Goal: Task Accomplishment & Management: Use online tool/utility

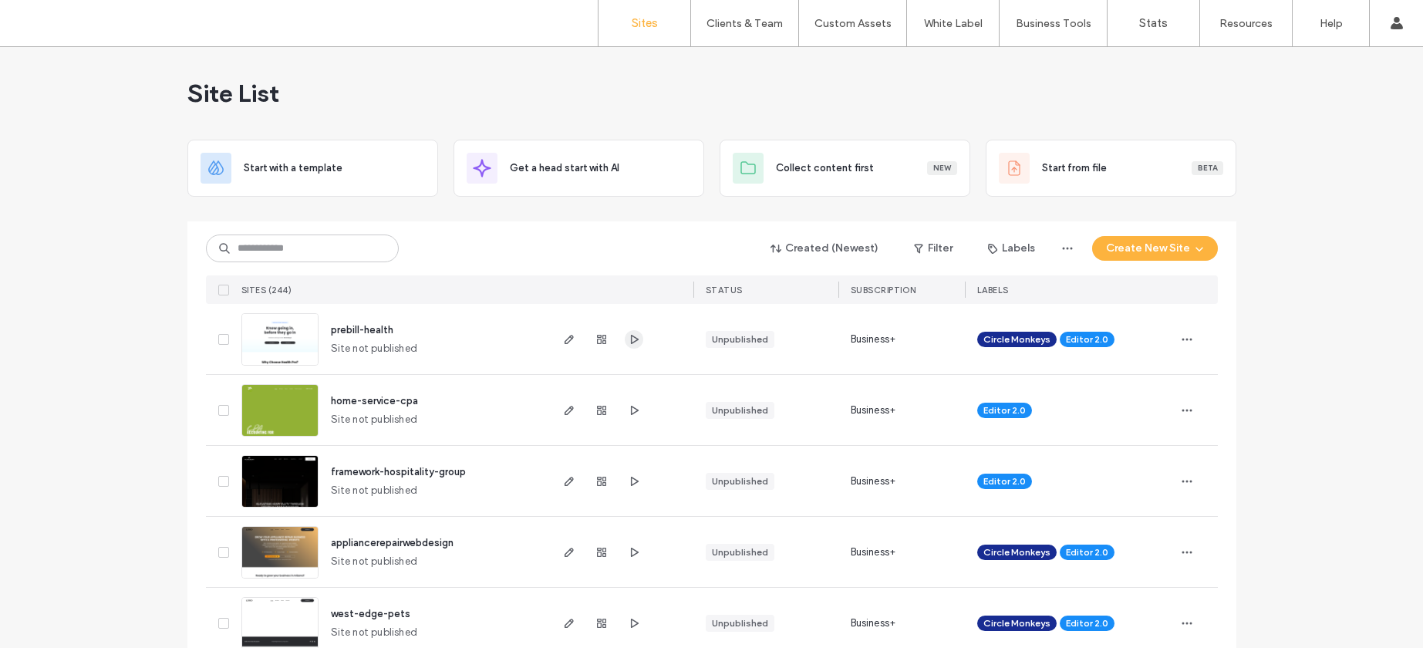
click at [628, 340] on icon "button" at bounding box center [634, 339] width 12 height 12
click at [564, 344] on icon "button" at bounding box center [569, 339] width 12 height 12
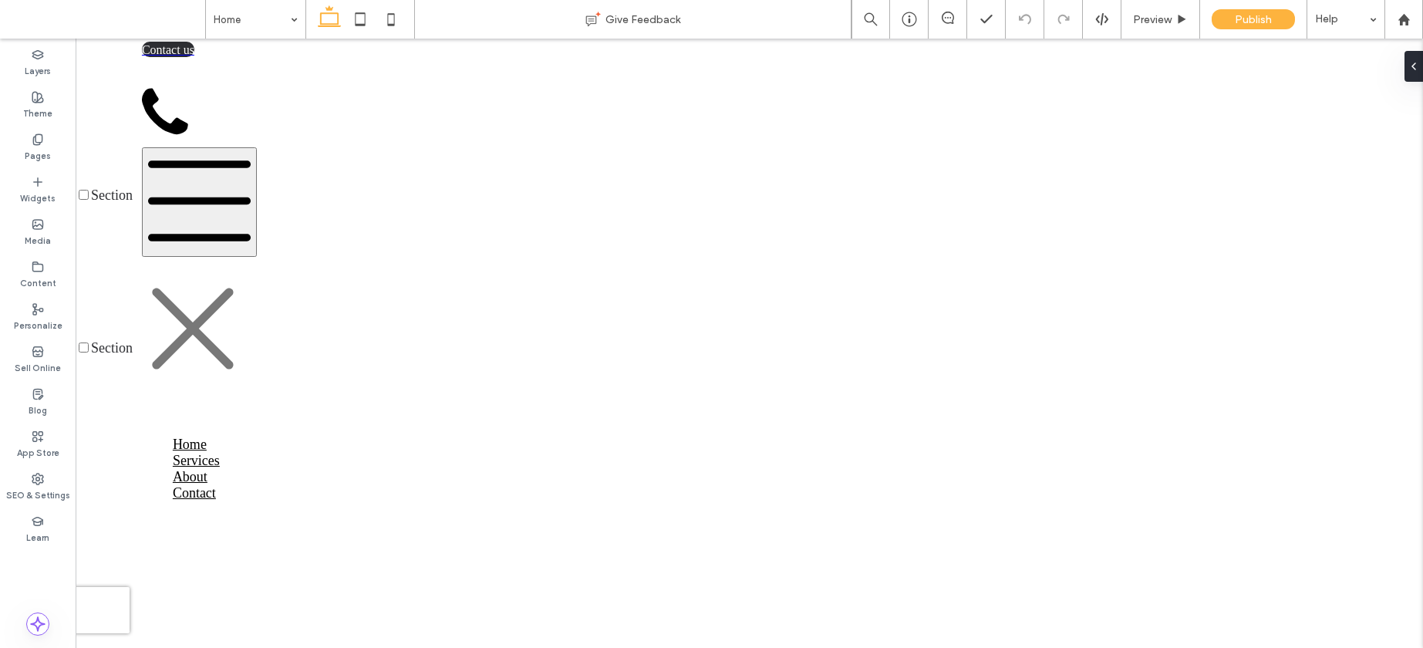
scroll to position [160, 0]
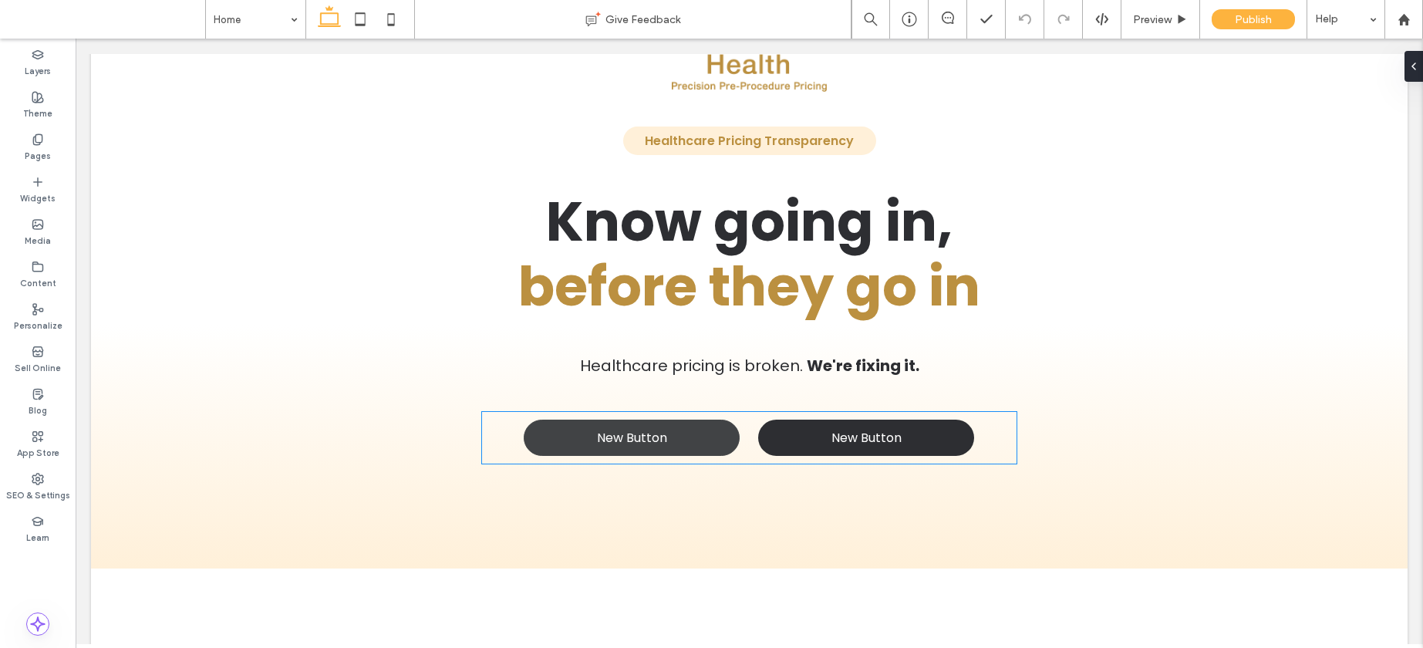
click at [680, 441] on link "New Button" at bounding box center [632, 438] width 216 height 36
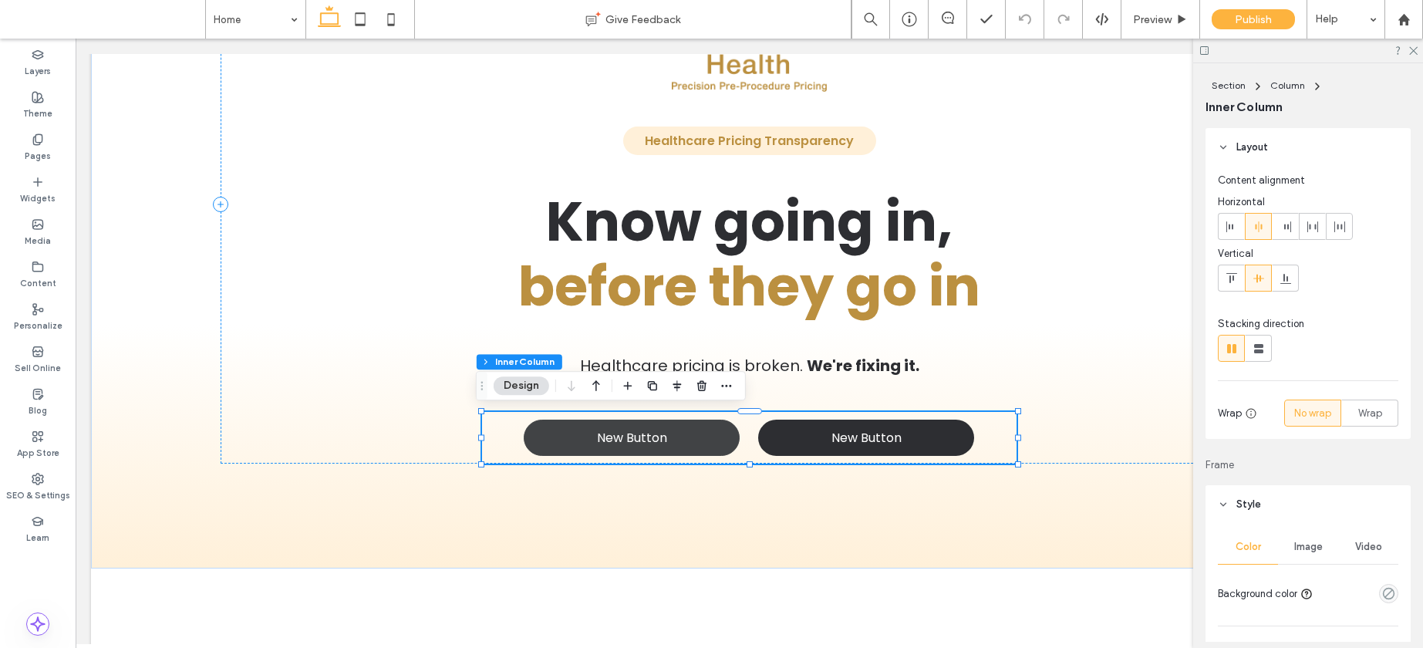
click at [684, 438] on link "New Button" at bounding box center [632, 438] width 216 height 36
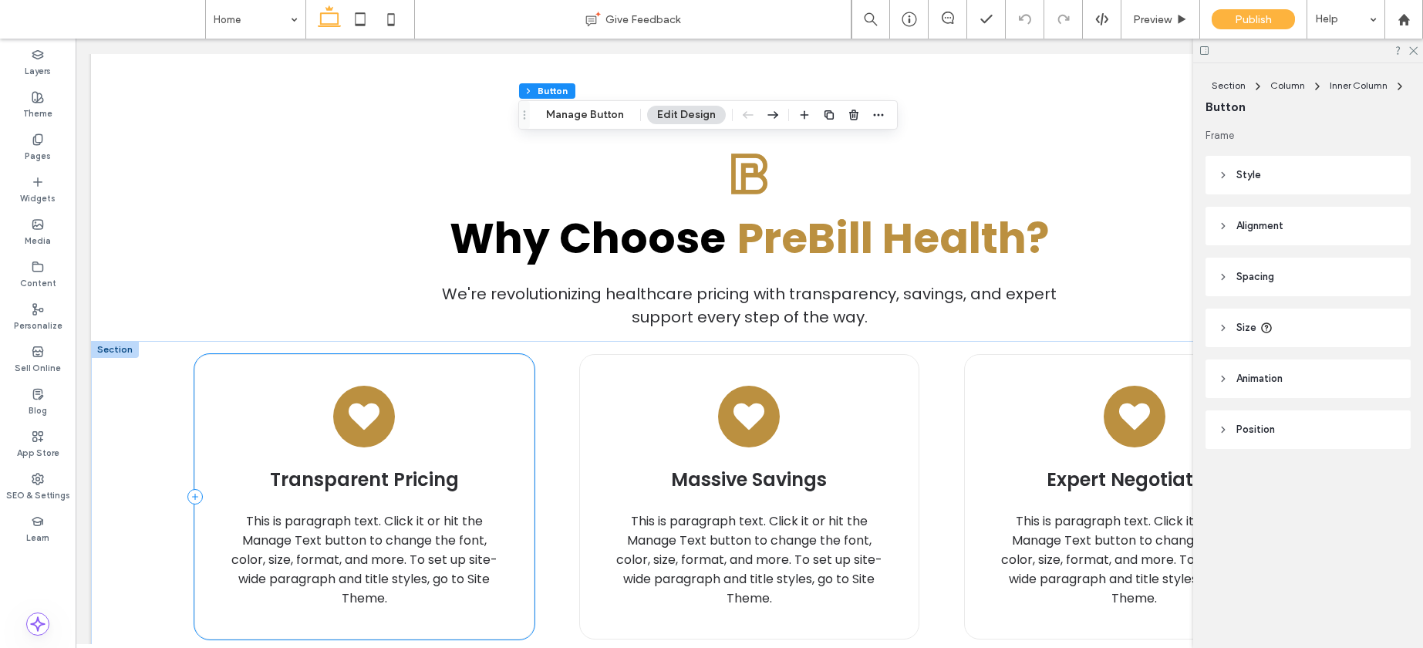
scroll to position [724, 0]
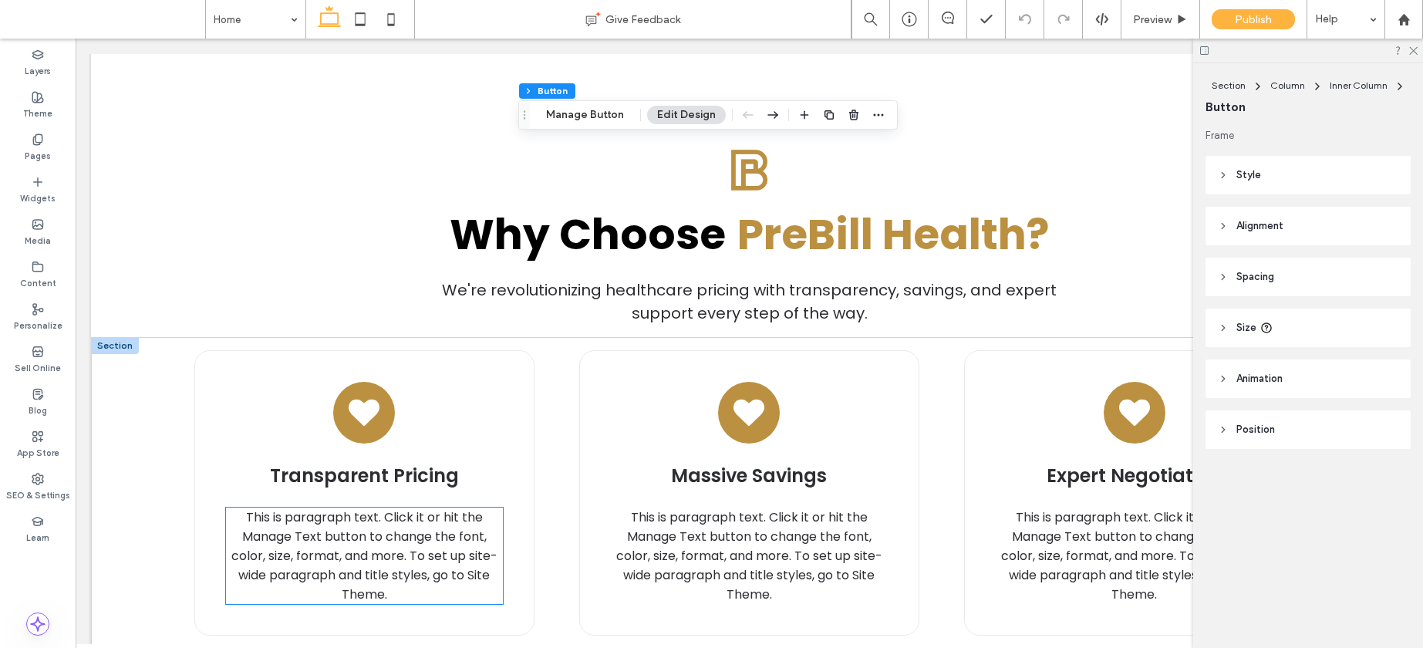
click at [386, 545] on span "This is paragraph text. Click it or hit the Manage Text button to change the fo…" at bounding box center [364, 555] width 266 height 95
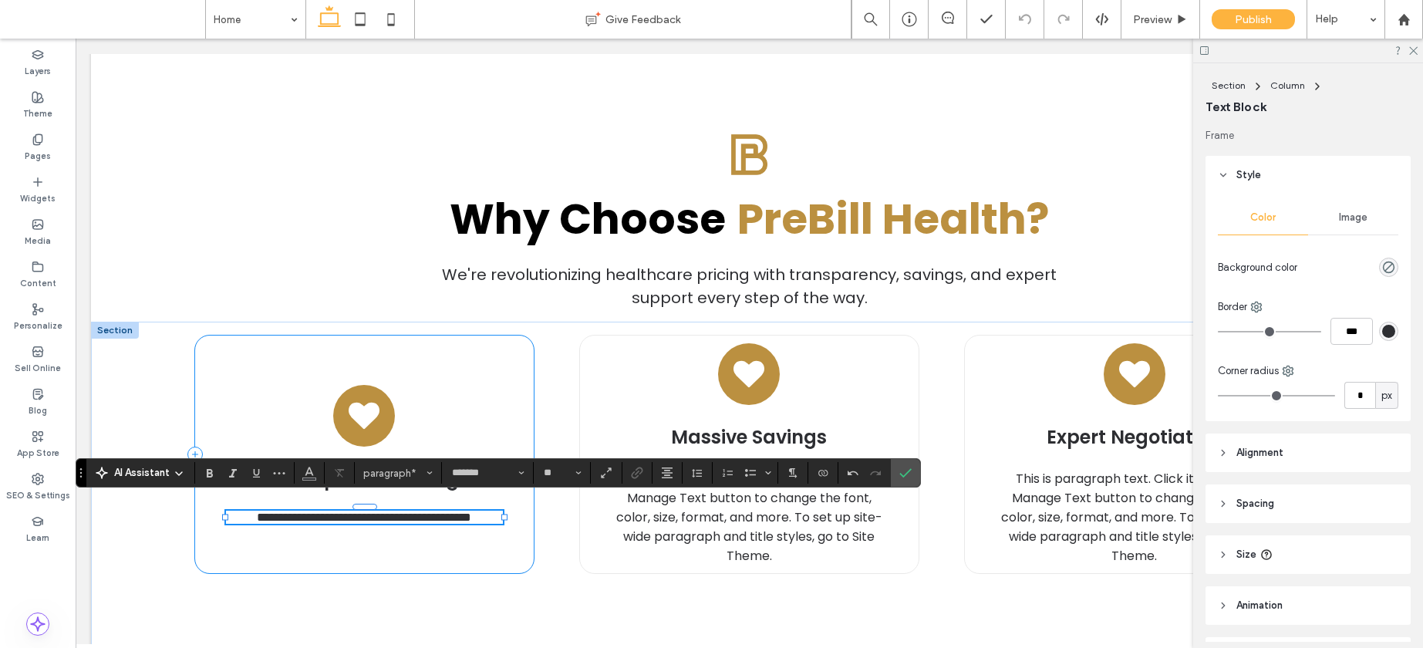
scroll to position [730, 0]
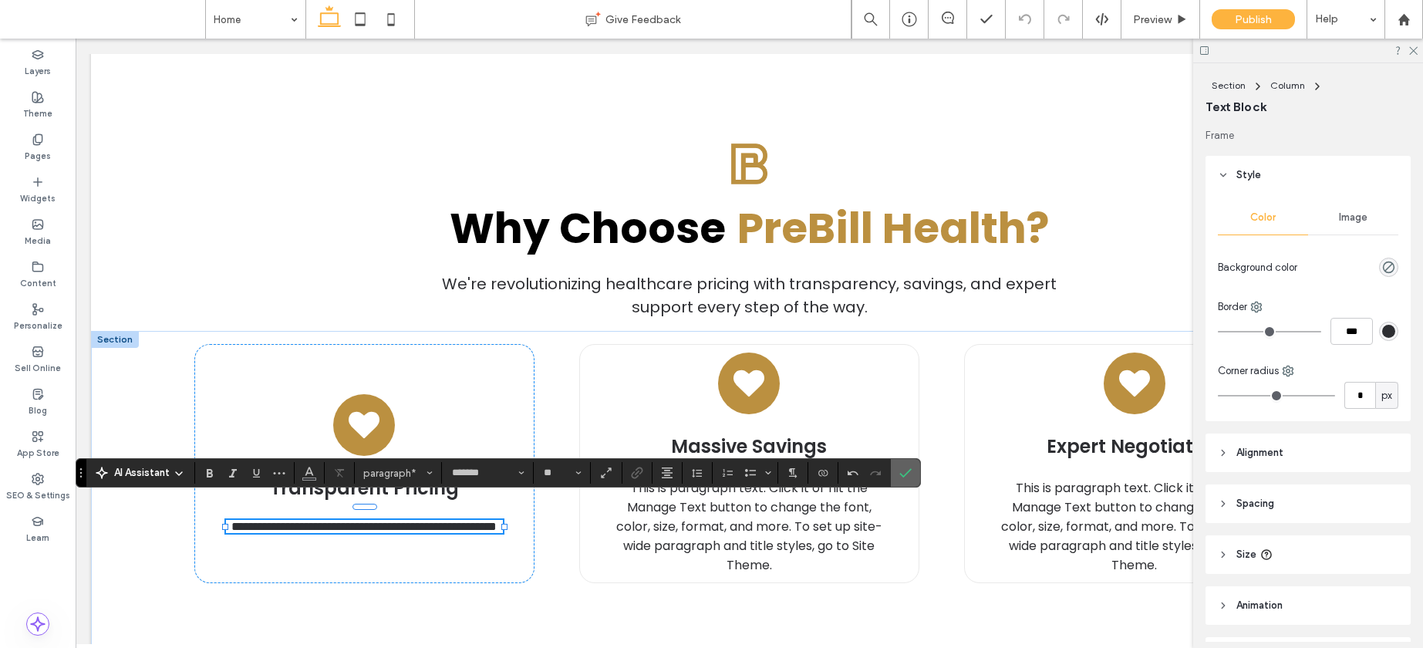
click at [904, 475] on use "Confirm" at bounding box center [906, 472] width 12 height 9
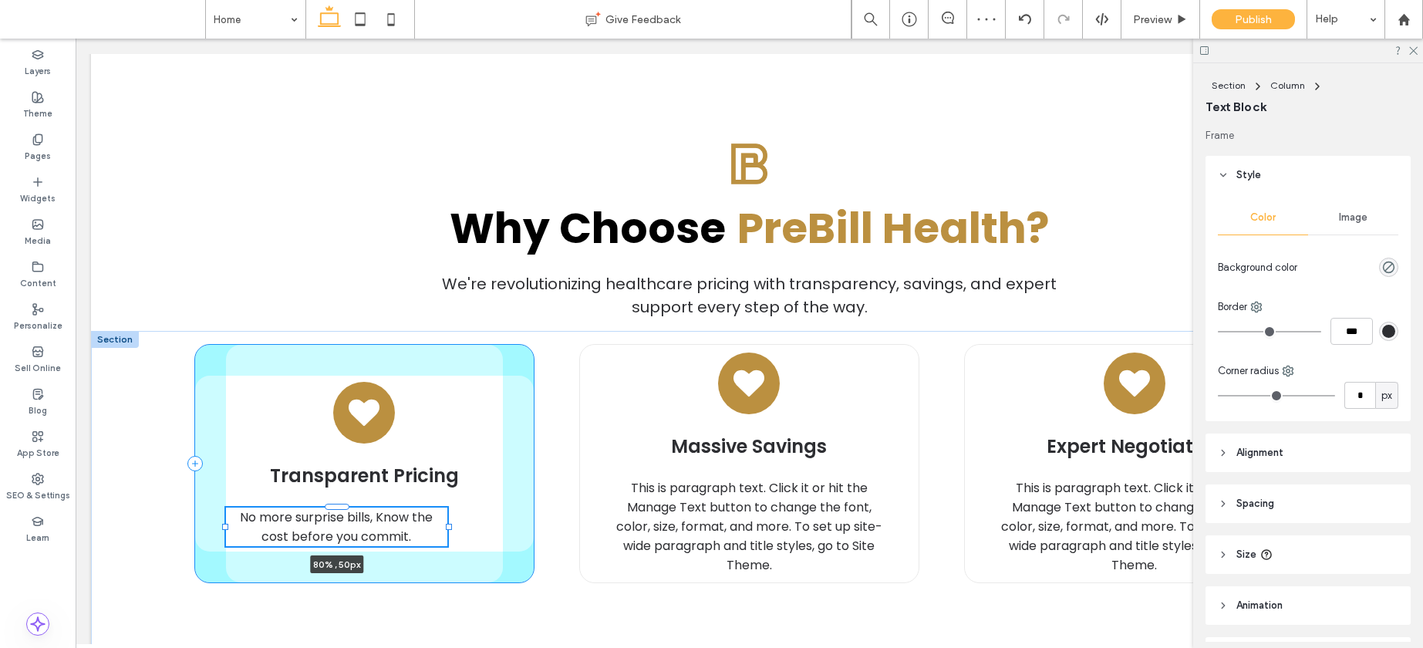
drag, startPoint x: 498, startPoint y: 523, endPoint x: 443, endPoint y: 520, distance: 55.6
click at [443, 520] on div "Transparent Pricing No more surprise bills, Know the cost before you commit. 80…" at bounding box center [749, 536] width 1111 height 410
type input "**"
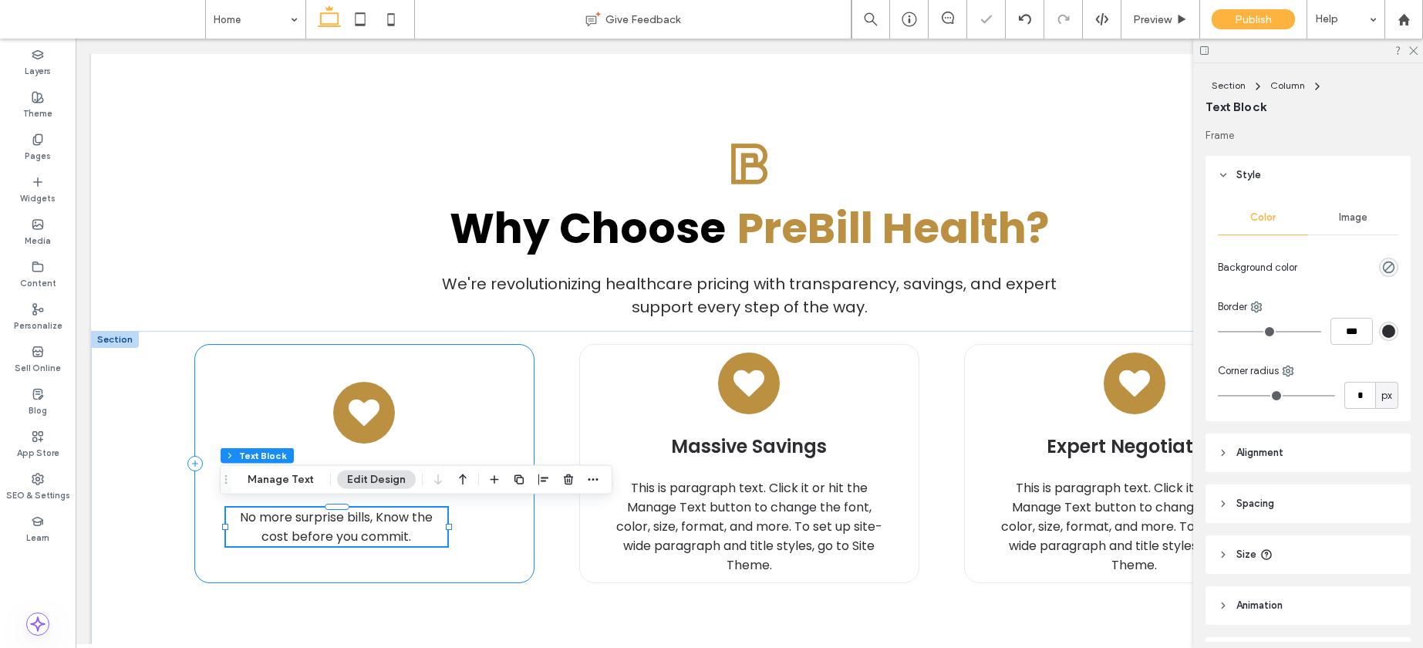
click at [459, 522] on div "Transparent Pricing No more surprise bills, Know the cost before you commit. 80…" at bounding box center [364, 463] width 341 height 239
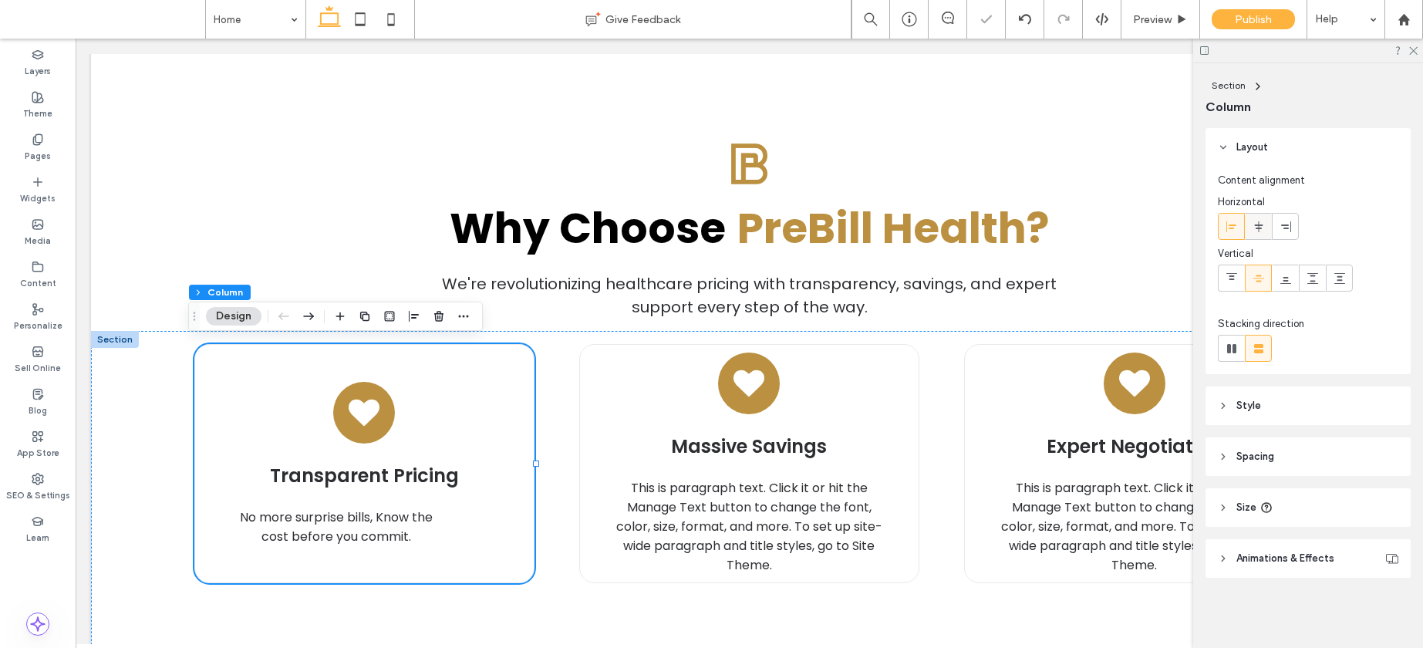
click at [1268, 221] on div at bounding box center [1258, 226] width 25 height 25
click at [700, 535] on span "This is paragraph text. Click it or hit the Manage Text button to change the fo…" at bounding box center [749, 526] width 266 height 95
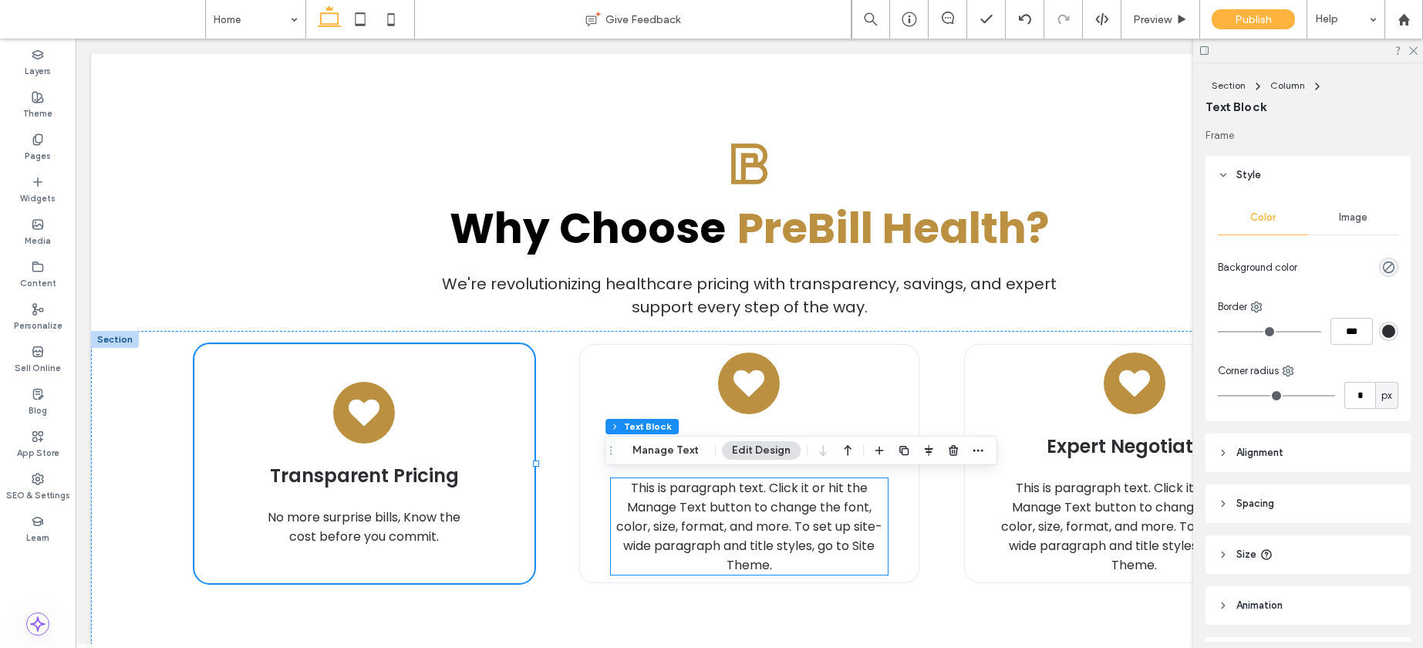
click at [700, 535] on span "This is paragraph text. Click it or hit the Manage Text button to change the fo…" at bounding box center [749, 526] width 266 height 95
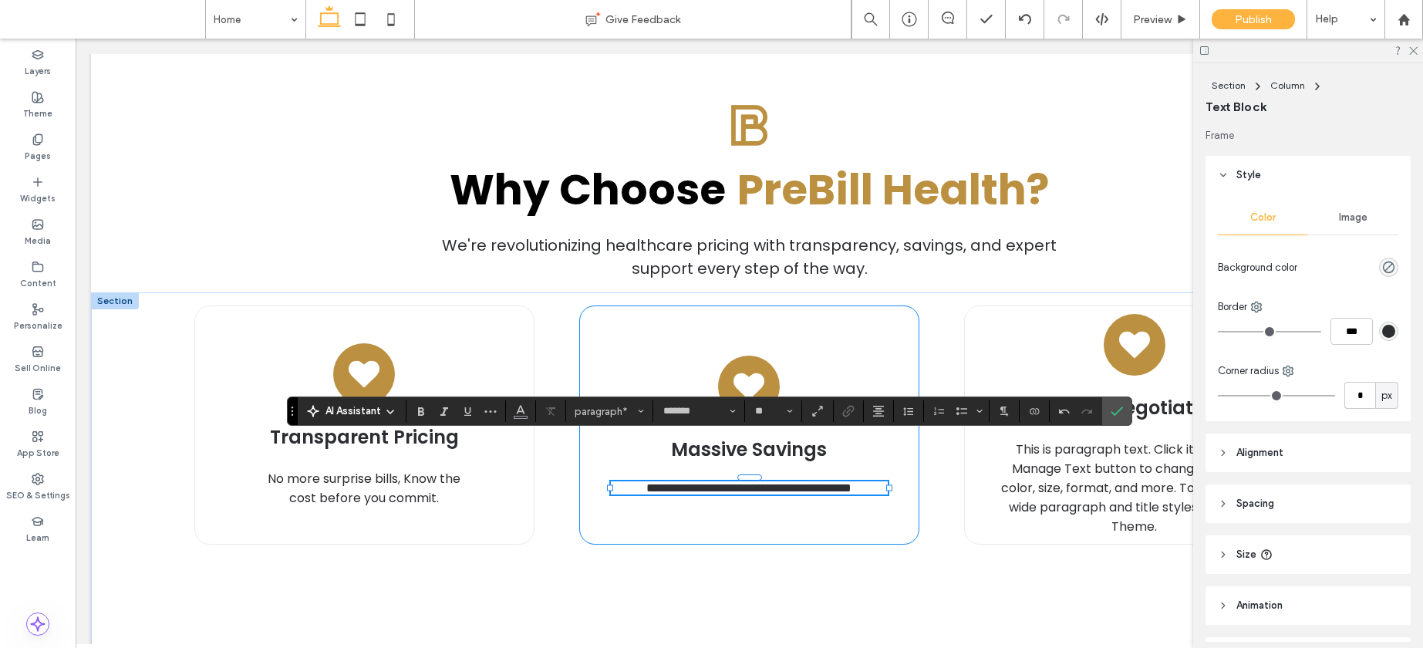
scroll to position [759, 0]
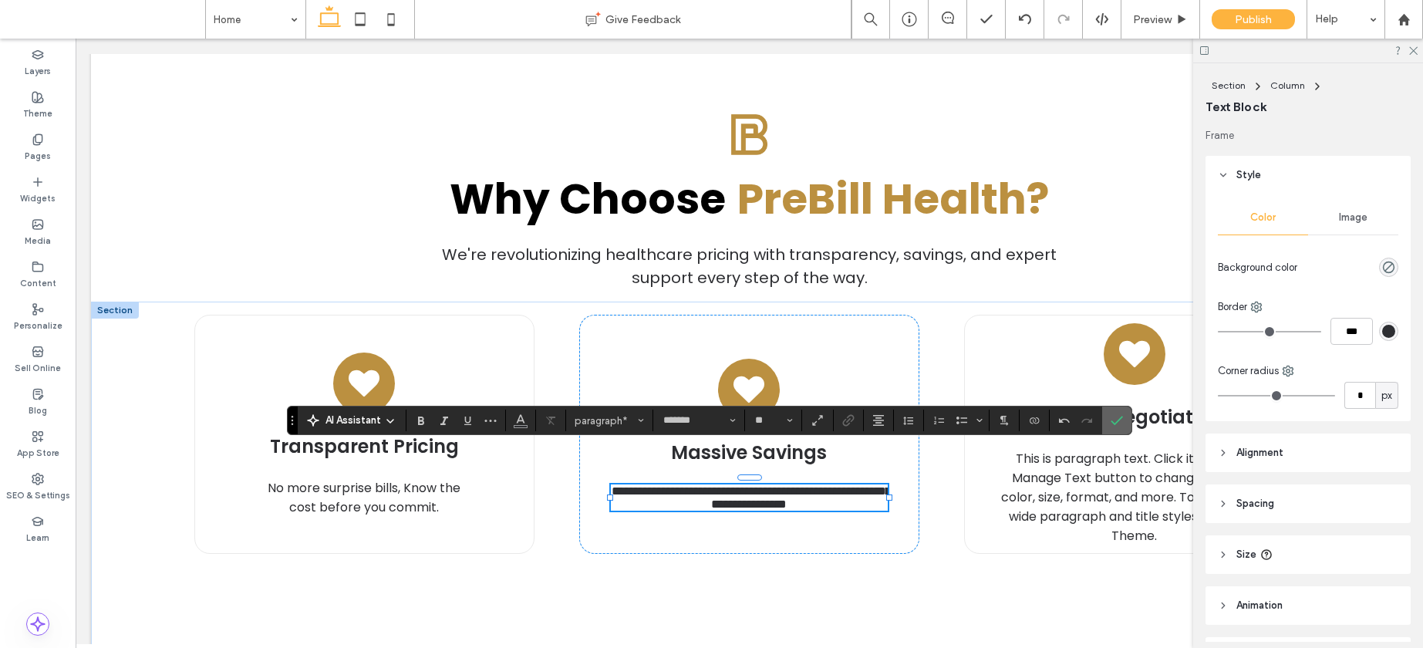
click at [1112, 412] on span "Confirm" at bounding box center [1114, 421] width 7 height 28
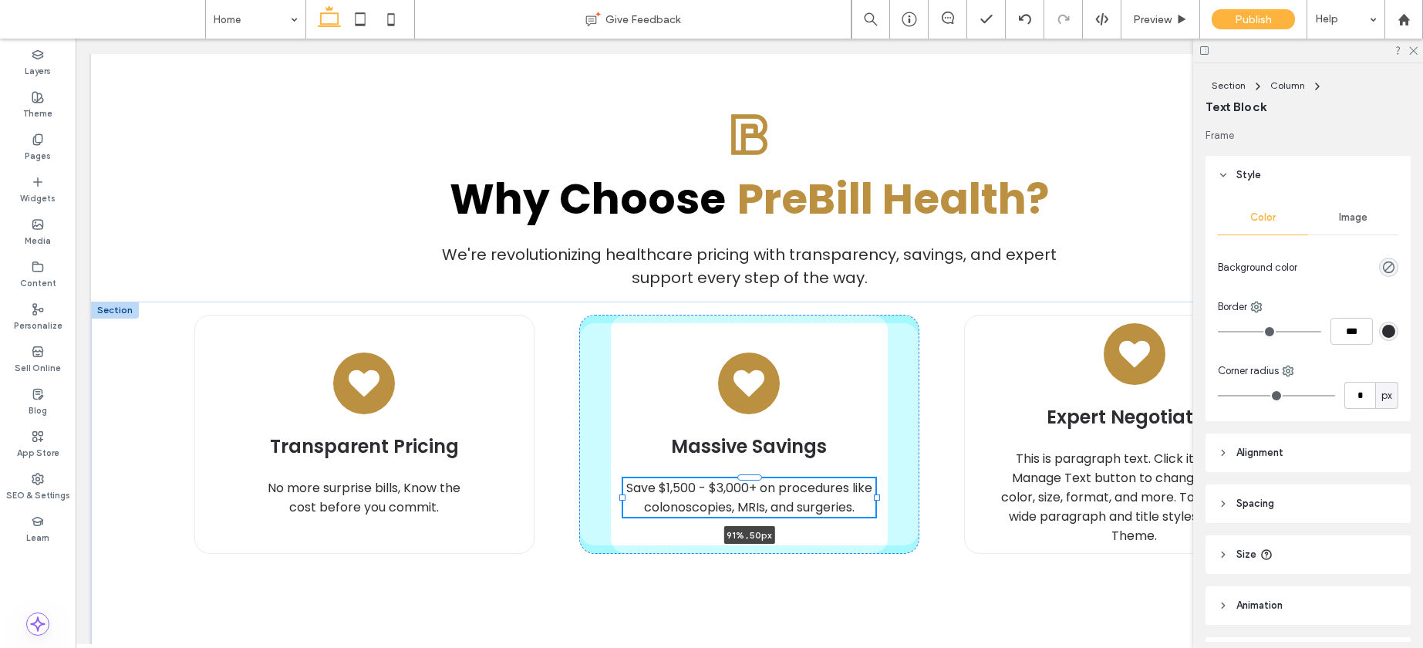
drag, startPoint x: 882, startPoint y: 496, endPoint x: 869, endPoint y: 494, distance: 12.6
click at [874, 494] on div at bounding box center [877, 497] width 6 height 6
type input "**"
type input "****"
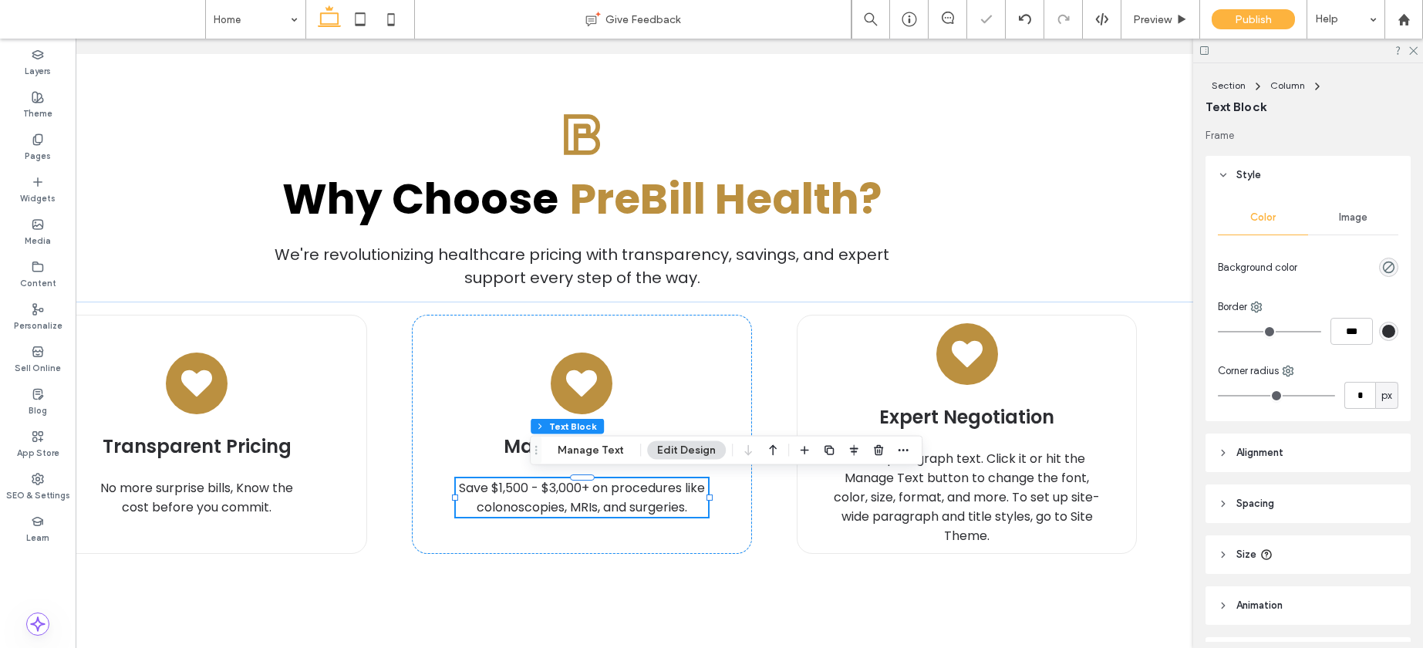
scroll to position [0, 170]
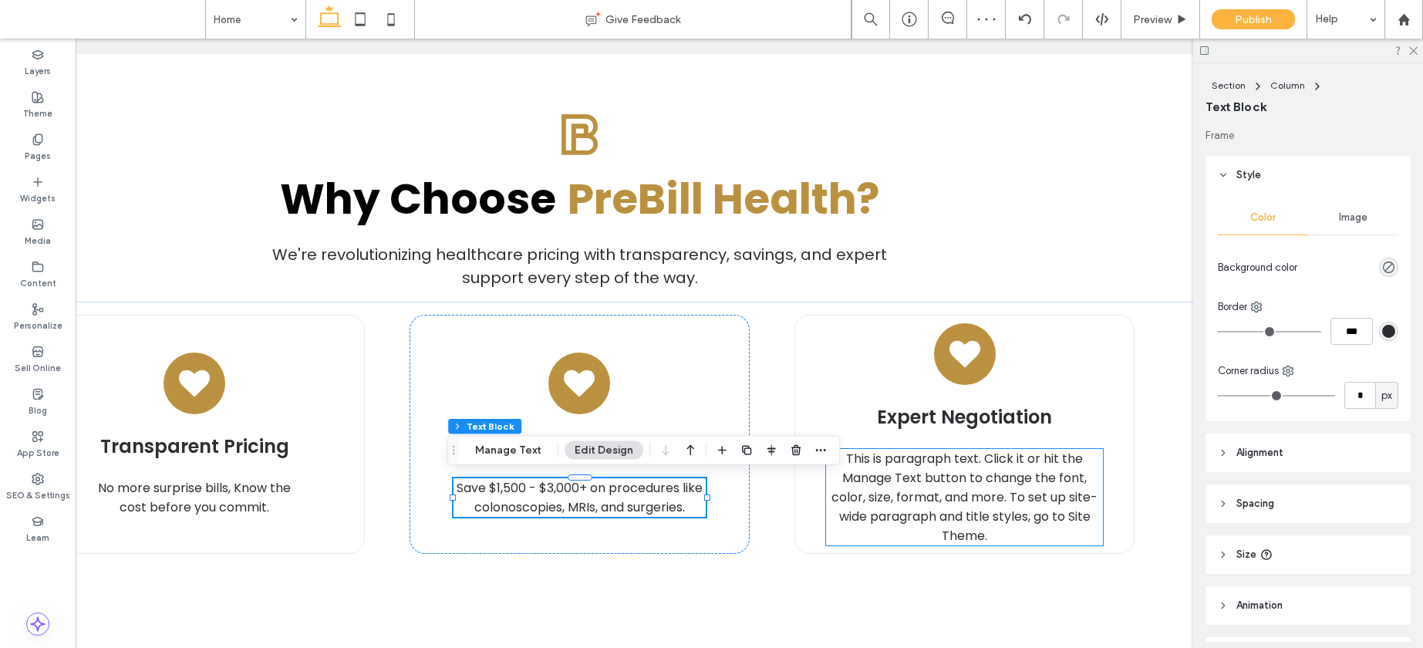
click at [977, 523] on p "This is paragraph text. Click it or hit the Manage Text button to change the fo…" at bounding box center [965, 497] width 278 height 96
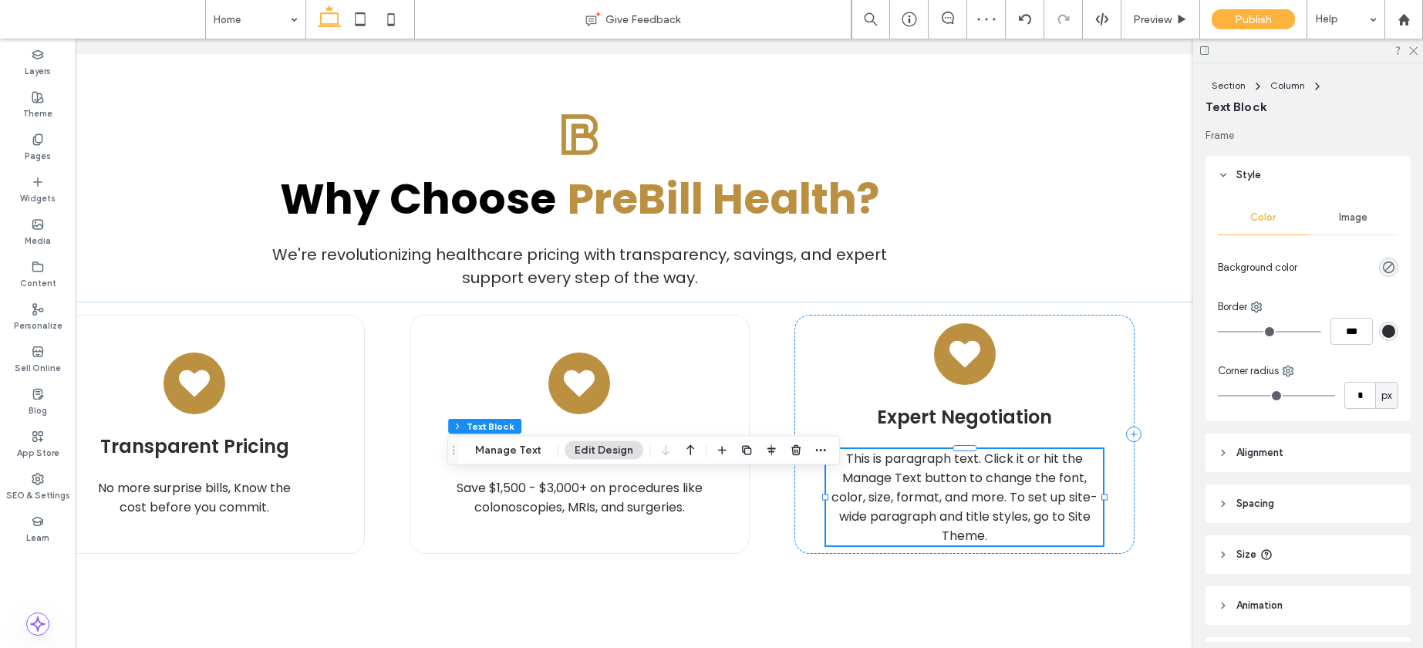
click at [977, 523] on p "This is paragraph text. Click it or hit the Manage Text button to change the fo…" at bounding box center [965, 497] width 278 height 96
type input "*******"
type input "**"
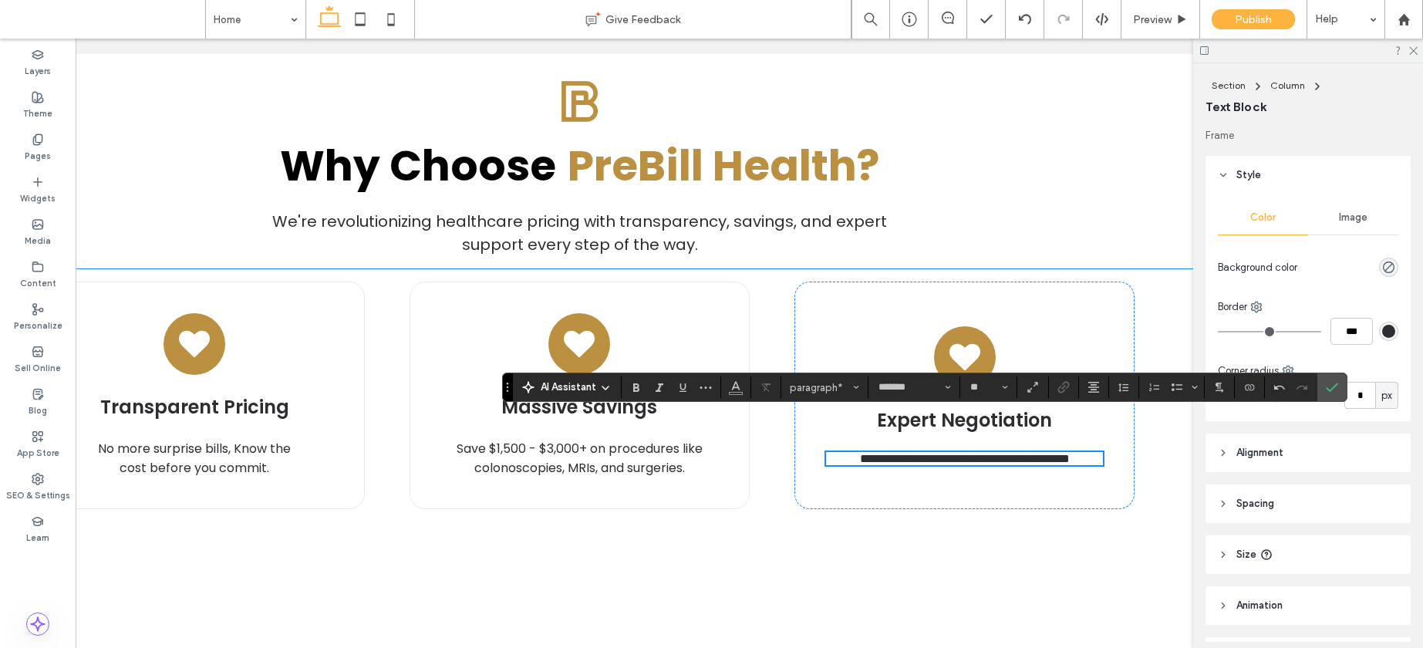
scroll to position [782, 0]
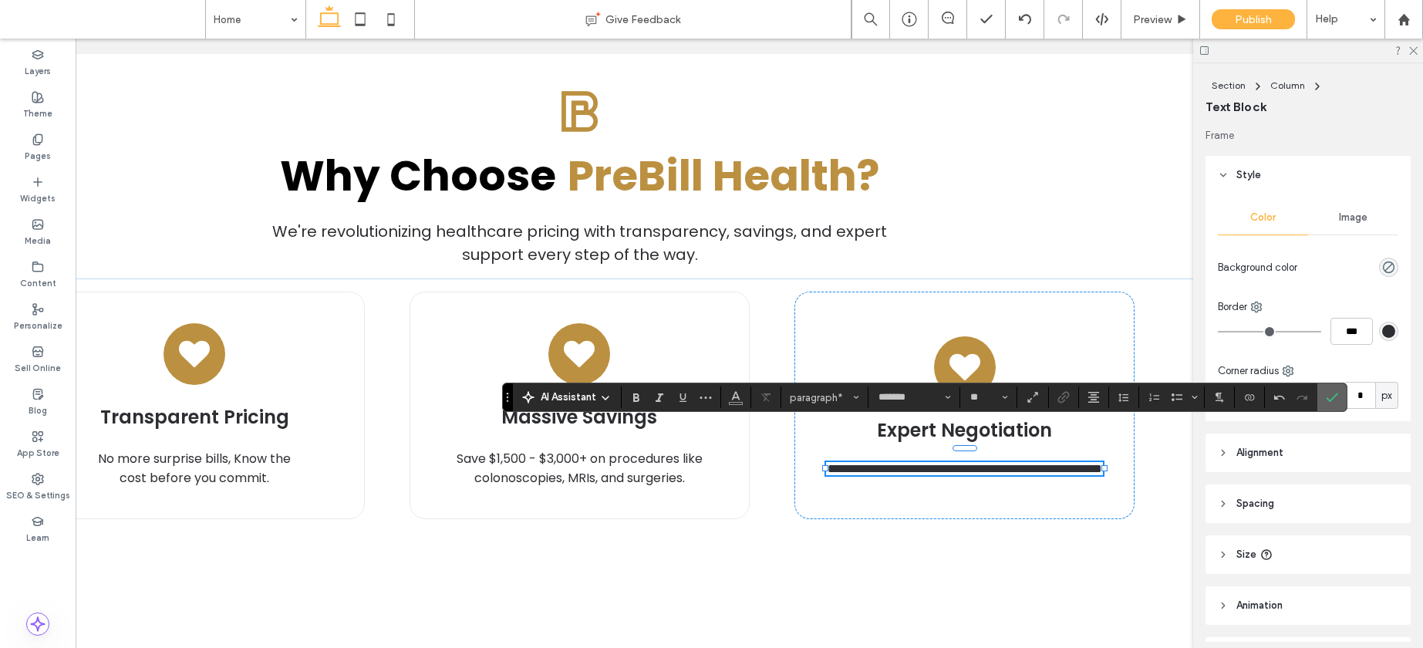
click at [1328, 396] on icon "Confirm" at bounding box center [1332, 397] width 12 height 12
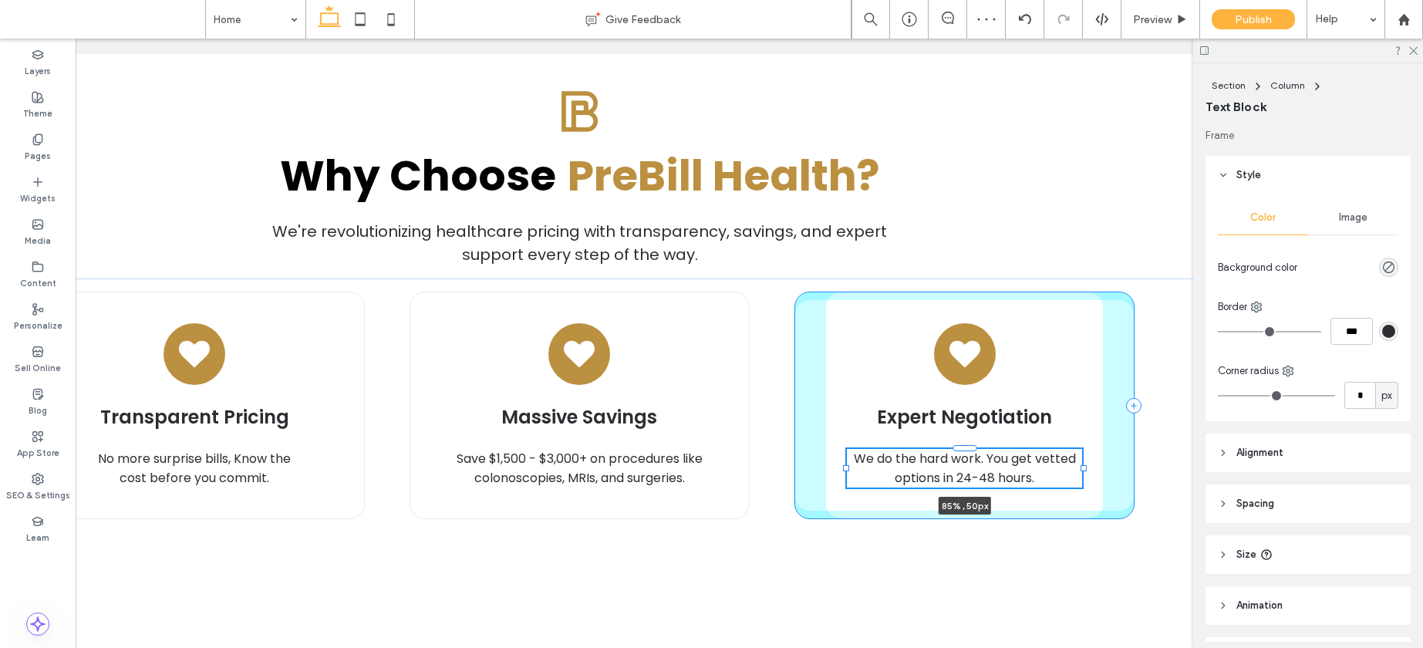
drag, startPoint x: 1098, startPoint y: 464, endPoint x: 1077, endPoint y: 464, distance: 20.8
click at [1081, 465] on div at bounding box center [1084, 468] width 6 height 6
type input "**"
click at [846, 450] on div at bounding box center [845, 449] width 1 height 1
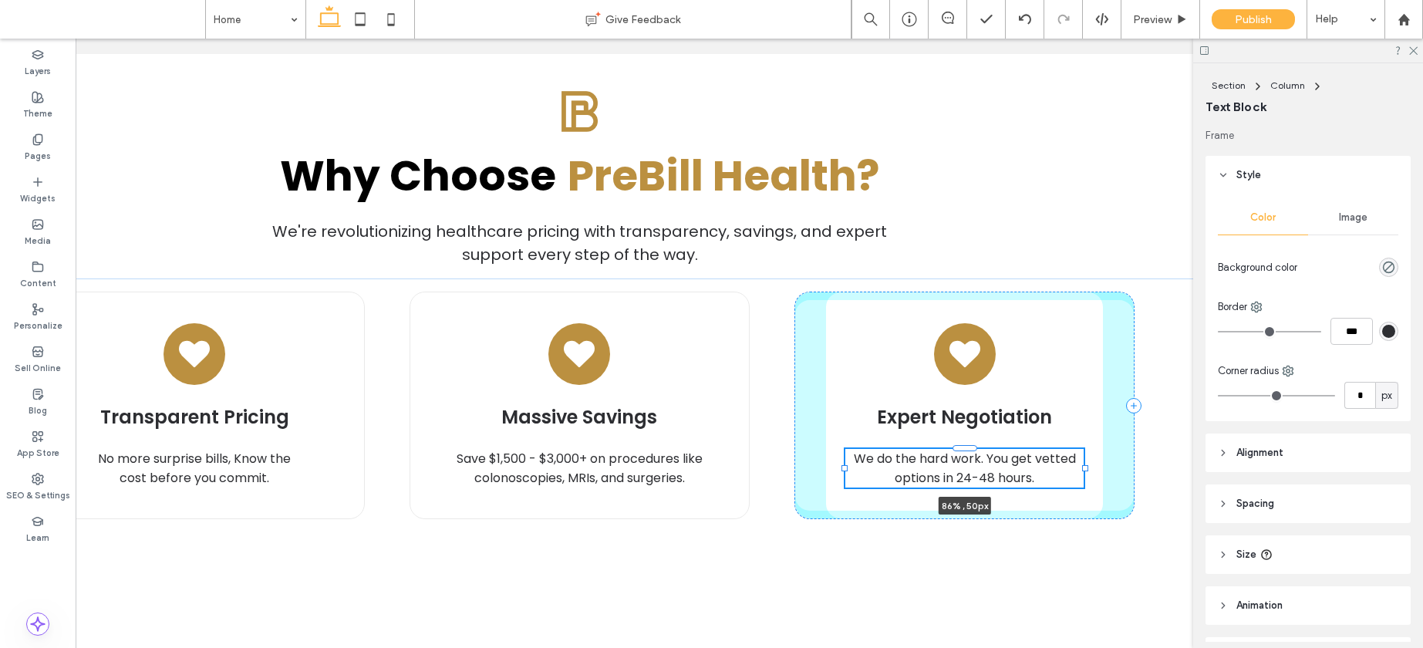
type input "**"
type input "****"
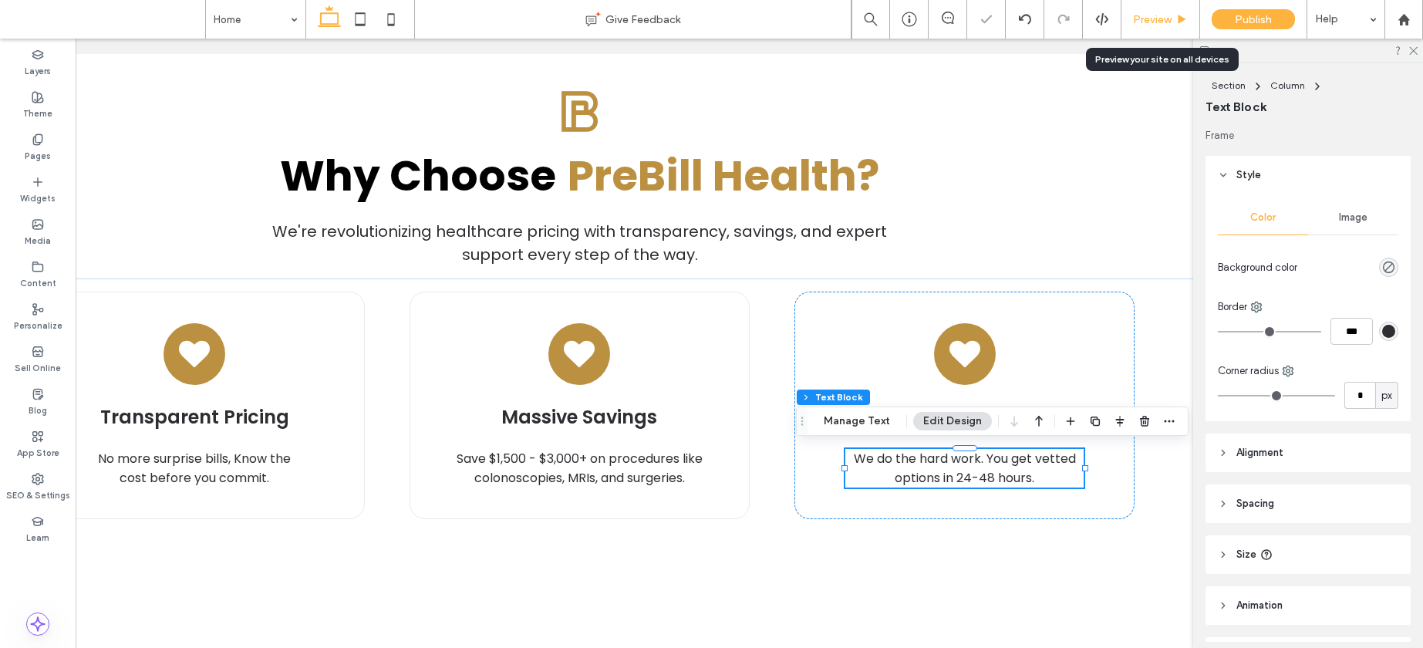
click at [1149, 13] on span "Preview" at bounding box center [1152, 19] width 39 height 13
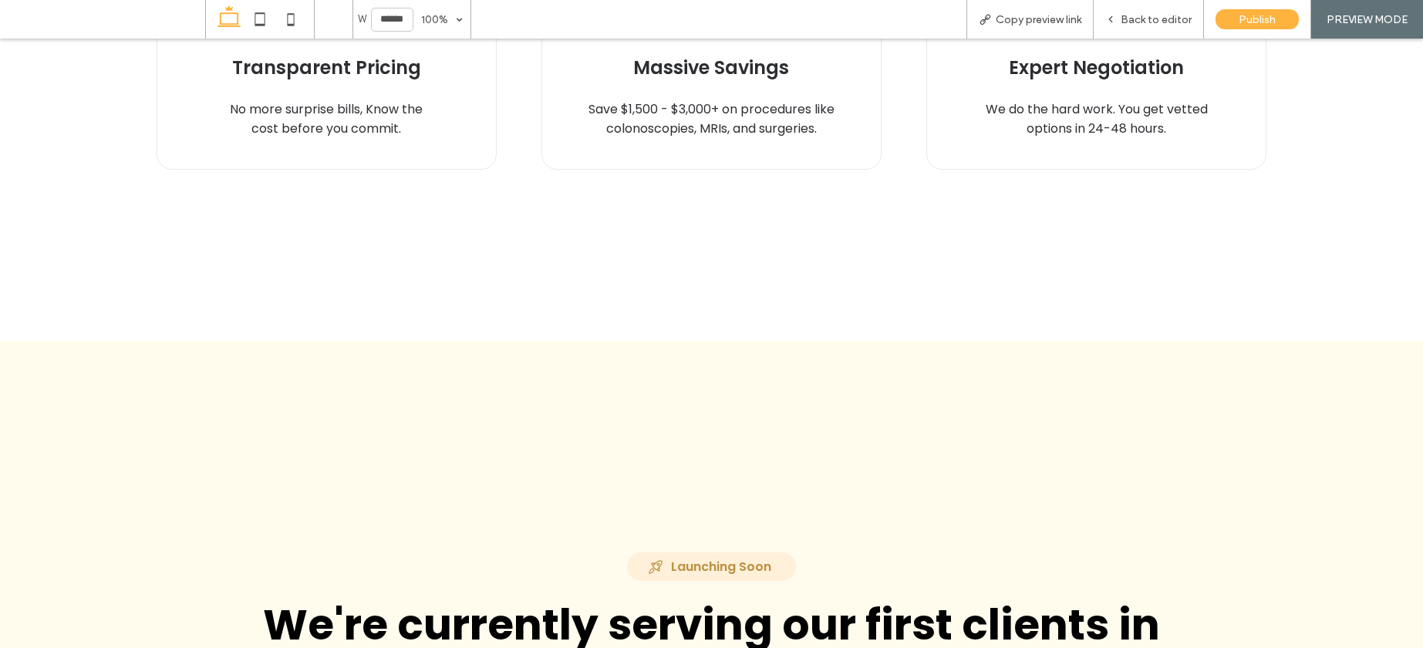
scroll to position [842, 0]
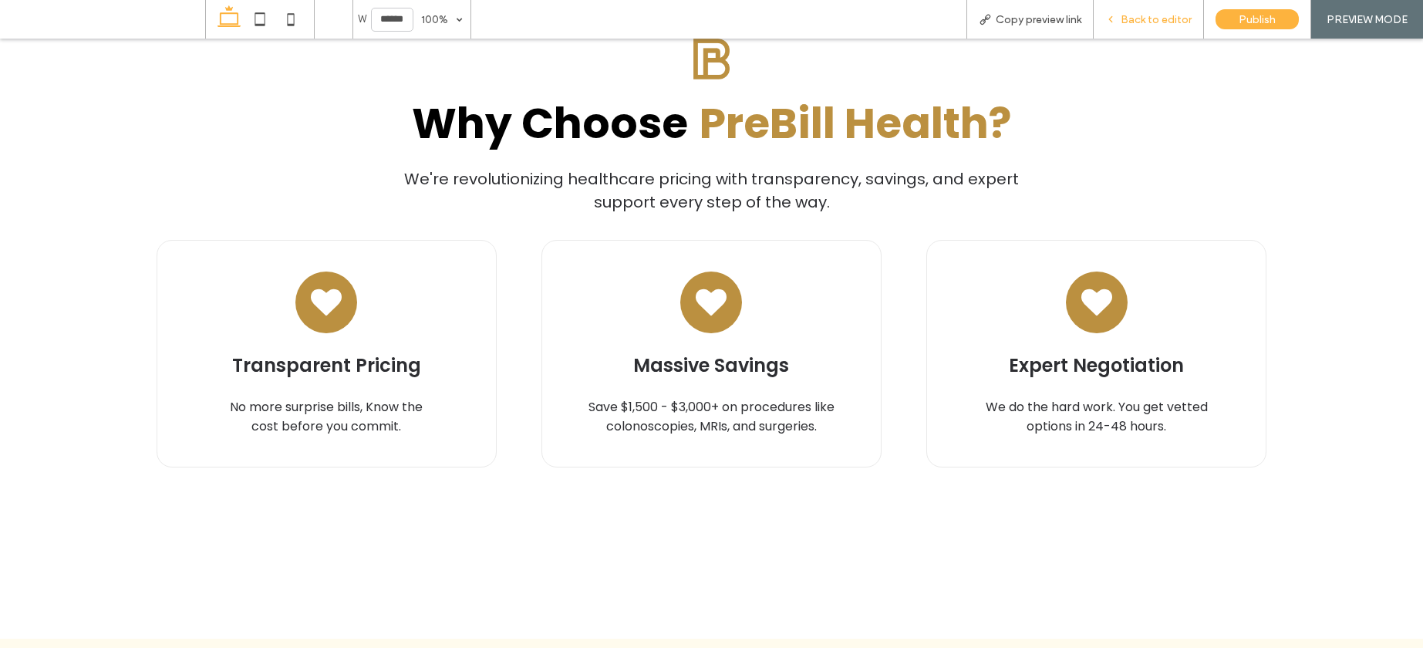
click at [1125, 24] on span "Back to editor" at bounding box center [1156, 19] width 71 height 13
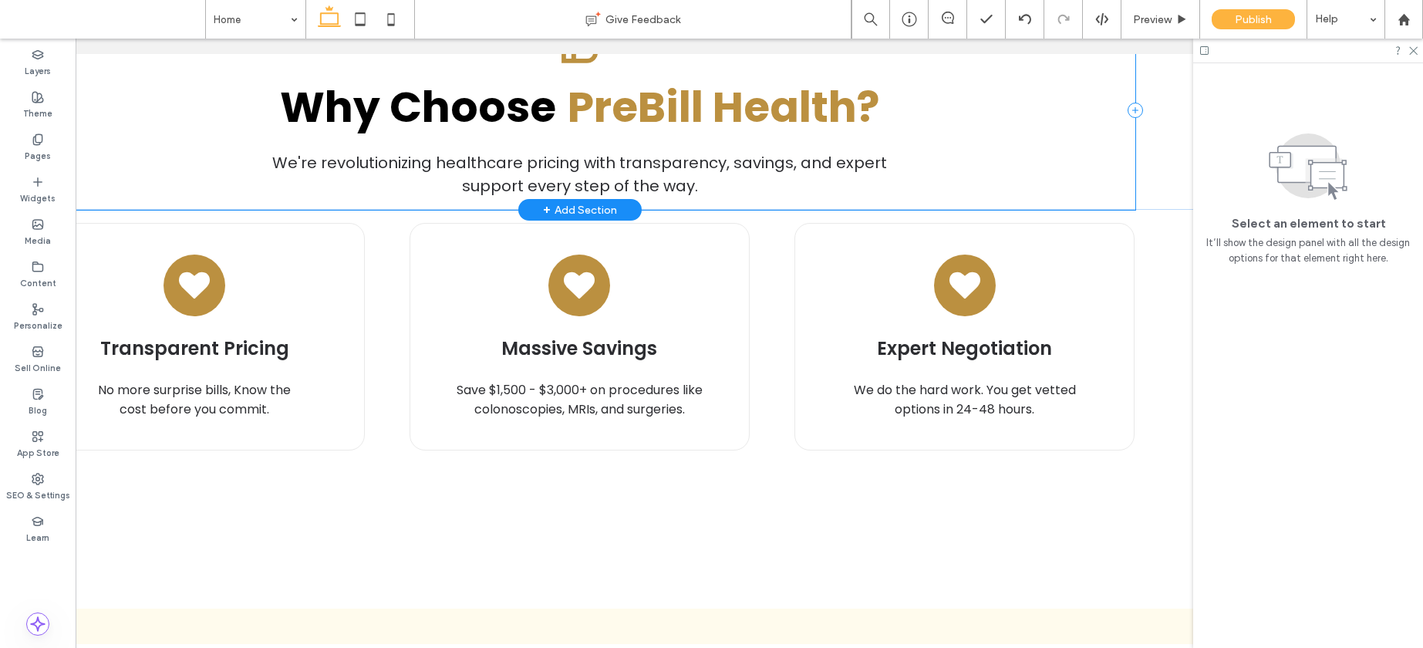
scroll to position [867, 0]
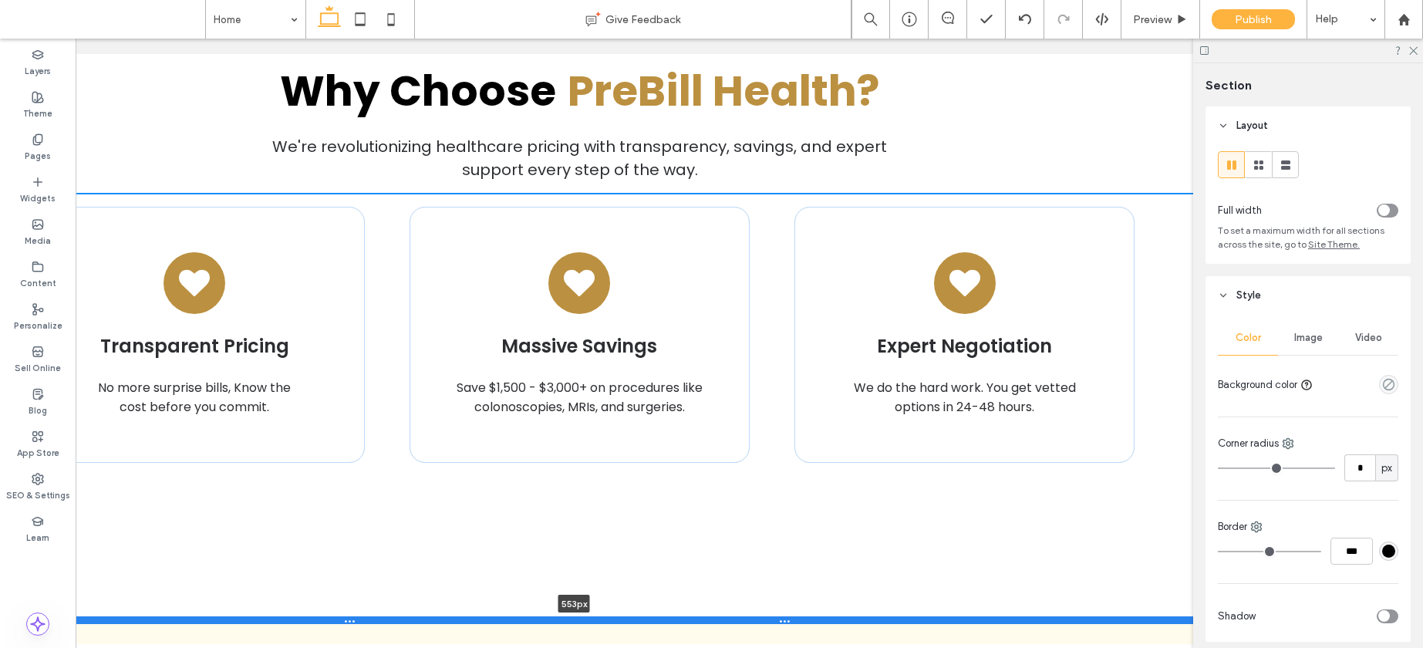
drag, startPoint x: 910, startPoint y: 586, endPoint x: 908, endPoint y: 616, distance: 30.2
click at [908, 616] on div at bounding box center [573, 620] width 1305 height 8
type input "***"
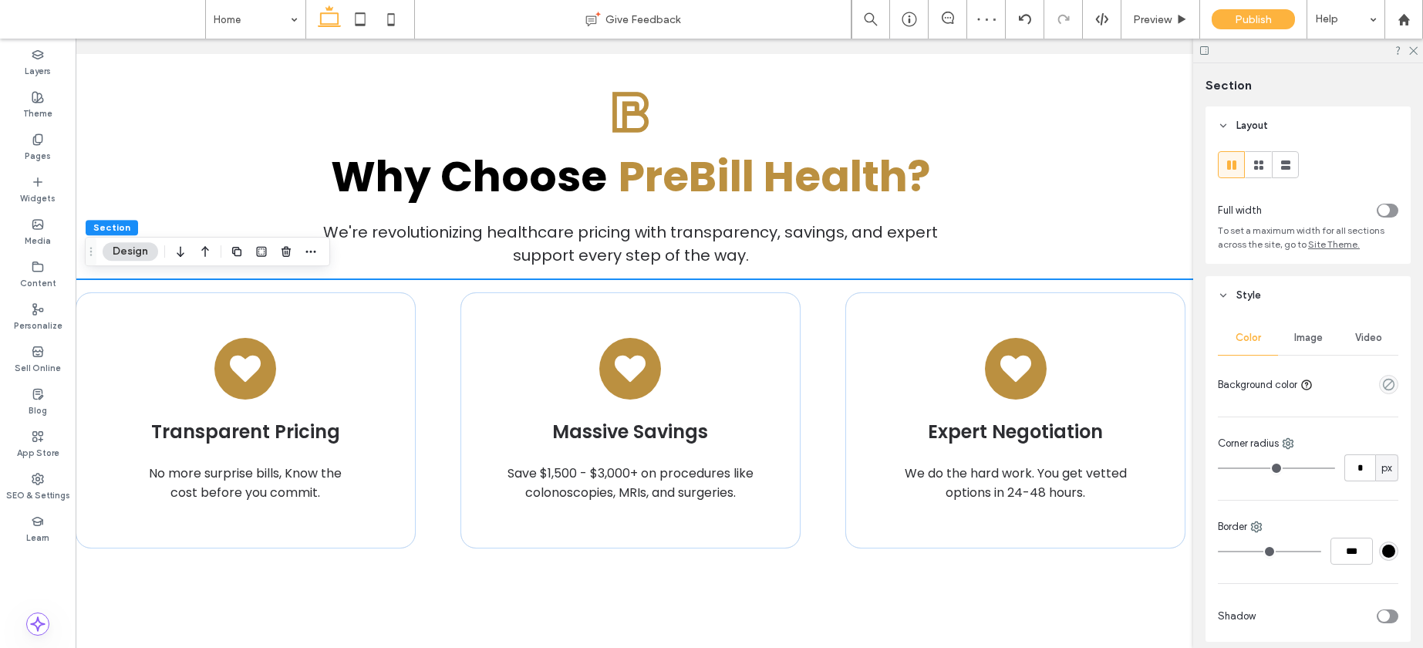
scroll to position [0, 95]
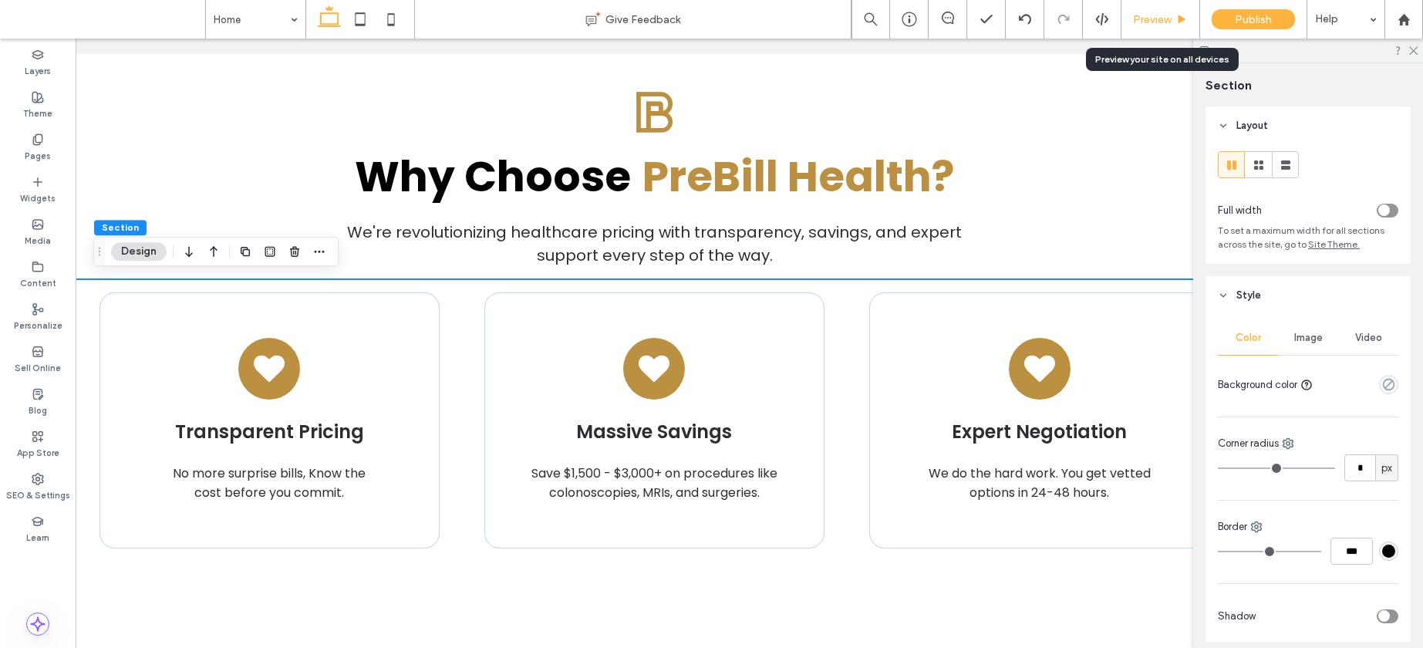
click at [1158, 15] on span "Preview" at bounding box center [1152, 19] width 39 height 13
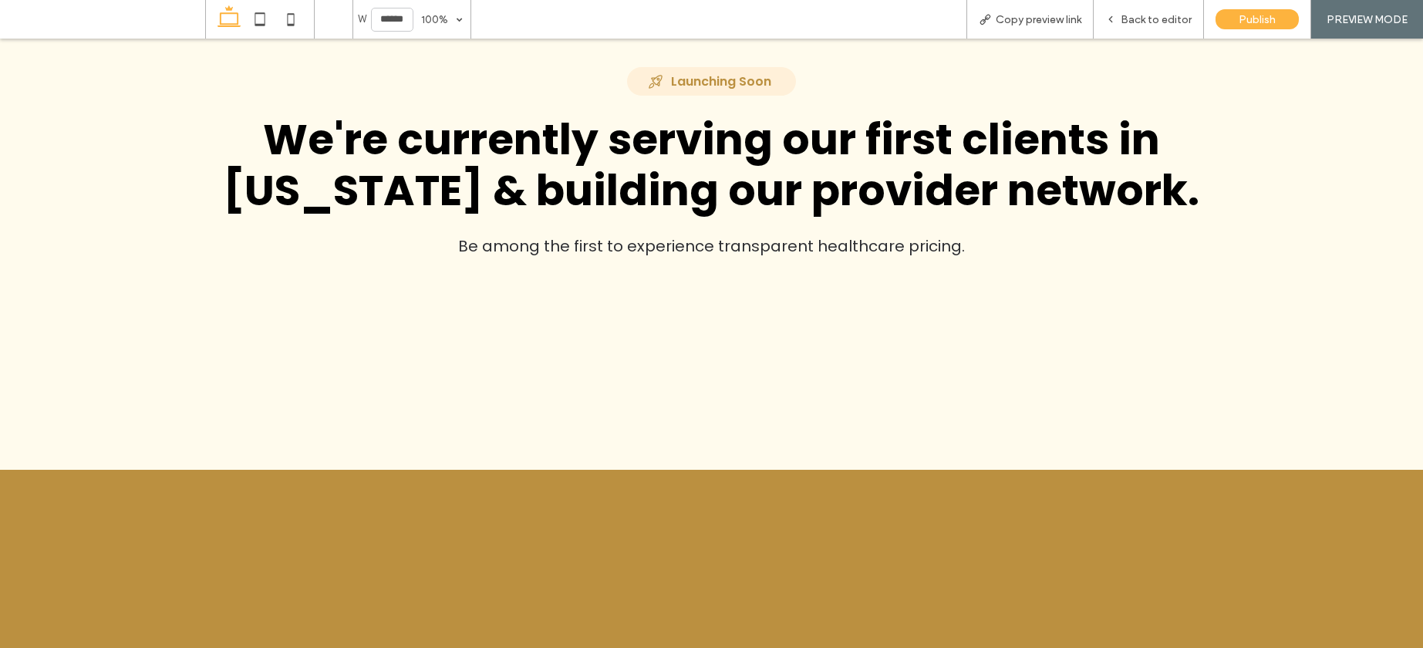
scroll to position [2308, 0]
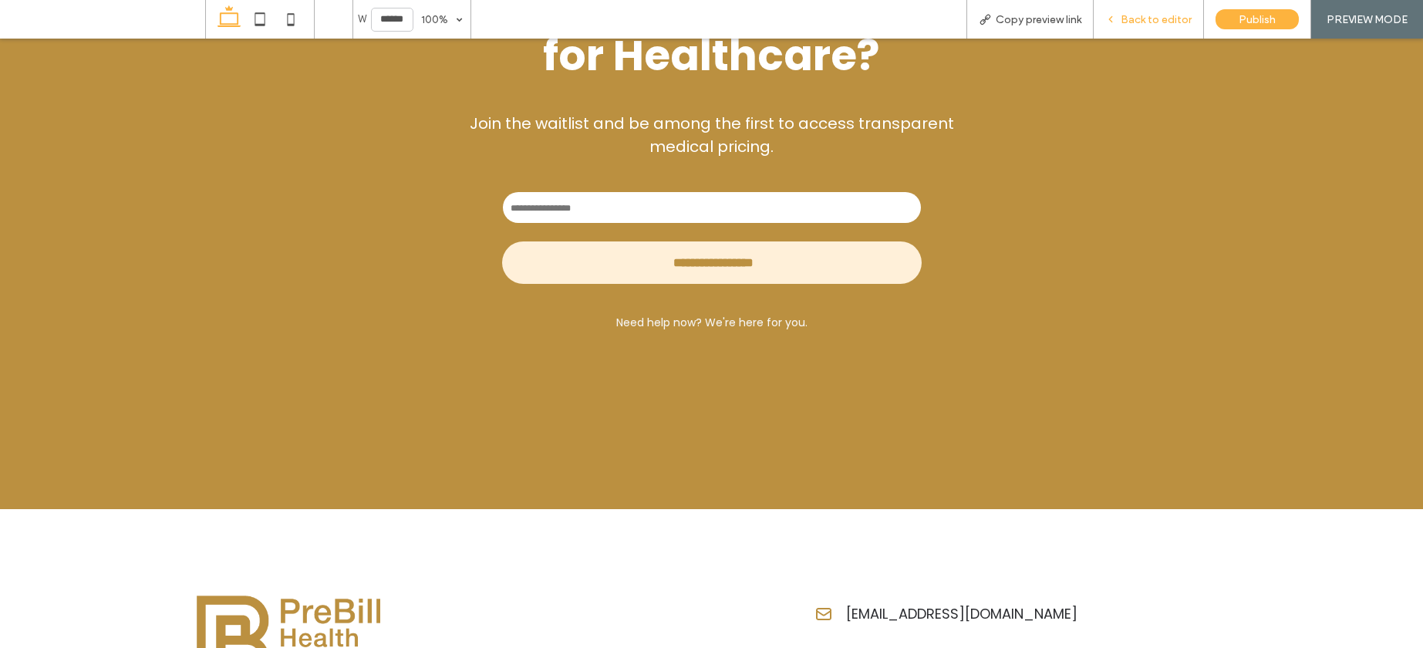
click at [1123, 15] on span "Back to editor" at bounding box center [1156, 19] width 71 height 13
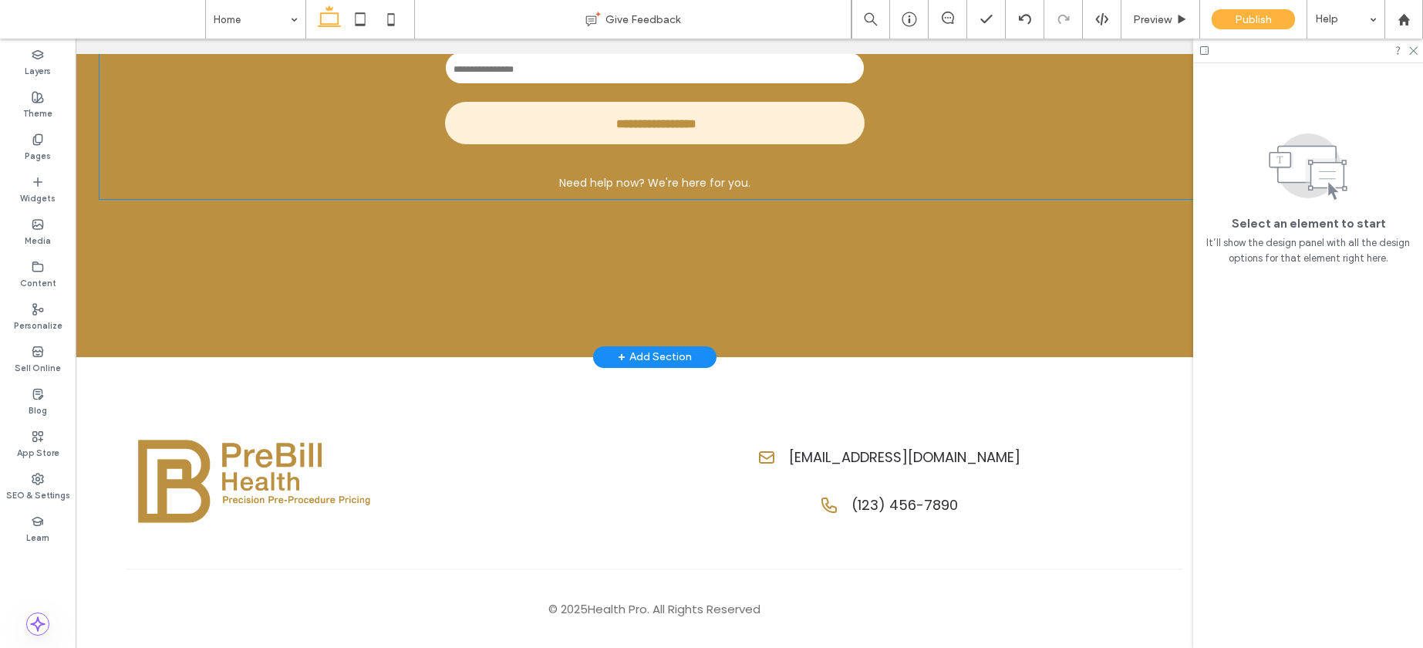
scroll to position [2398, 0]
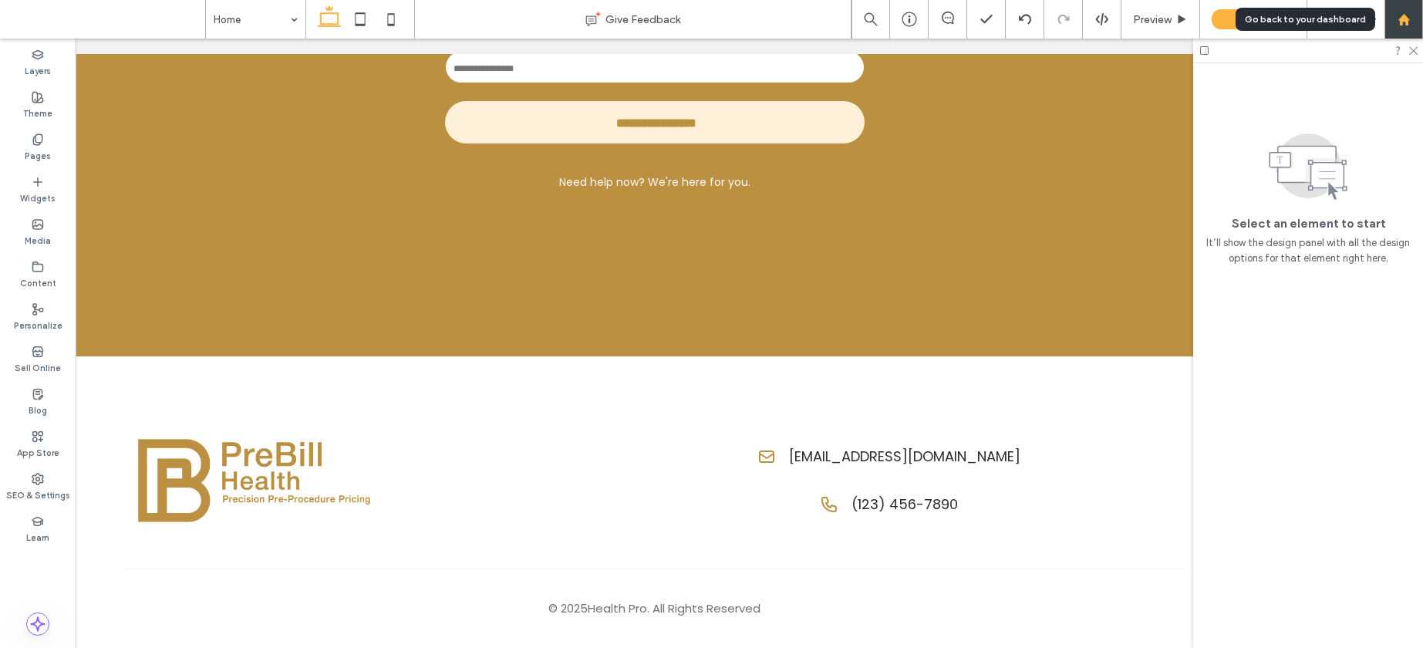
click at [1406, 28] on div at bounding box center [1404, 19] width 39 height 39
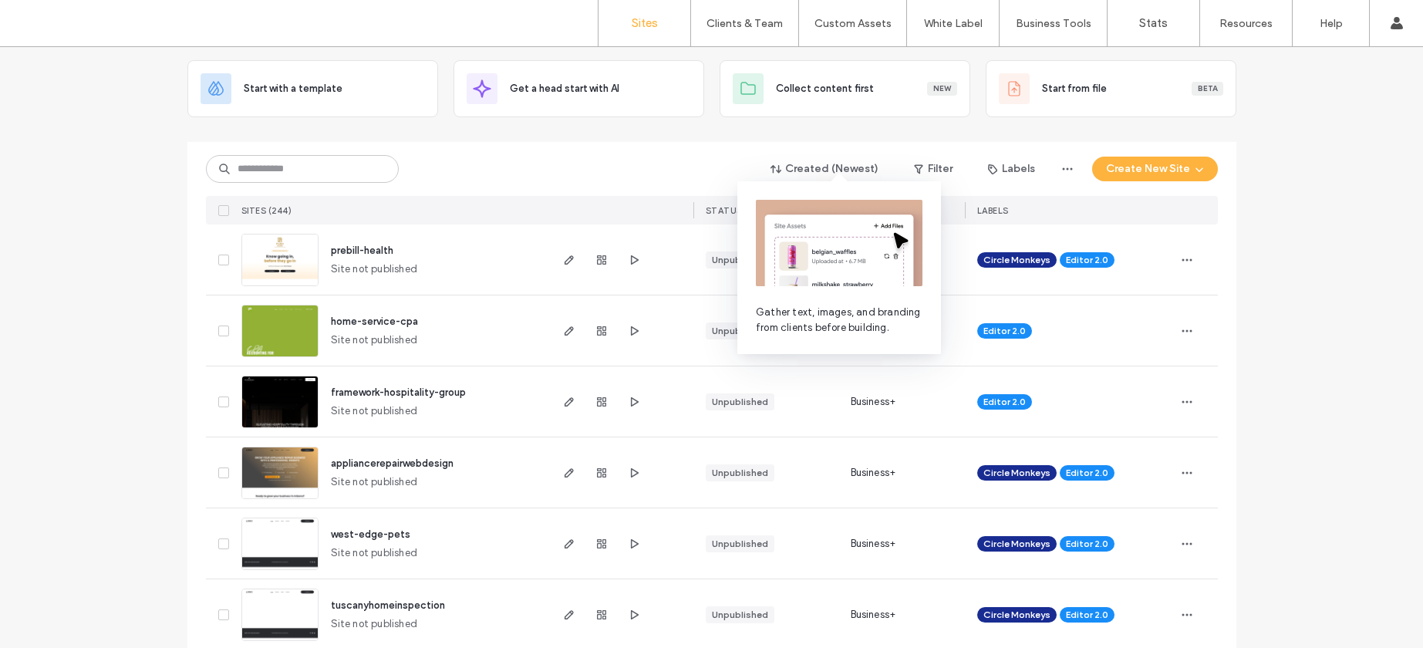
scroll to position [338, 0]
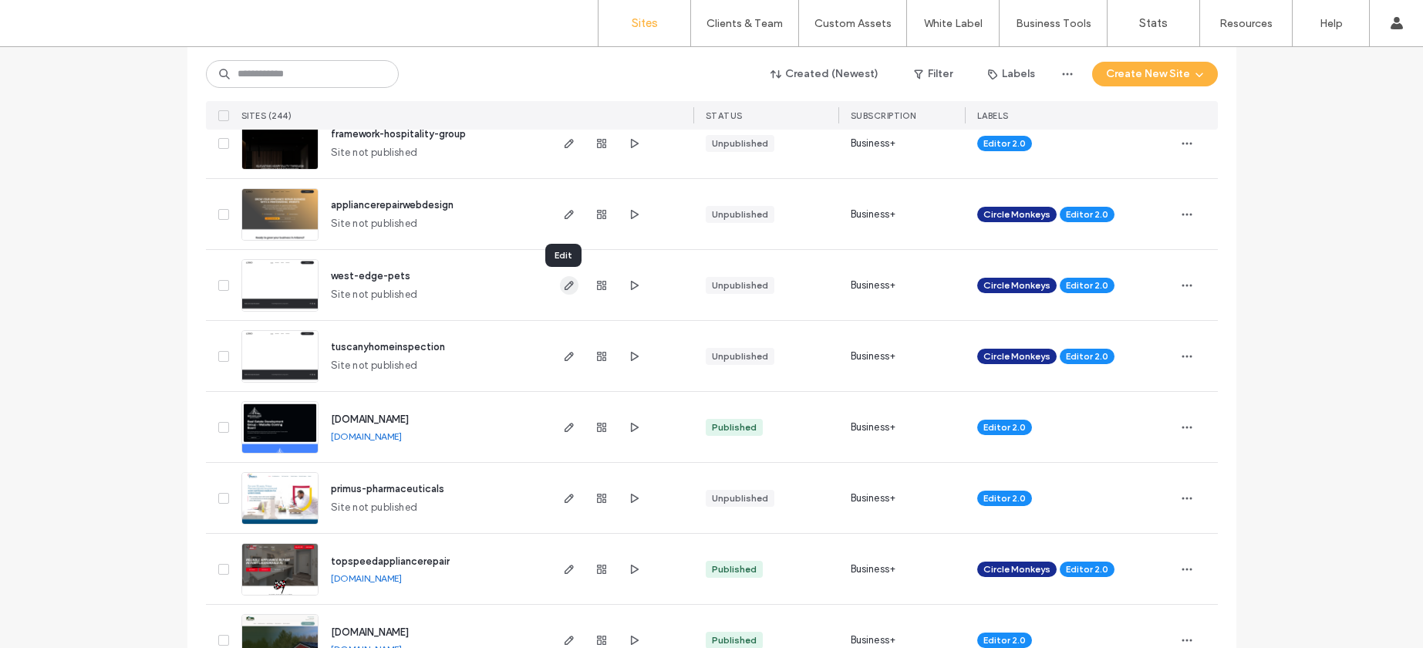
click at [560, 285] on span "button" at bounding box center [569, 285] width 19 height 19
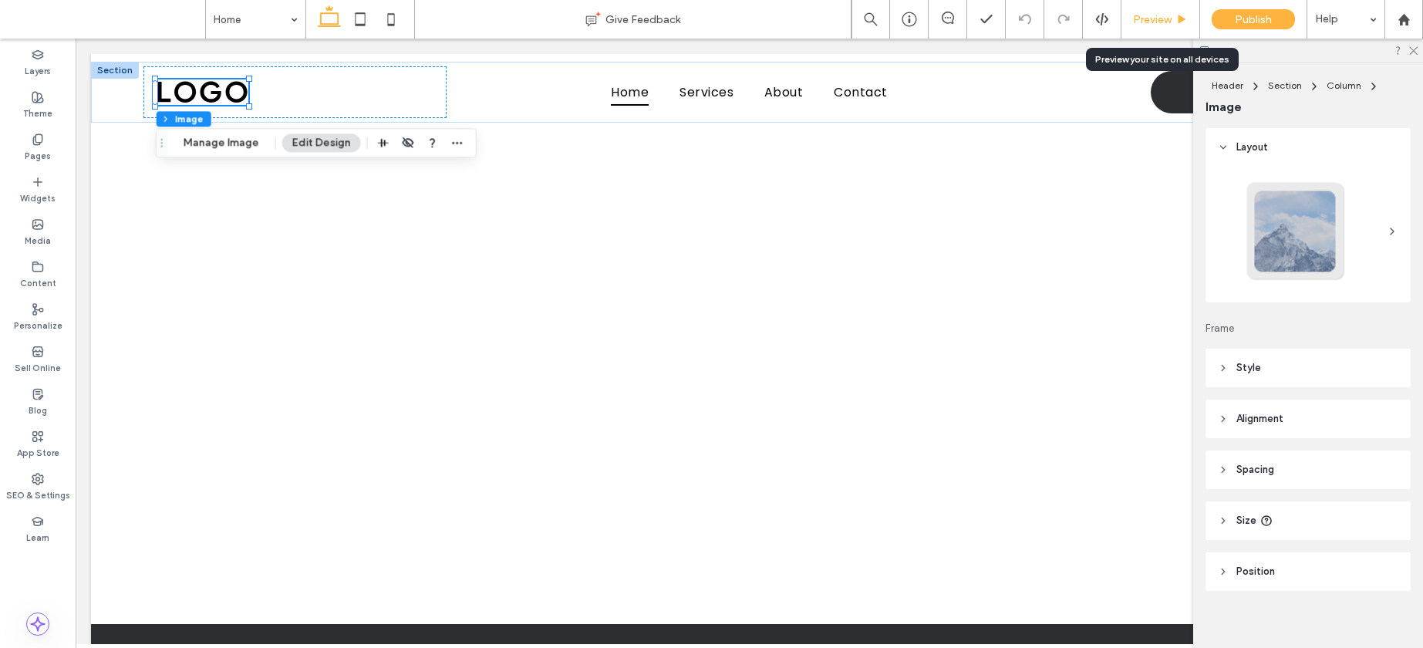
click at [1148, 19] on span "Preview" at bounding box center [1152, 19] width 39 height 13
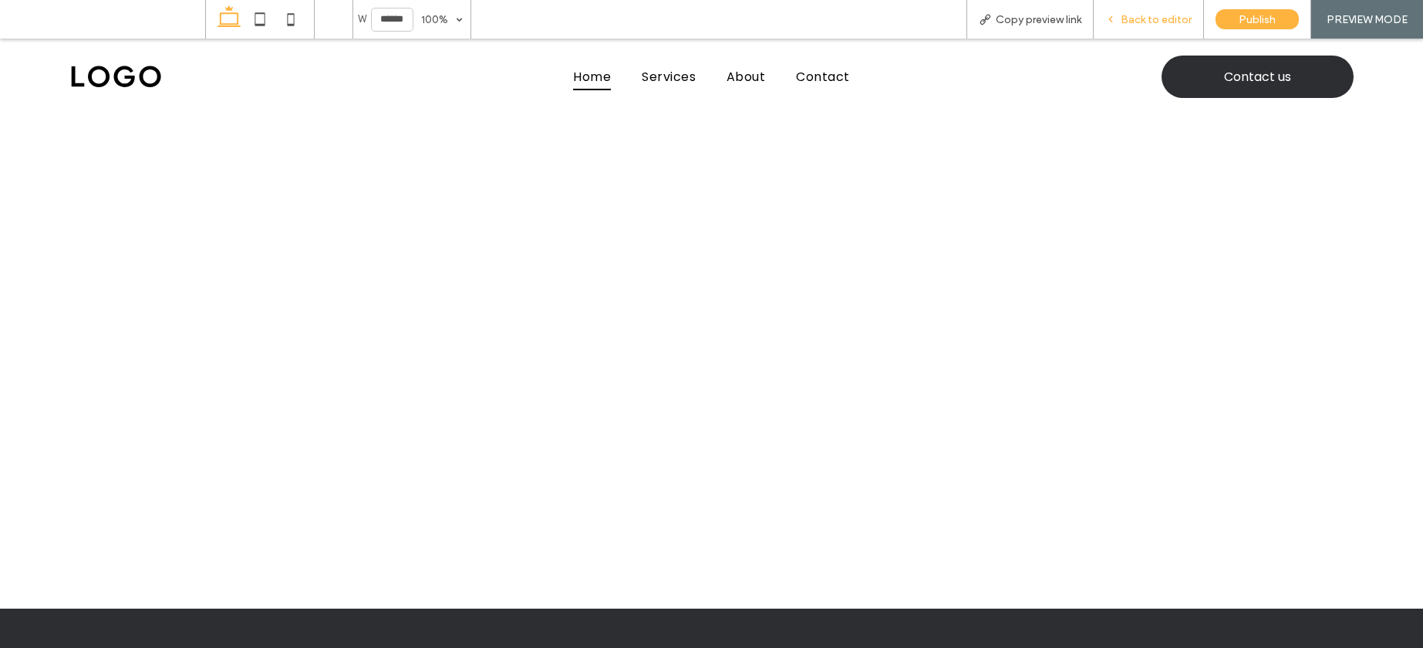
click at [1146, 35] on div "Back to editor" at bounding box center [1149, 19] width 110 height 39
click at [1142, 19] on span "Back to editor" at bounding box center [1156, 19] width 71 height 13
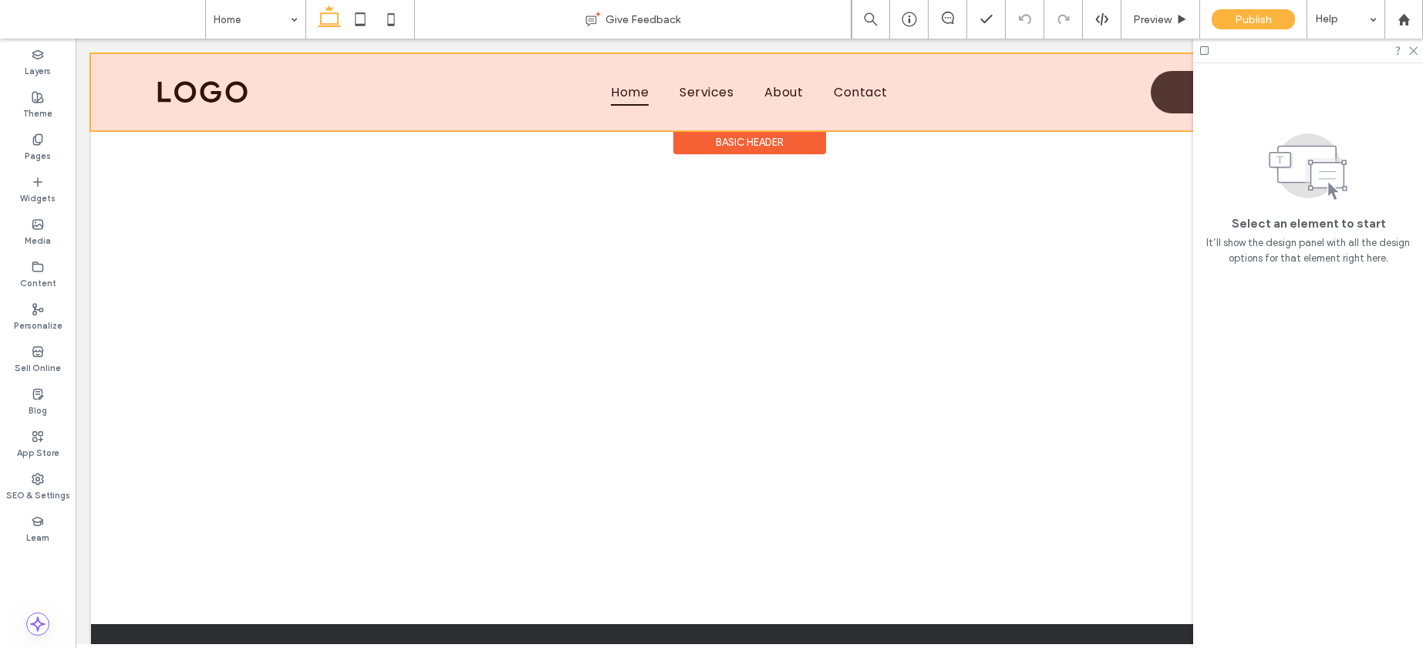
click at [197, 102] on div at bounding box center [749, 92] width 1317 height 76
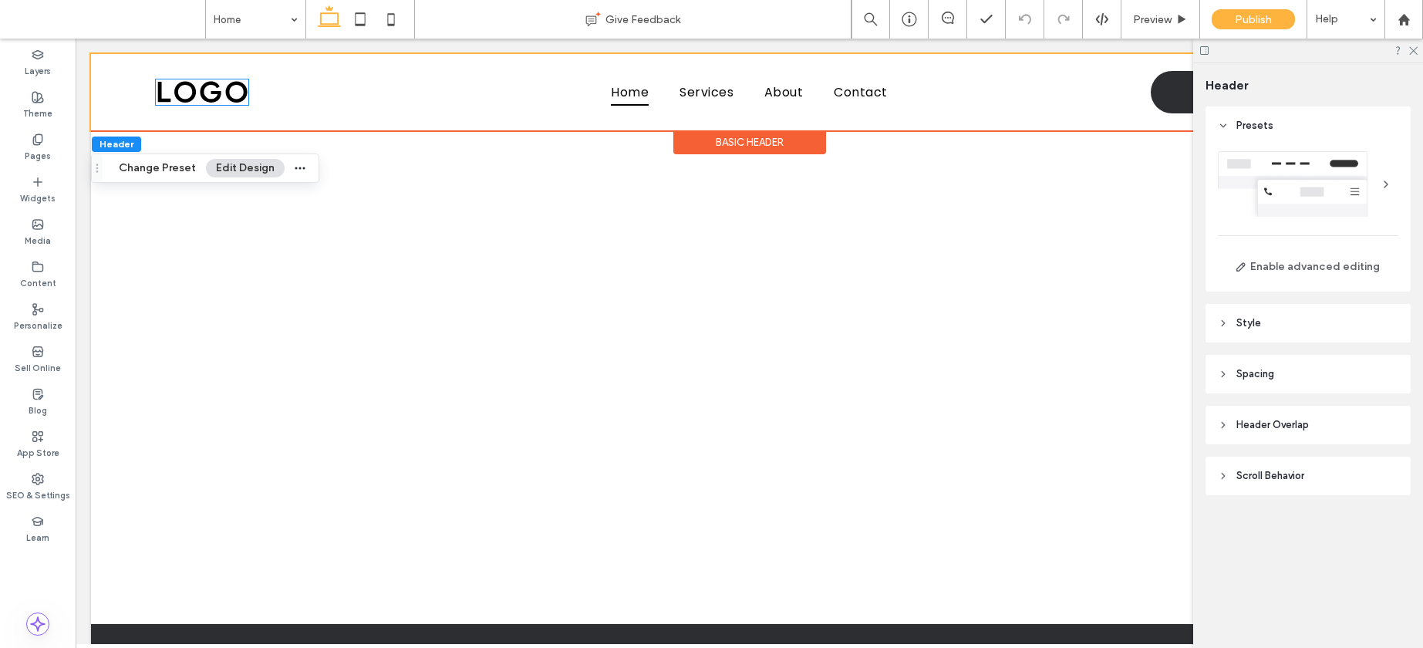
click at [197, 102] on img at bounding box center [202, 92] width 93 height 26
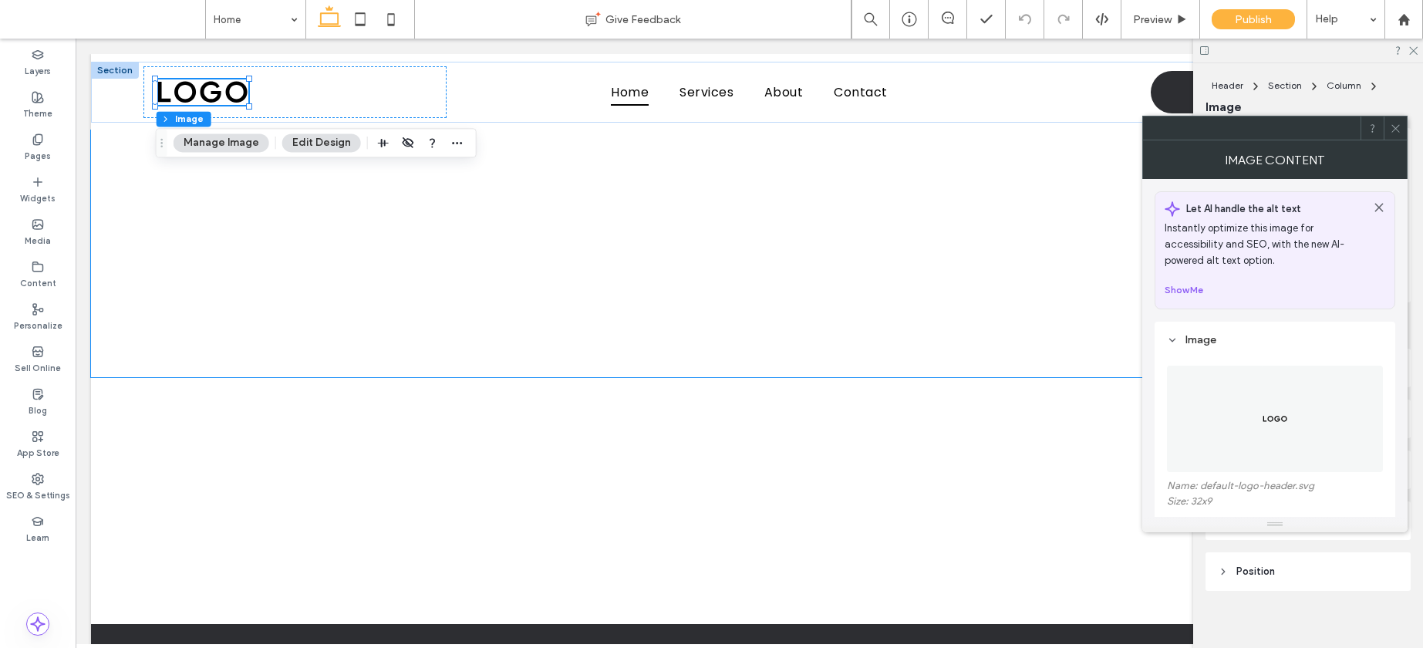
scroll to position [326, 0]
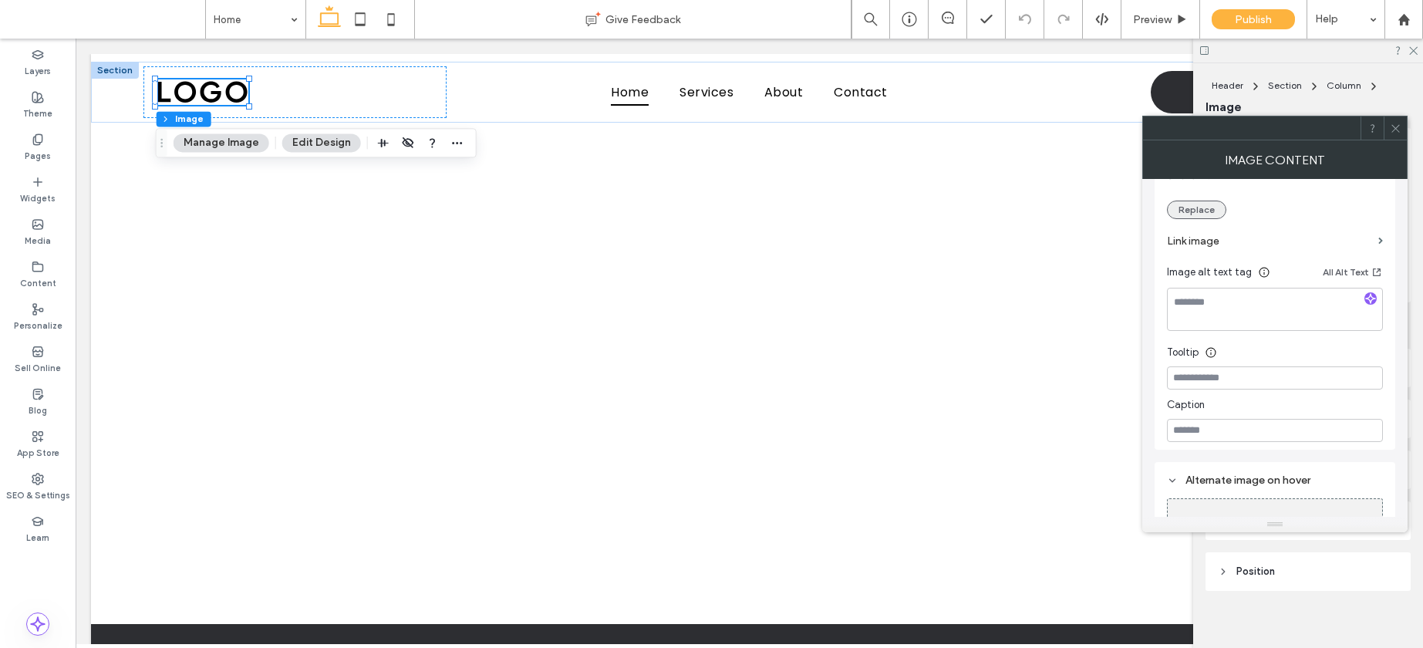
click at [1191, 214] on button "Replace" at bounding box center [1196, 210] width 59 height 19
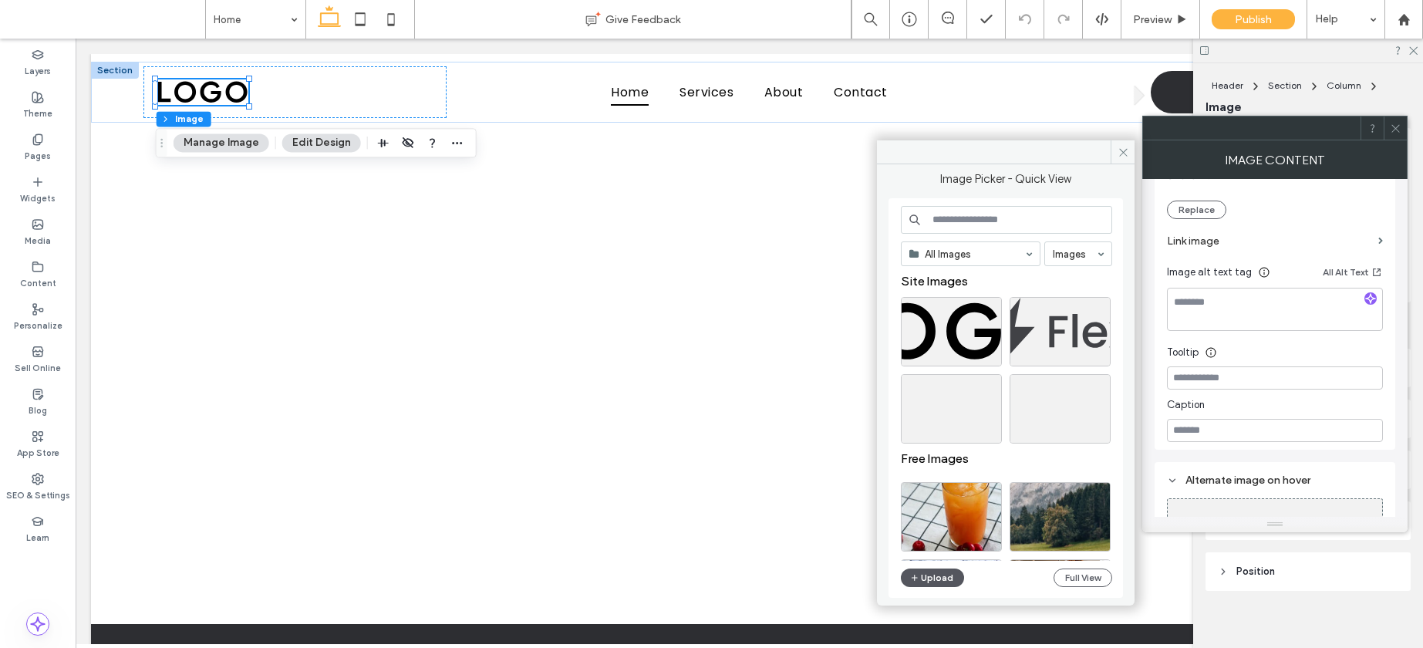
click at [932, 581] on button "Upload" at bounding box center [932, 578] width 63 height 19
click at [1127, 152] on icon at bounding box center [1124, 153] width 12 height 12
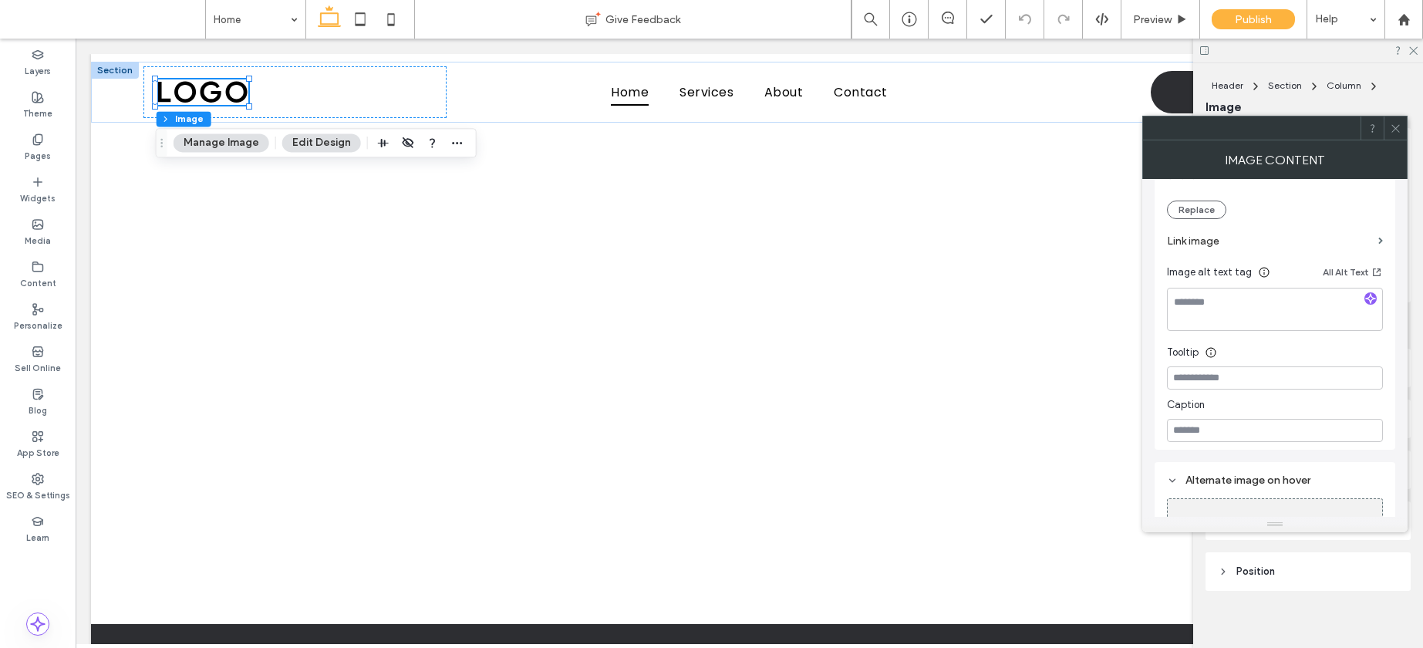
click at [1390, 128] on icon at bounding box center [1396, 129] width 12 height 12
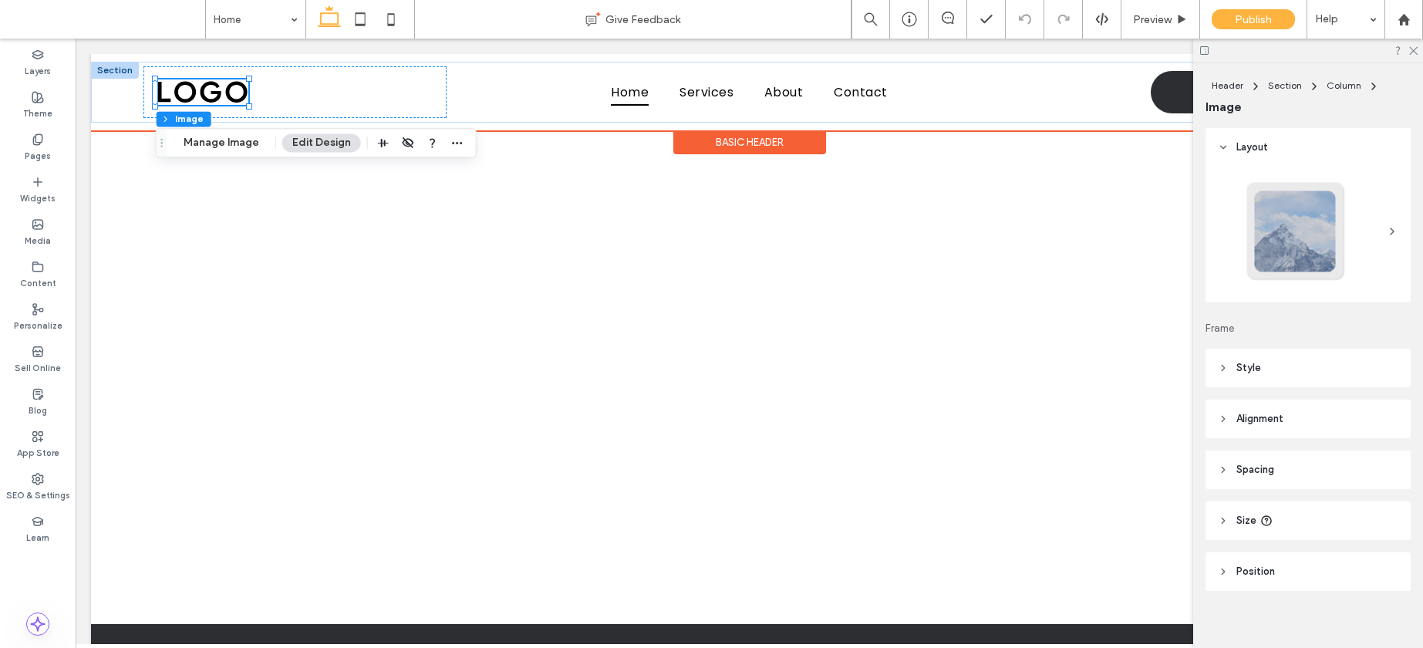
click at [222, 93] on img at bounding box center [202, 92] width 93 height 26
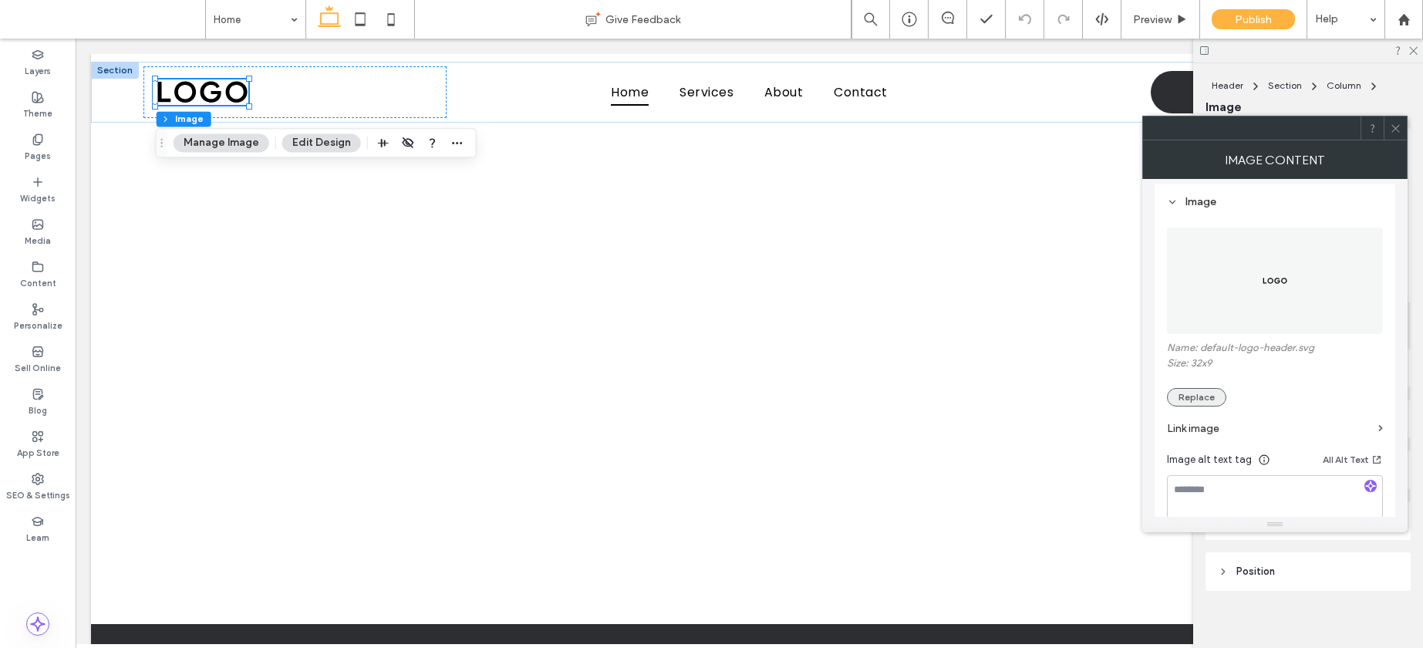
scroll to position [140, 0]
click at [1181, 393] on button "Replace" at bounding box center [1196, 395] width 59 height 19
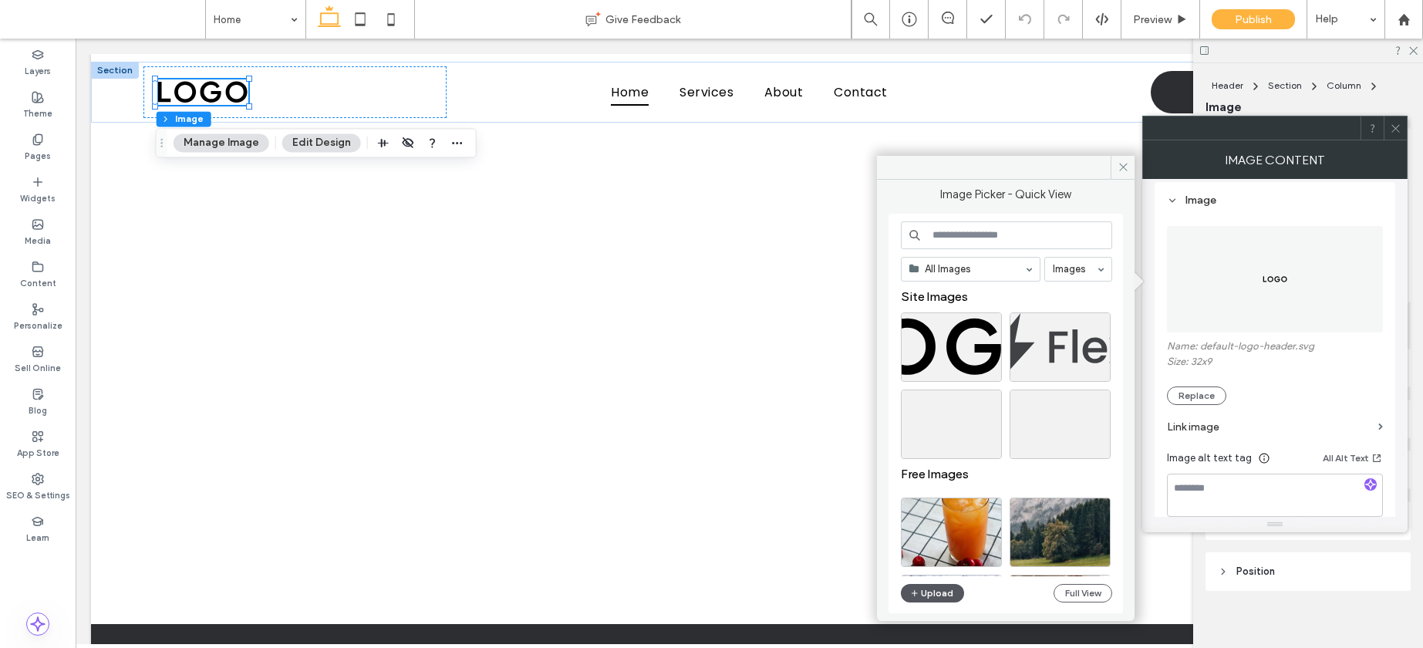
click at [930, 592] on button "Upload" at bounding box center [932, 593] width 63 height 19
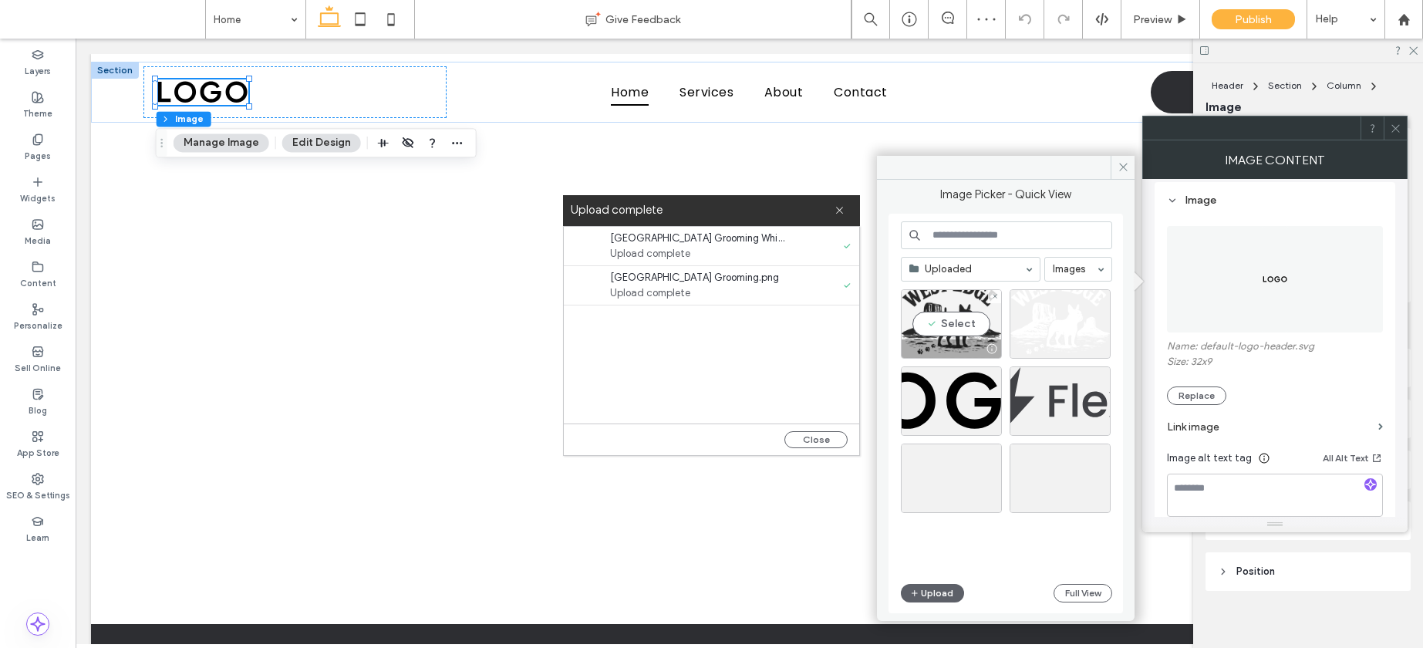
click at [948, 345] on div at bounding box center [952, 348] width 100 height 19
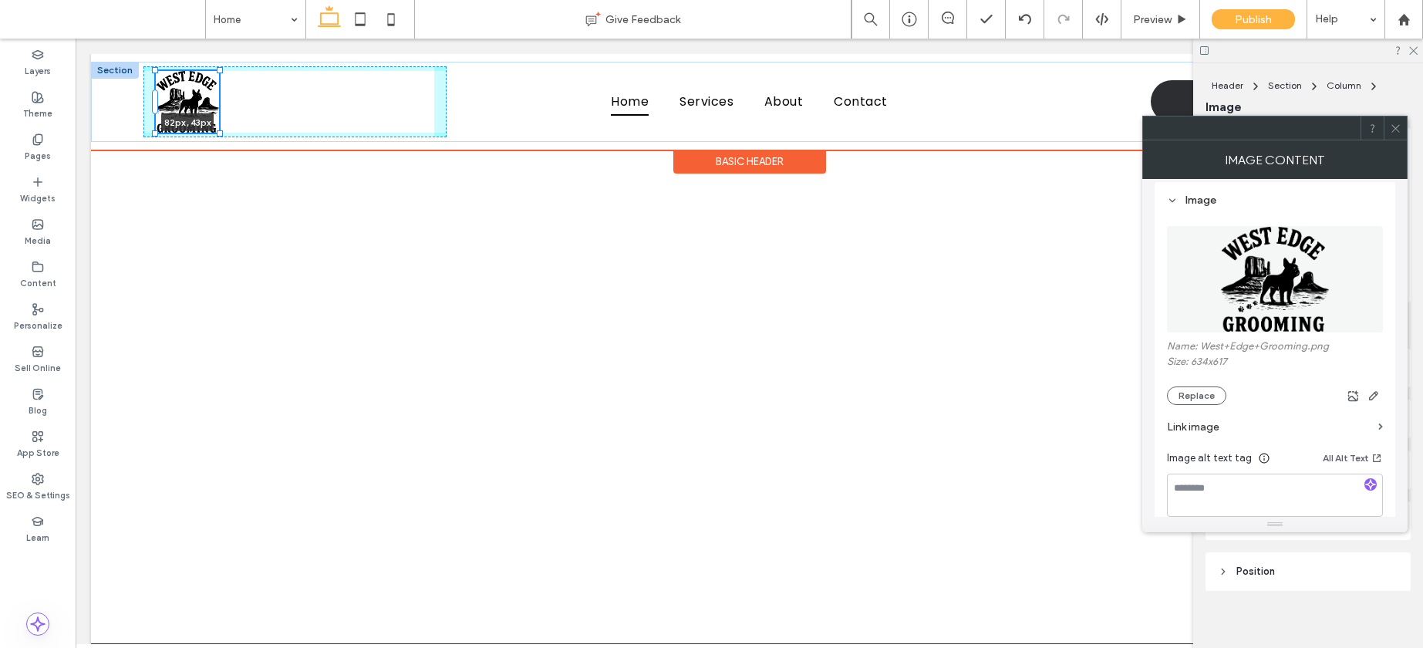
drag, startPoint x: 246, startPoint y: 158, endPoint x: 221, endPoint y: 133, distance: 36.0
click at [221, 133] on div at bounding box center [220, 133] width 6 height 6
type input "**"
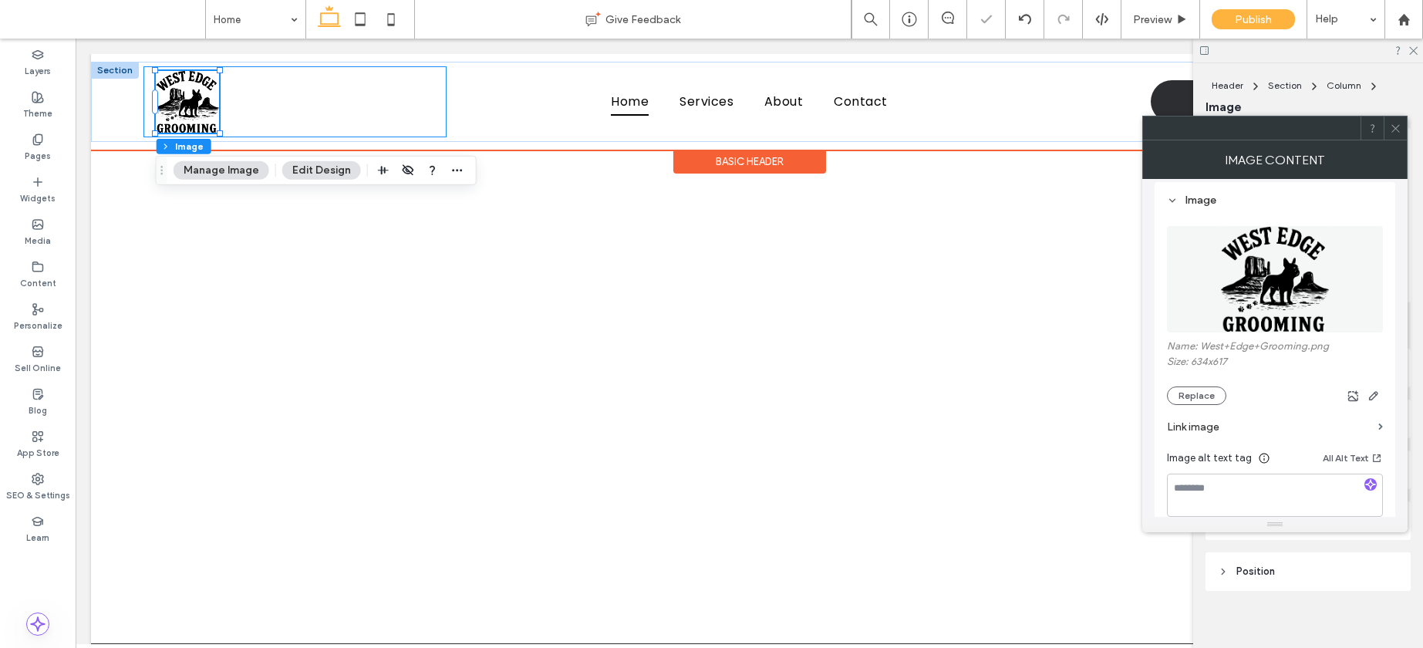
click at [254, 117] on div "82px , 43px" at bounding box center [294, 101] width 303 height 71
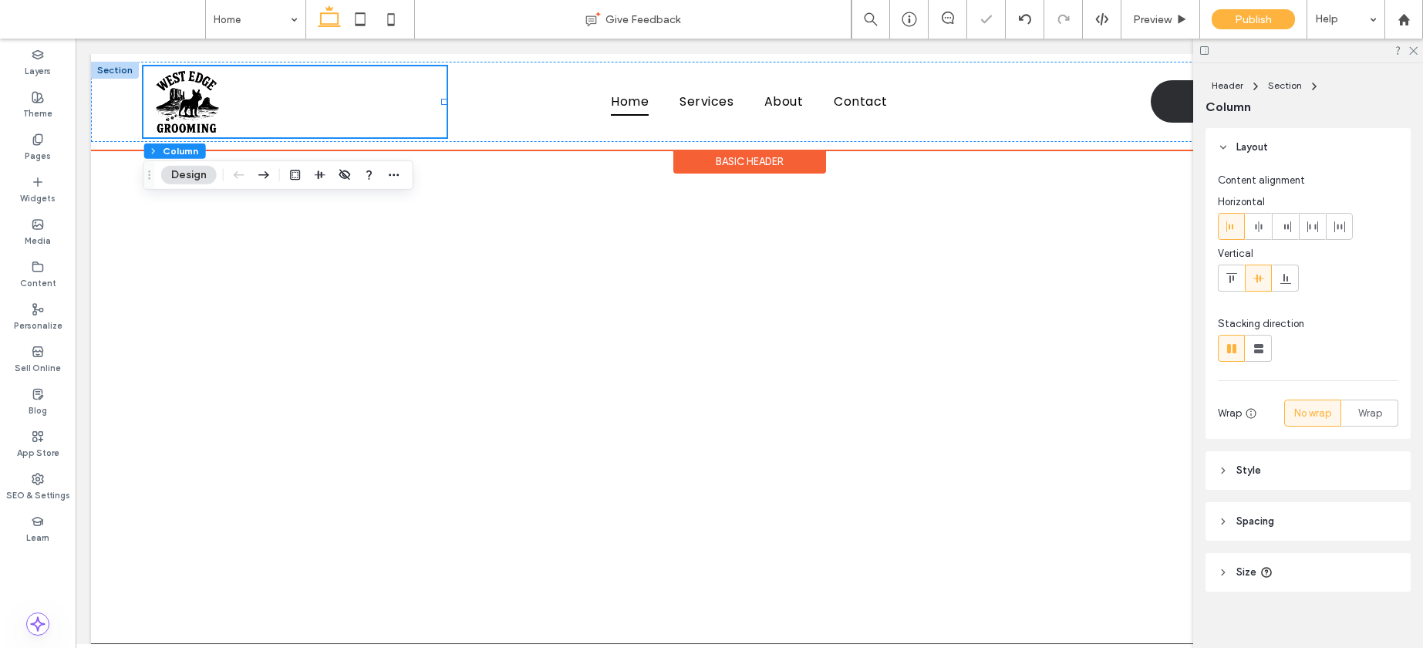
click at [756, 160] on div "Basic Header" at bounding box center [749, 162] width 153 height 24
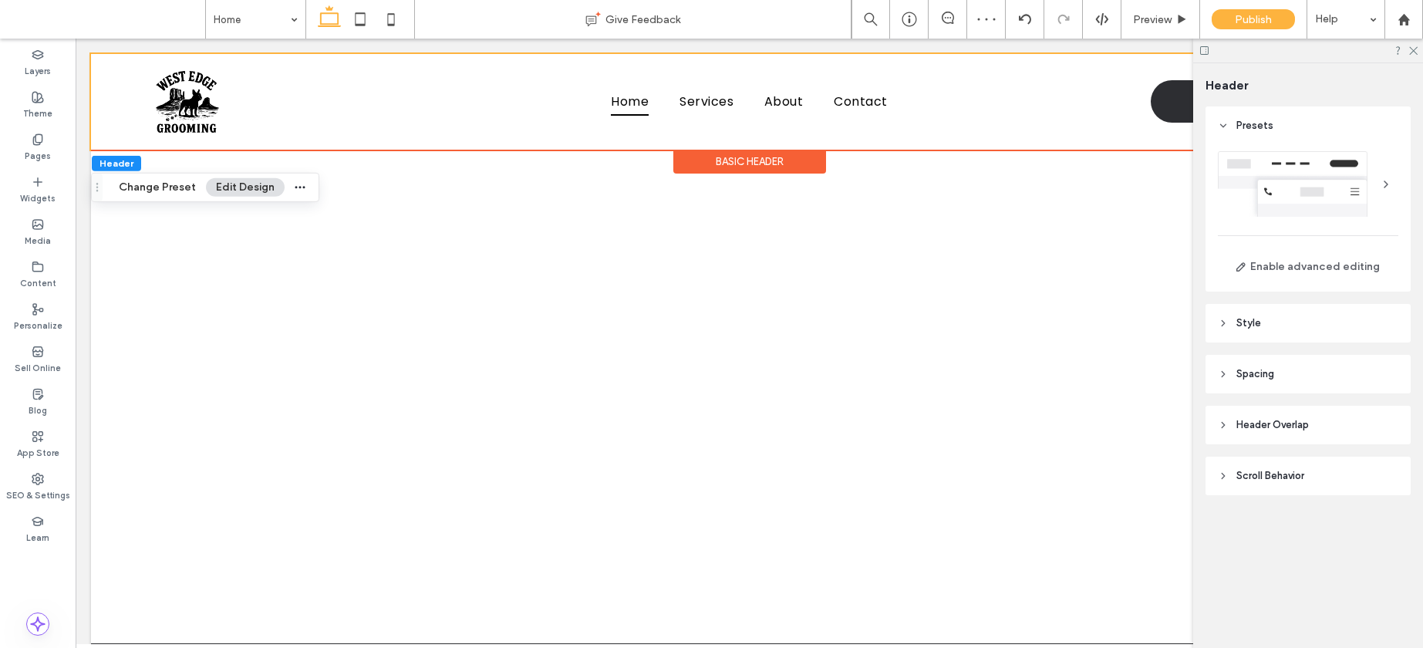
click at [1284, 194] on div at bounding box center [1308, 184] width 181 height 66
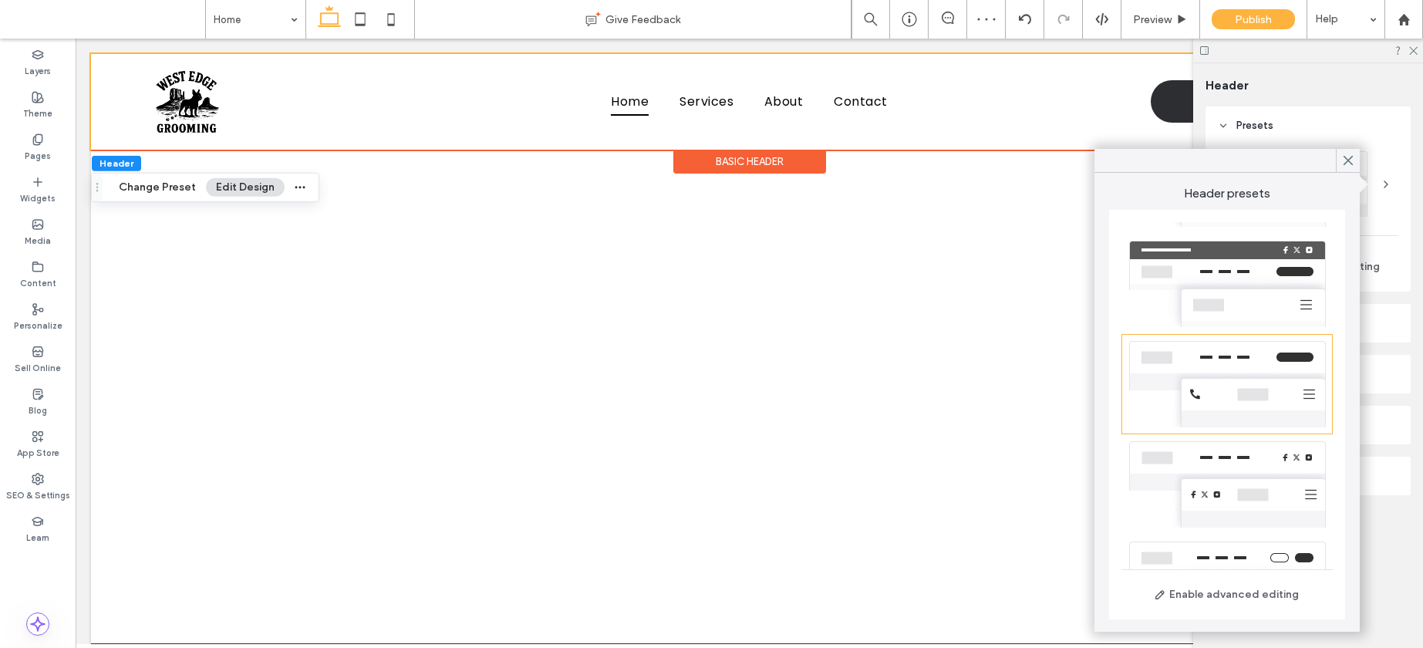
scroll to position [169, 0]
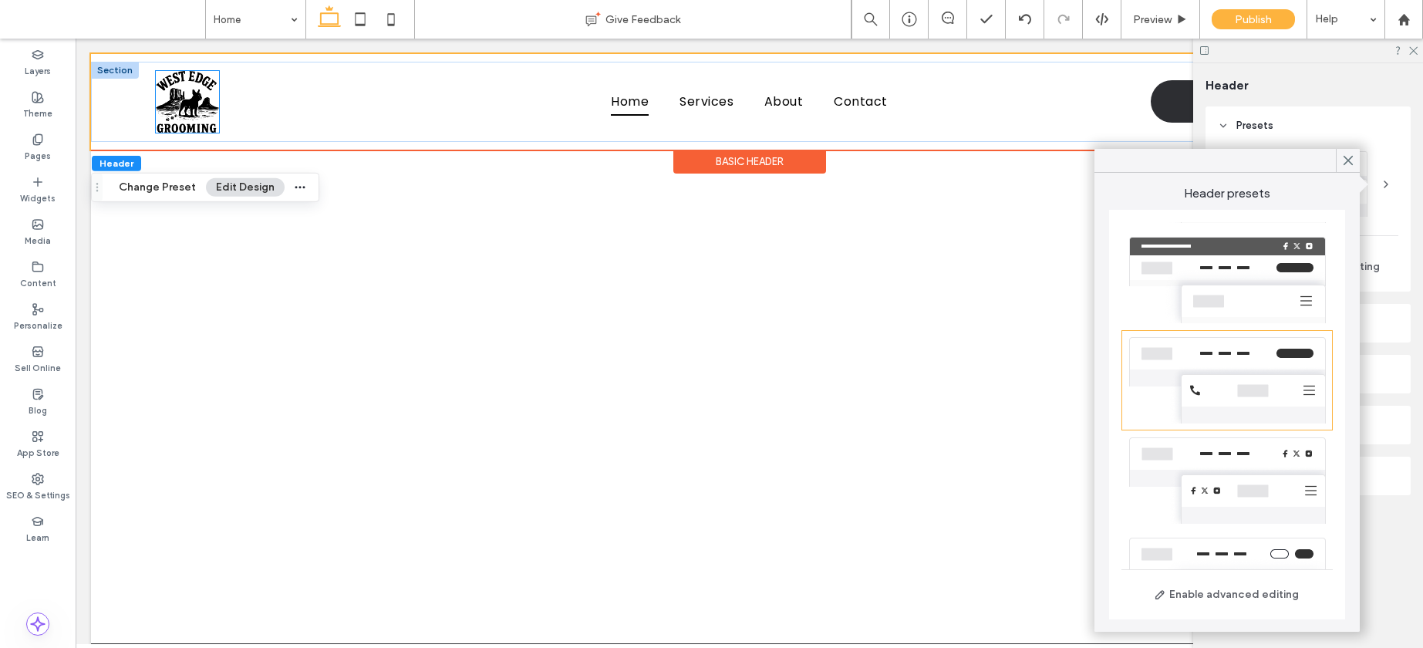
click at [191, 101] on img at bounding box center [187, 102] width 63 height 62
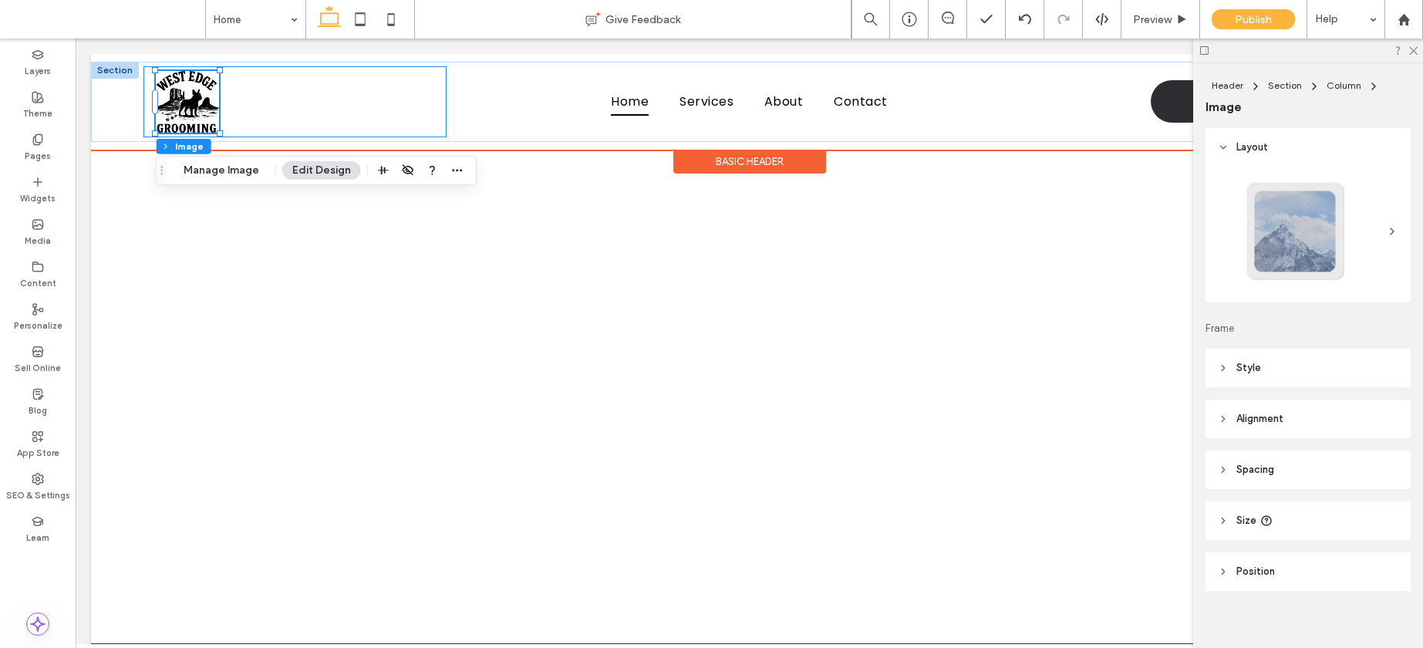
click at [252, 120] on div at bounding box center [294, 101] width 303 height 71
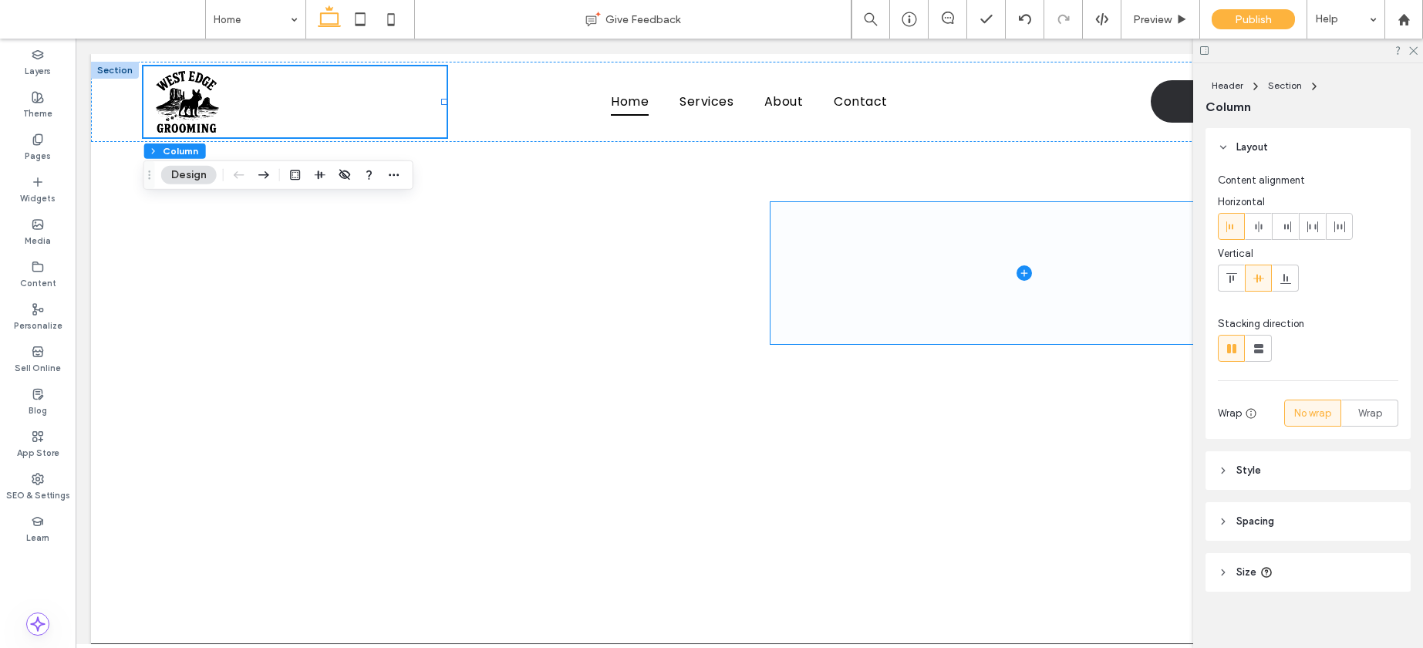
scroll to position [12, 0]
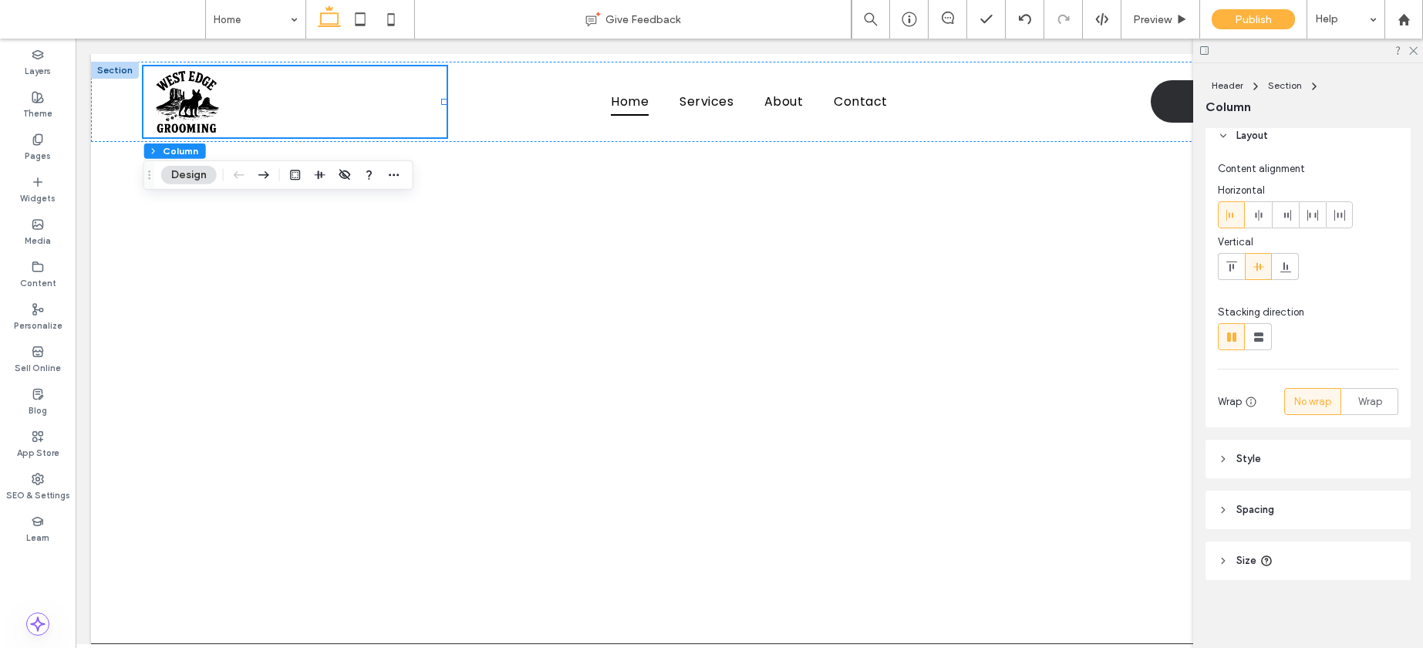
click at [1254, 457] on span "Style" at bounding box center [1249, 458] width 25 height 15
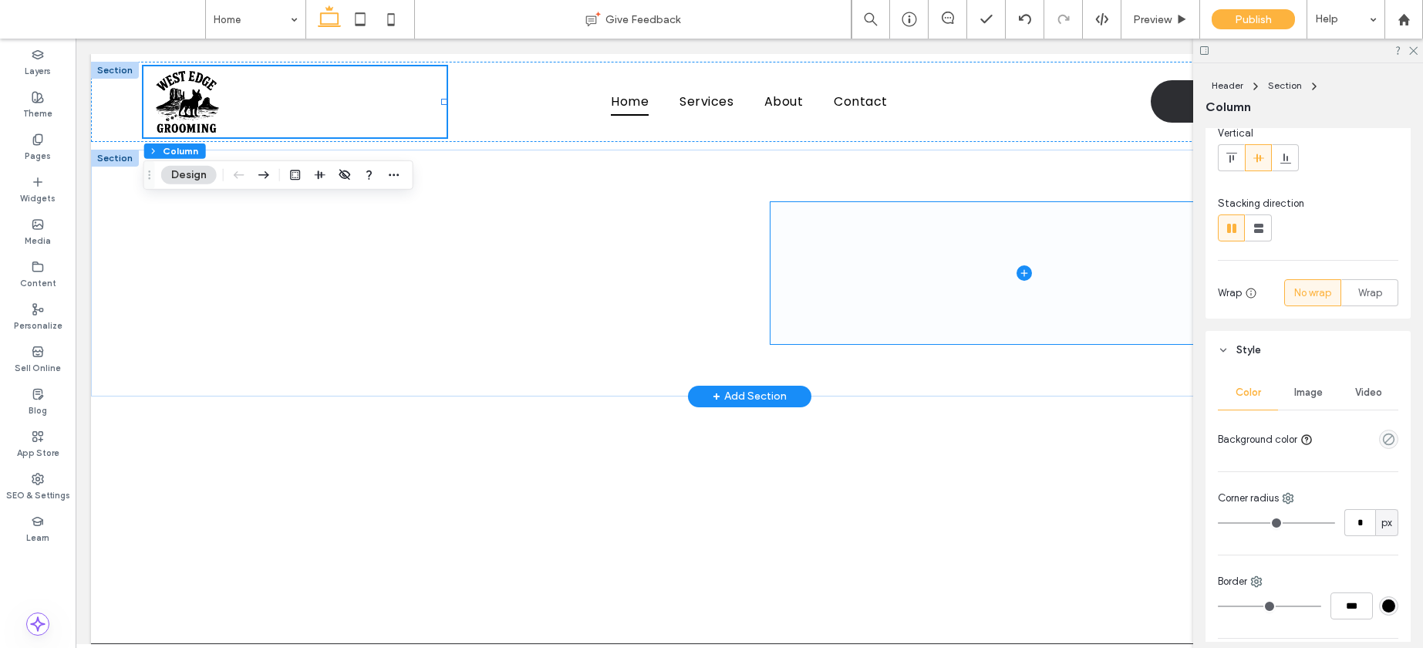
scroll to position [0, 0]
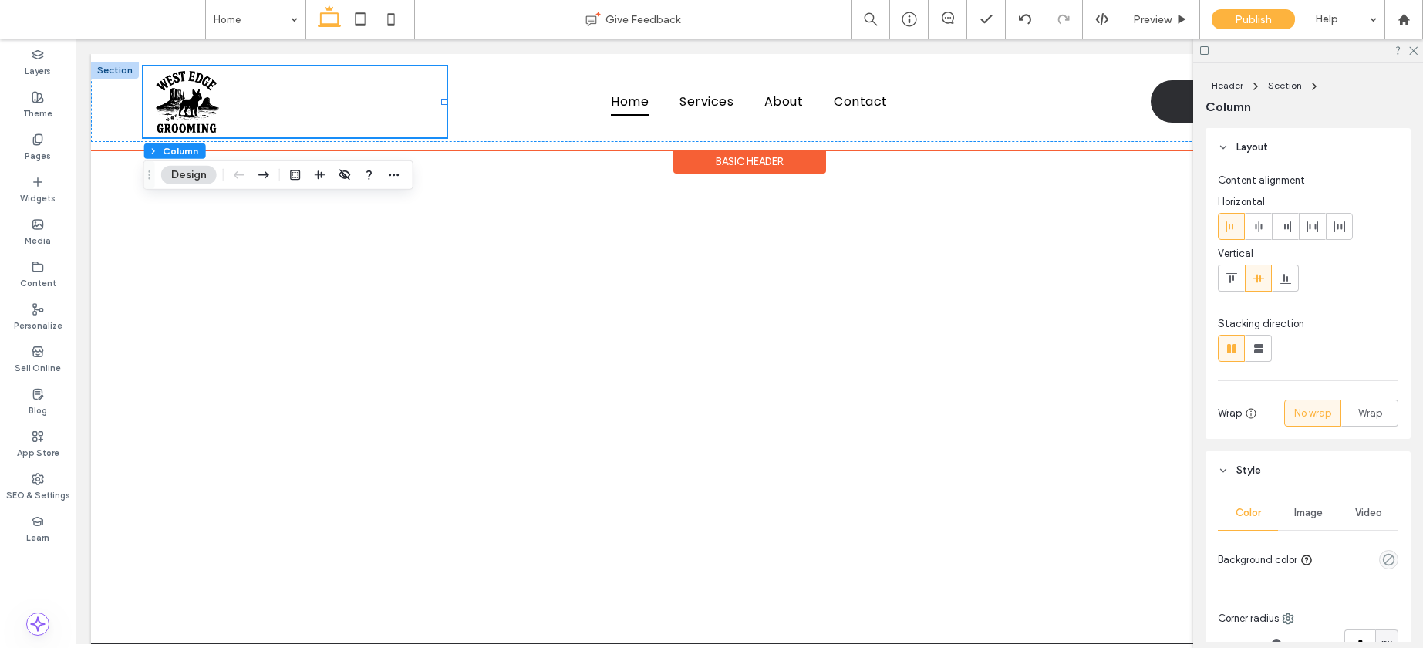
click at [725, 164] on div "Basic Header" at bounding box center [749, 162] width 153 height 24
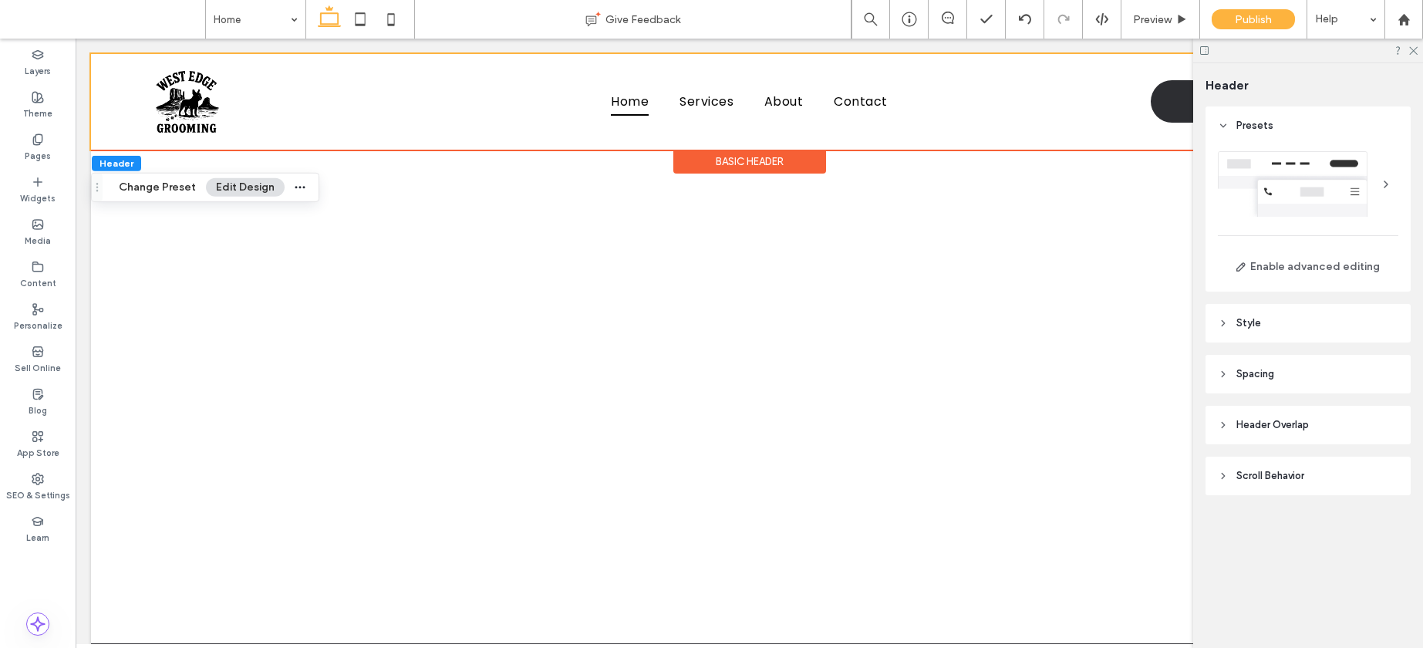
click at [1276, 195] on div at bounding box center [1308, 184] width 181 height 66
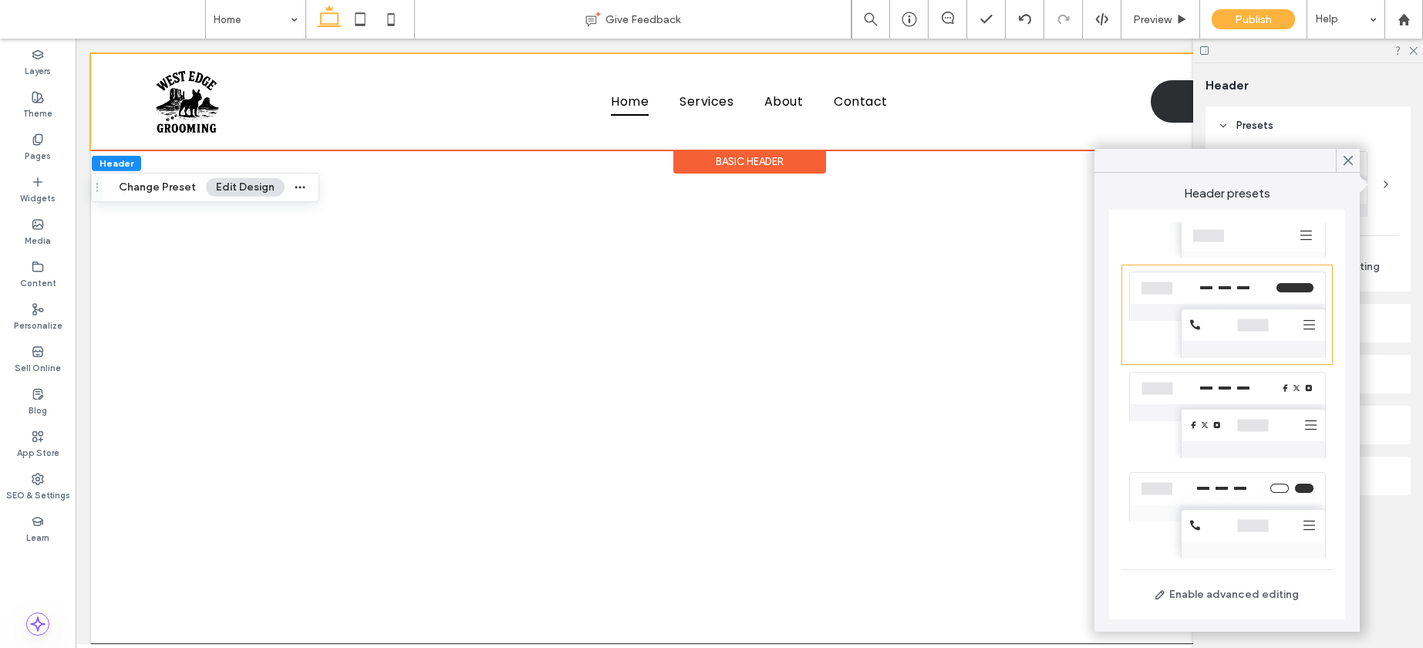
scroll to position [353, 0]
click at [1348, 158] on icon at bounding box center [1348, 161] width 14 height 14
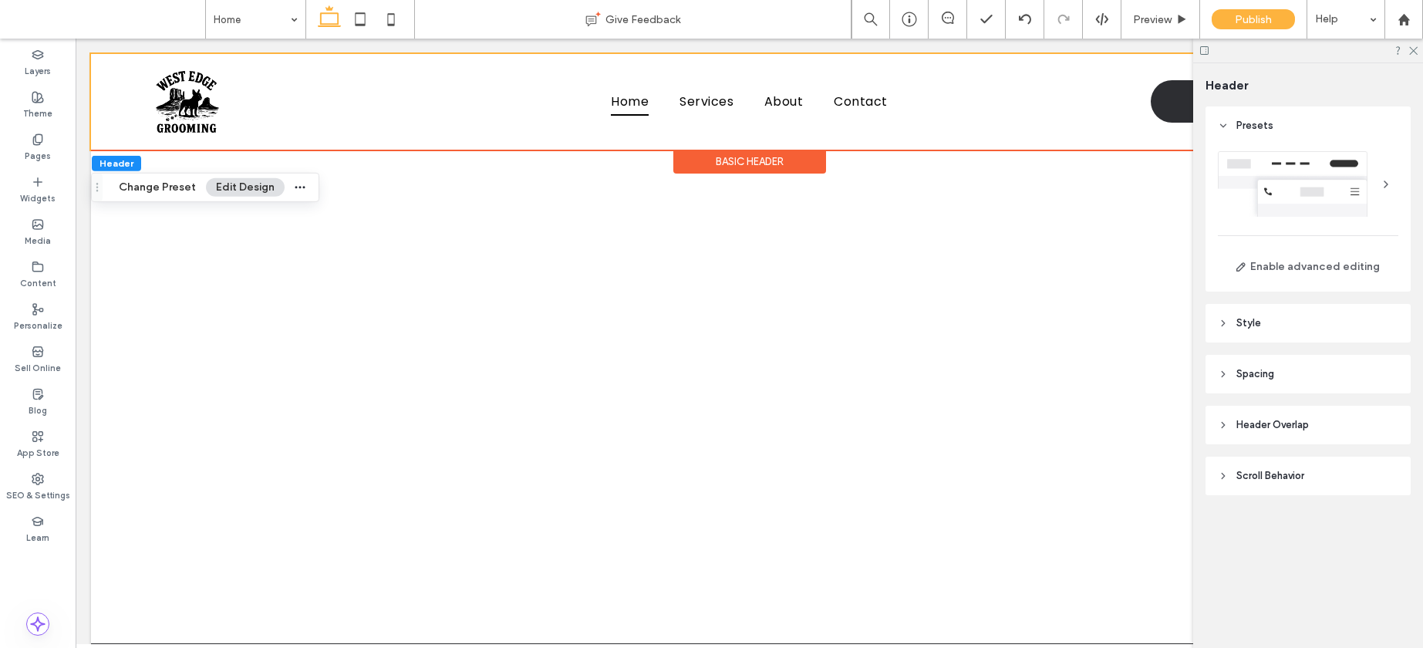
click at [795, 157] on div "Basic Header" at bounding box center [749, 162] width 153 height 24
click at [1264, 248] on div "Enable advanced editing" at bounding box center [1308, 215] width 181 height 128
click at [1262, 262] on button "Enable advanced editing" at bounding box center [1308, 267] width 181 height 25
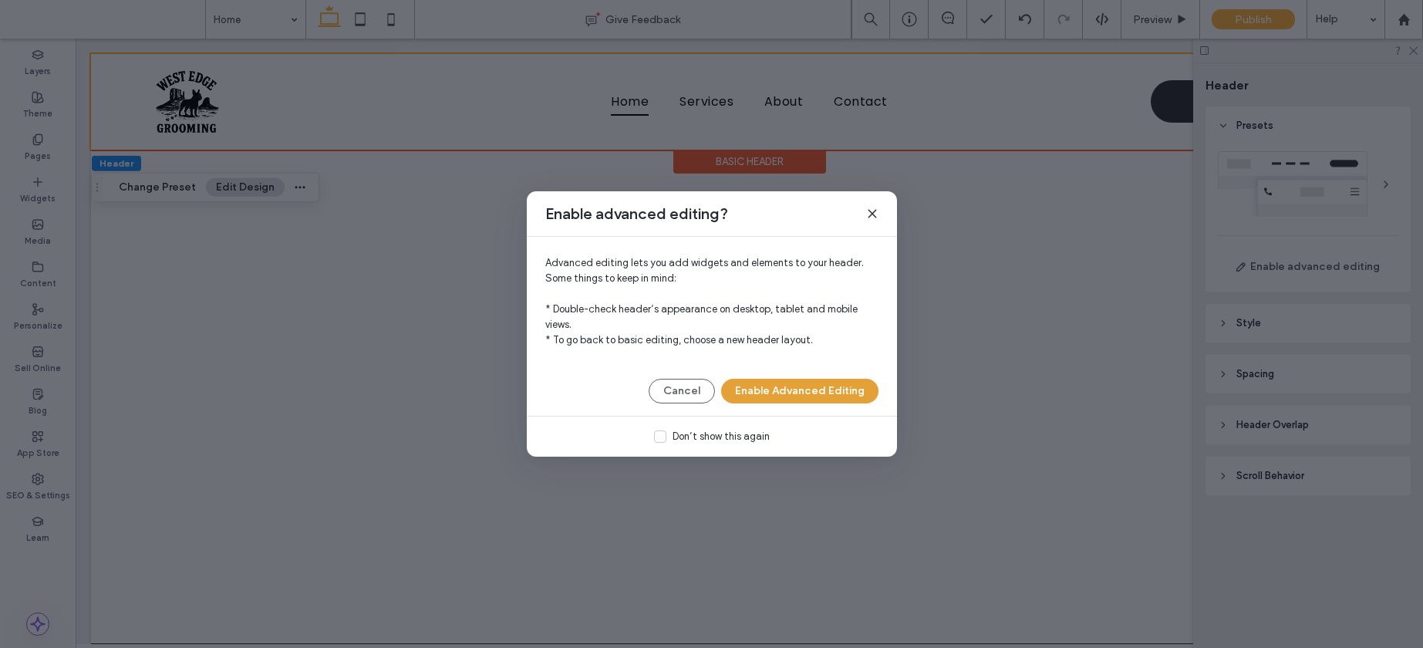
click at [810, 385] on button "Enable Advanced Editing" at bounding box center [799, 391] width 157 height 25
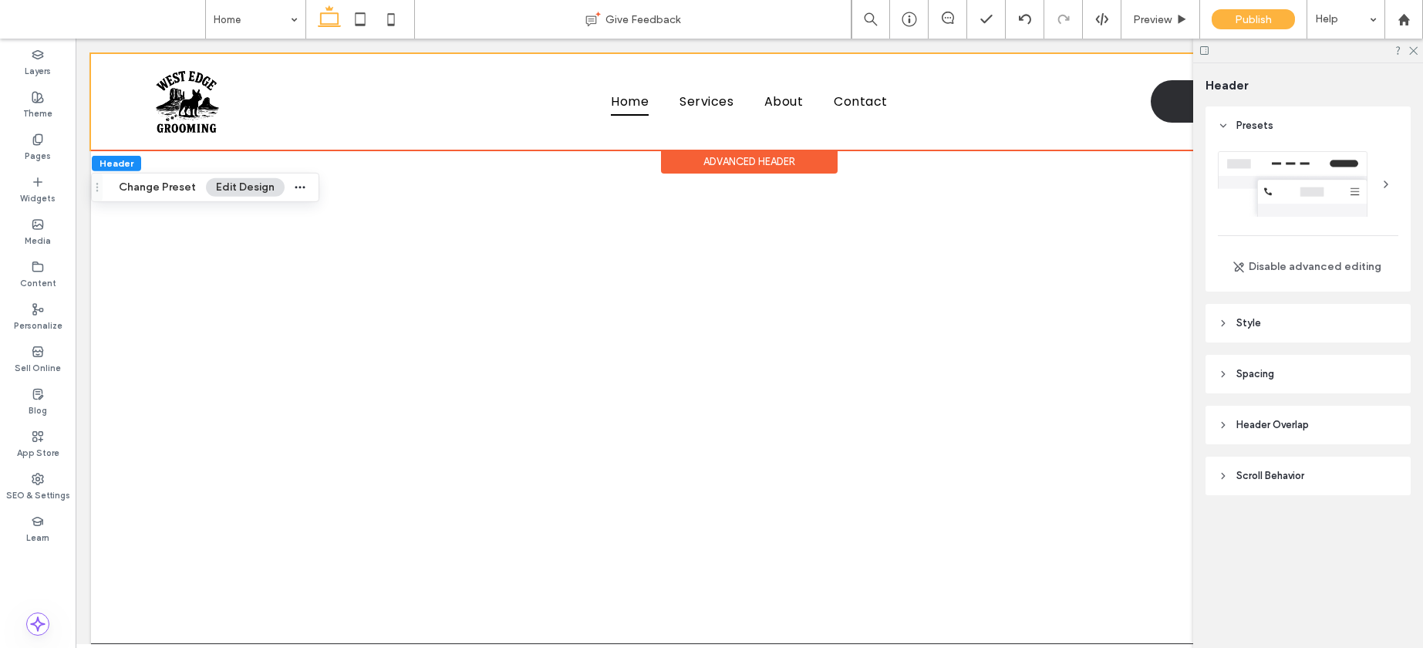
click at [1310, 198] on div at bounding box center [1308, 184] width 181 height 66
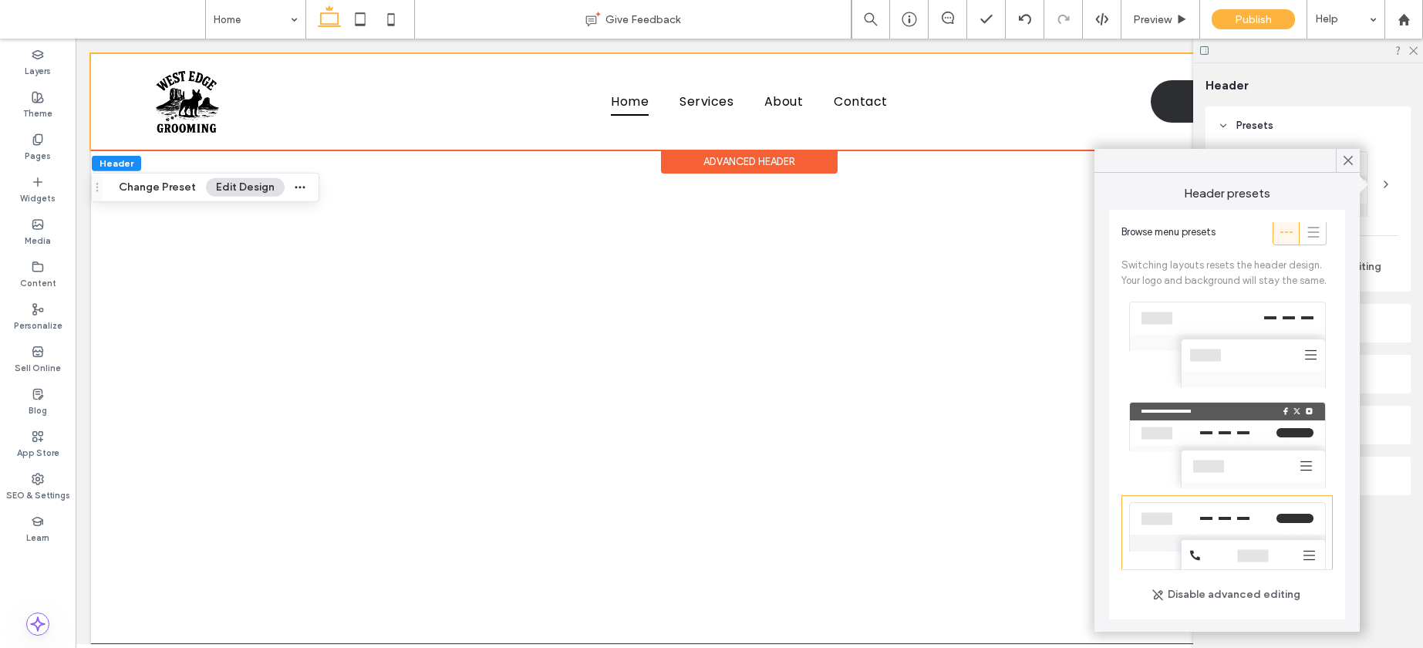
scroll to position [2, 0]
click at [1223, 445] on div at bounding box center [1227, 447] width 211 height 100
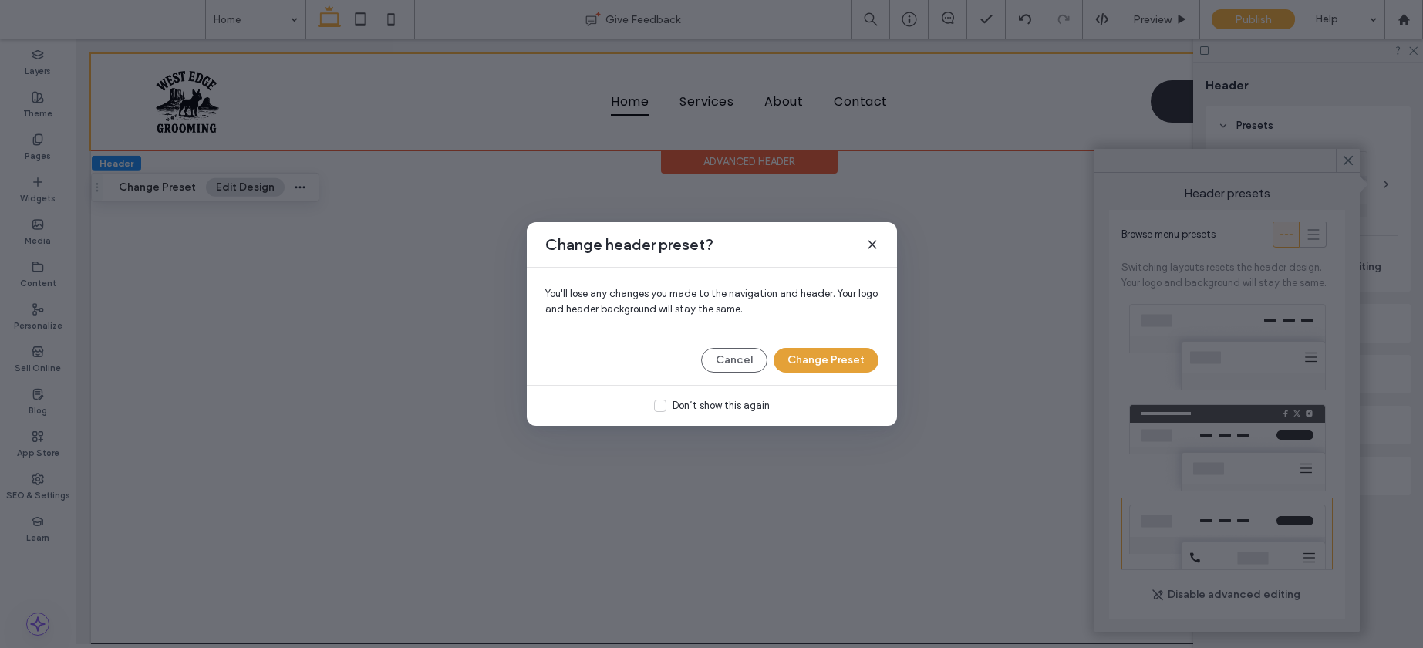
click at [811, 356] on button "Change Preset" at bounding box center [826, 360] width 105 height 25
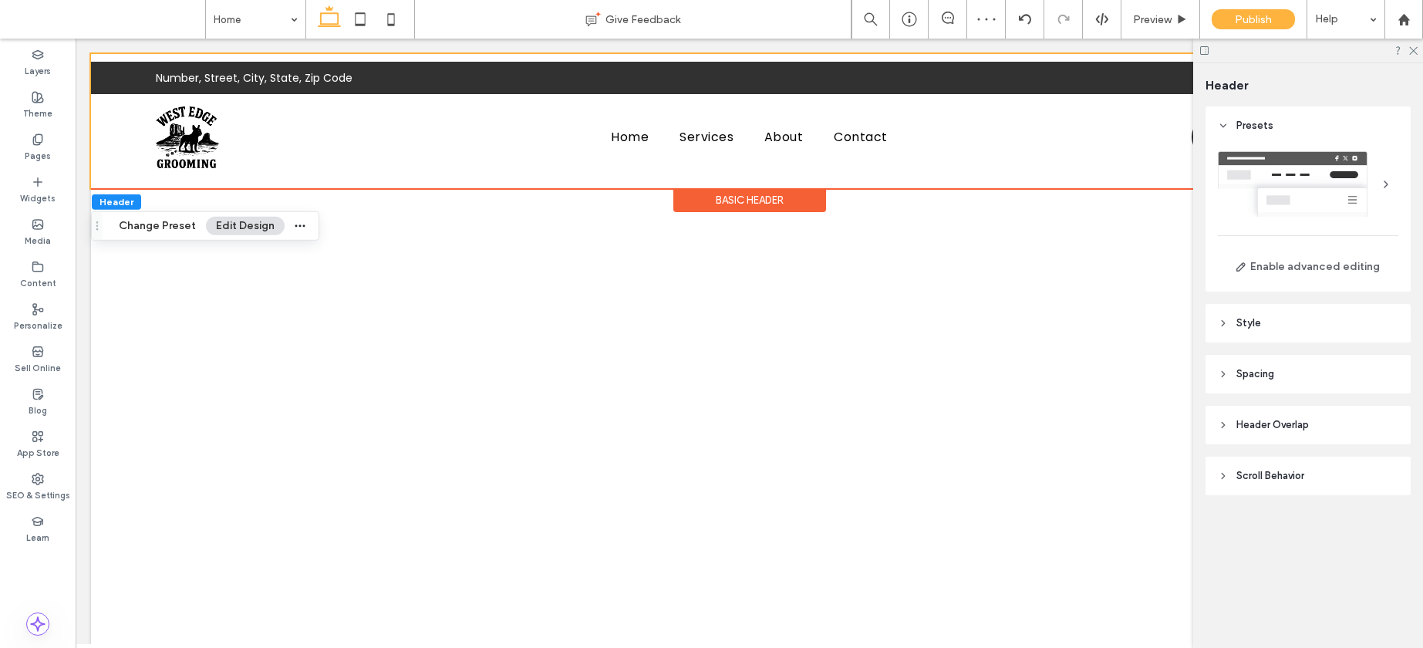
click at [130, 56] on div "Number, Street, City, State, Zip Code Section Home Services About Contact Conta…" at bounding box center [749, 121] width 1317 height 134
click at [714, 189] on div "Basic Header" at bounding box center [749, 200] width 153 height 24
click at [1248, 371] on span "Spacing" at bounding box center [1256, 373] width 38 height 15
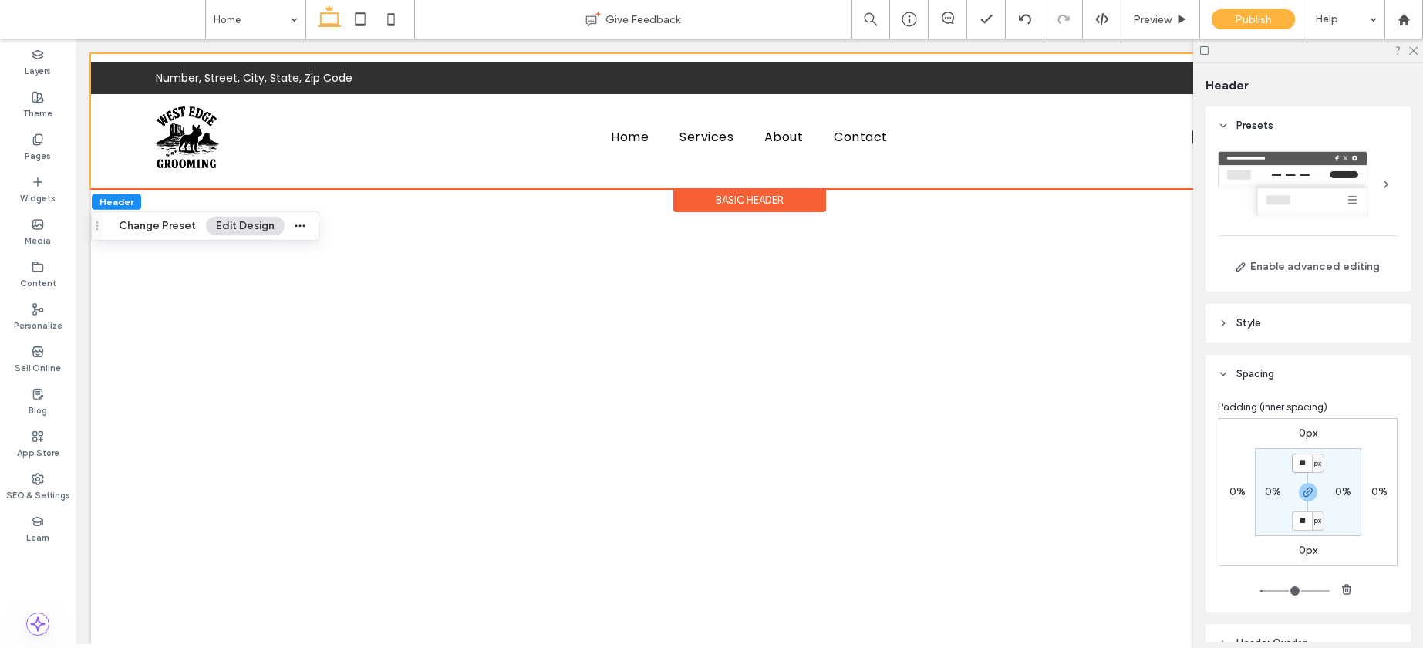
click at [1303, 457] on input "**" at bounding box center [1302, 463] width 20 height 19
type input "*"
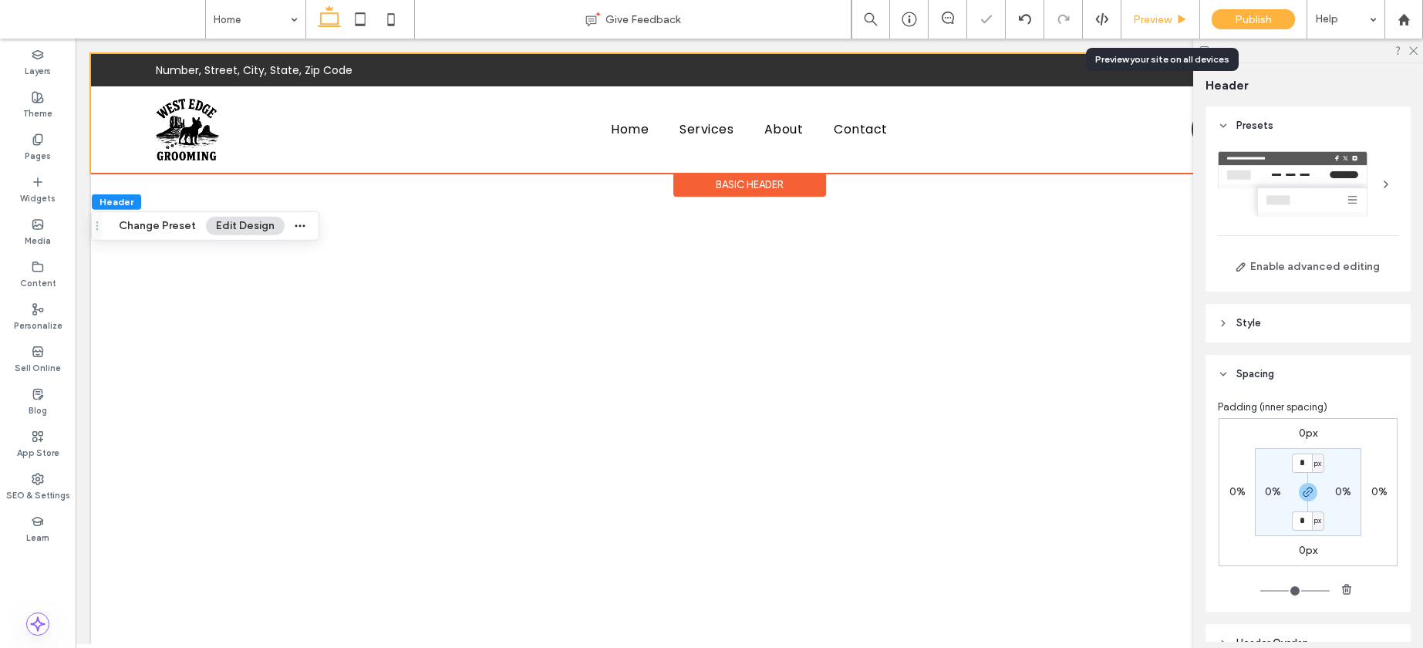
click at [1154, 30] on div "Preview" at bounding box center [1161, 19] width 79 height 39
click at [1154, 23] on span "Preview" at bounding box center [1152, 19] width 39 height 13
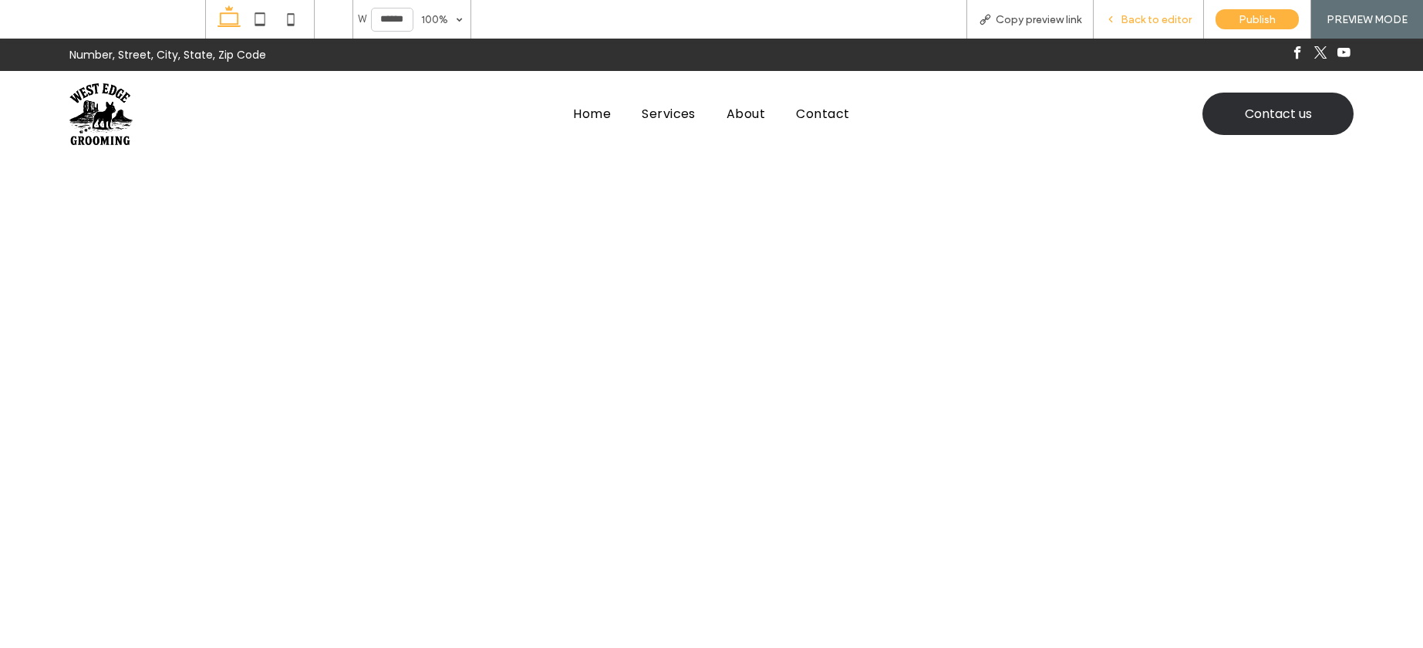
click at [1126, 24] on span "Back to editor" at bounding box center [1156, 19] width 71 height 13
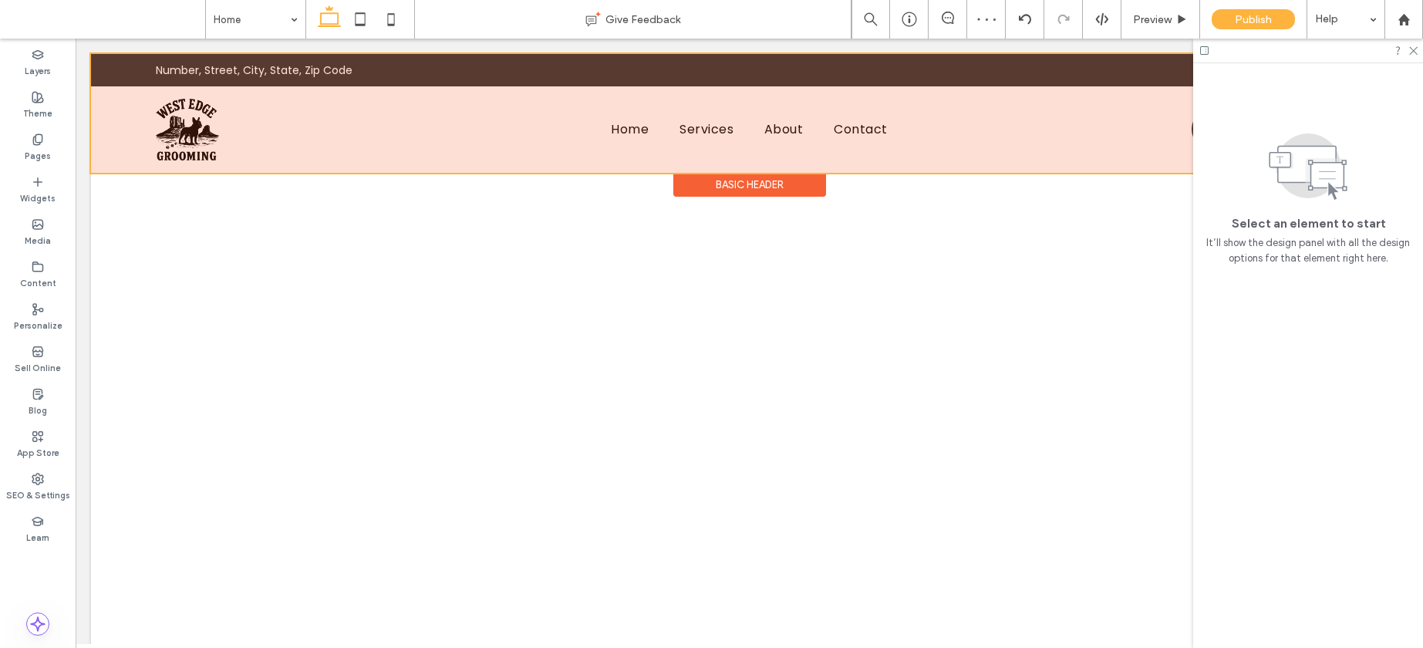
click at [179, 137] on div at bounding box center [749, 113] width 1317 height 119
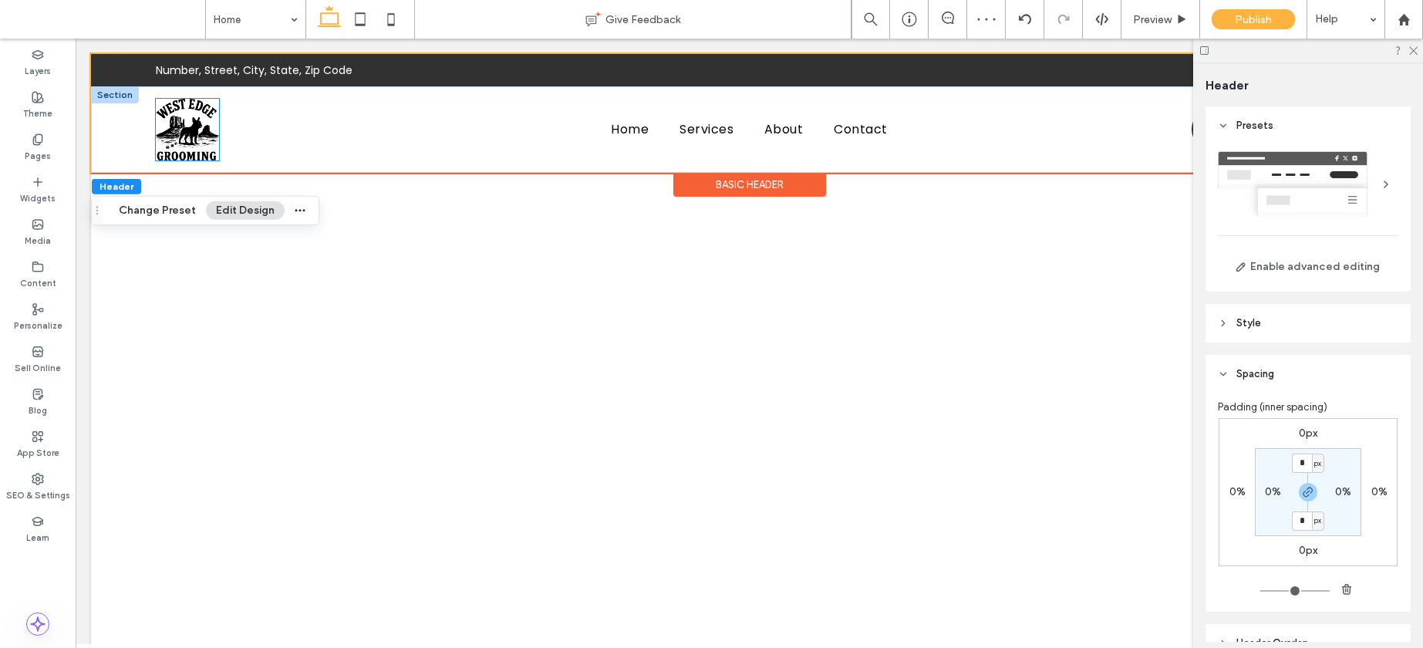
click at [197, 142] on img at bounding box center [187, 130] width 63 height 62
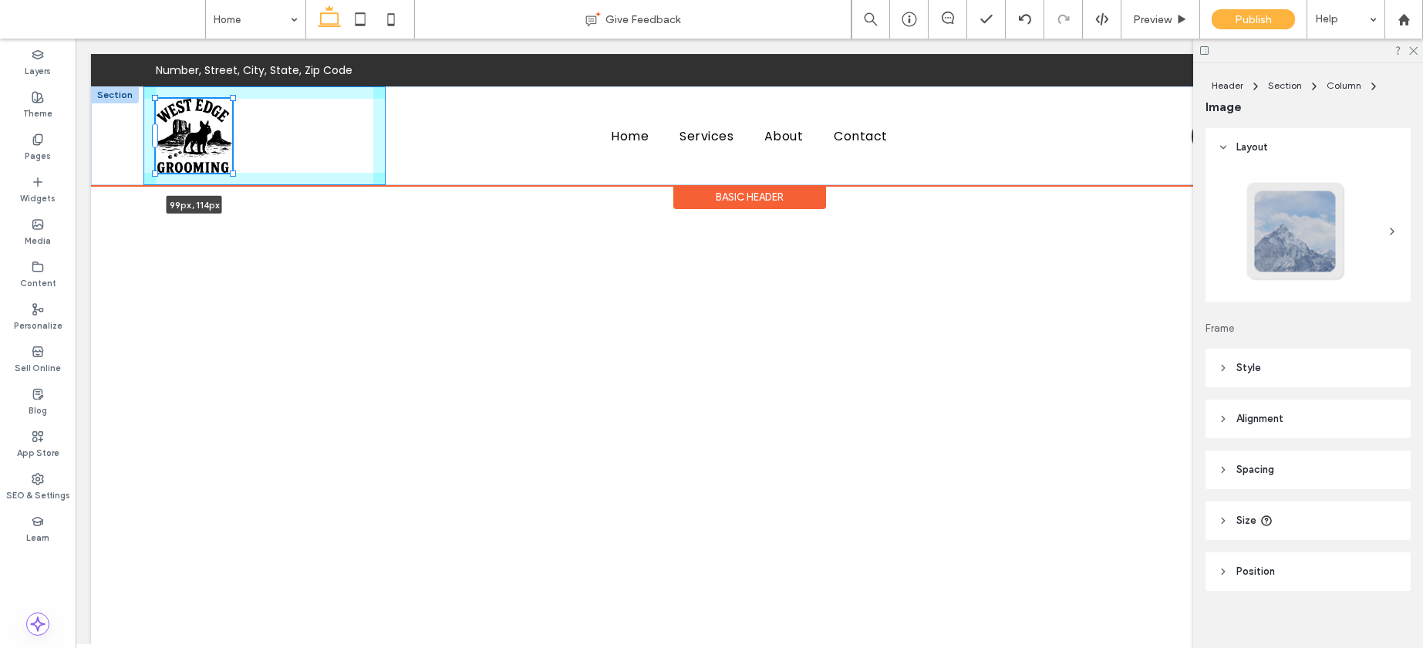
drag, startPoint x: 224, startPoint y: 160, endPoint x: 235, endPoint y: 164, distance: 12.2
click at [235, 164] on div "99px , 114px Home Services About Contact Contact us" at bounding box center [749, 135] width 1317 height 99
type input "**"
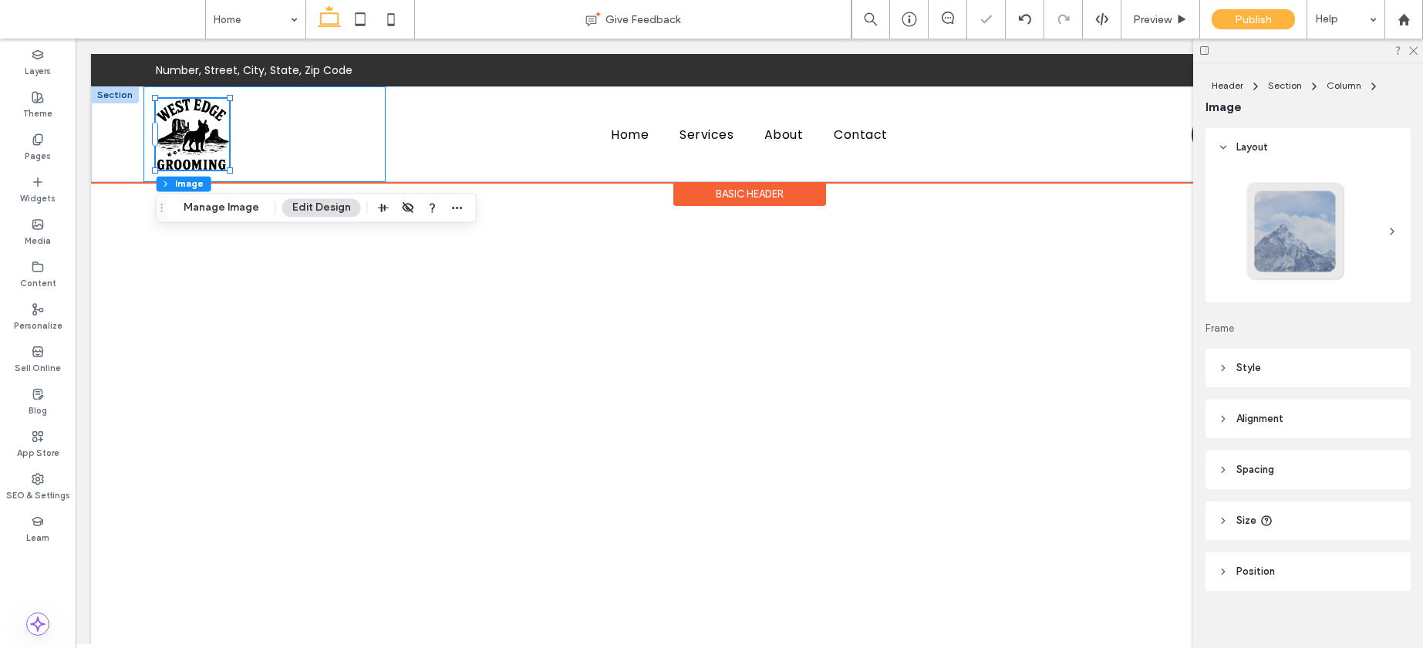
click at [268, 150] on div "95px , 106px" at bounding box center [264, 134] width 242 height 96
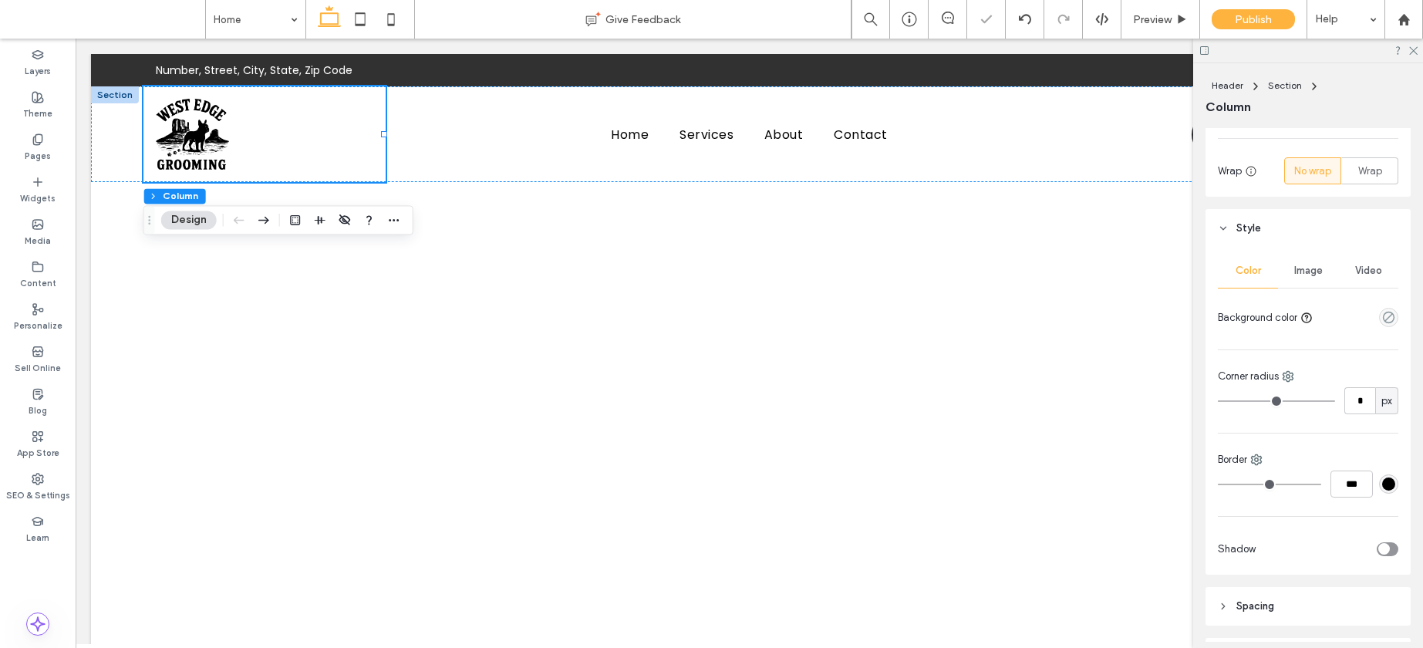
scroll to position [339, 0]
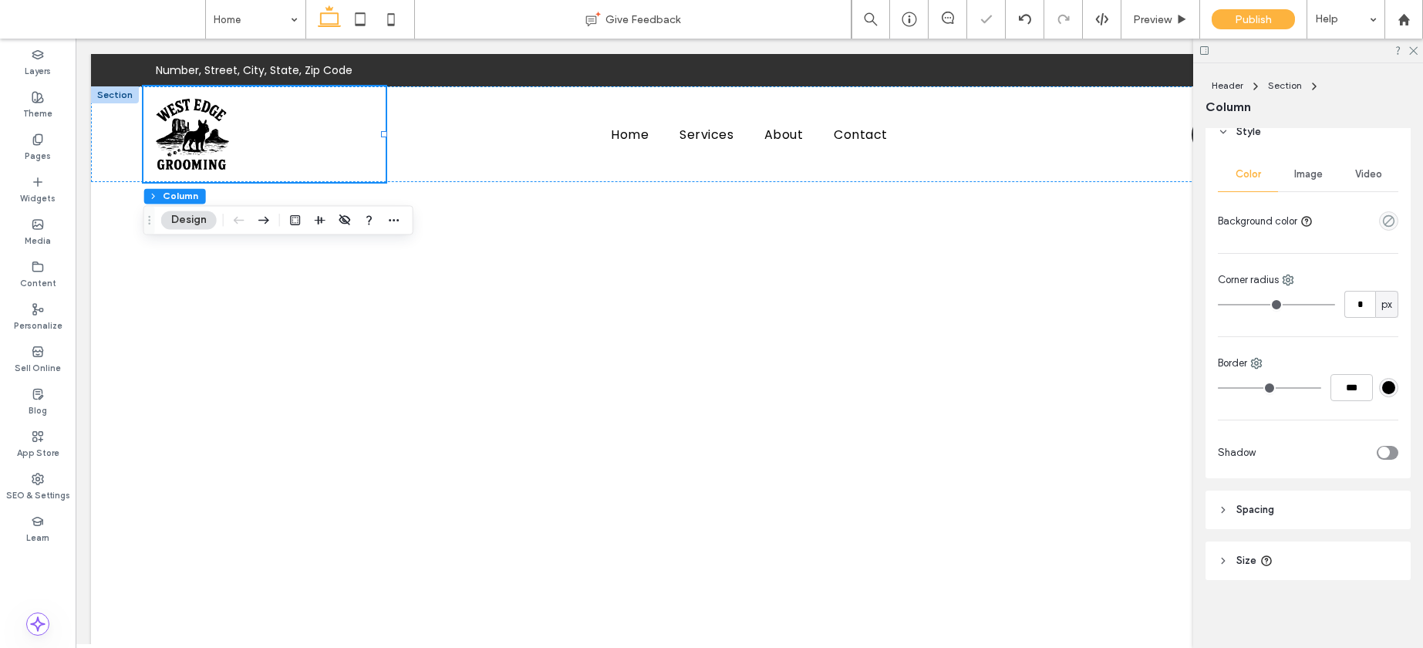
click at [1264, 513] on span "Spacing" at bounding box center [1256, 509] width 38 height 15
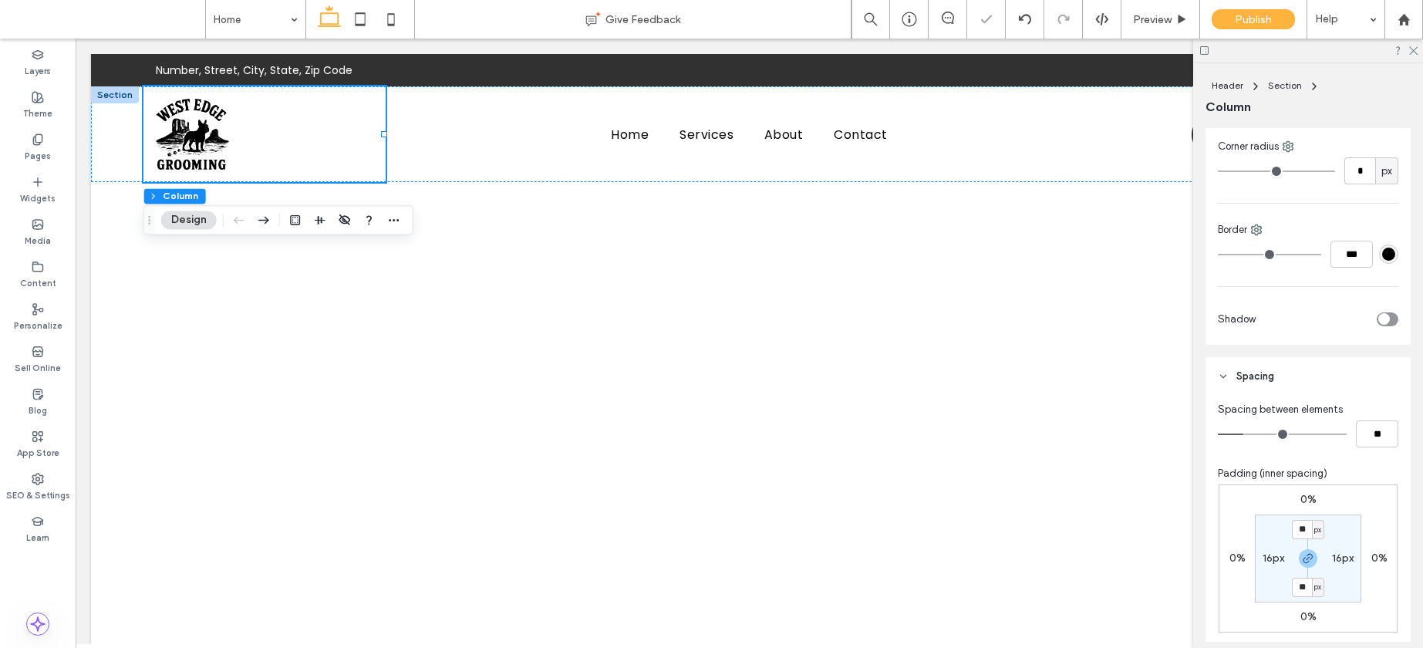
scroll to position [474, 0]
click at [1294, 527] on input "**" at bounding box center [1302, 527] width 20 height 19
type input "*"
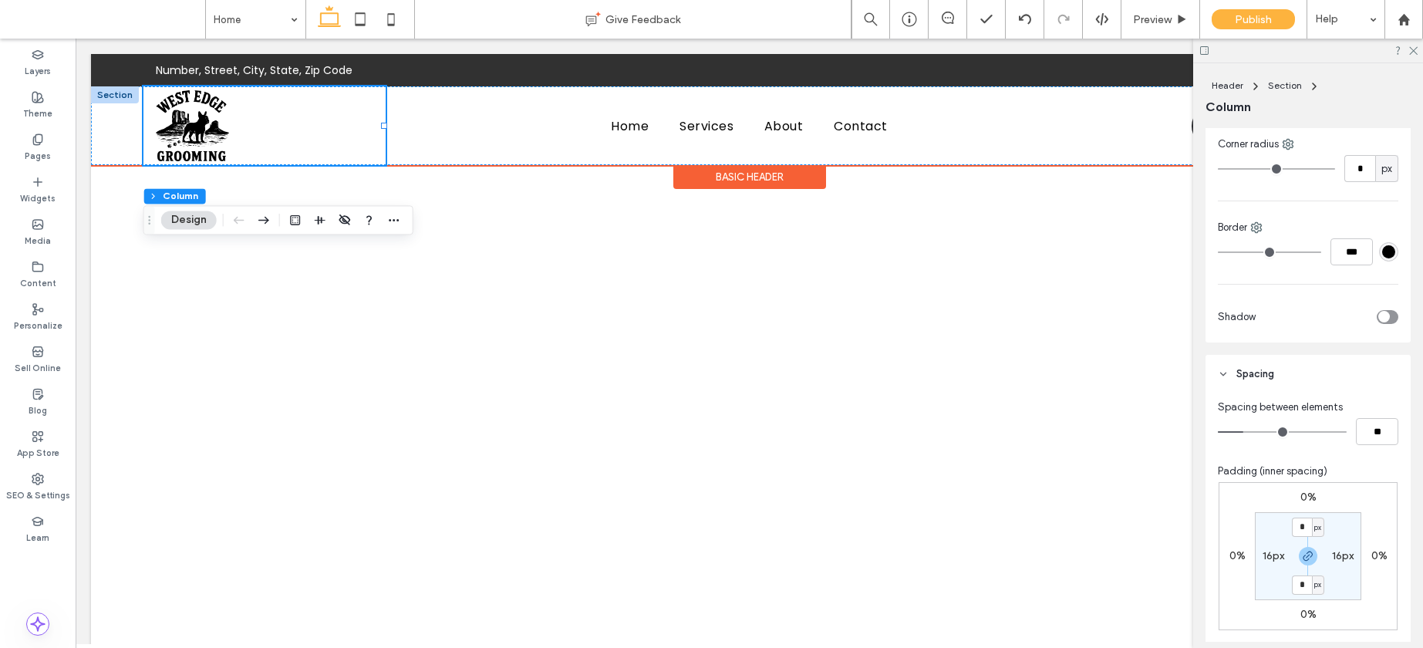
click at [111, 99] on div at bounding box center [115, 94] width 48 height 17
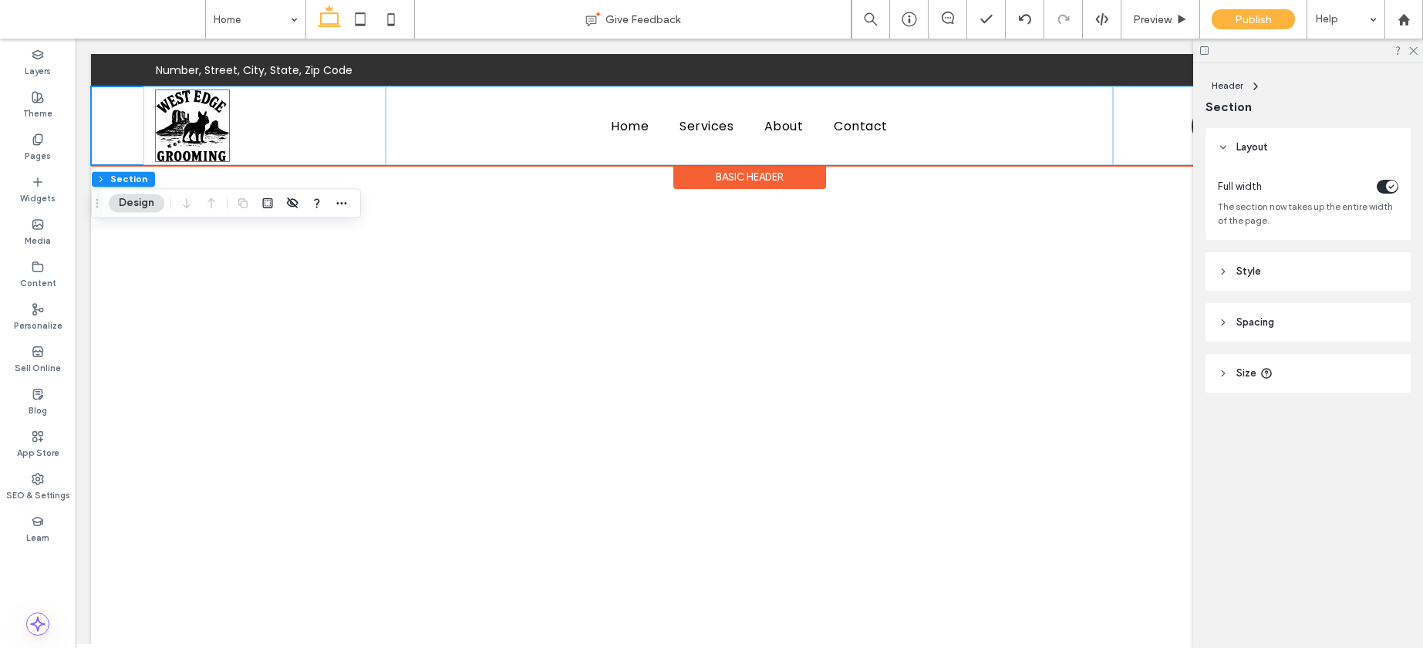
click at [185, 144] on img at bounding box center [192, 125] width 73 height 71
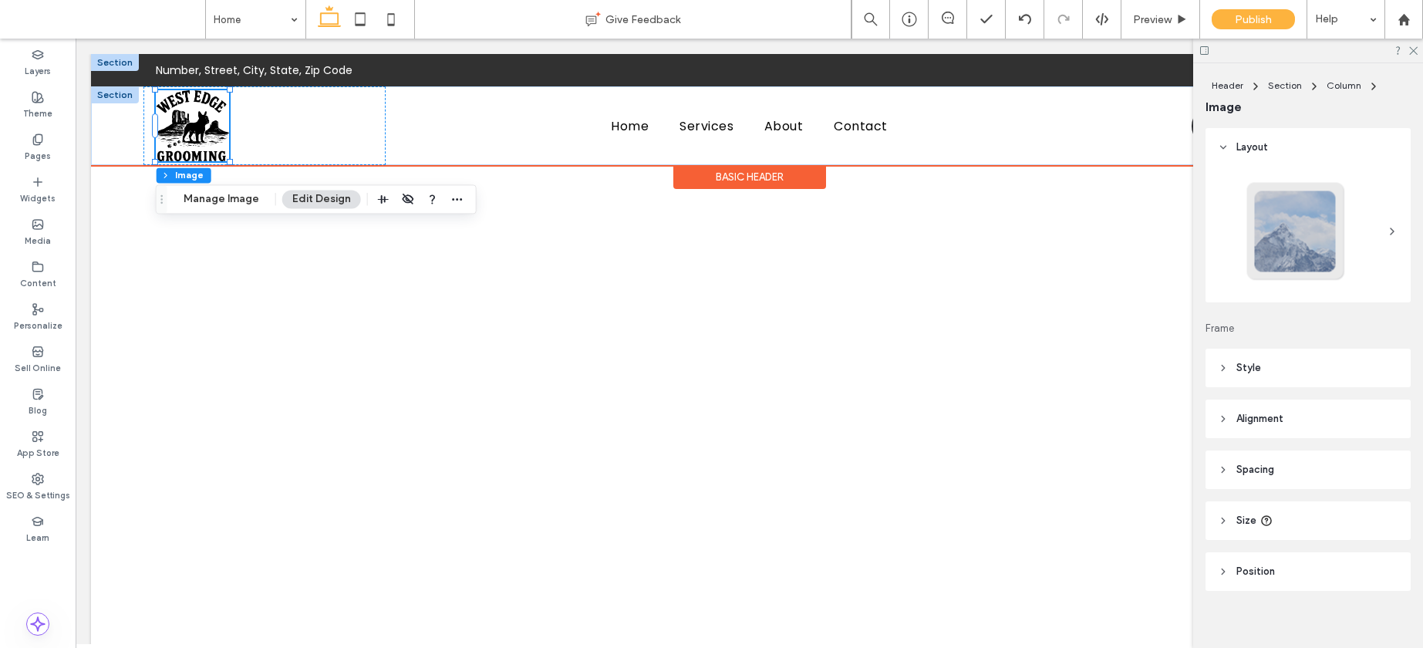
click at [108, 59] on div at bounding box center [115, 62] width 48 height 17
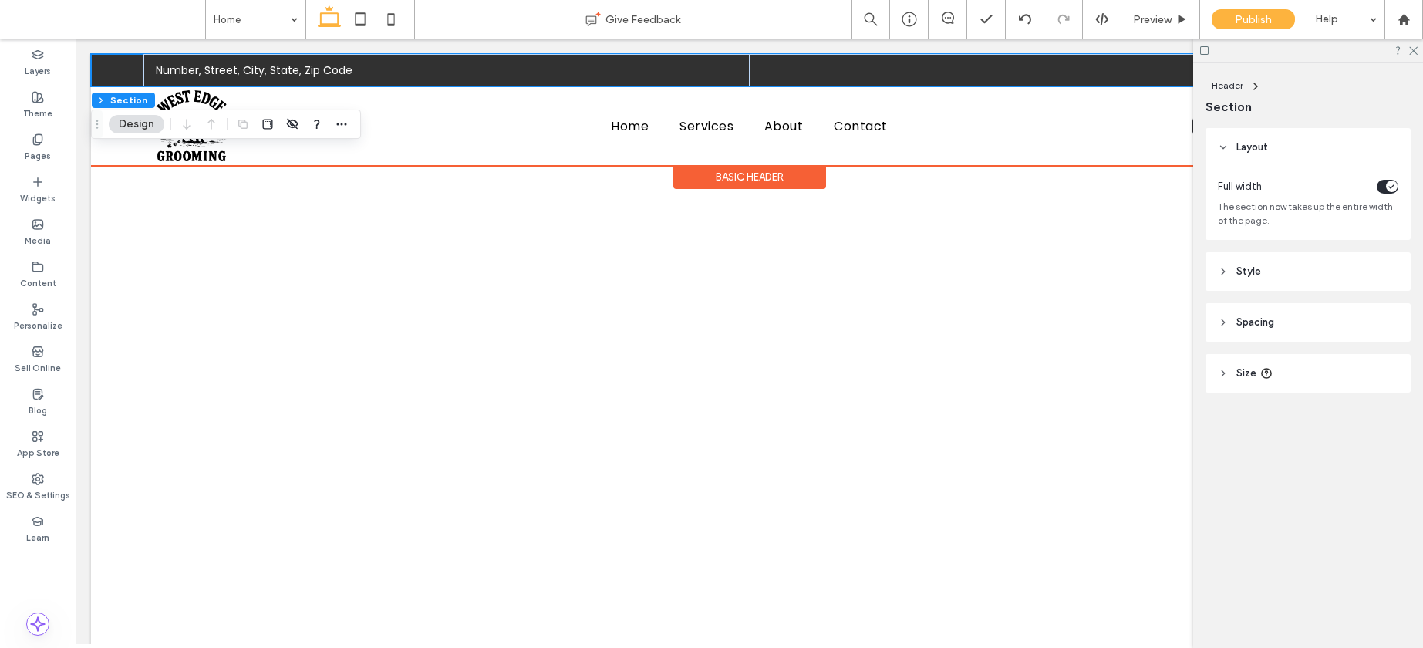
click at [693, 172] on div "Basic Header" at bounding box center [749, 177] width 153 height 24
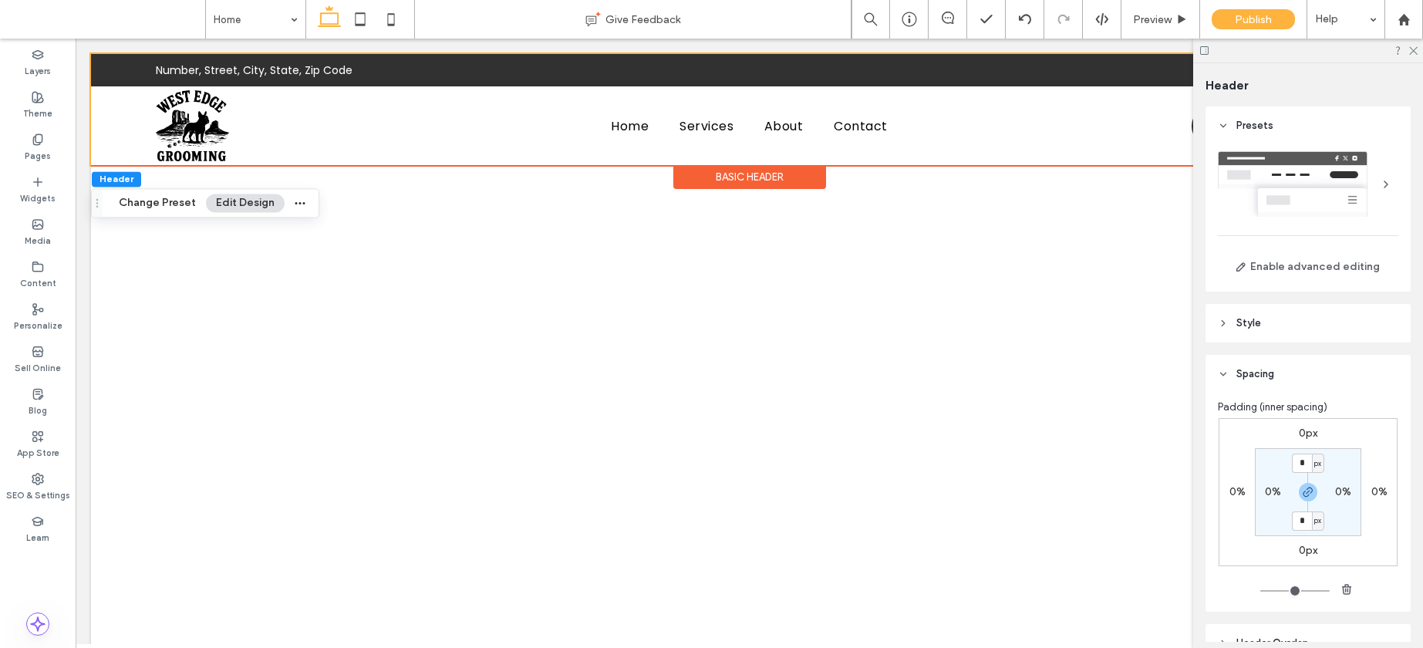
click at [1298, 192] on div at bounding box center [1308, 184] width 181 height 66
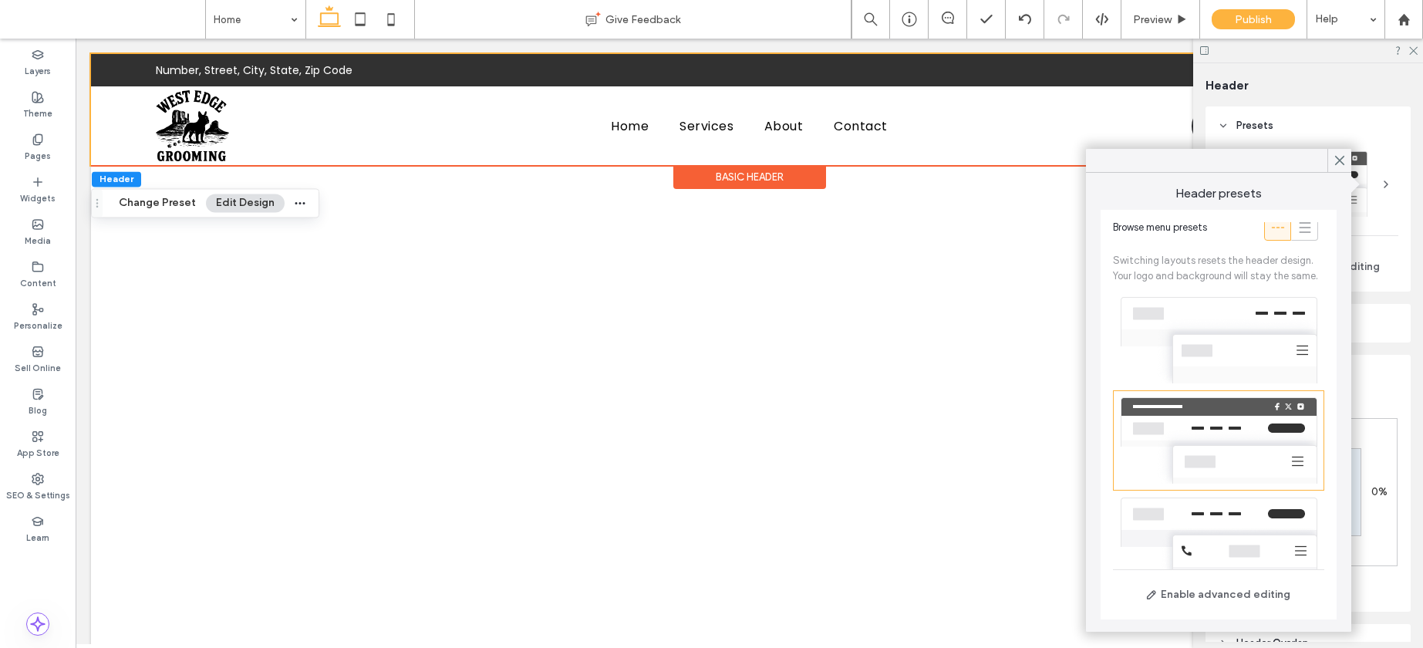
scroll to position [0, 0]
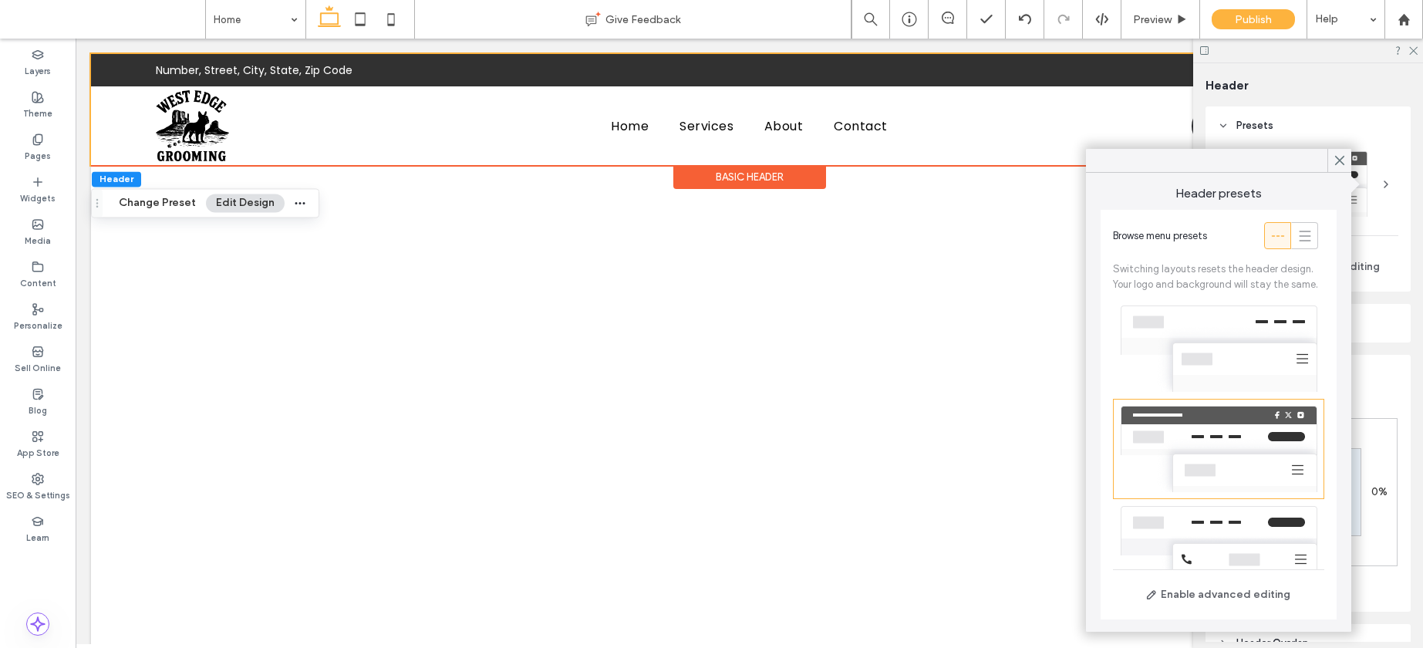
click at [1185, 342] on div at bounding box center [1218, 349] width 211 height 100
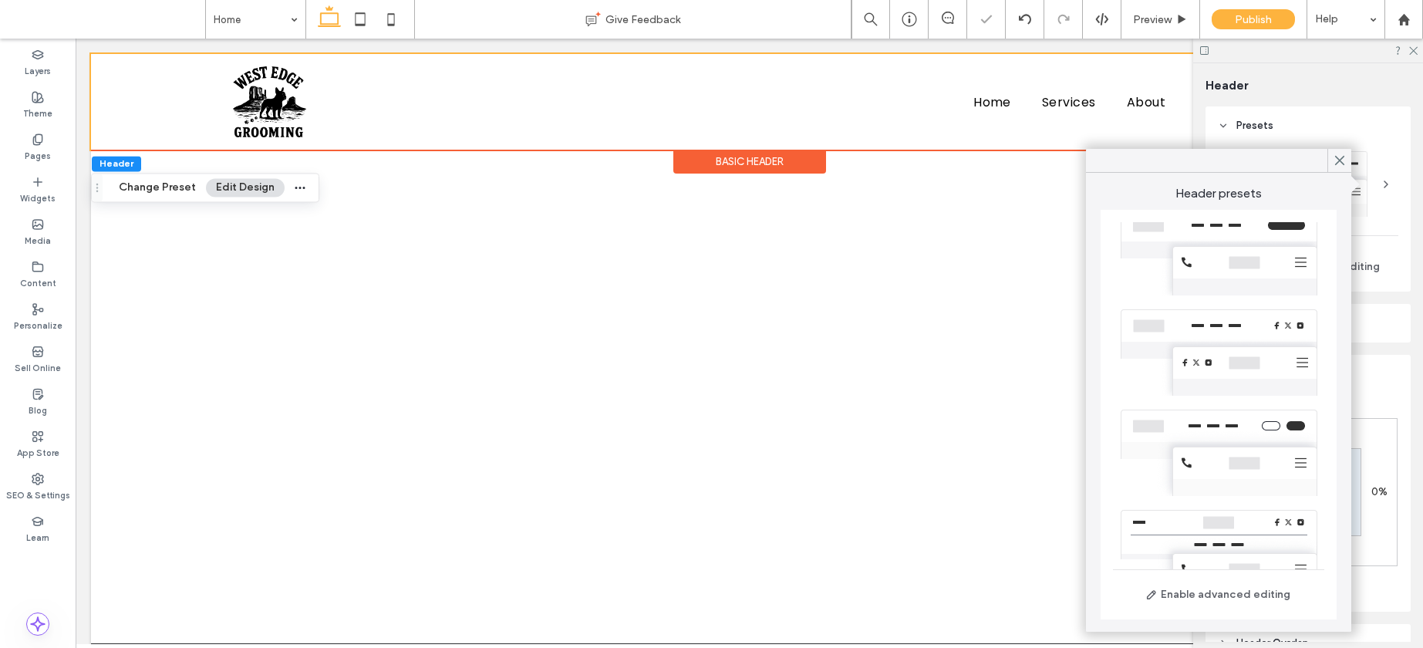
scroll to position [268, 0]
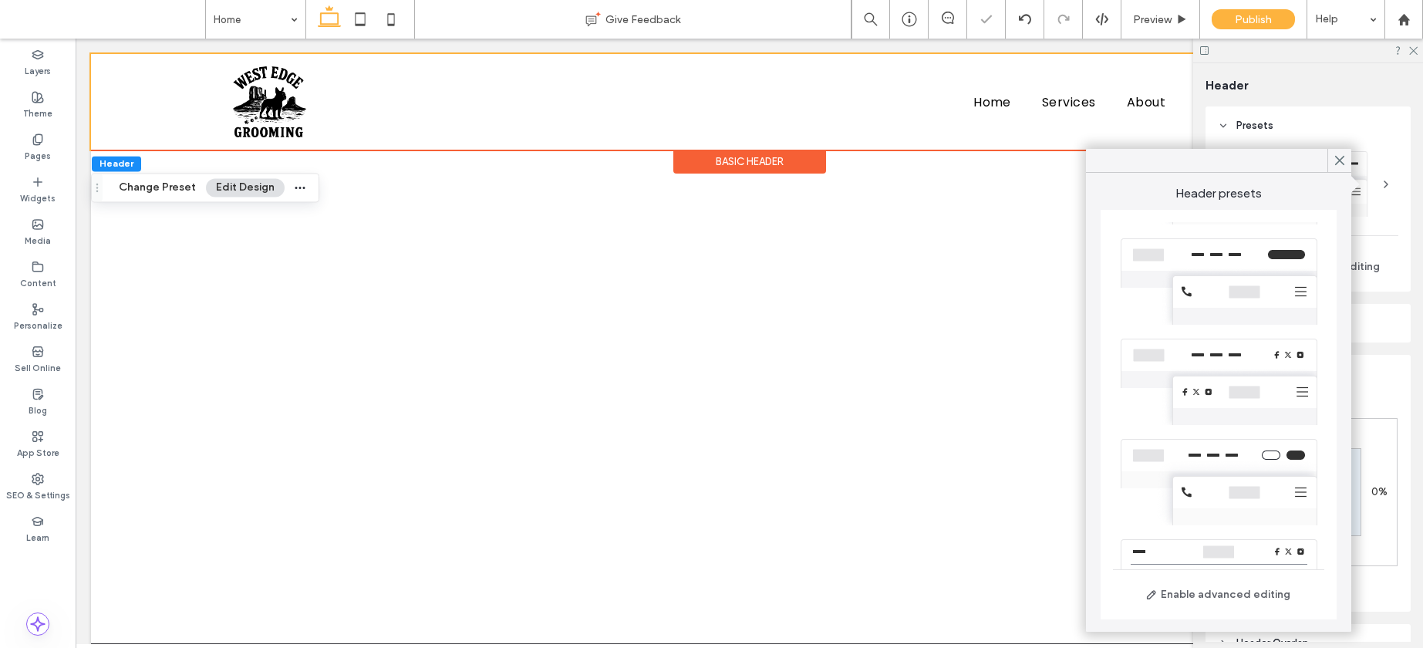
click at [1173, 302] on div at bounding box center [1218, 281] width 211 height 100
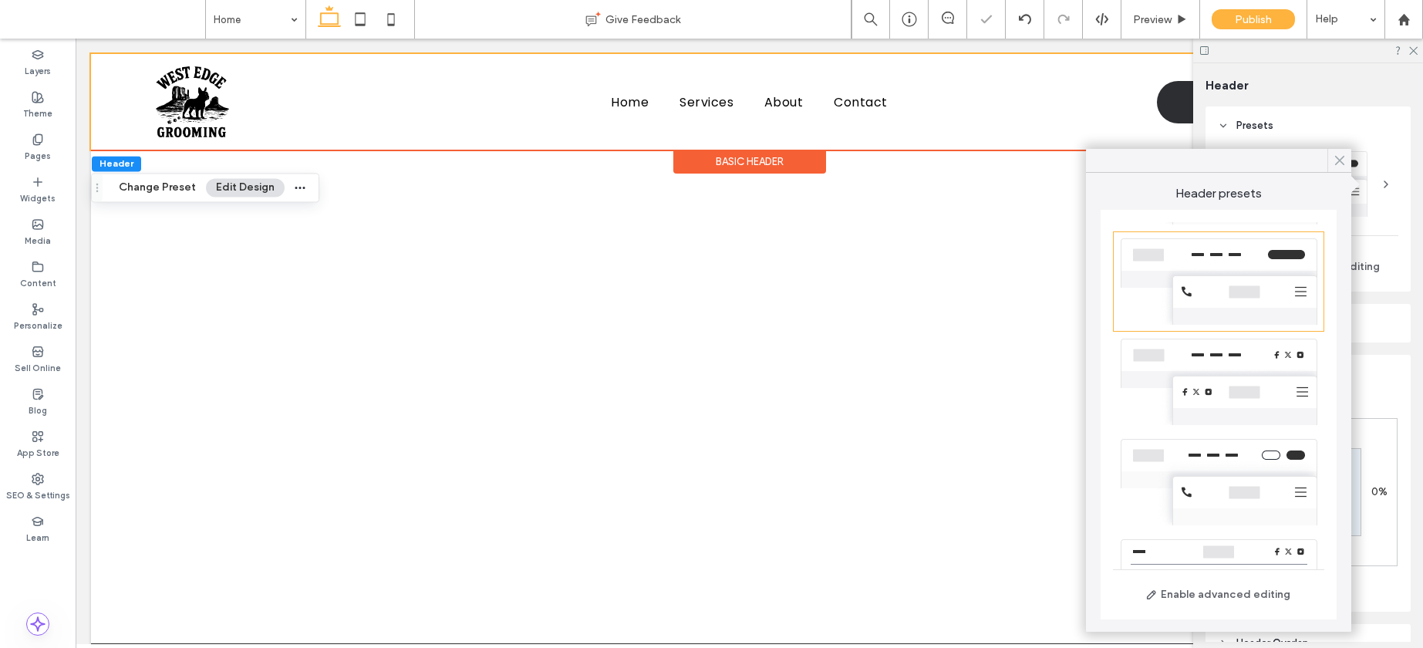
click at [1342, 158] on use at bounding box center [1340, 161] width 8 height 8
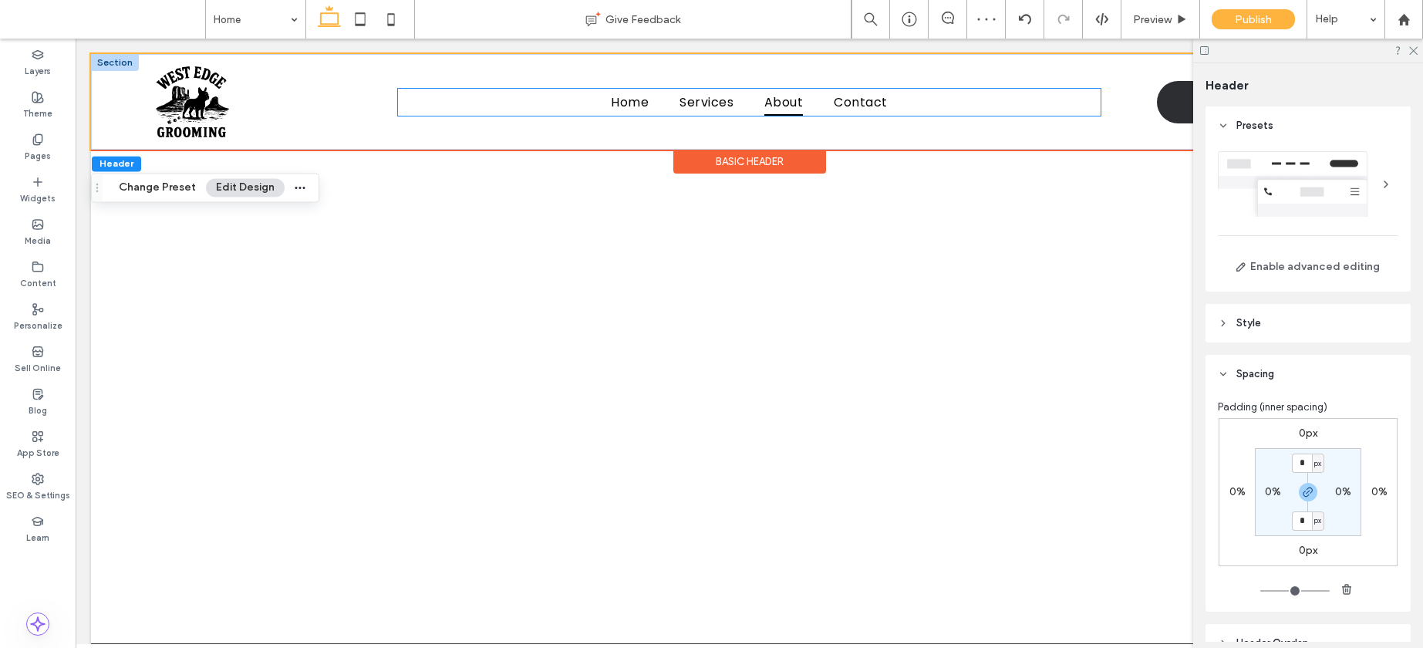
click at [749, 100] on link "About" at bounding box center [783, 102] width 69 height 27
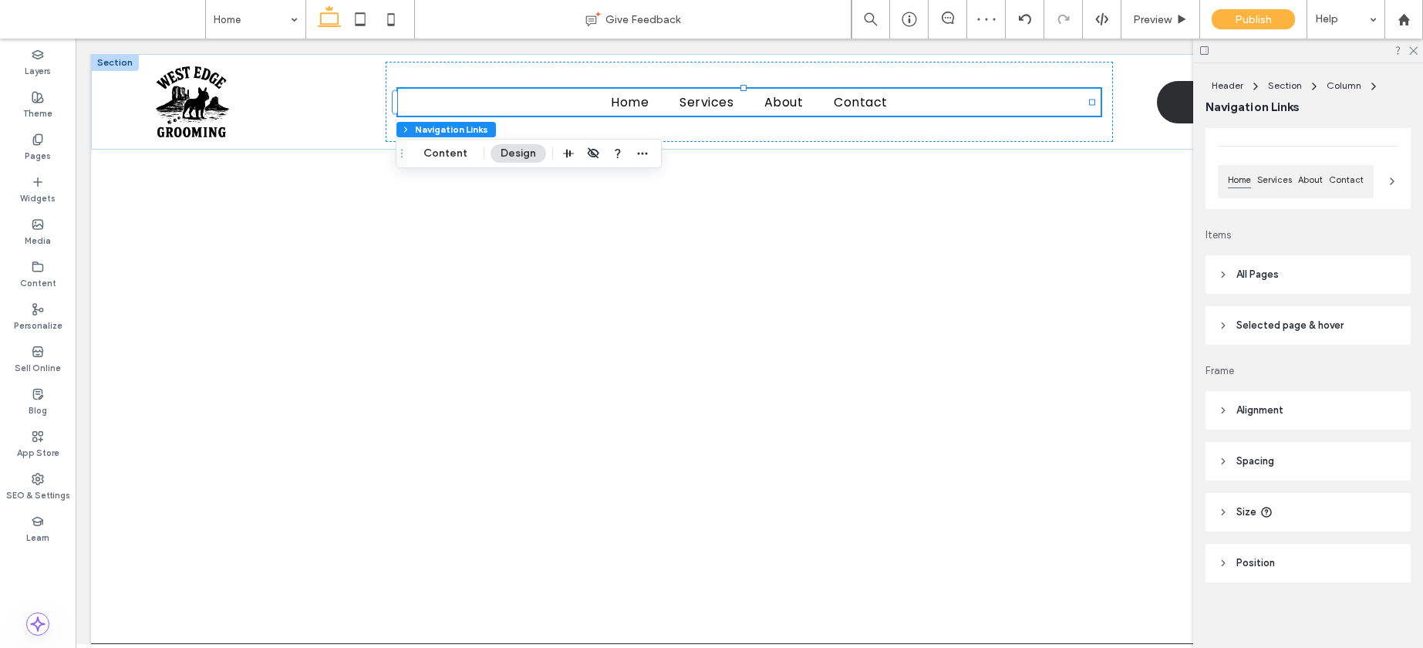
scroll to position [133, 0]
click at [1260, 268] on span "All Pages" at bounding box center [1258, 272] width 42 height 15
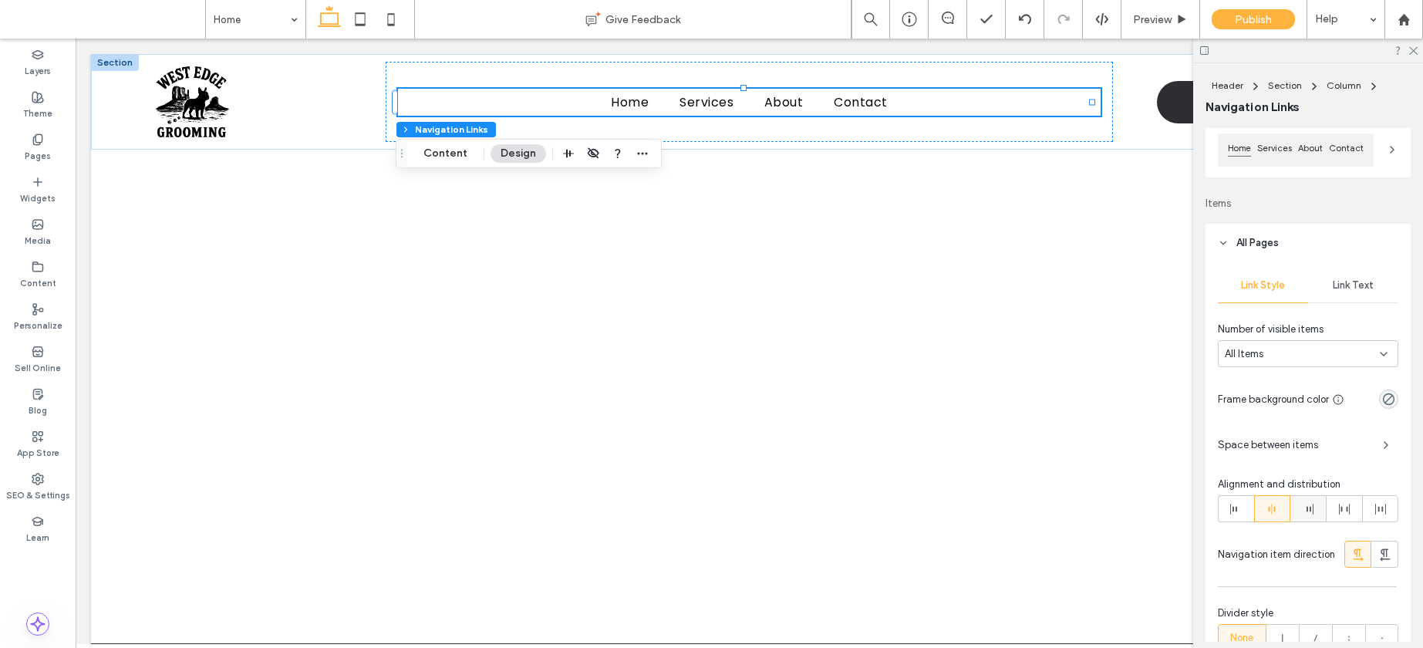
scroll to position [164, 0]
click at [1302, 514] on span at bounding box center [1308, 507] width 12 height 25
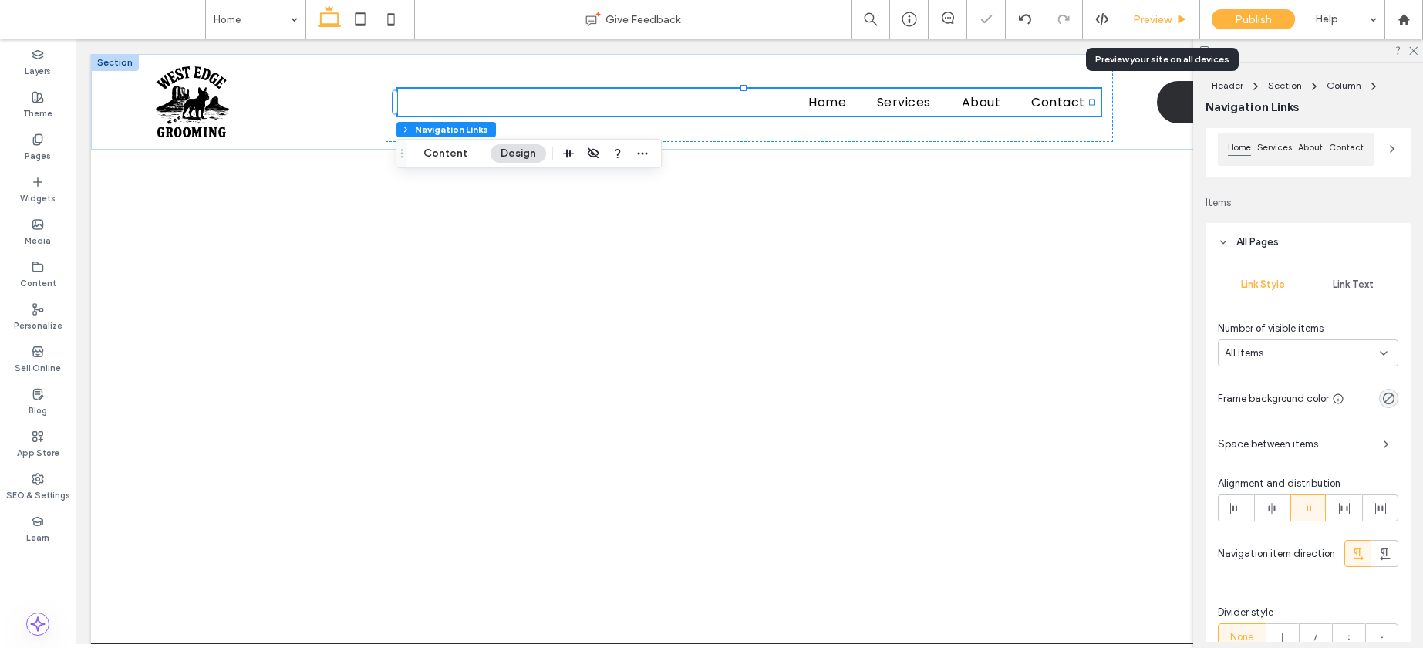
click at [1135, 21] on span "Preview" at bounding box center [1152, 19] width 39 height 13
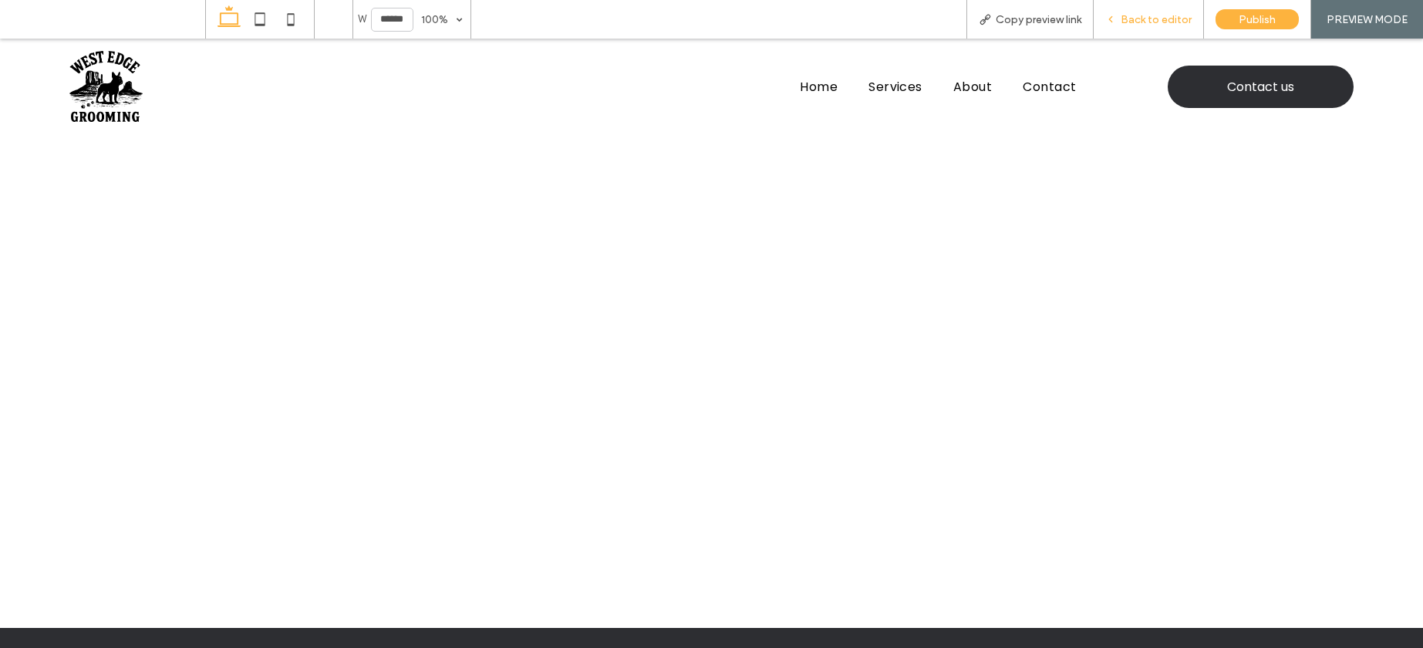
click at [1159, 30] on div "Back to editor" at bounding box center [1149, 19] width 110 height 39
click at [1126, 21] on span "Back to editor" at bounding box center [1156, 19] width 71 height 13
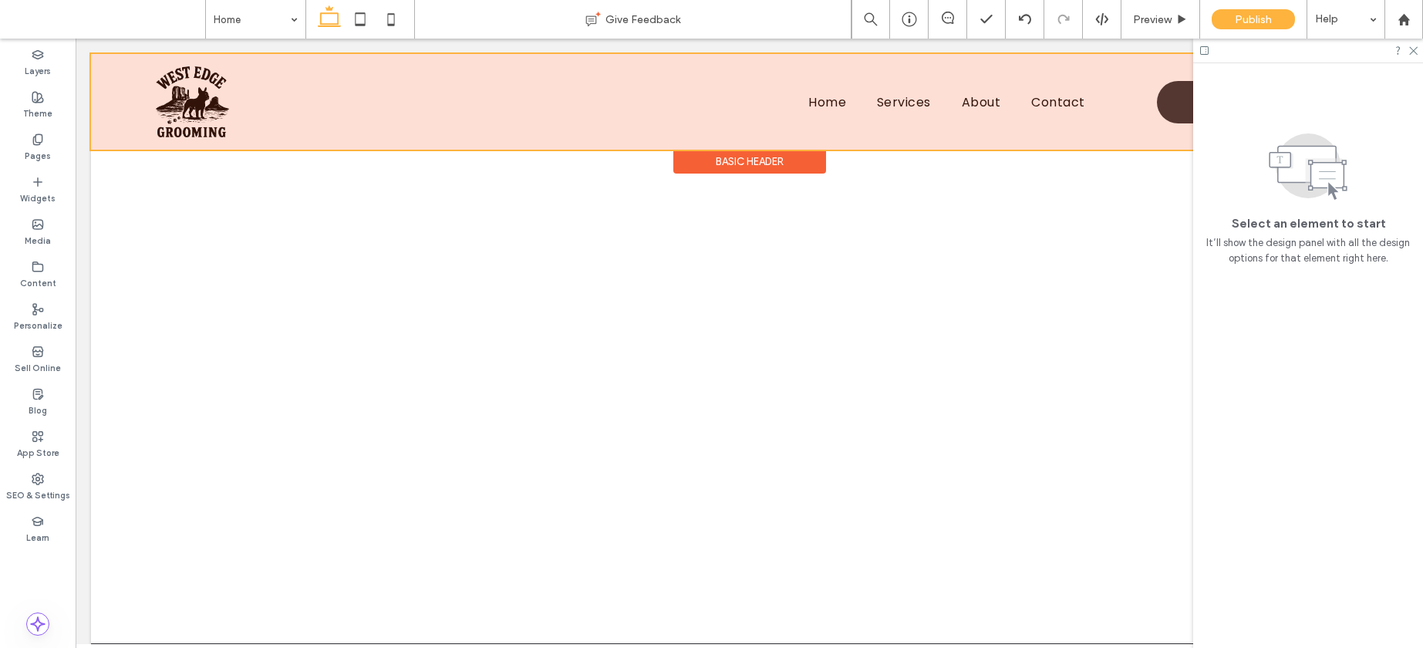
click at [172, 134] on div at bounding box center [749, 102] width 1317 height 96
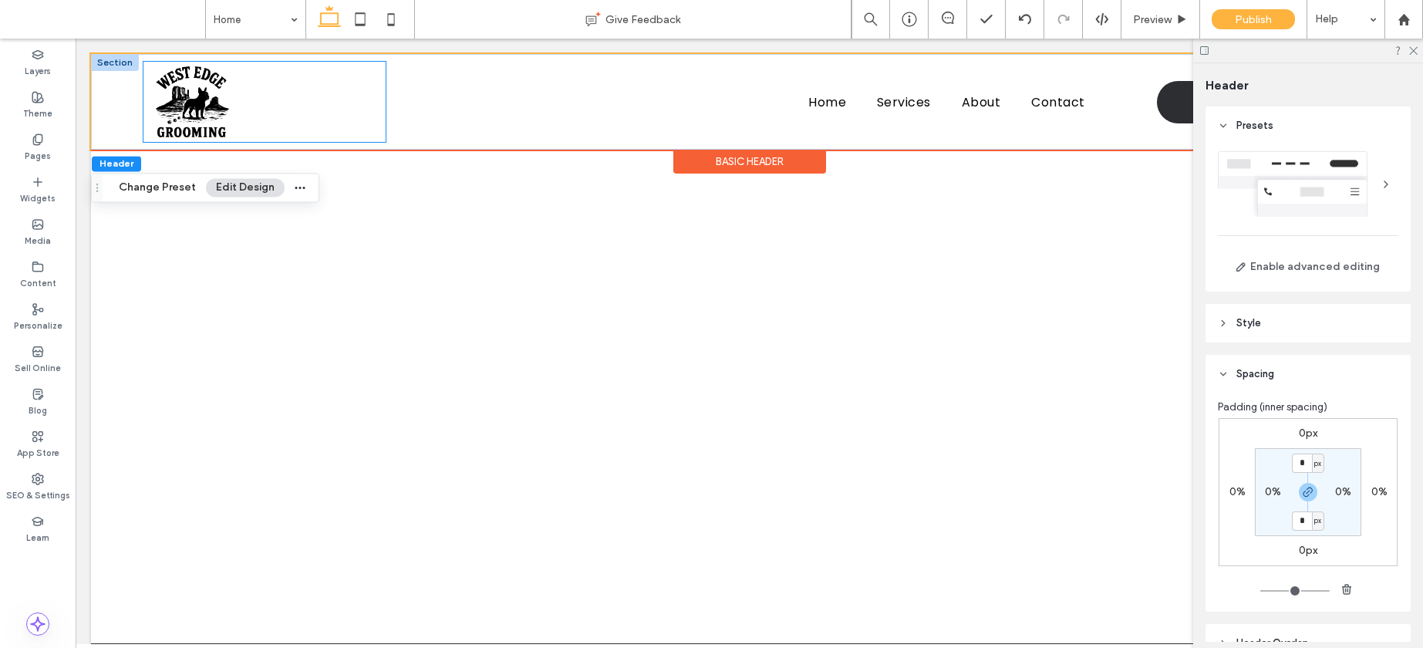
click at [229, 126] on div at bounding box center [264, 102] width 242 height 80
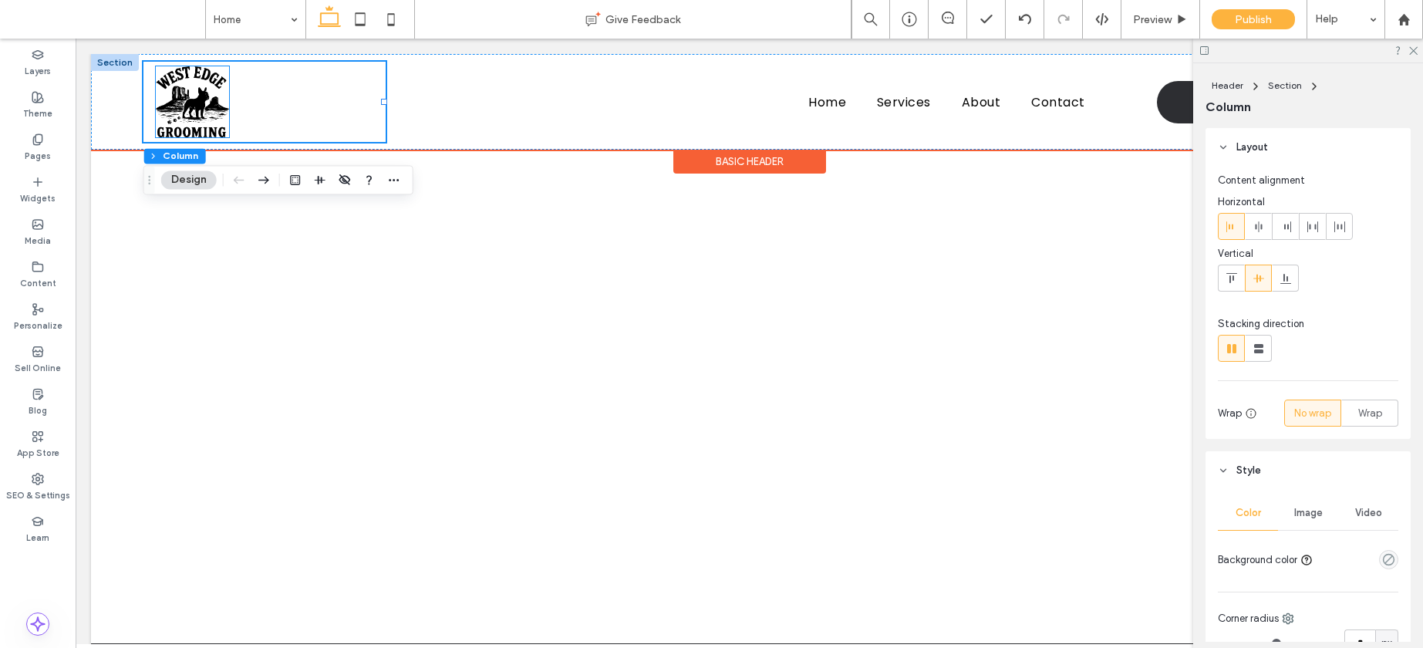
click at [212, 123] on img at bounding box center [192, 101] width 73 height 71
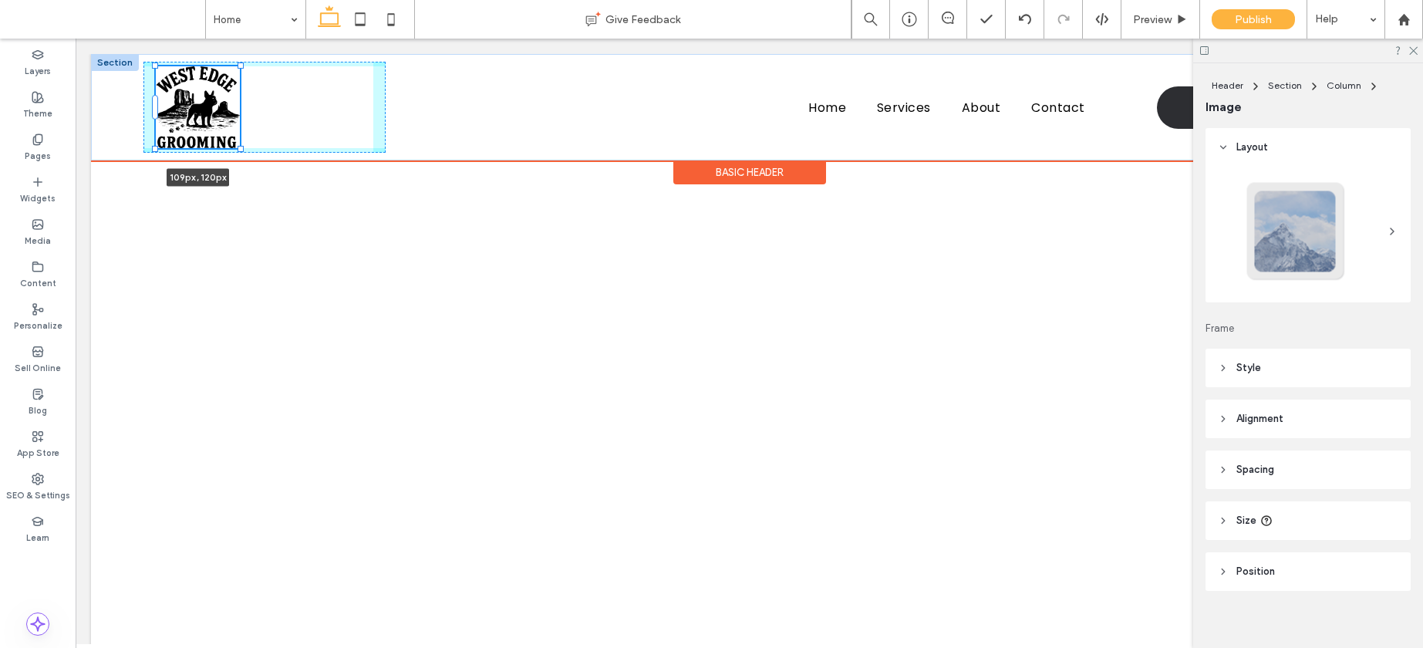
drag, startPoint x: 228, startPoint y: 136, endPoint x: 240, endPoint y: 145, distance: 14.8
click at [240, 146] on div at bounding box center [241, 149] width 6 height 6
type input "***"
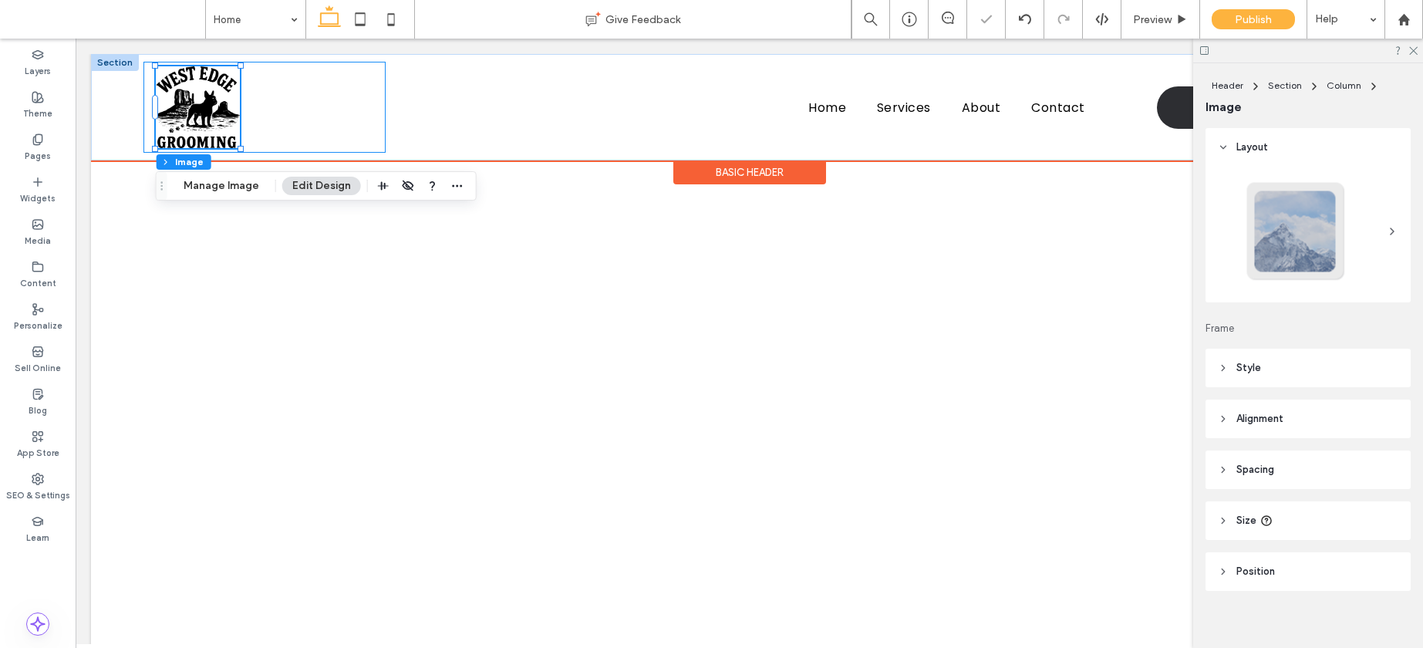
click at [303, 127] on div "109px , 120px" at bounding box center [264, 107] width 242 height 91
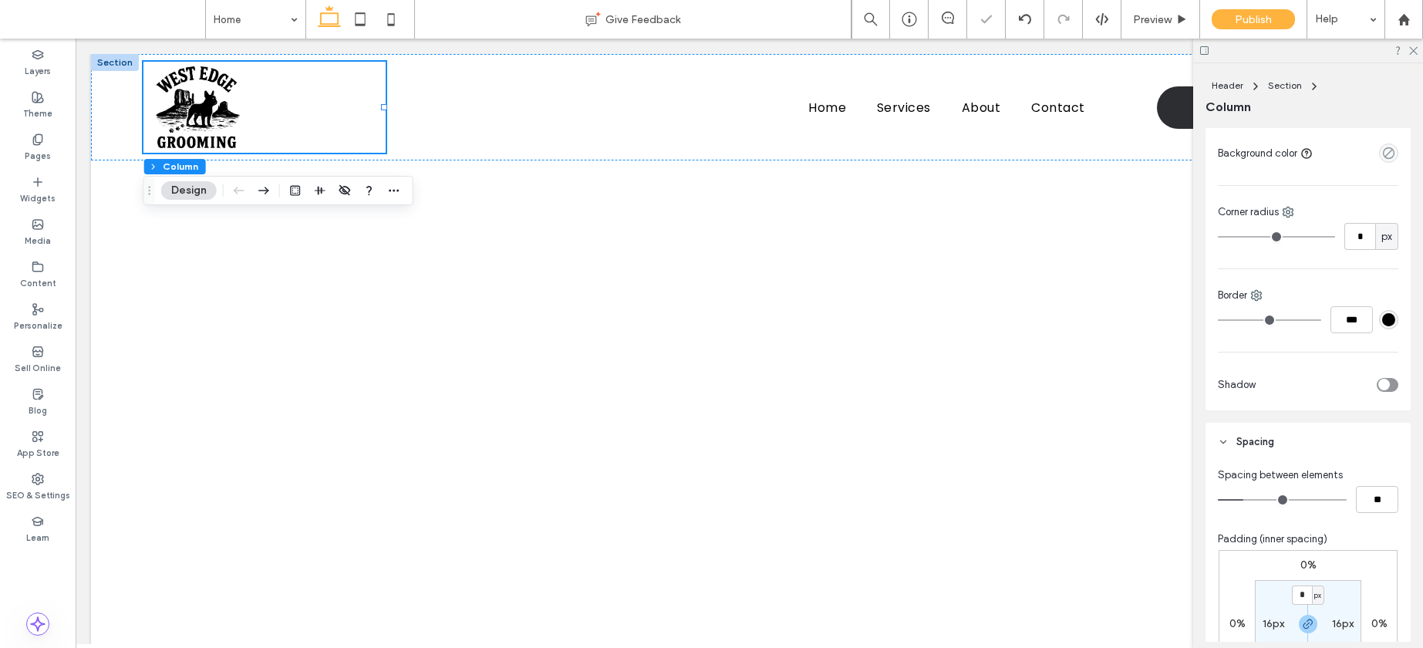
scroll to position [621, 0]
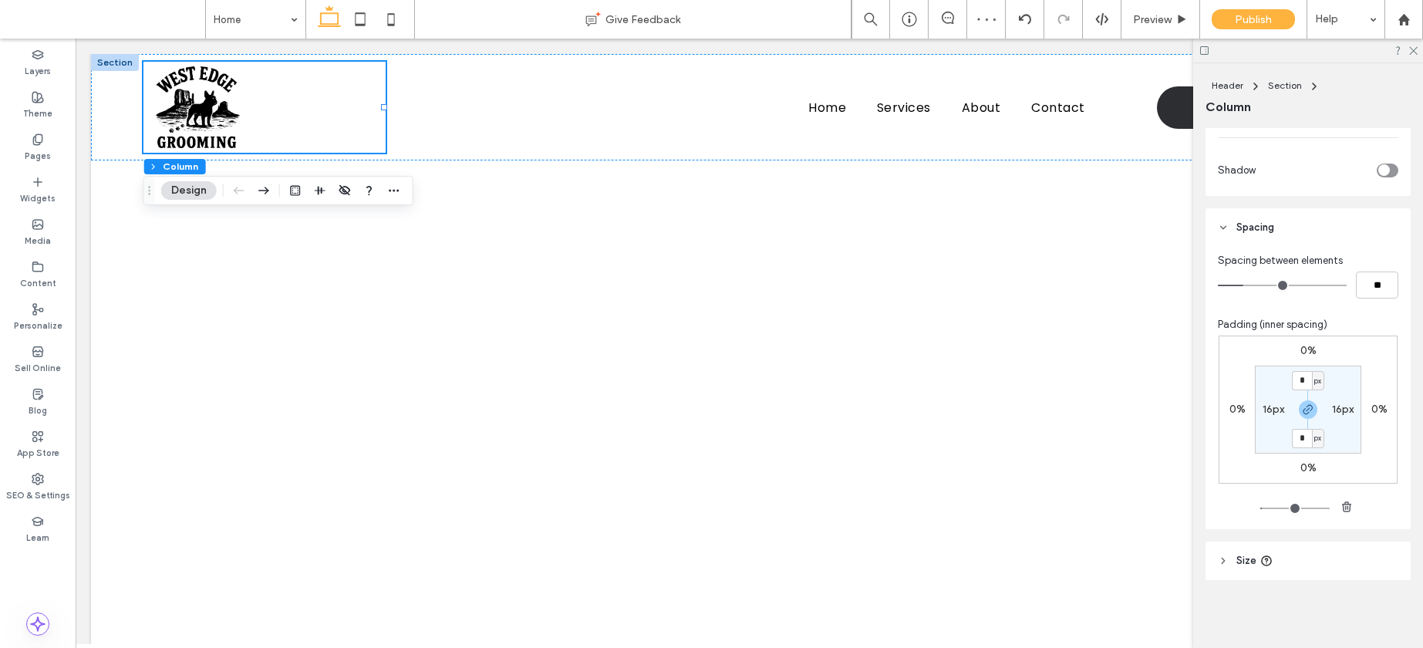
click at [1263, 412] on label "16px" at bounding box center [1274, 409] width 22 height 13
type input "**"
type input "*"
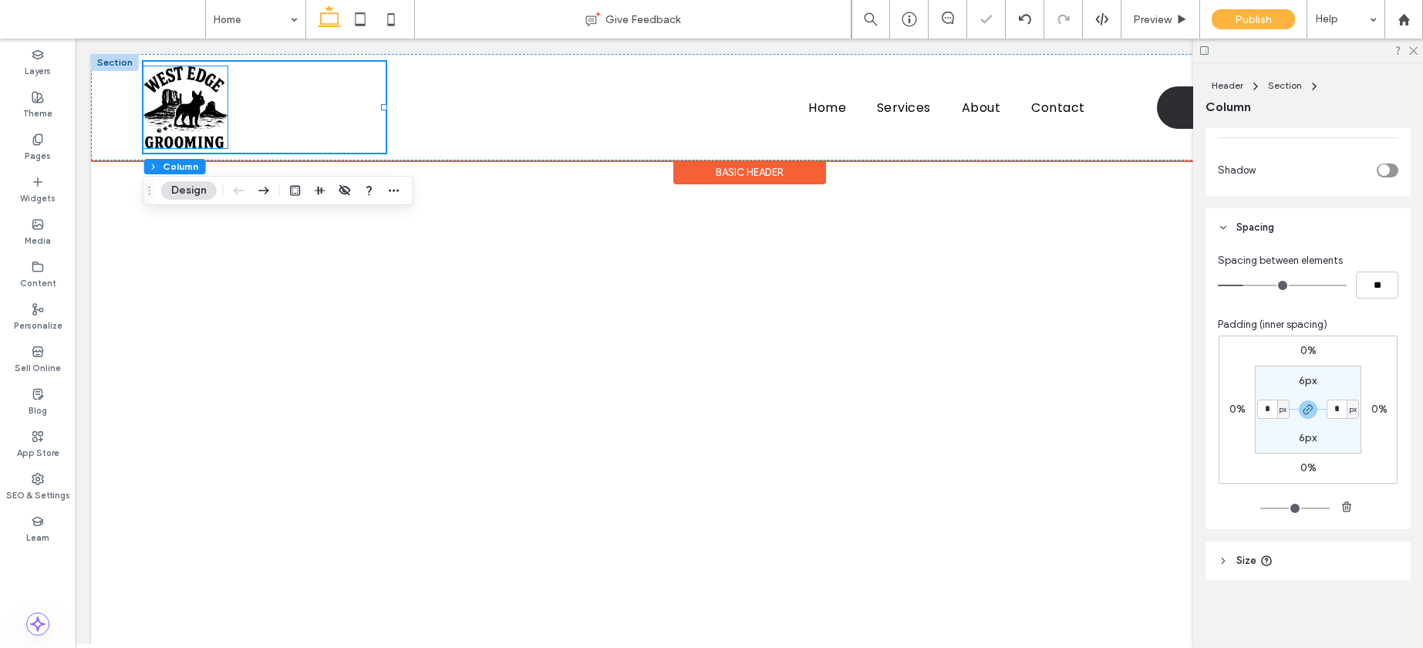
click at [196, 101] on img at bounding box center [185, 107] width 84 height 82
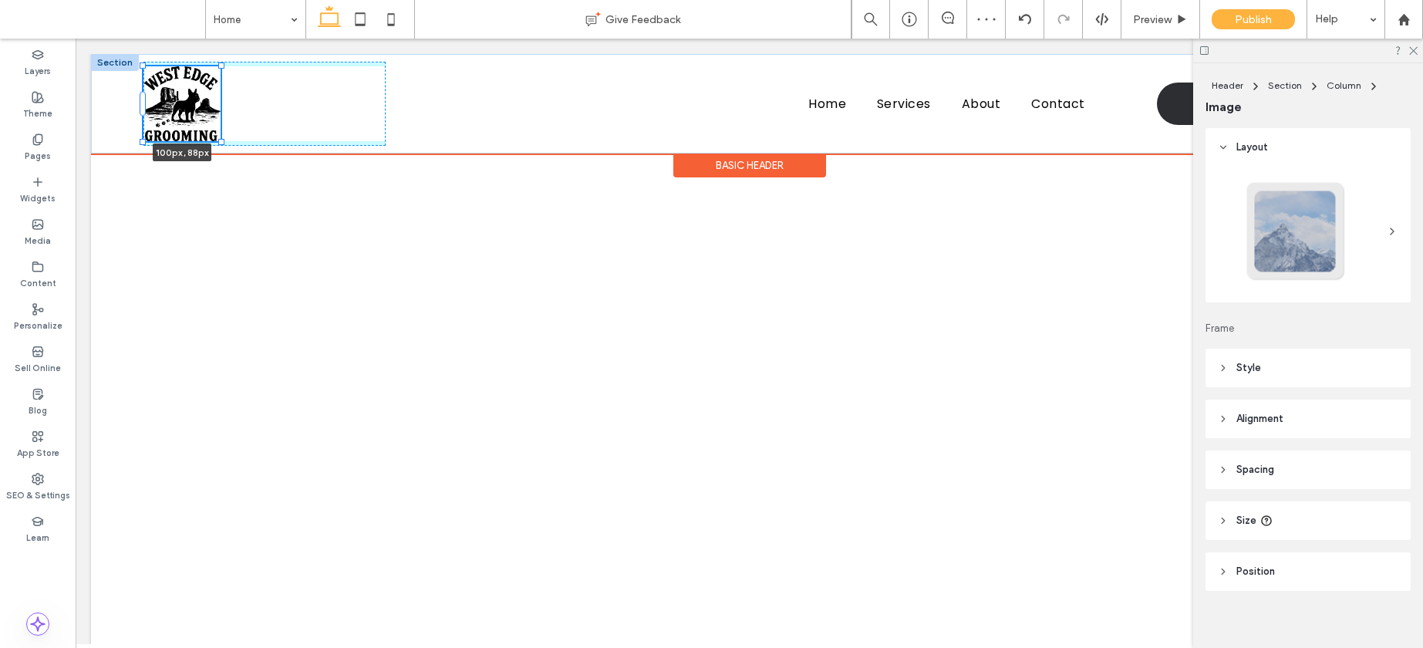
drag, startPoint x: 226, startPoint y: 147, endPoint x: 219, endPoint y: 141, distance: 9.3
click at [219, 141] on div at bounding box center [221, 142] width 6 height 6
type input "***"
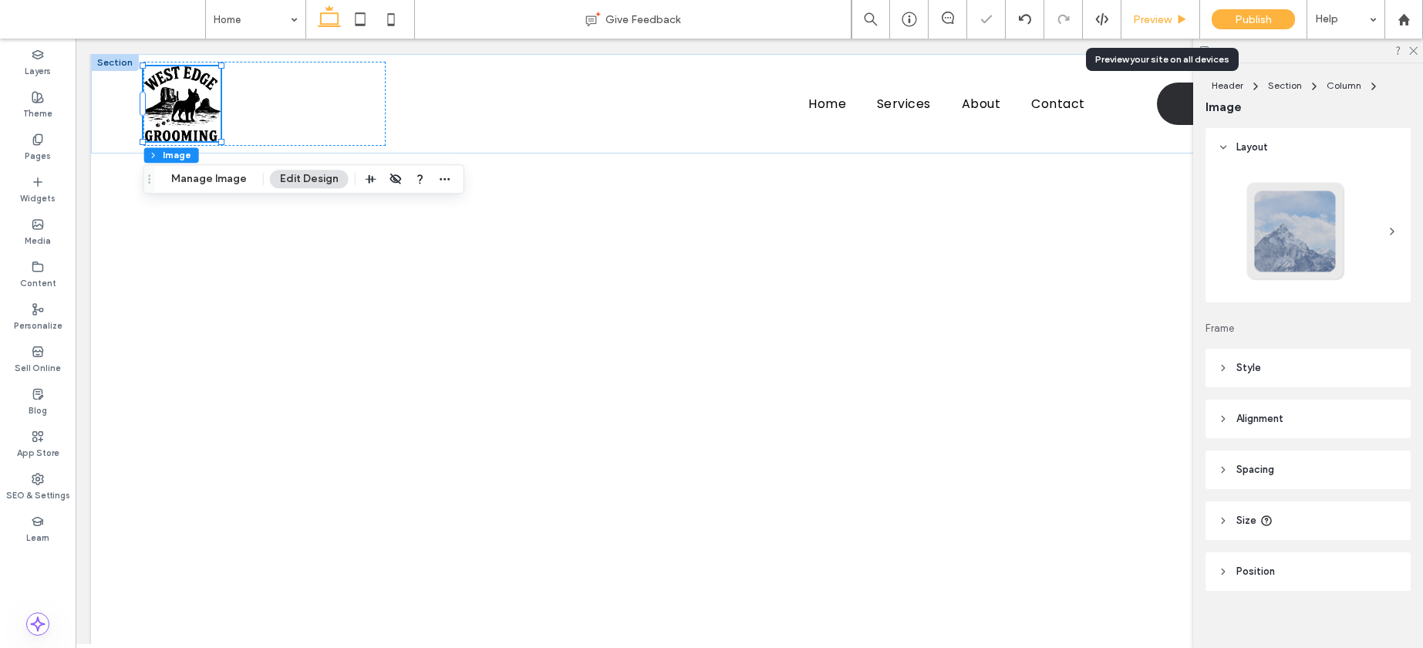
click at [1156, 21] on span "Preview" at bounding box center [1152, 19] width 39 height 13
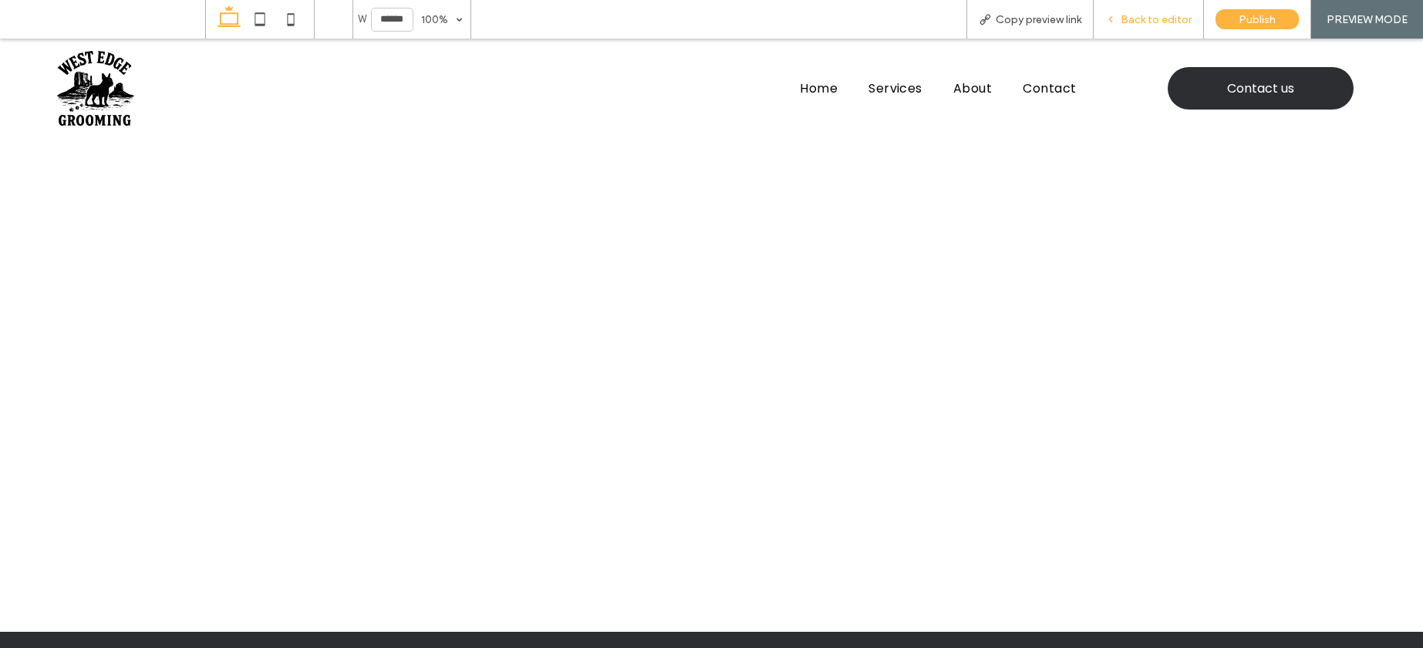
click at [1152, 16] on span "Back to editor" at bounding box center [1156, 19] width 71 height 13
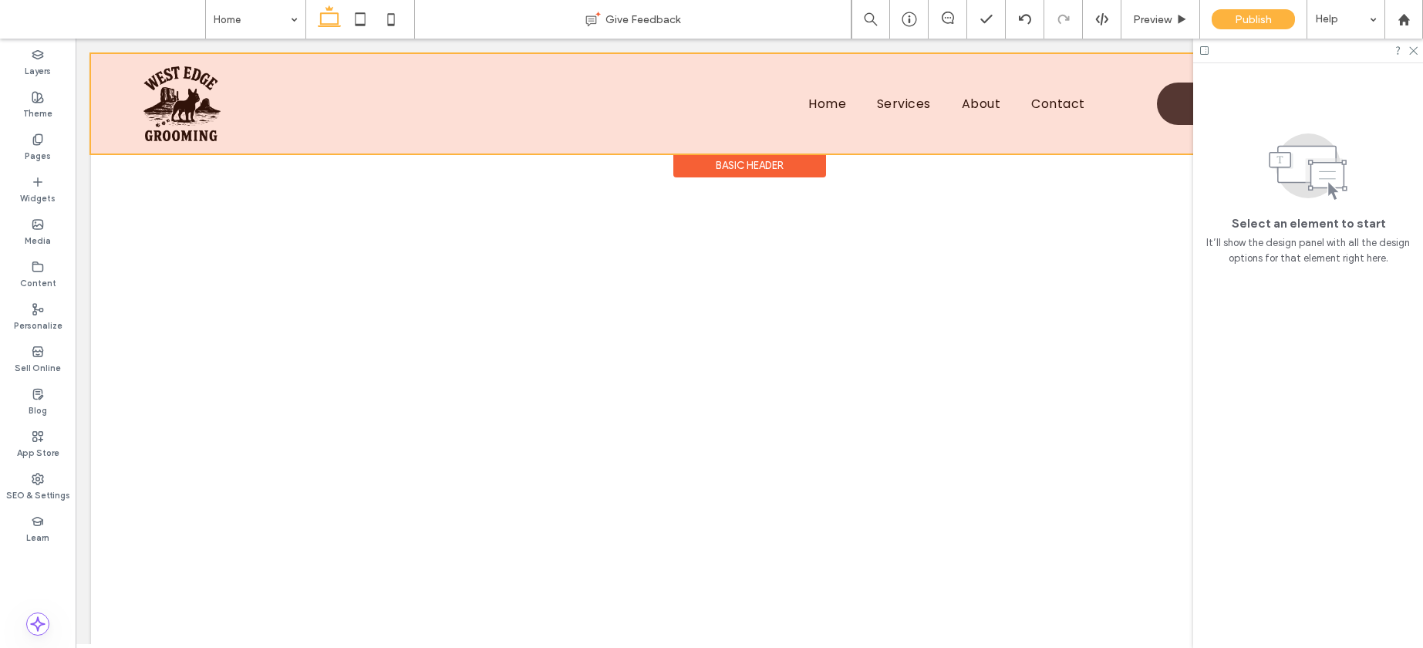
click at [114, 93] on div at bounding box center [749, 104] width 1317 height 100
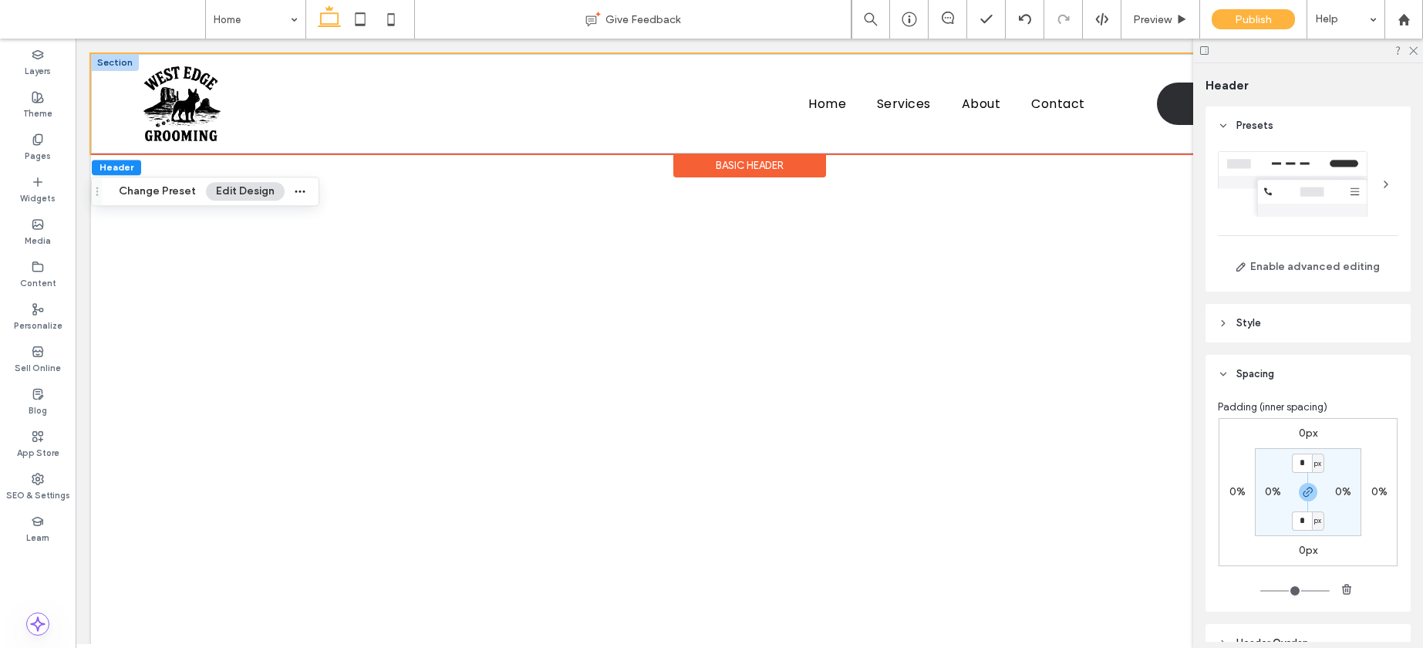
click at [116, 57] on div at bounding box center [115, 62] width 48 height 17
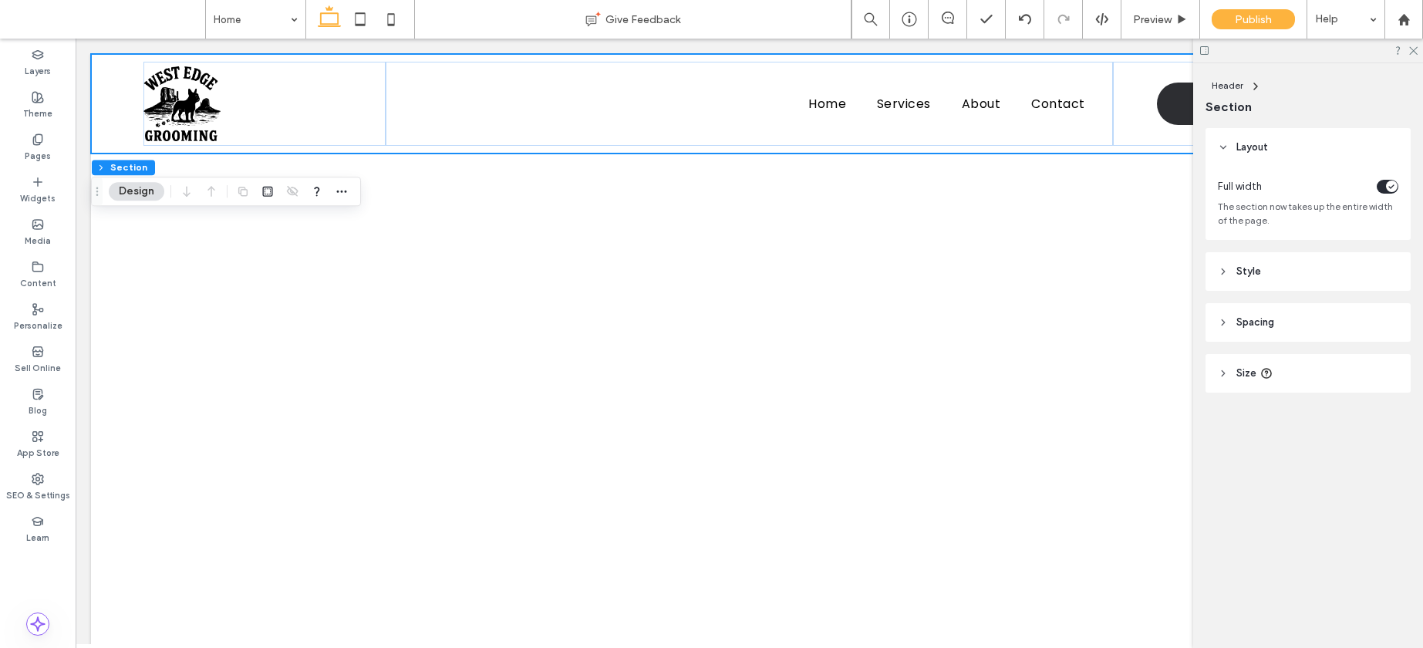
click at [1250, 316] on span "Spacing" at bounding box center [1256, 322] width 38 height 15
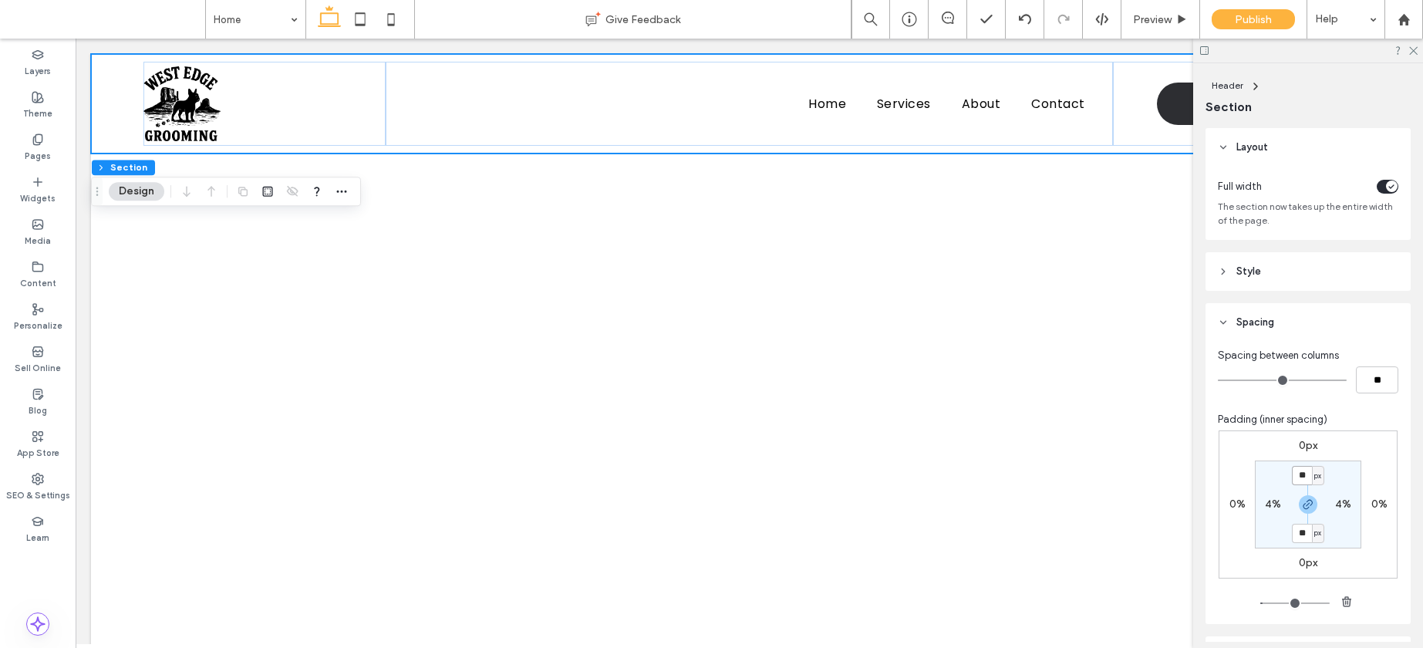
click at [1301, 476] on input "**" at bounding box center [1302, 475] width 20 height 19
type input "**"
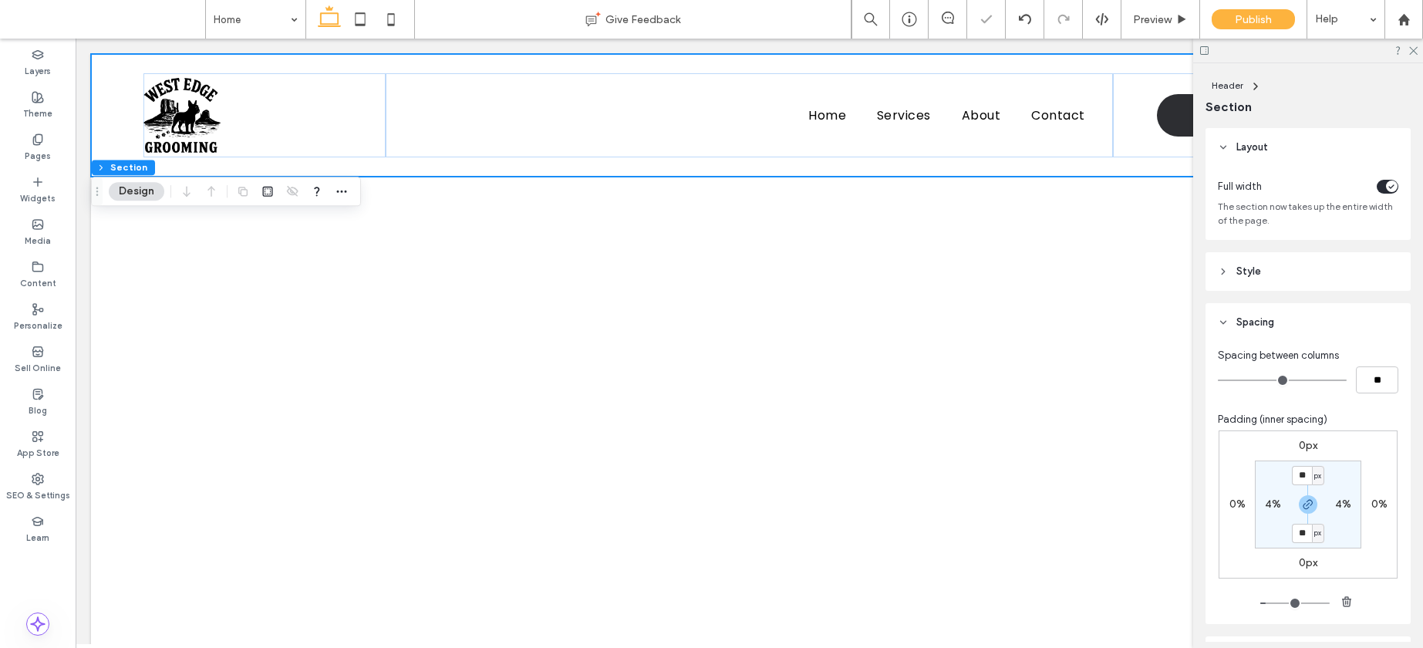
click at [1294, 501] on div at bounding box center [1308, 504] width 35 height 19
click at [1302, 504] on icon "button" at bounding box center [1308, 504] width 12 height 12
click at [1296, 530] on label "25px" at bounding box center [1308, 532] width 24 height 13
type input "*"
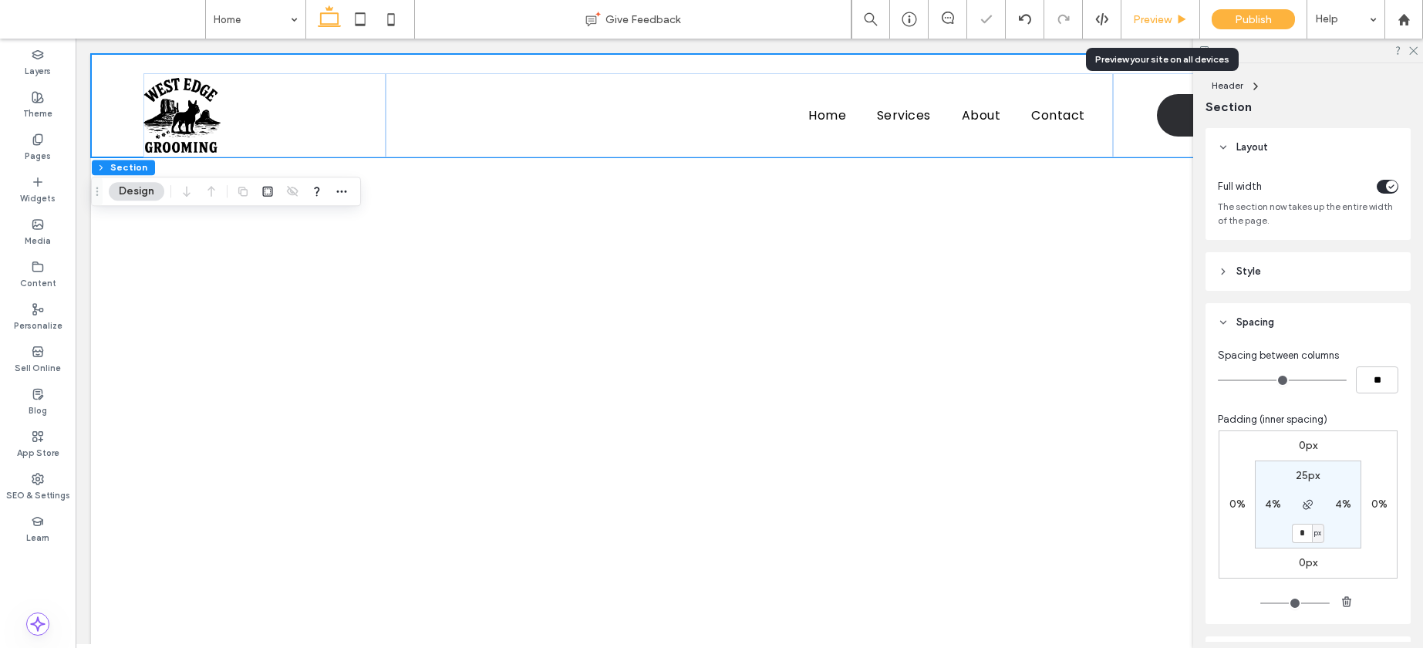
click at [1149, 15] on span "Preview" at bounding box center [1152, 19] width 39 height 13
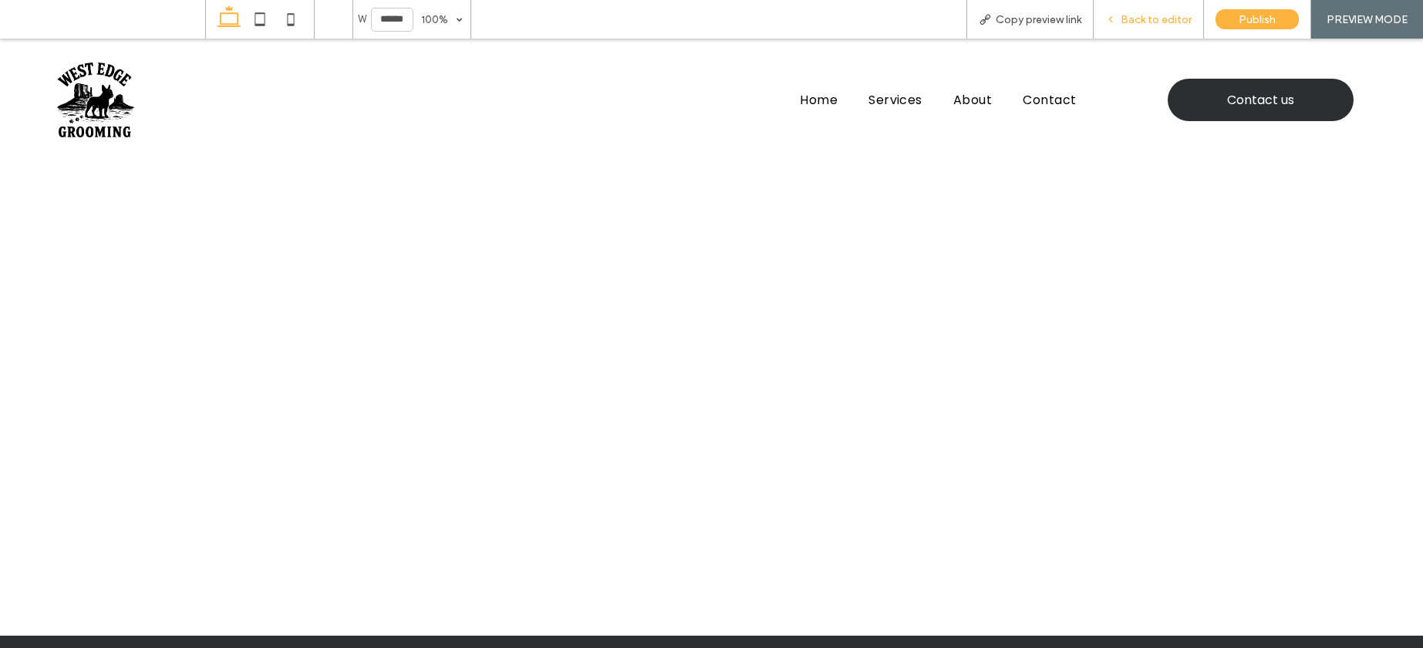
click at [1132, 20] on span "Back to editor" at bounding box center [1156, 19] width 71 height 13
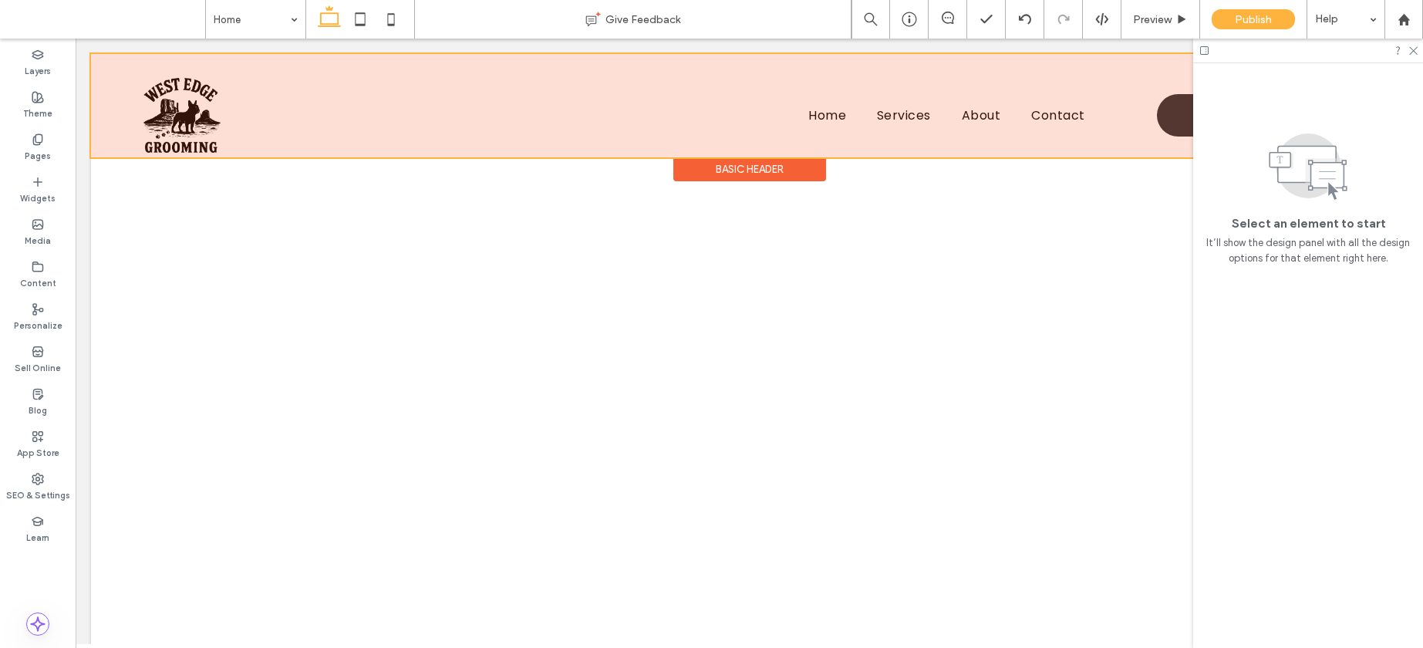
click at [1134, 116] on div at bounding box center [749, 105] width 1317 height 103
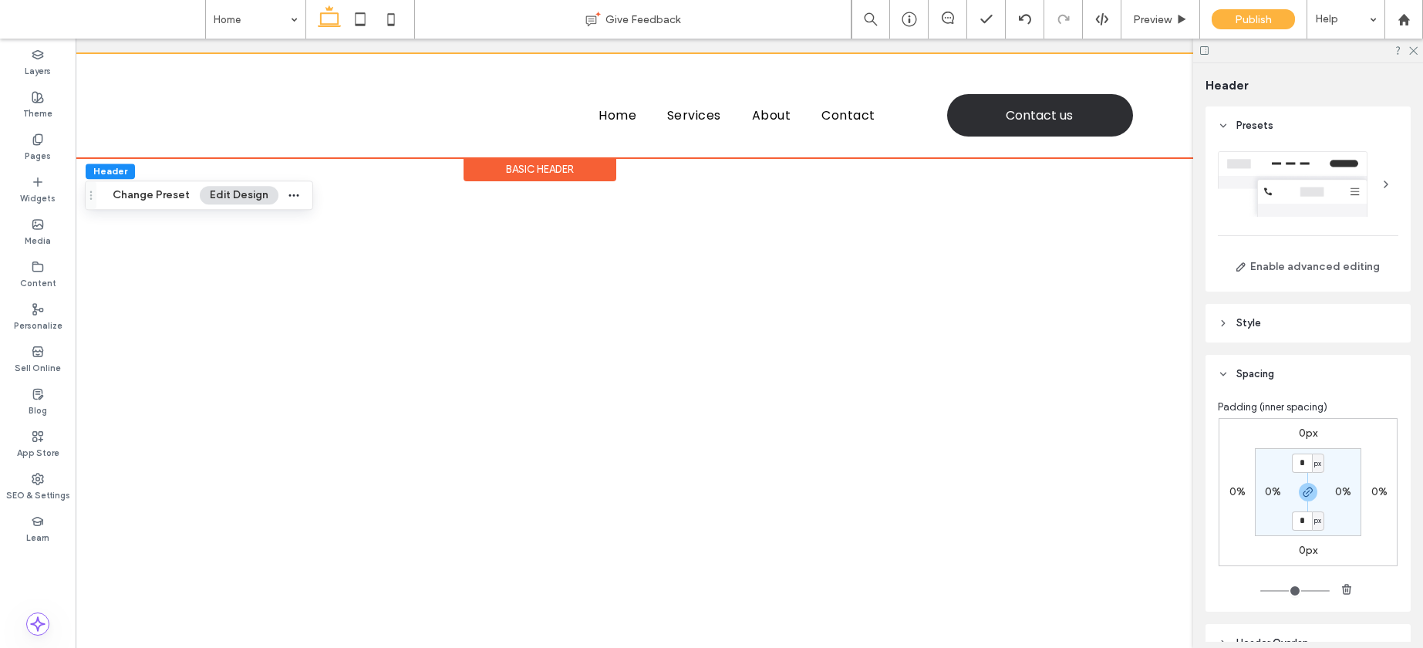
scroll to position [0, 230]
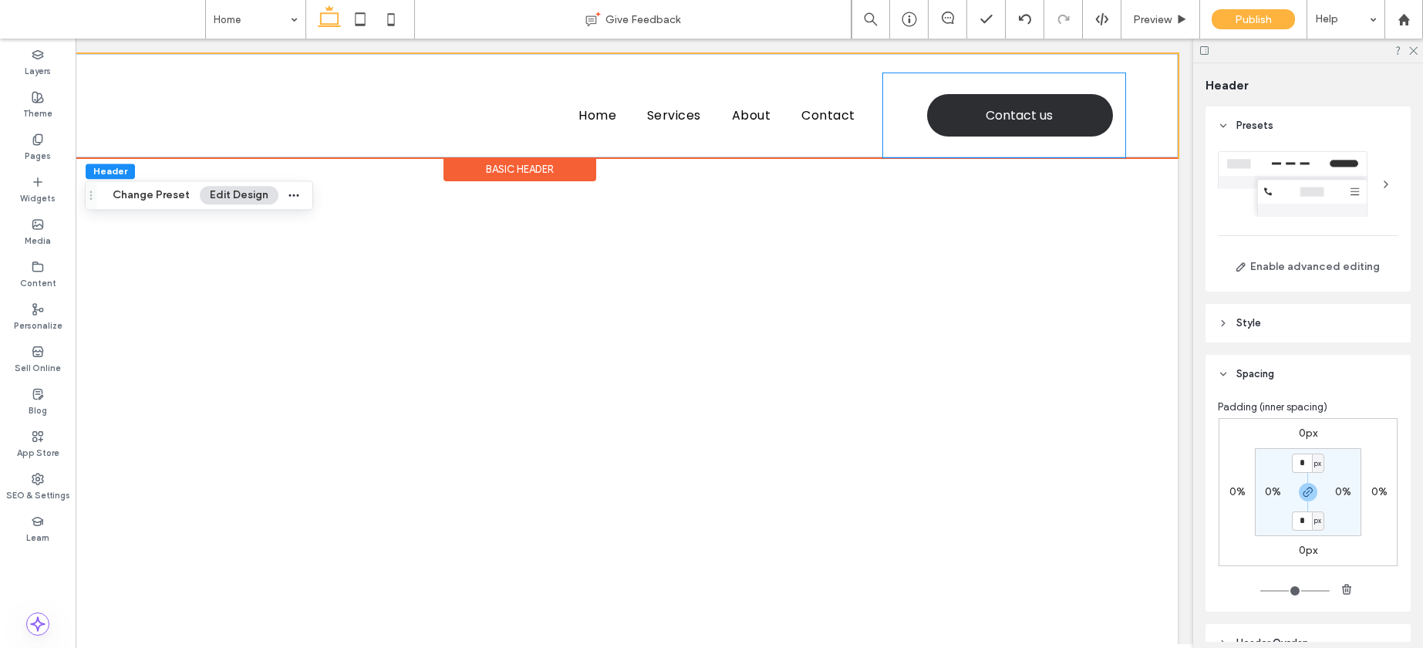
click at [926, 93] on div "Contact us" at bounding box center [1004, 115] width 242 height 84
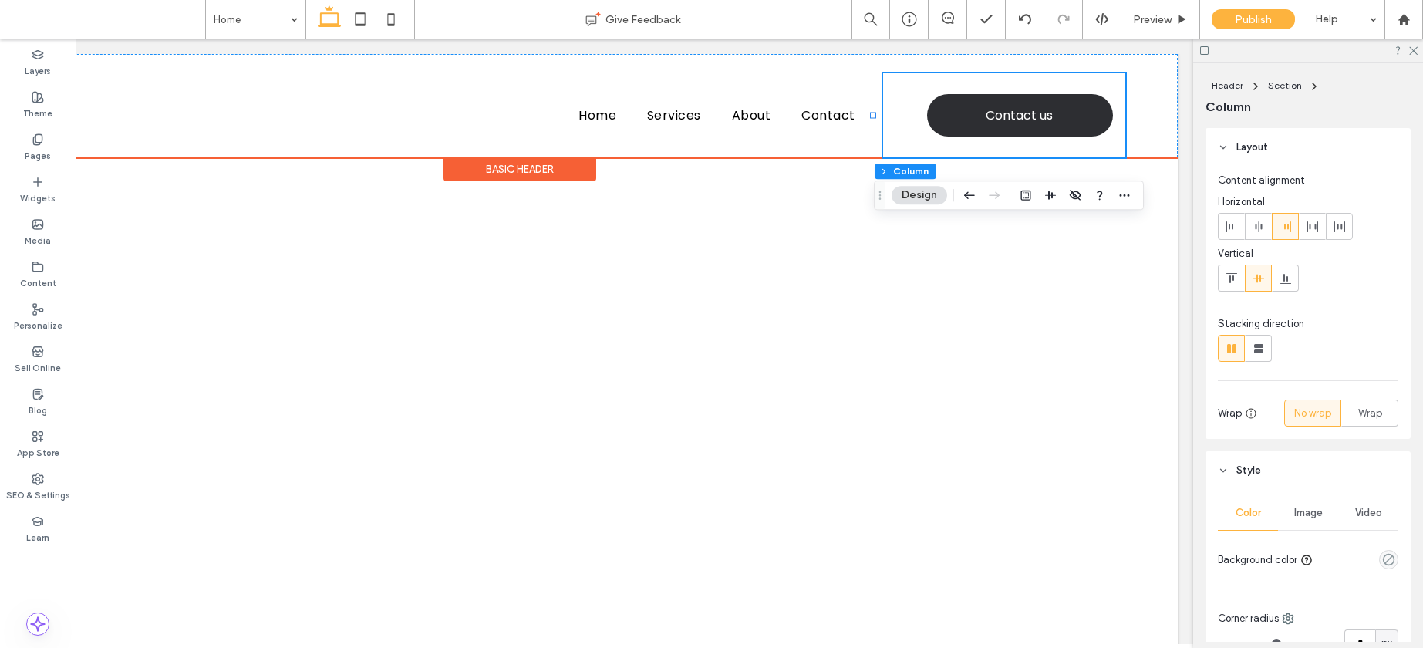
click at [892, 107] on div "Contact us" at bounding box center [1004, 115] width 242 height 84
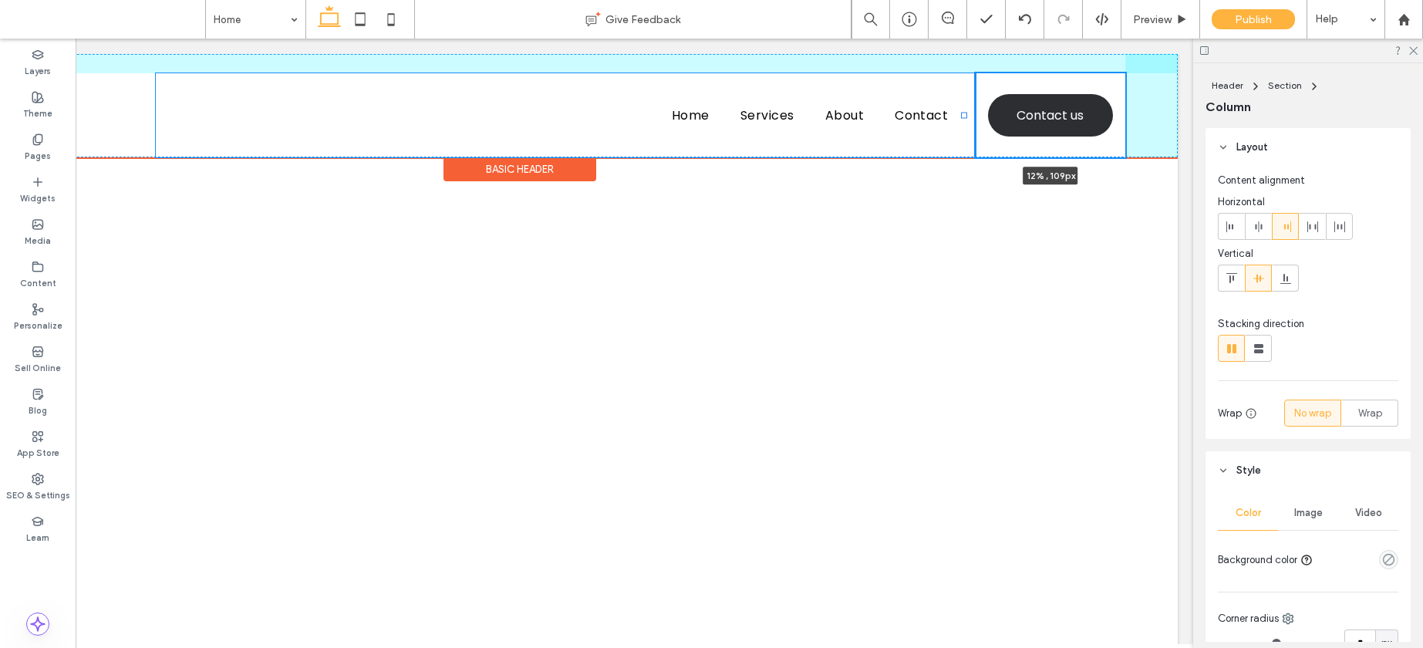
drag, startPoint x: 870, startPoint y: 112, endPoint x: 961, endPoint y: 110, distance: 91.1
click at [961, 110] on div "Home Services About Contact Contact us 12% , 109px" at bounding box center [519, 105] width 1317 height 103
type input "**"
type input "*****"
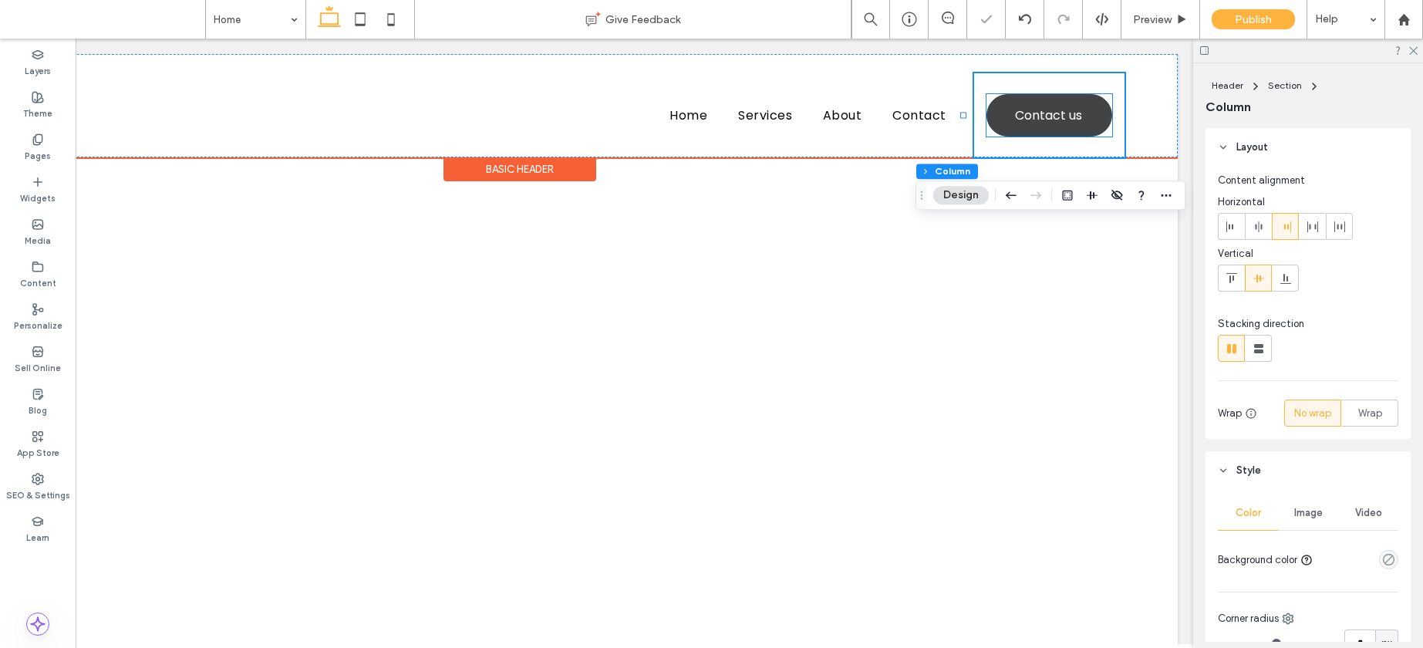
click at [1048, 116] on span "Contact us" at bounding box center [1048, 115] width 67 height 35
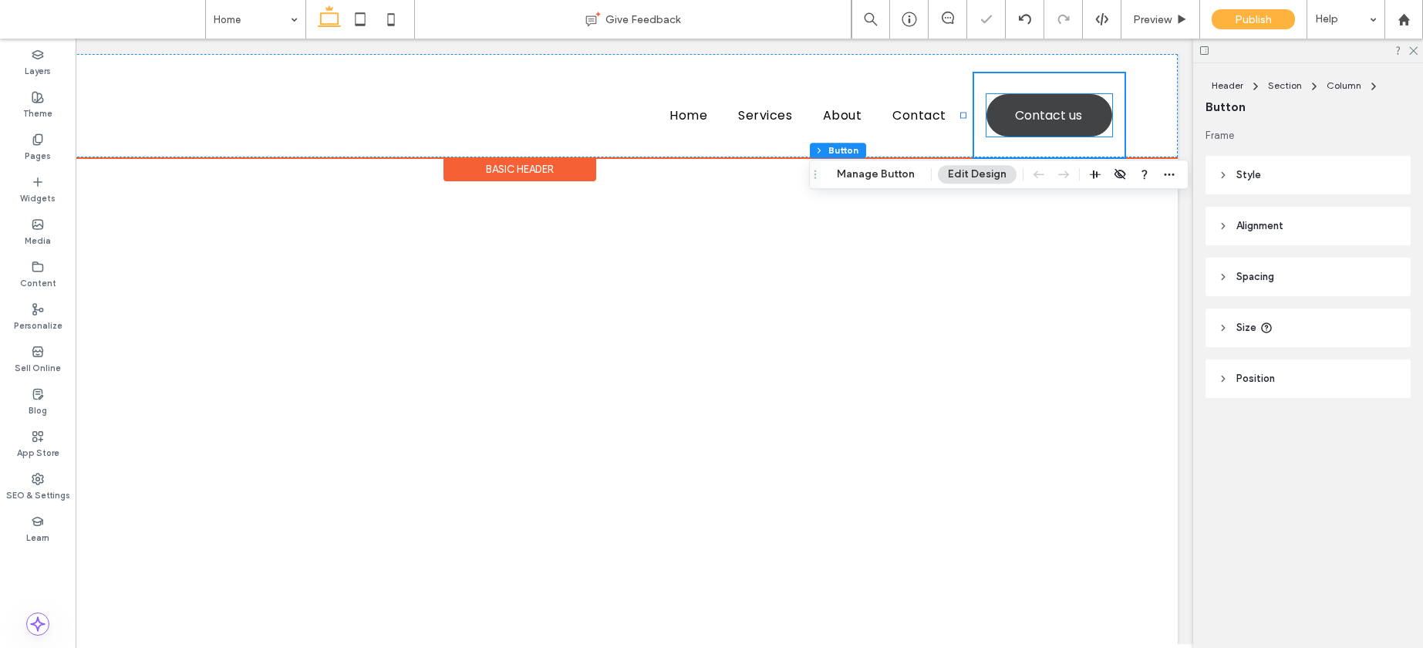
click at [1048, 116] on span "Contact us" at bounding box center [1048, 115] width 67 height 35
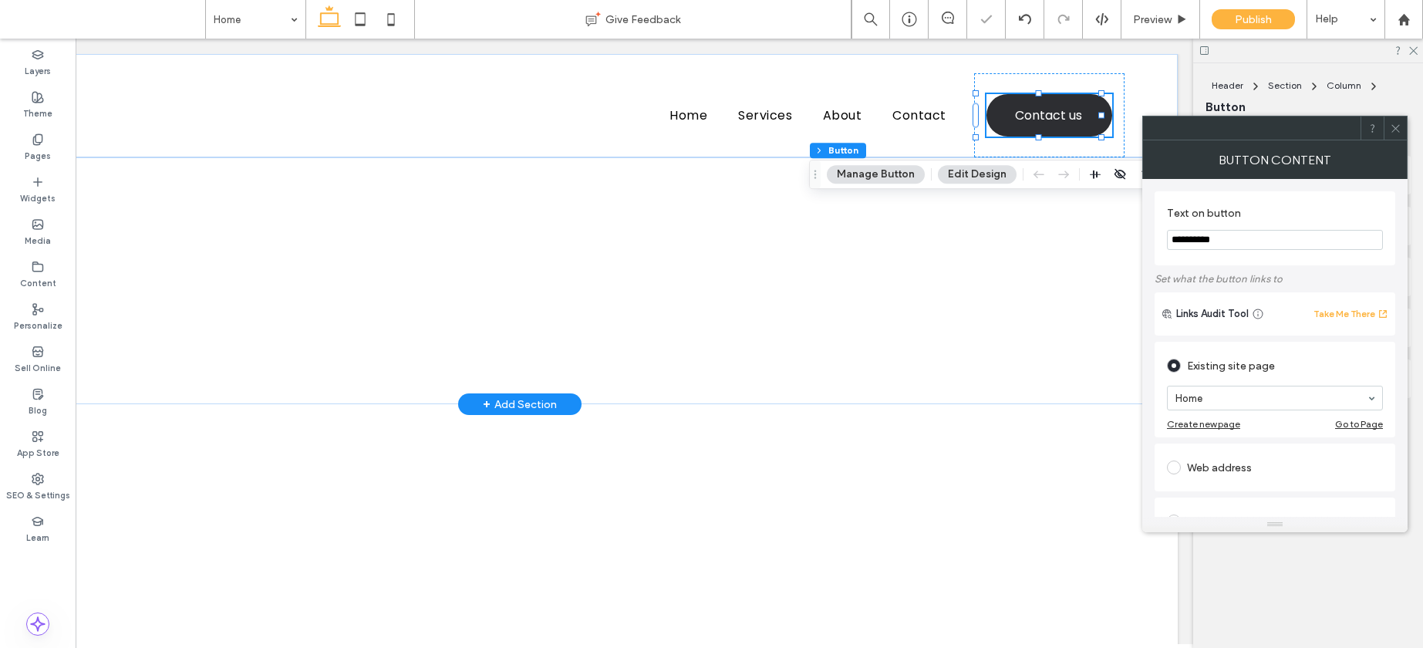
drag, startPoint x: 1088, startPoint y: 282, endPoint x: 1135, endPoint y: 232, distance: 68.2
type input "**********"
click at [1264, 207] on label "Text on button" at bounding box center [1272, 215] width 210 height 17
click at [1399, 126] on icon at bounding box center [1396, 129] width 12 height 12
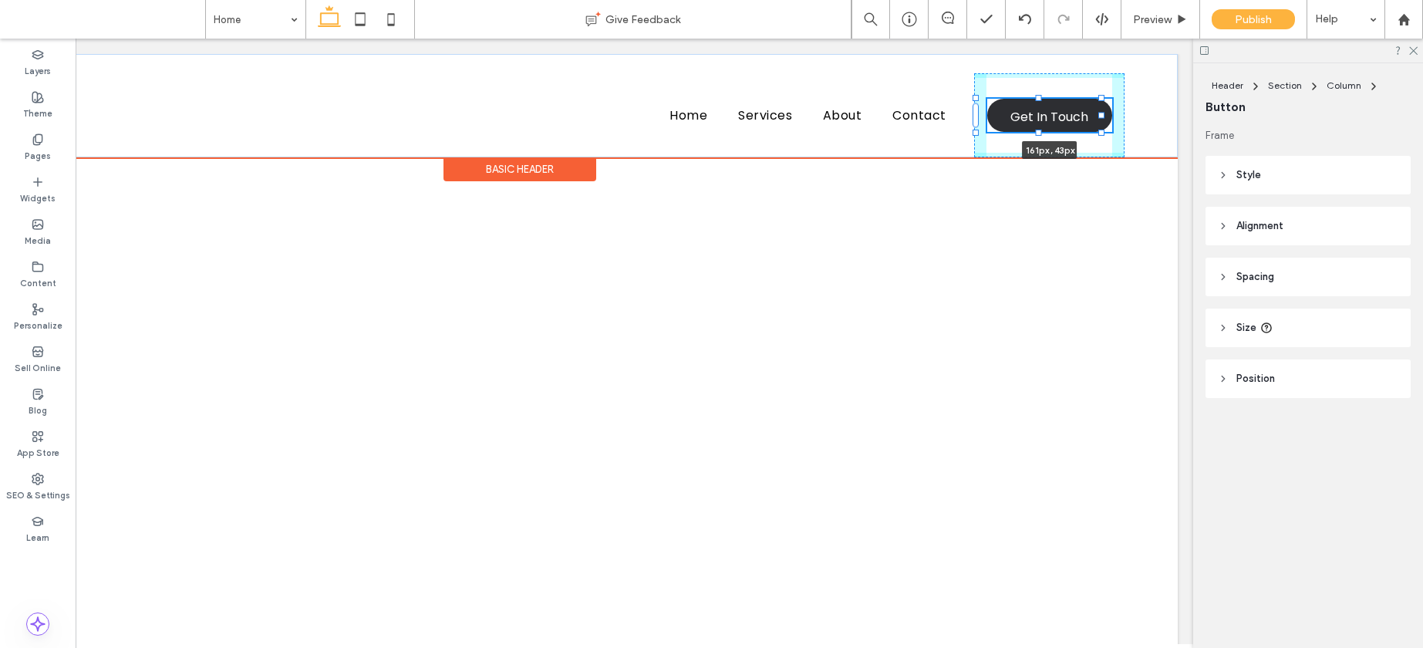
click at [1041, 99] on div at bounding box center [1039, 98] width 6 height 6
type input "**"
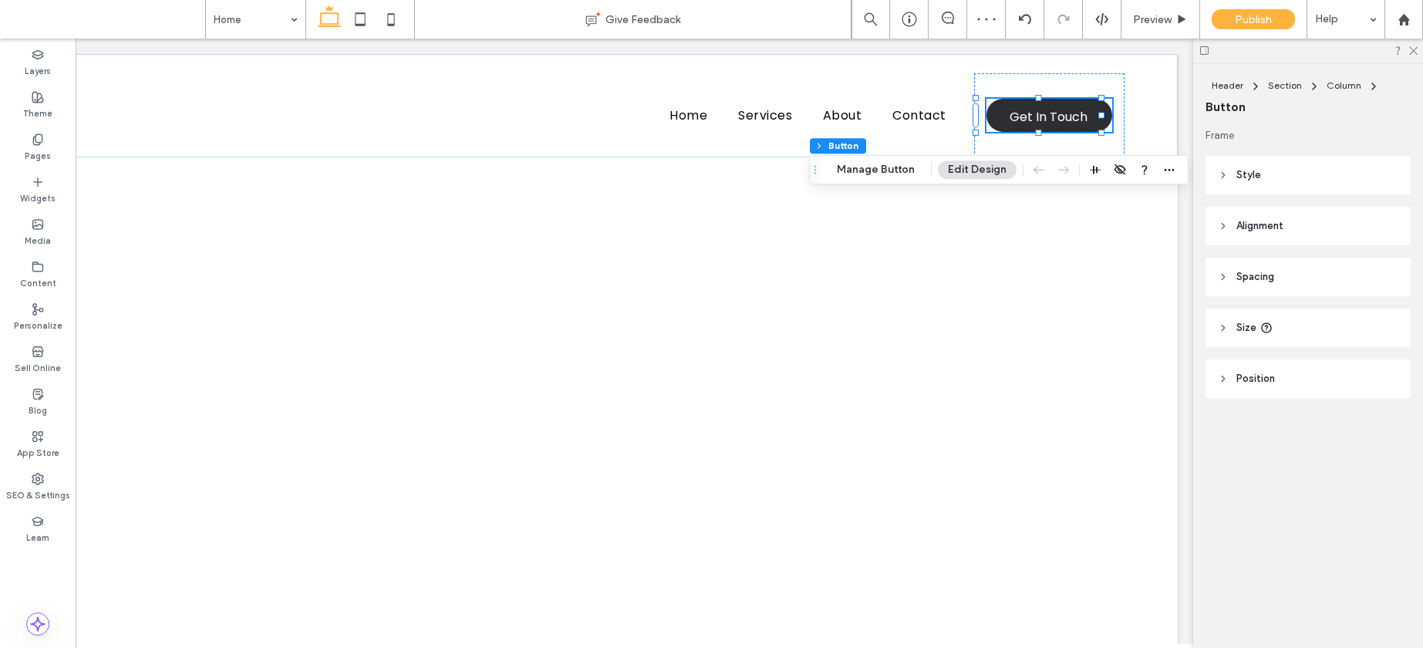
click at [1257, 320] on header "Size" at bounding box center [1308, 328] width 205 height 39
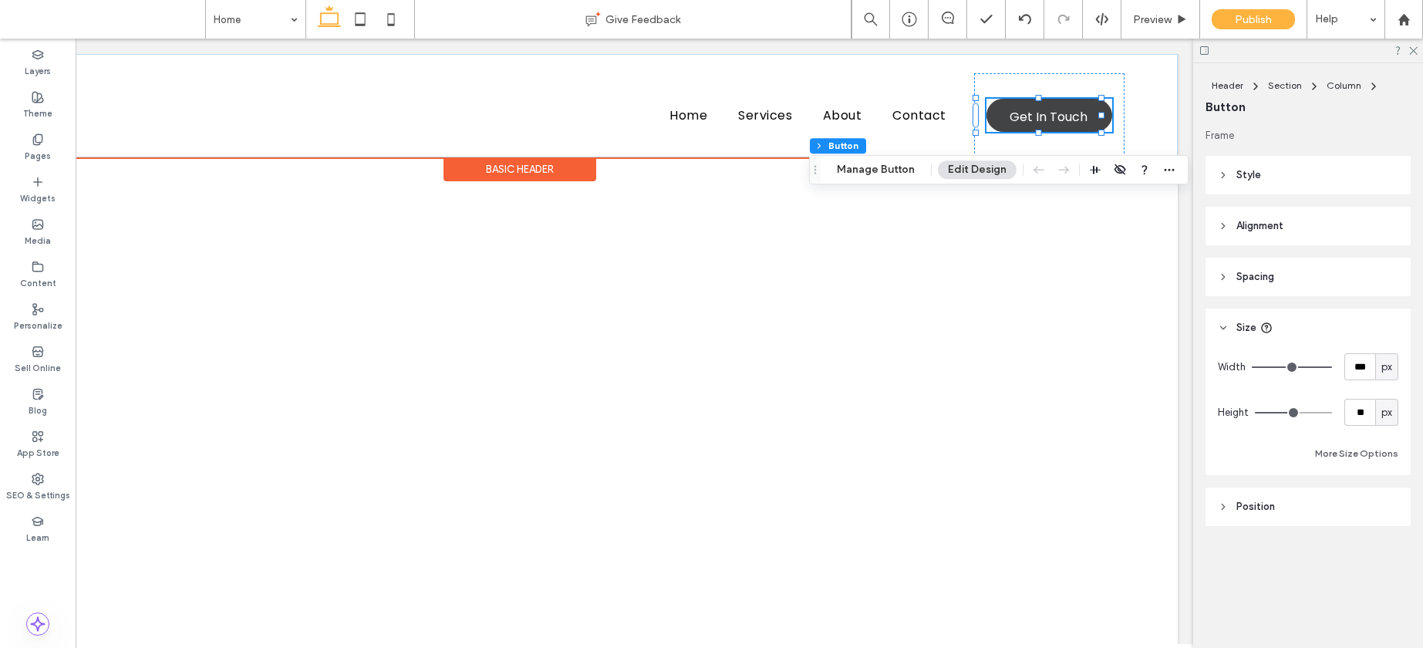
click at [1023, 119] on span "Get In Touch" at bounding box center [1049, 117] width 78 height 35
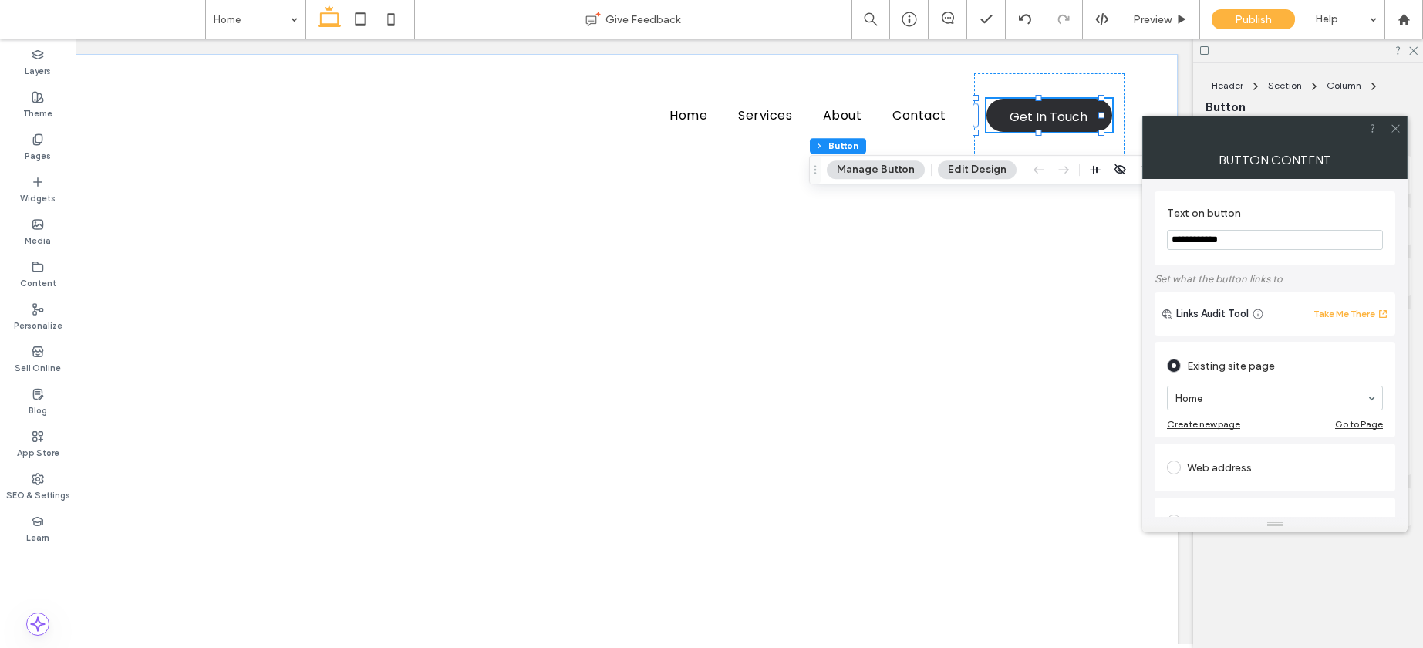
drag, startPoint x: 1241, startPoint y: 248, endPoint x: 1145, endPoint y: 228, distance: 98.3
click at [1145, 228] on div "**********" at bounding box center [1274, 348] width 265 height 338
click at [1253, 240] on input "**********" at bounding box center [1275, 240] width 216 height 20
type input "**********"
click at [1286, 207] on label "Text on button" at bounding box center [1272, 215] width 210 height 17
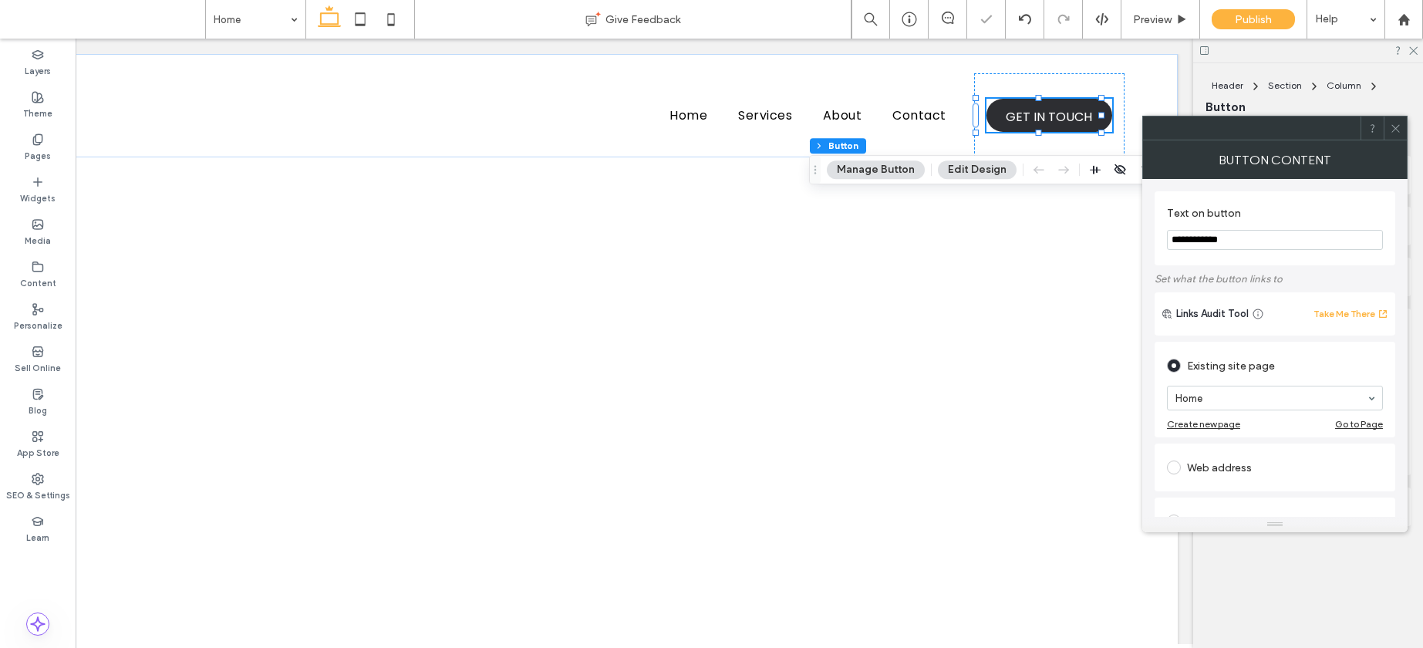
click at [1394, 133] on icon at bounding box center [1396, 129] width 12 height 12
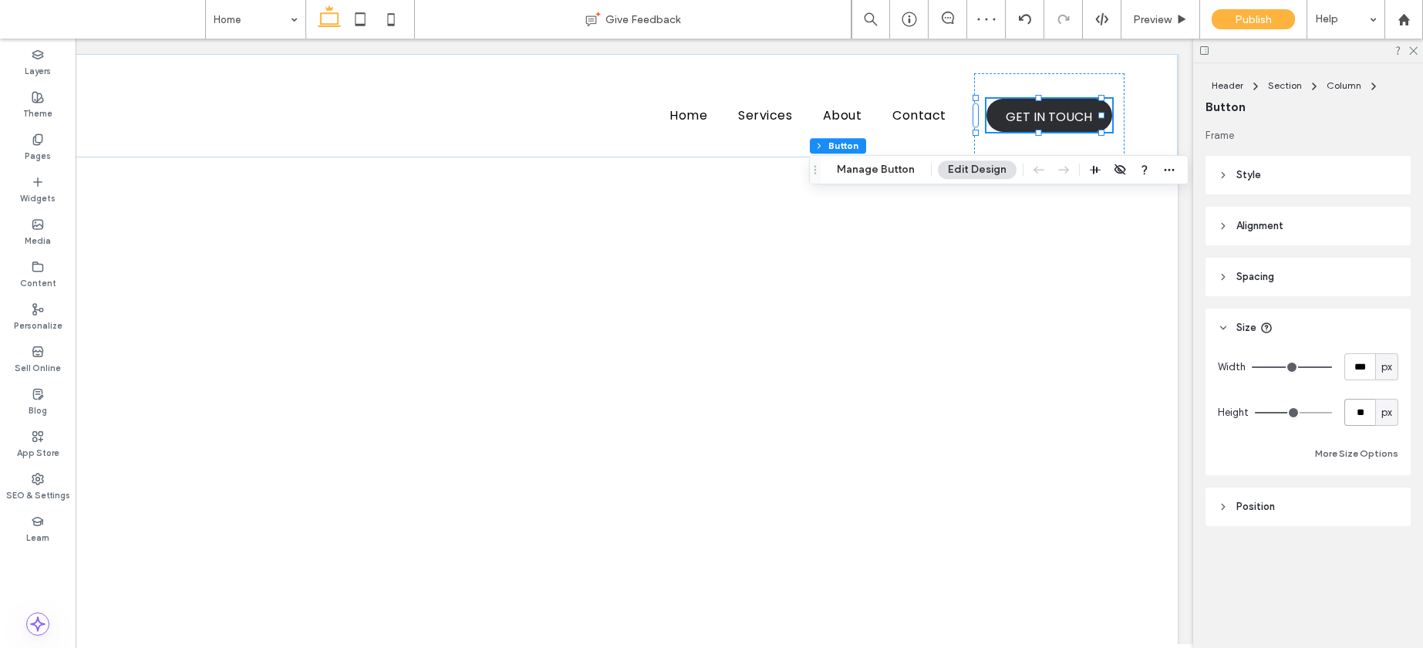
click at [1358, 405] on input "**" at bounding box center [1360, 412] width 31 height 27
type input "**"
click at [1261, 216] on header "Alignment" at bounding box center [1308, 226] width 205 height 39
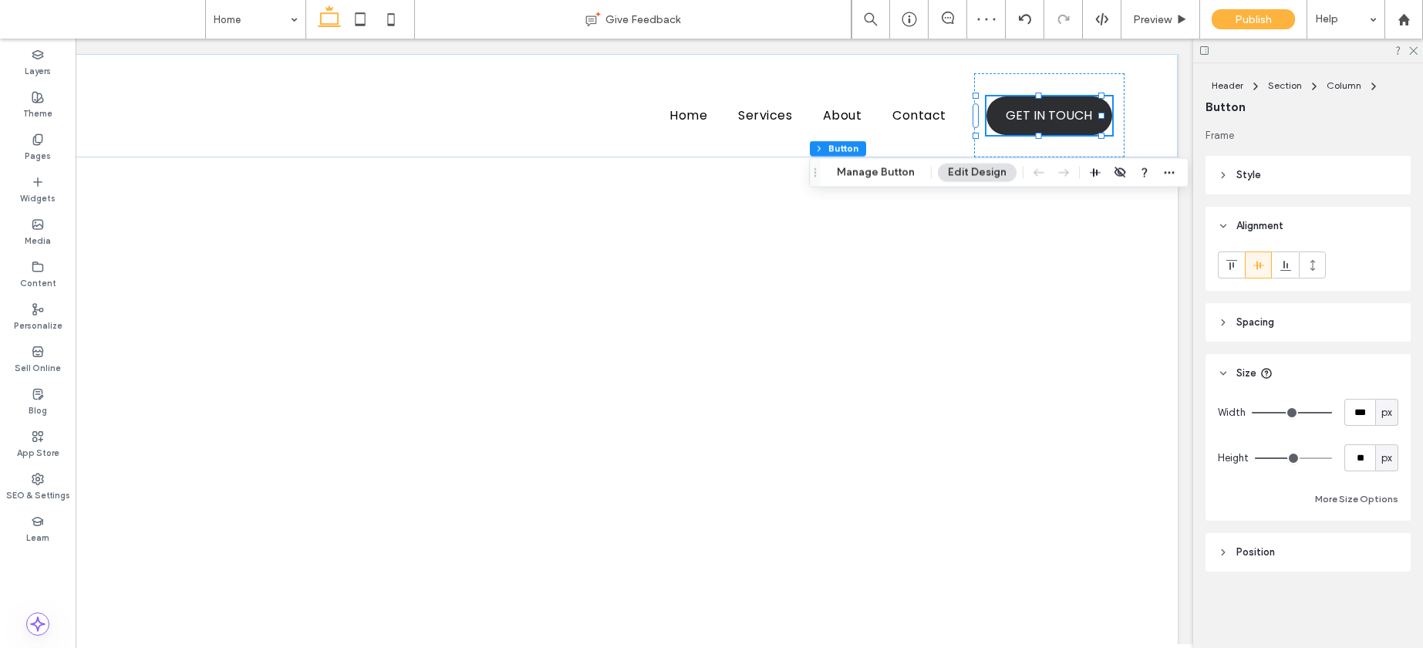
click at [1259, 260] on icon at bounding box center [1259, 265] width 12 height 12
click at [1250, 177] on span "Style" at bounding box center [1249, 174] width 25 height 15
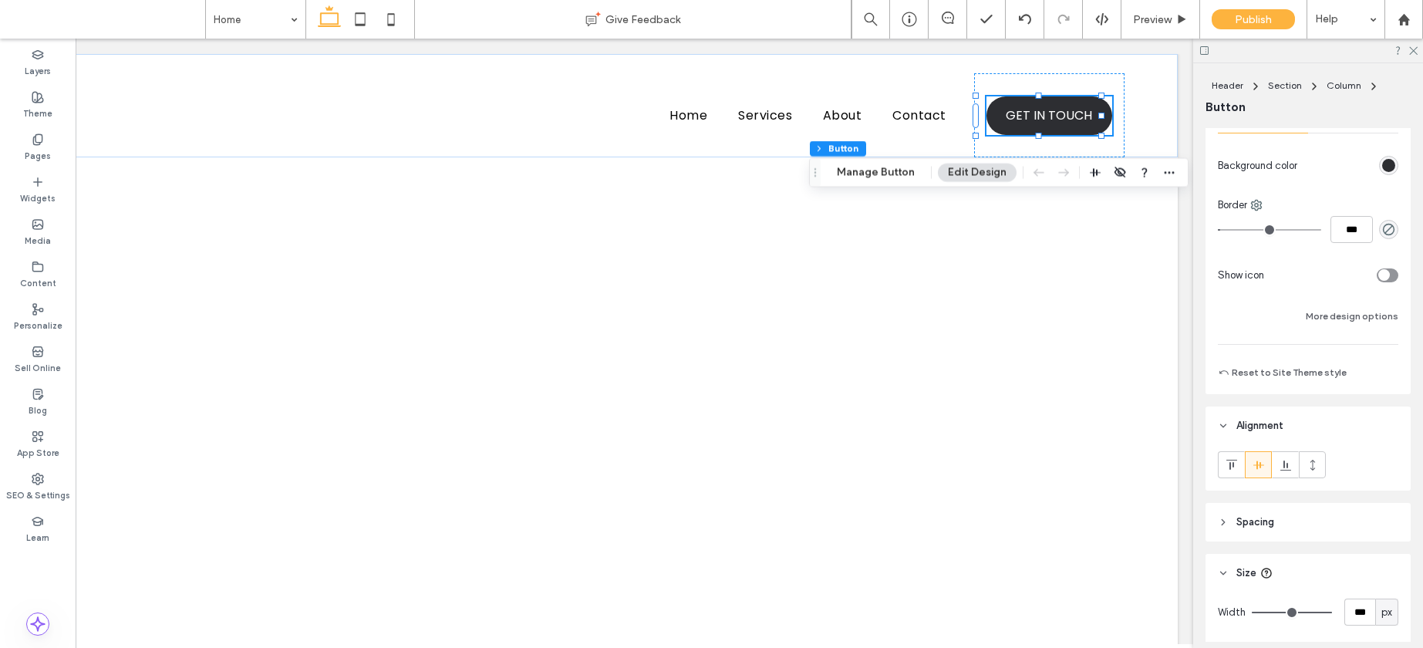
scroll to position [131, 0]
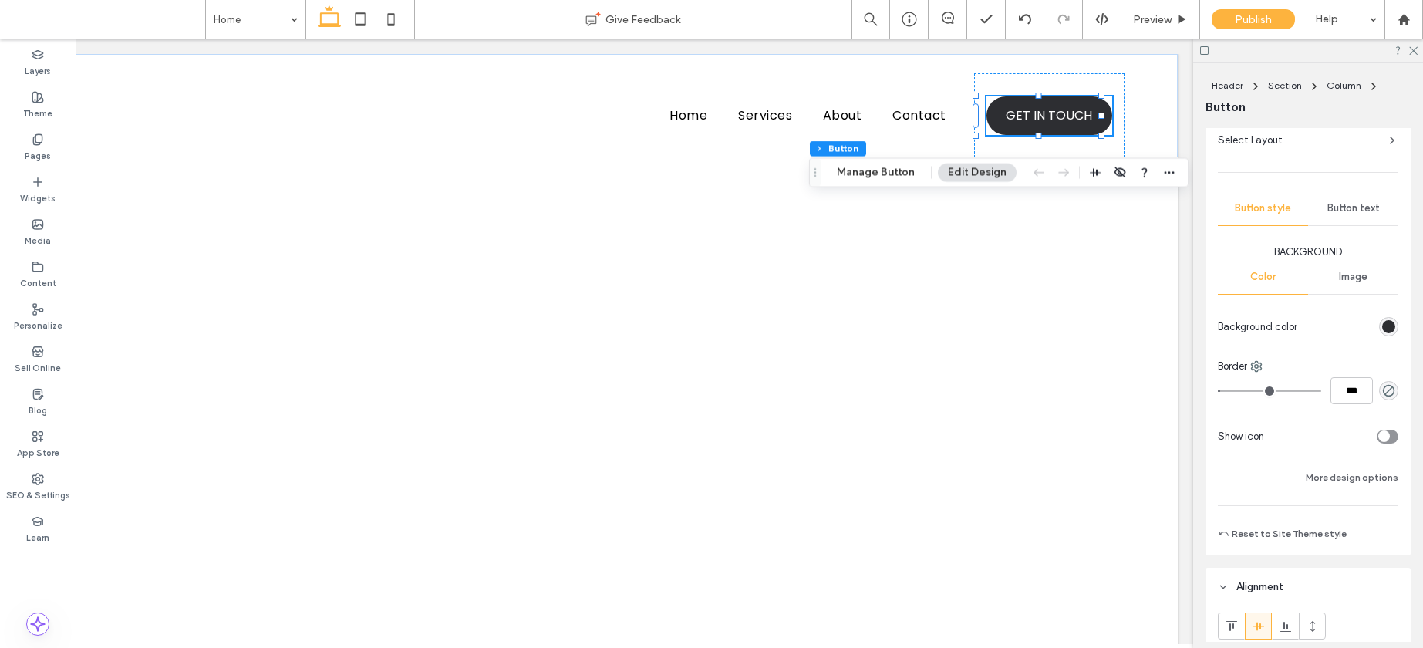
click at [1328, 223] on div "Button text" at bounding box center [1353, 208] width 90 height 34
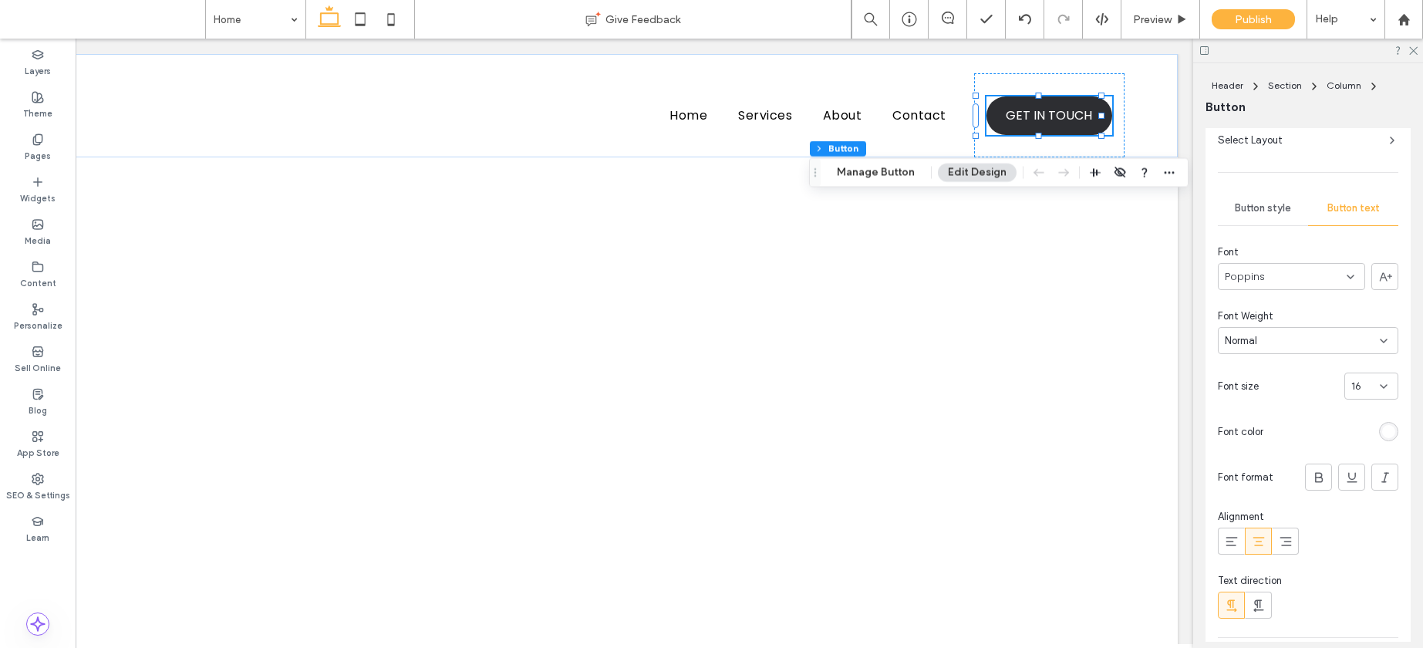
click at [1359, 380] on div "16" at bounding box center [1362, 386] width 22 height 15
click at [1348, 495] on span "12" at bounding box center [1348, 498] width 10 height 15
click at [1356, 386] on div "12" at bounding box center [1362, 386] width 22 height 15
click at [1351, 545] on span "14" at bounding box center [1348, 548] width 10 height 15
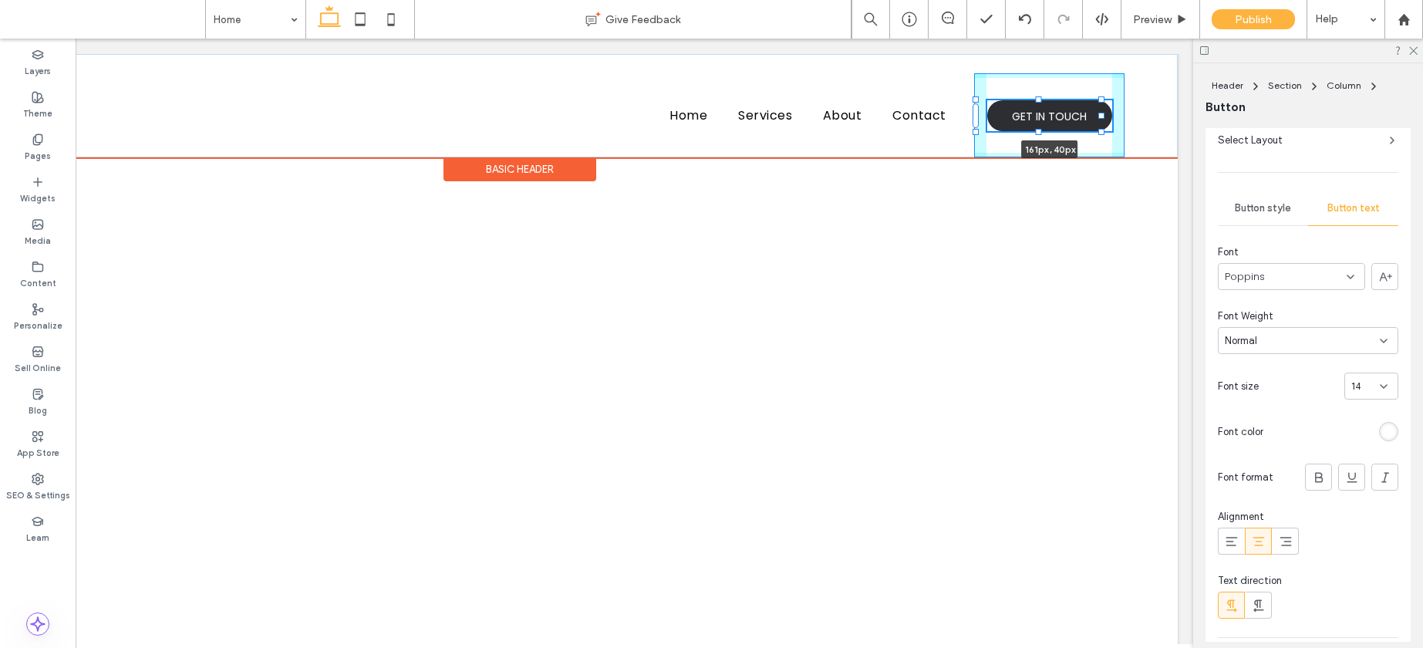
click at [1040, 133] on div at bounding box center [1039, 132] width 6 height 6
type input "**"
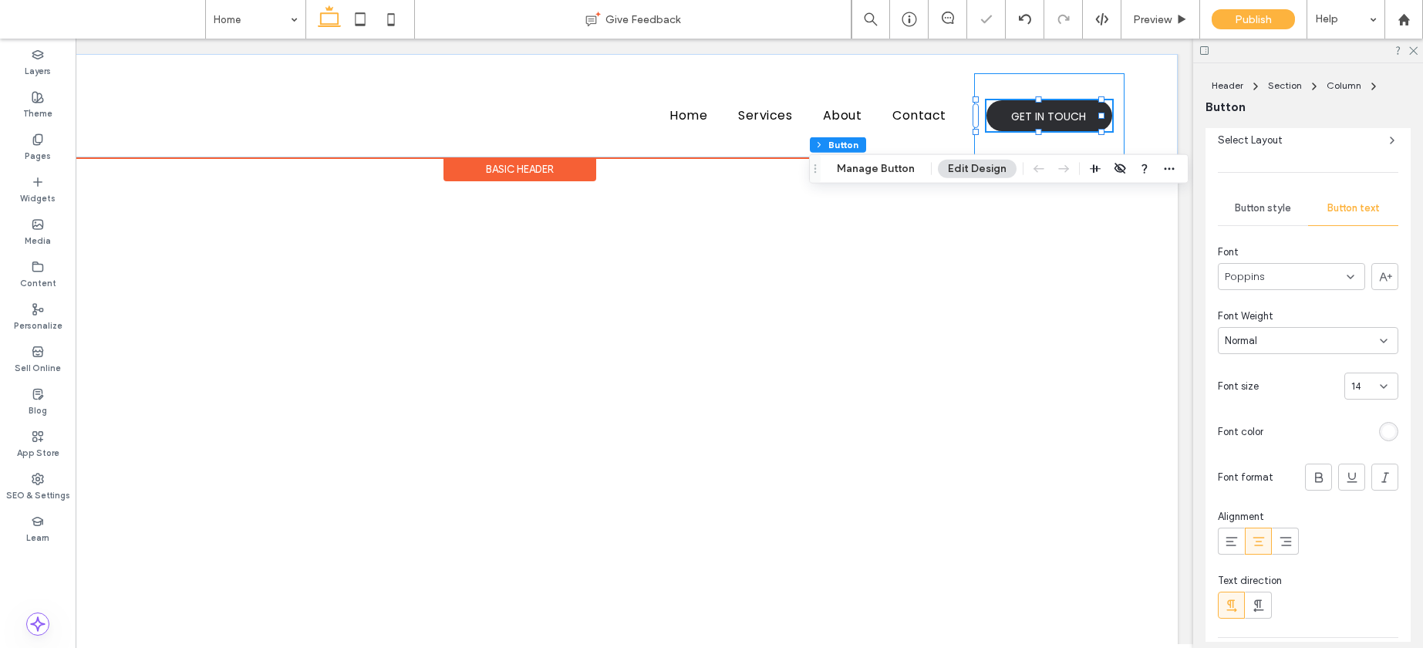
click at [994, 94] on div "GET IN TOUCH 161px , 40px" at bounding box center [1049, 115] width 150 height 84
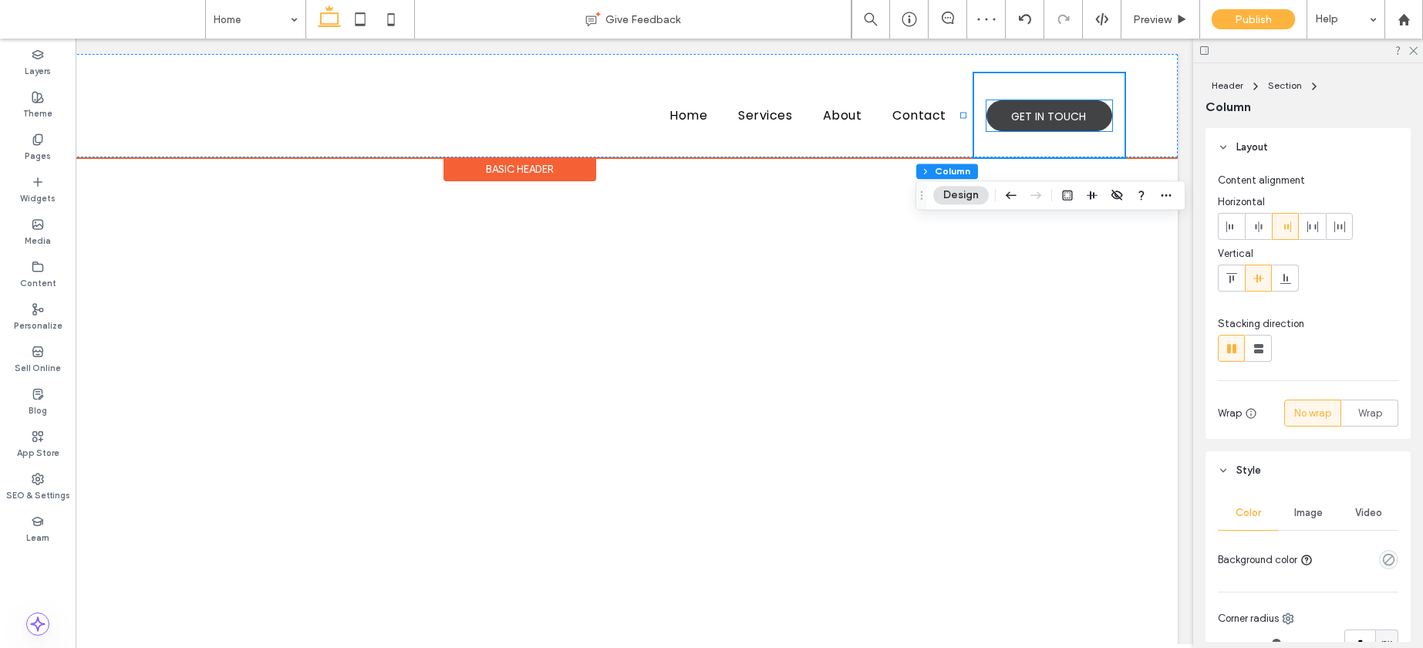
click at [1060, 117] on span "GET IN TOUCH" at bounding box center [1048, 117] width 75 height 32
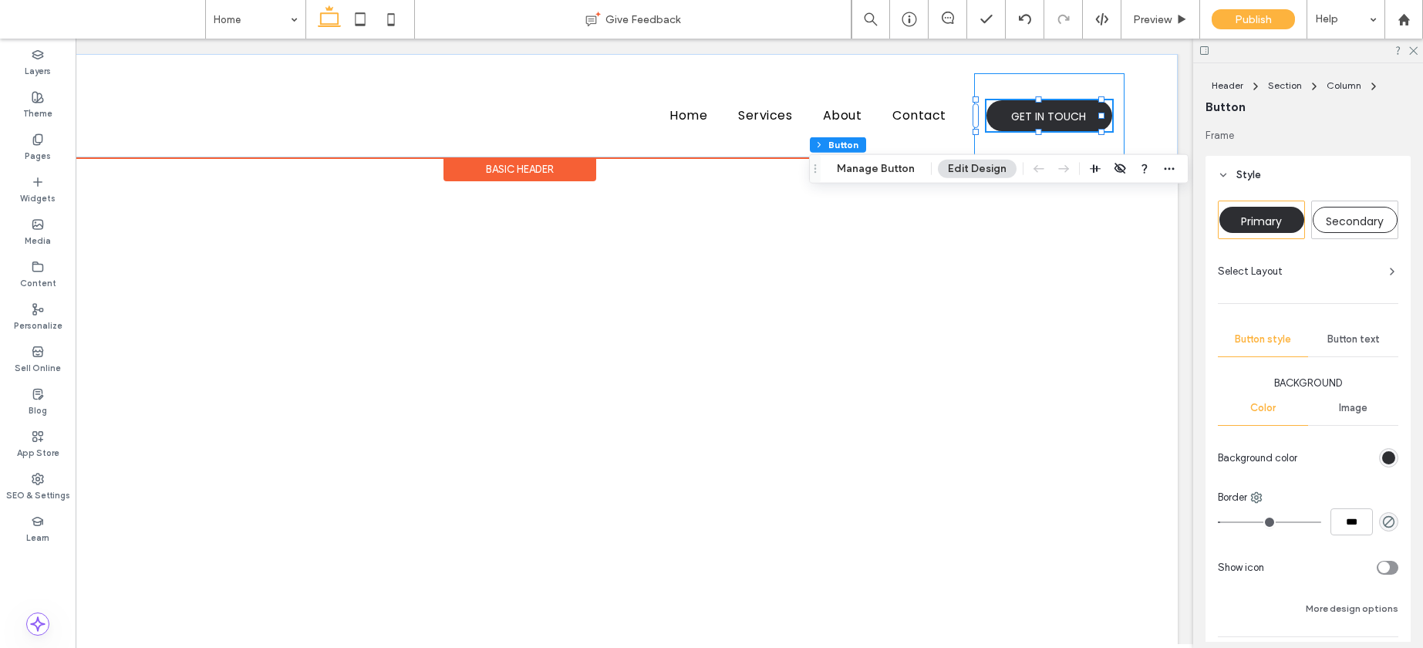
click at [974, 112] on div "GET IN TOUCH" at bounding box center [1049, 115] width 150 height 84
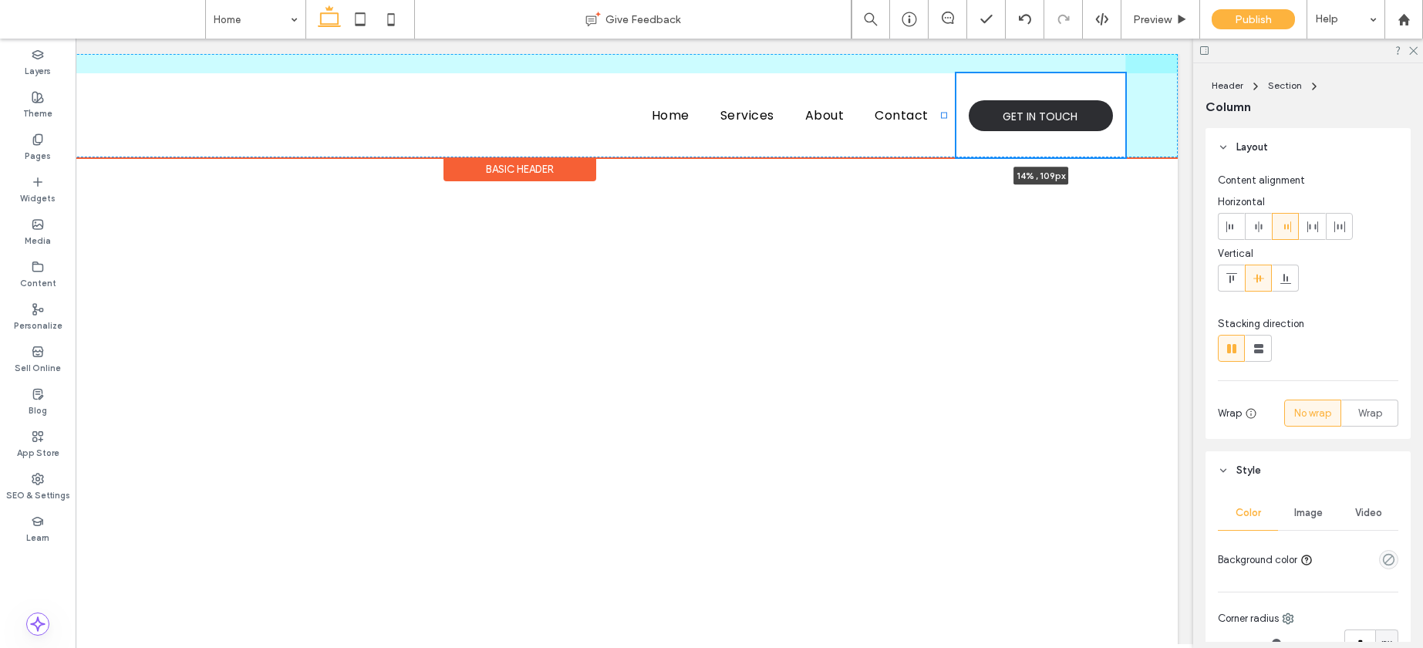
drag, startPoint x: 964, startPoint y: 113, endPoint x: 944, endPoint y: 113, distance: 20.1
click at [944, 113] on div at bounding box center [944, 116] width 6 height 6
type input "**"
type input "*****"
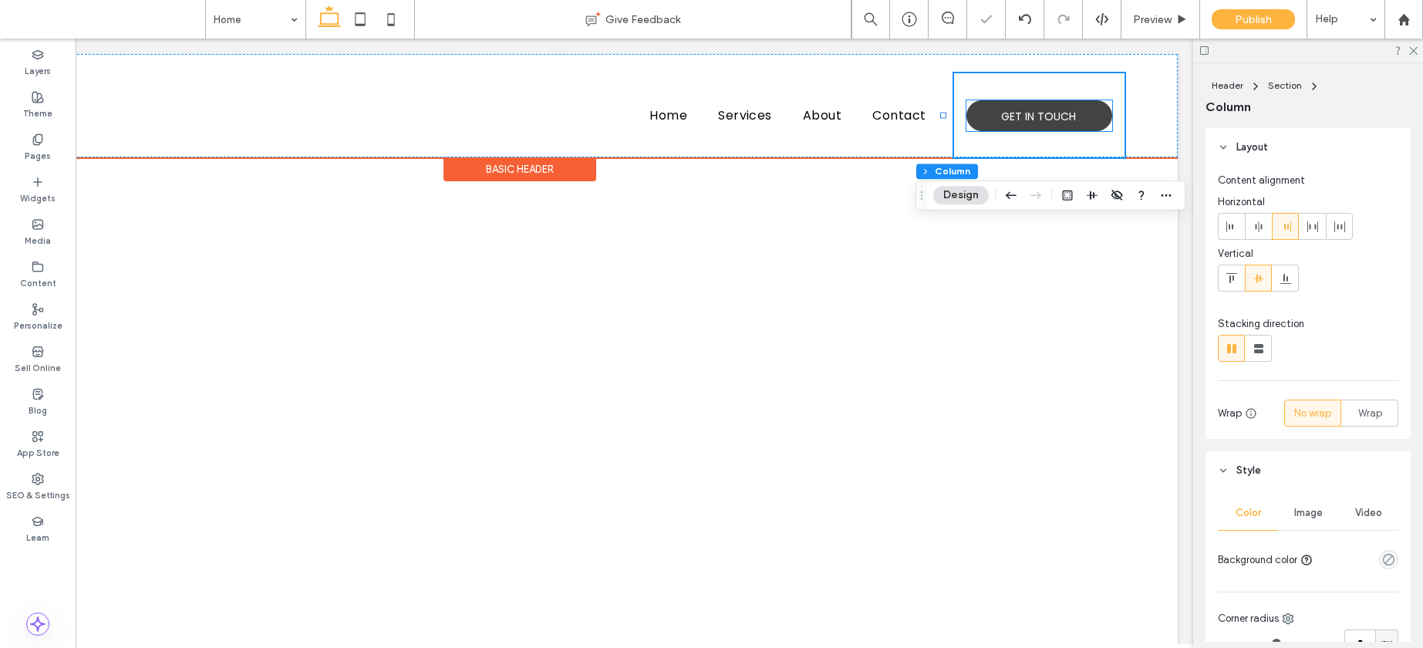
click at [1019, 127] on span "GET IN TOUCH" at bounding box center [1038, 117] width 75 height 32
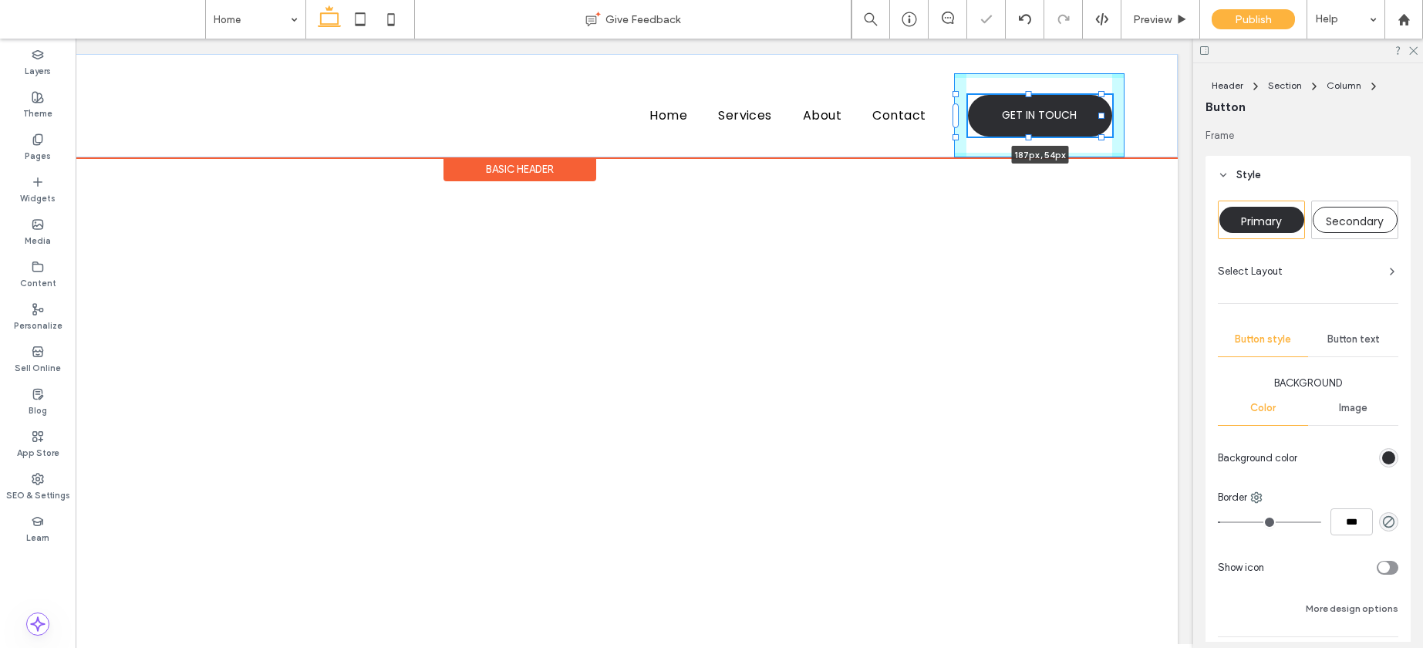
click at [1027, 138] on div at bounding box center [1029, 137] width 6 height 6
type input "**"
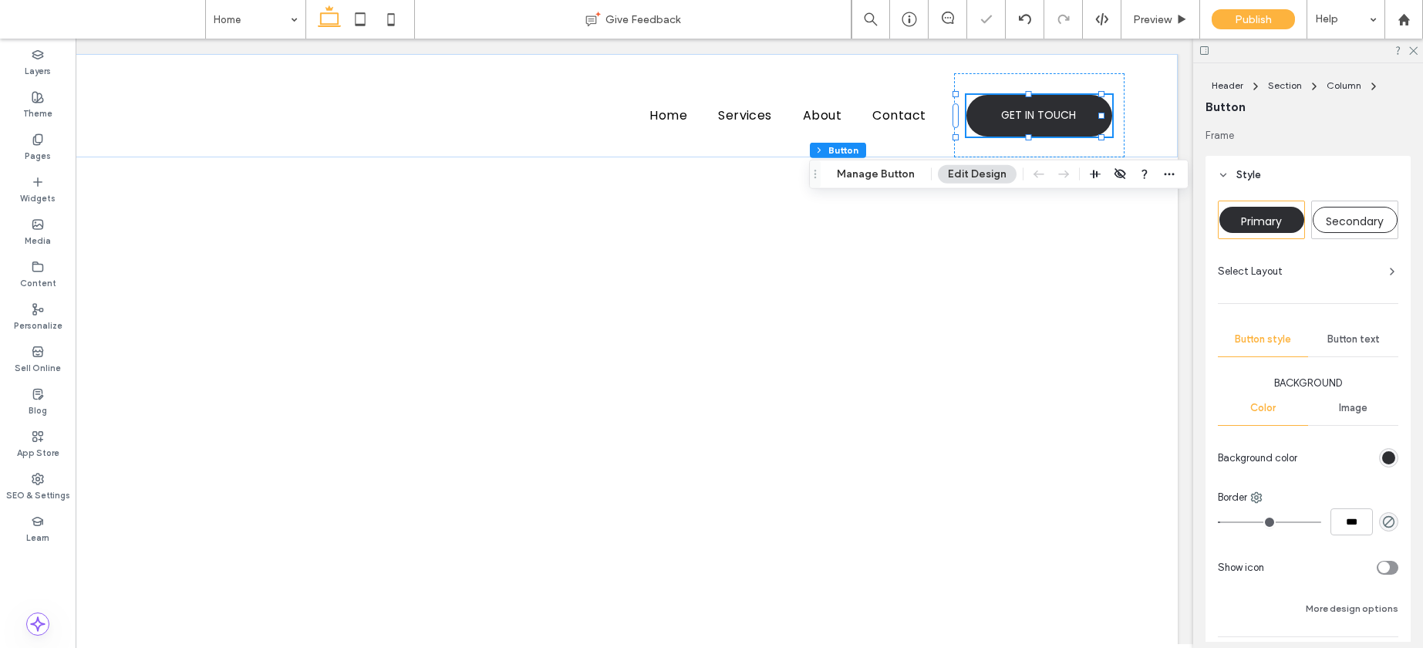
click at [1350, 341] on span "Button text" at bounding box center [1354, 339] width 52 height 12
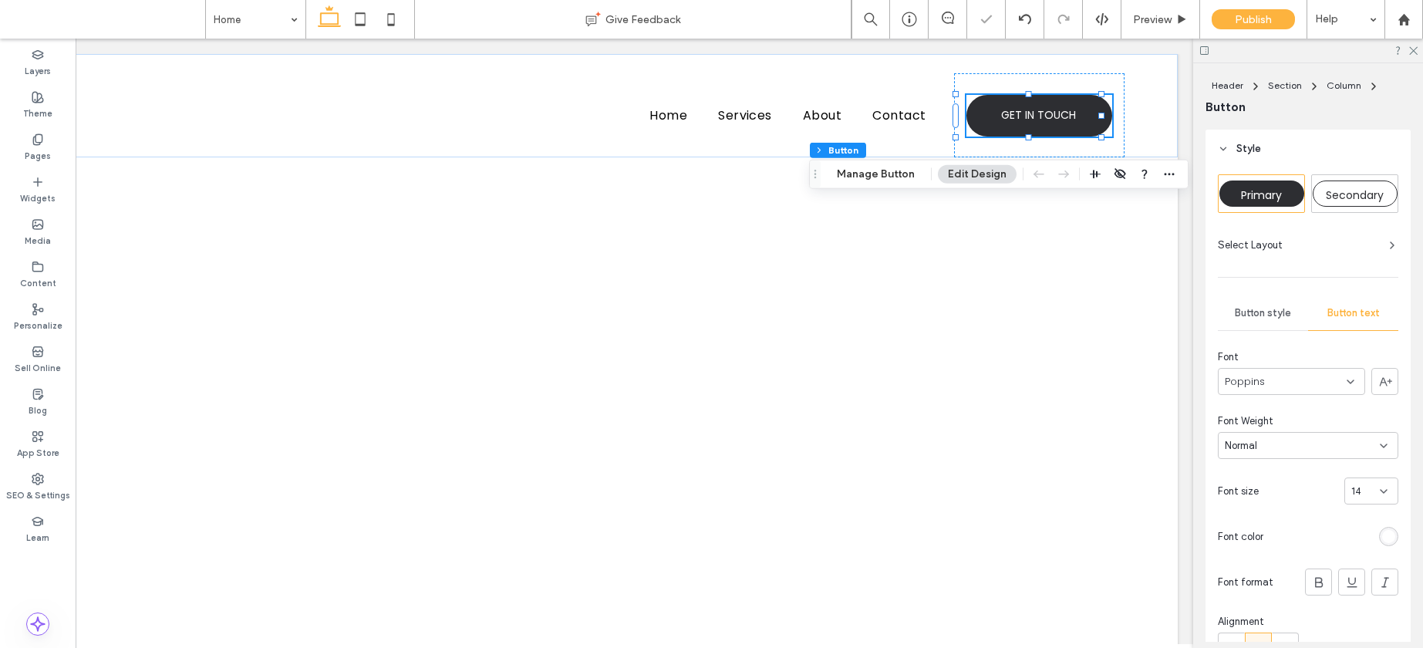
scroll to position [115, 0]
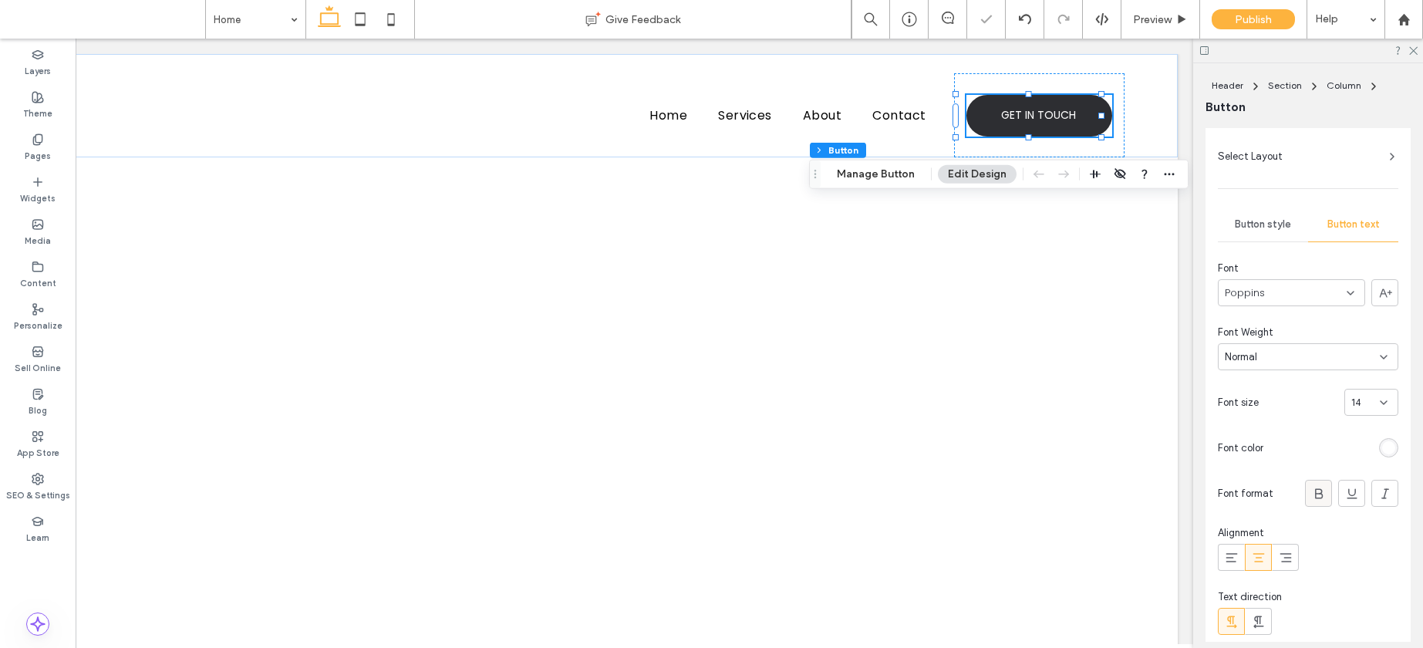
click at [1311, 486] on icon at bounding box center [1318, 493] width 15 height 15
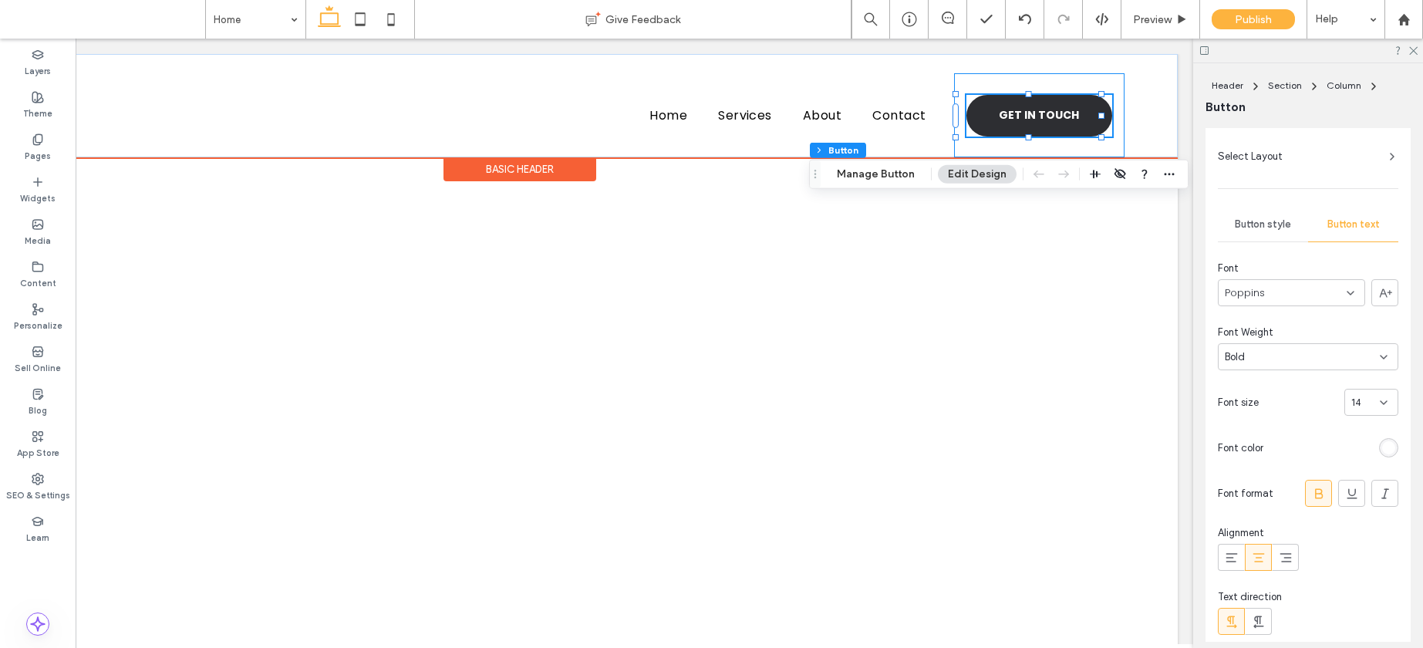
click at [977, 70] on div "Home Services About Contact GET IN TOUCH 187px , 54px" at bounding box center [519, 105] width 1317 height 103
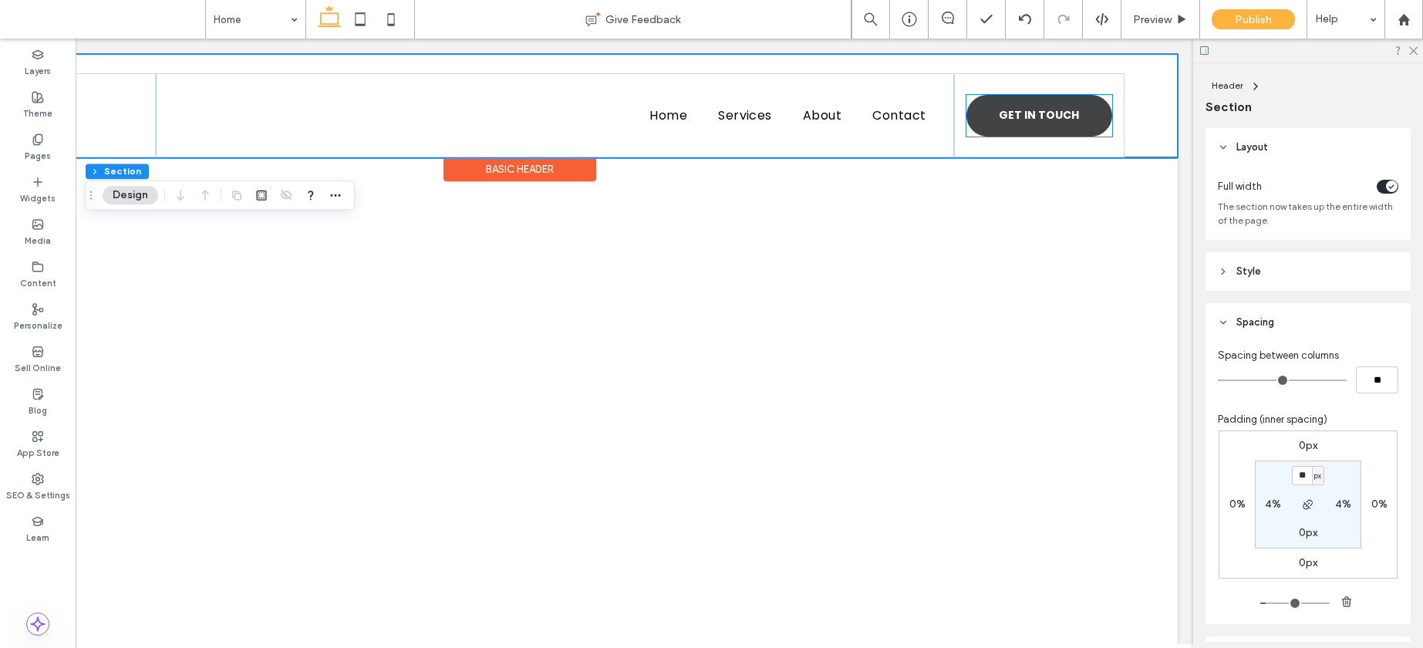
click at [1020, 116] on span "GET IN TOUCH" at bounding box center [1039, 116] width 80 height 32
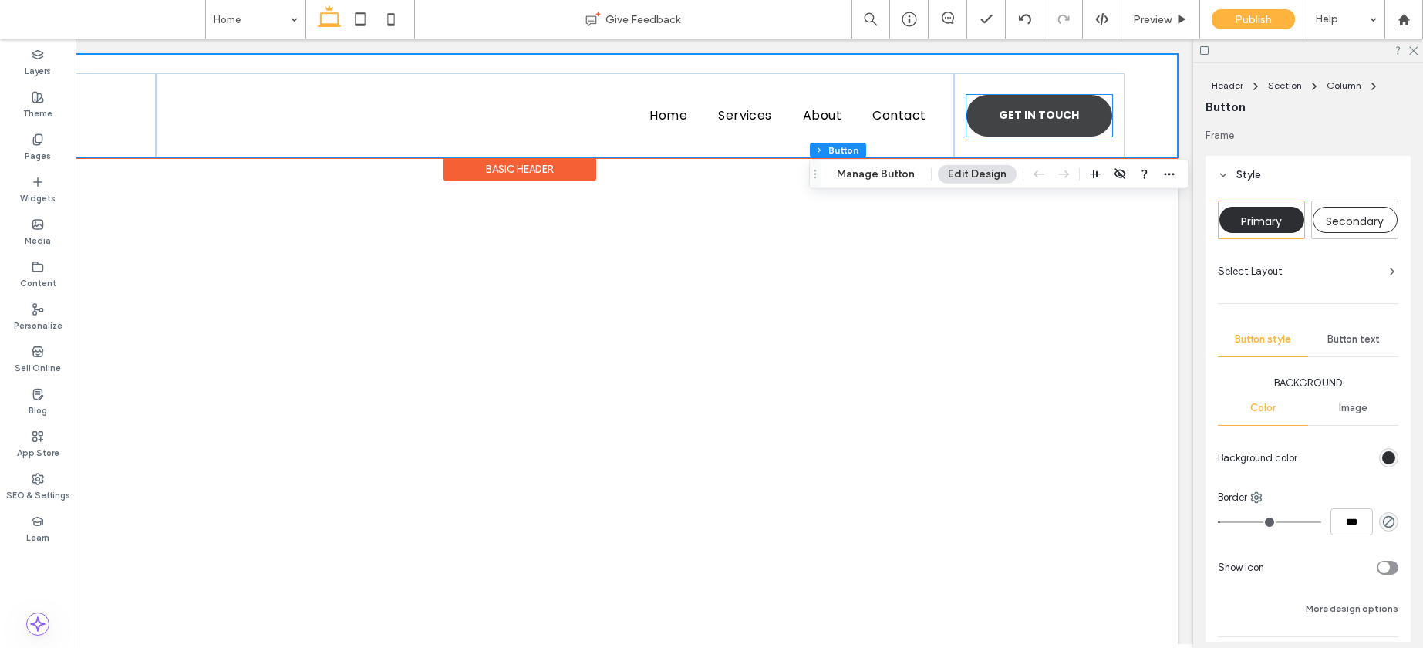
click at [1020, 116] on span "GET IN TOUCH" at bounding box center [1039, 116] width 80 height 32
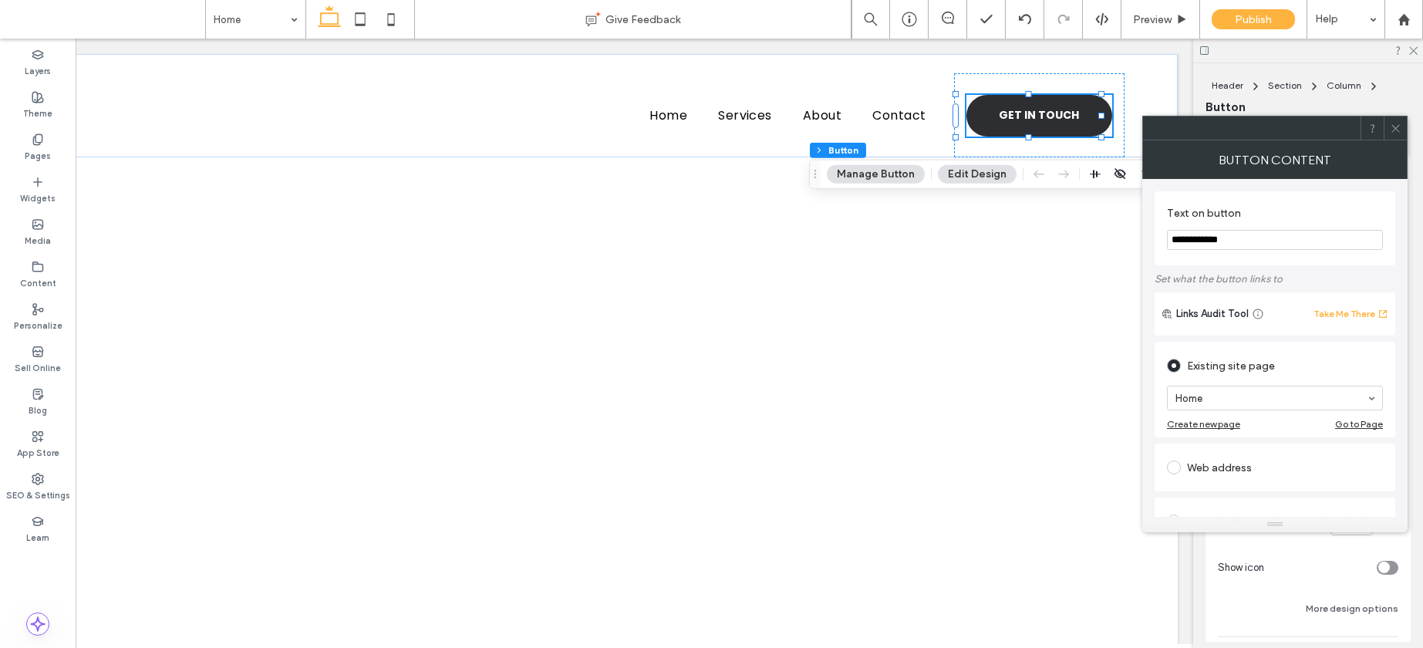
click at [1411, 130] on div "Frame Style Primary Secondary Select Layout Button style Button text Background…" at bounding box center [1313, 385] width 215 height 514
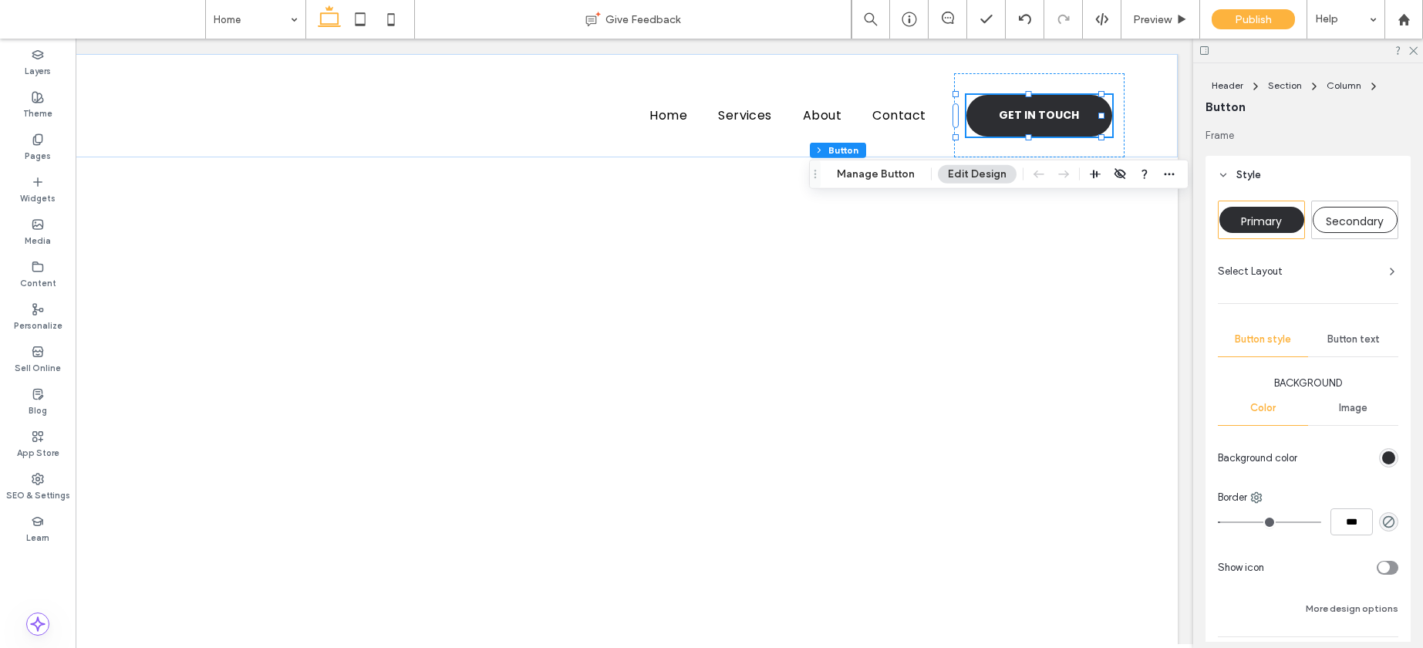
click at [1336, 344] on span "Button text" at bounding box center [1354, 339] width 52 height 12
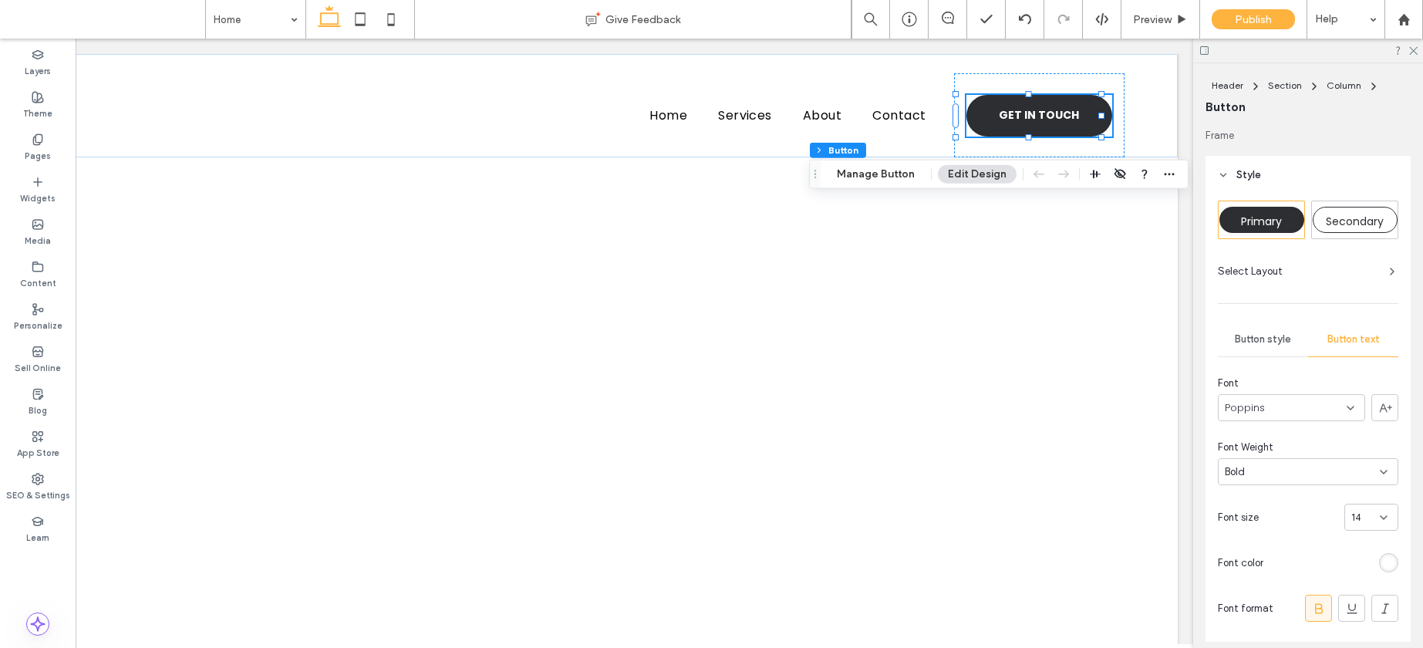
scroll to position [0, 0]
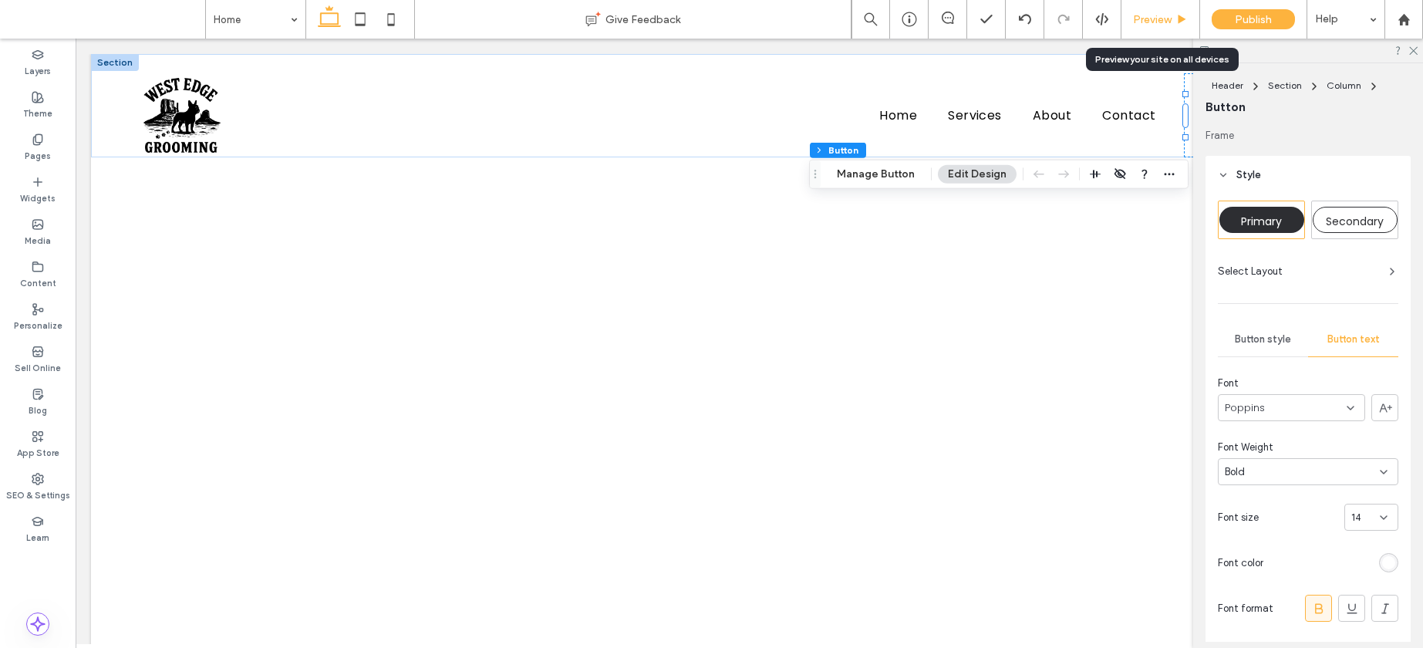
click at [1149, 30] on div "Preview" at bounding box center [1161, 19] width 79 height 39
click at [1151, 22] on span "Preview" at bounding box center [1152, 19] width 39 height 13
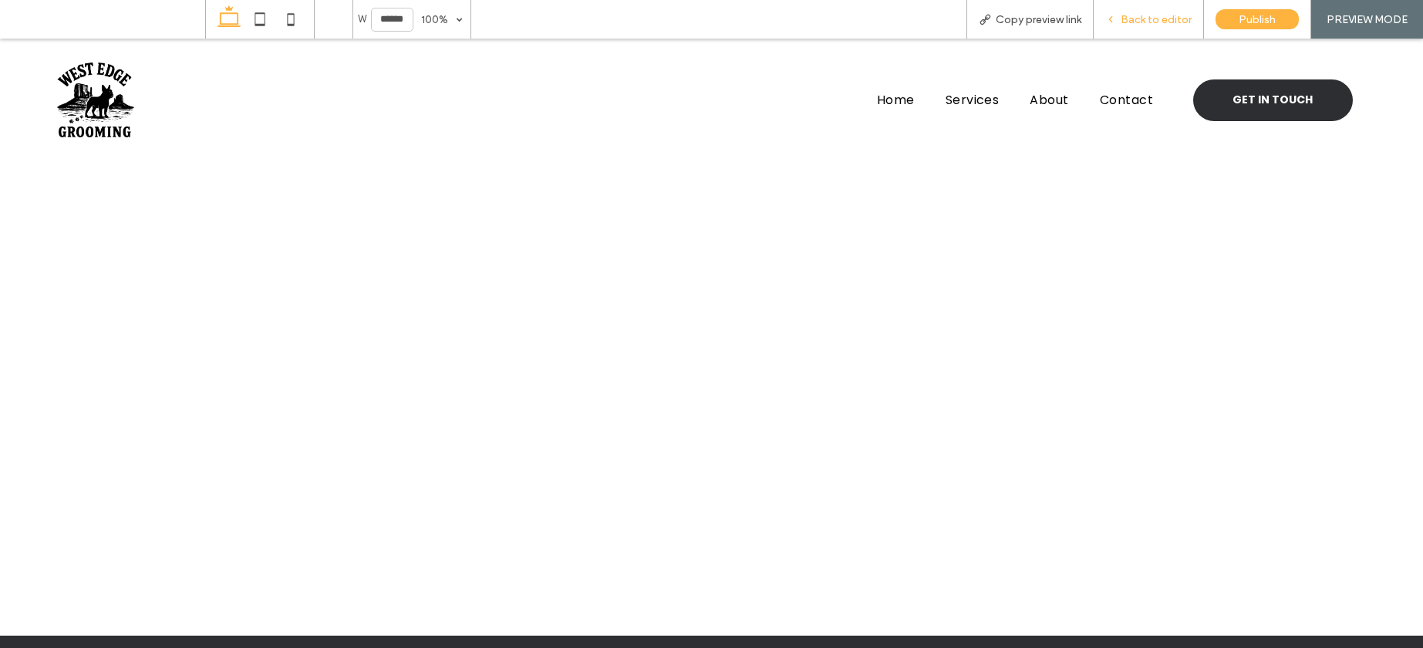
click at [1147, 14] on span "Back to editor" at bounding box center [1156, 19] width 71 height 13
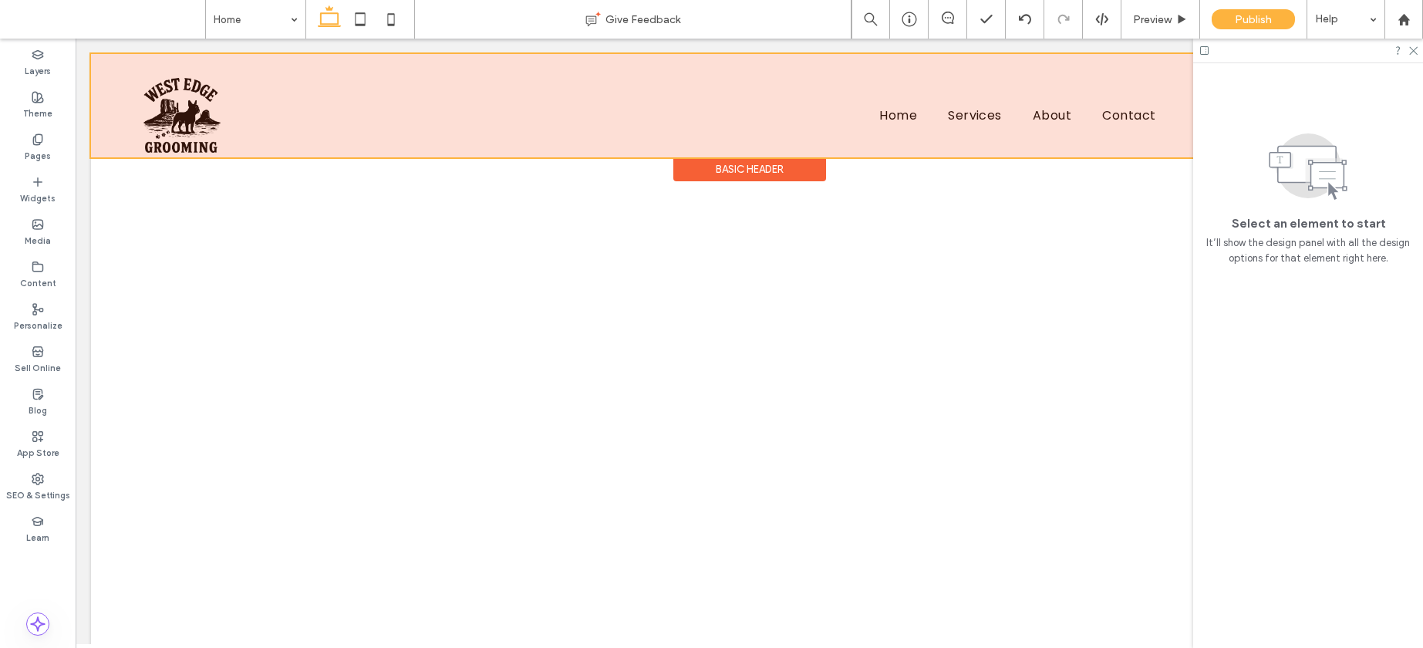
click at [815, 107] on div at bounding box center [749, 105] width 1317 height 103
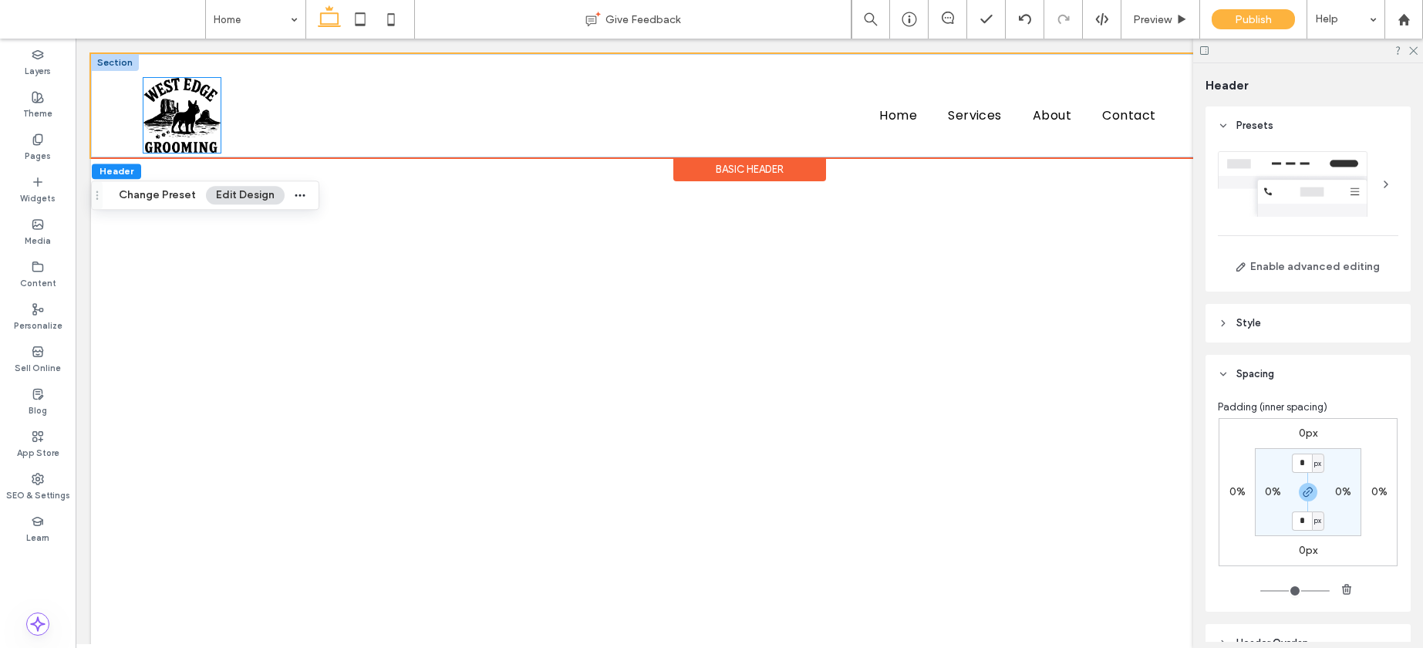
click at [212, 129] on img at bounding box center [181, 115] width 77 height 75
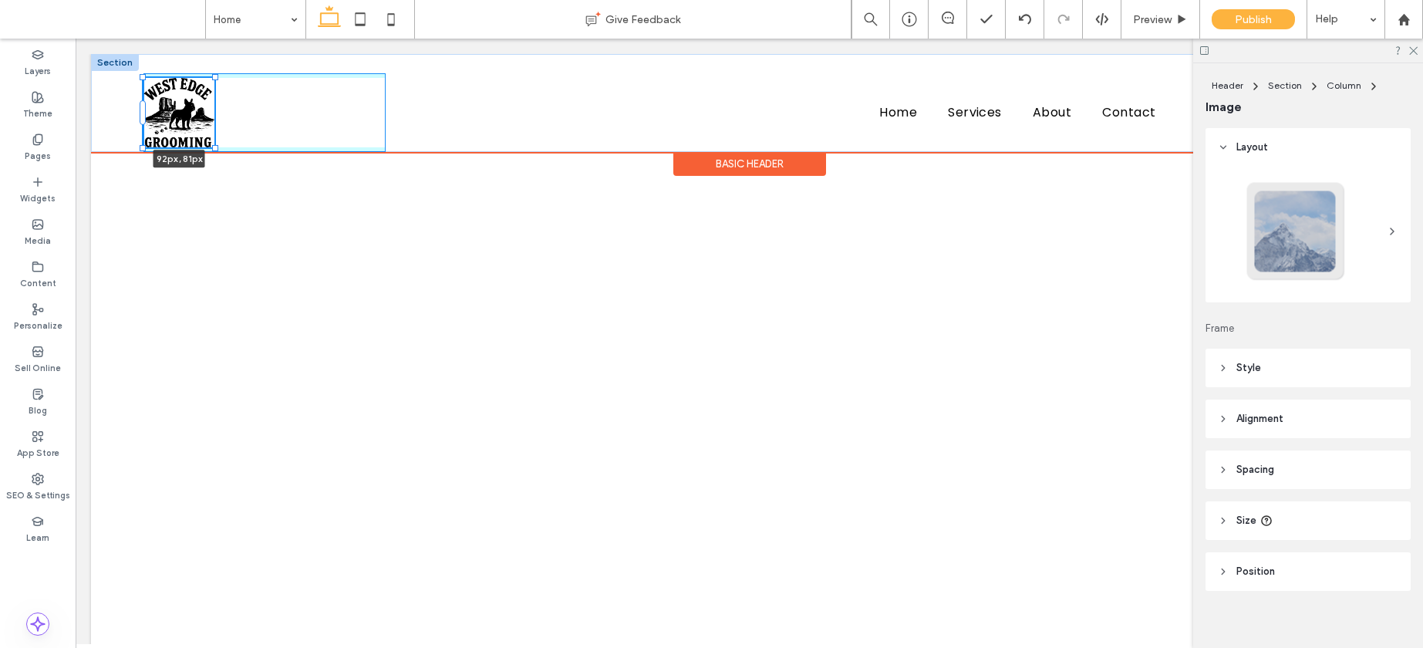
drag, startPoint x: 221, startPoint y: 152, endPoint x: 218, endPoint y: 143, distance: 9.0
click at [218, 143] on div "92px , 81px Home Services About Contact GET IN TOUCH" at bounding box center [749, 103] width 1317 height 98
type input "**"
click at [261, 130] on div "92px , 81px" at bounding box center [264, 112] width 242 height 79
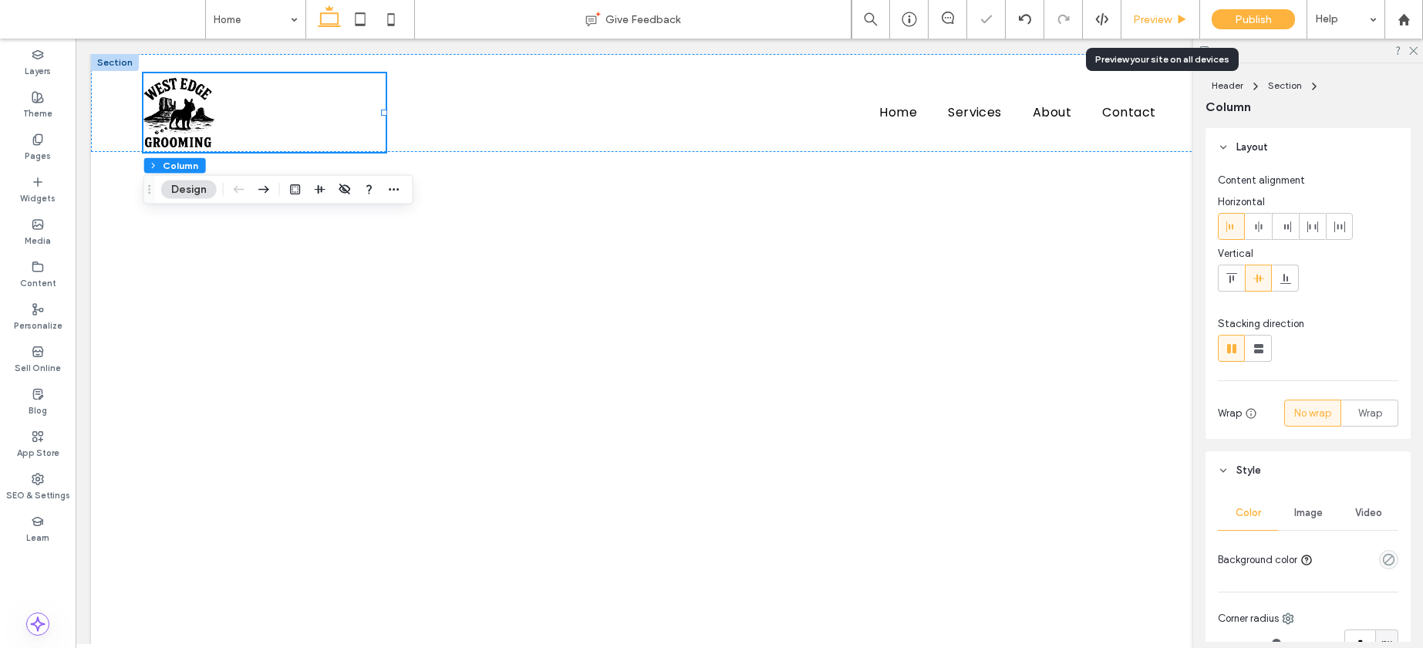
click at [1157, 13] on span "Preview" at bounding box center [1152, 19] width 39 height 13
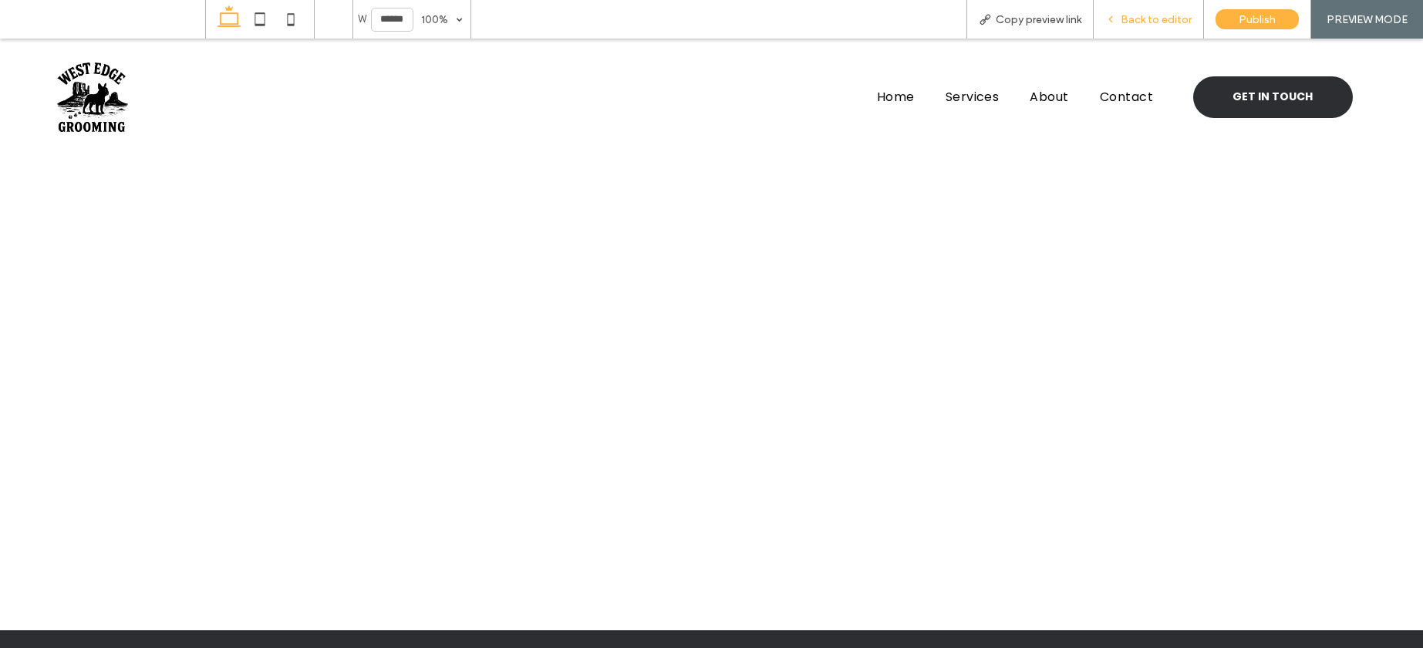
click at [1156, 20] on span "Back to editor" at bounding box center [1156, 19] width 71 height 13
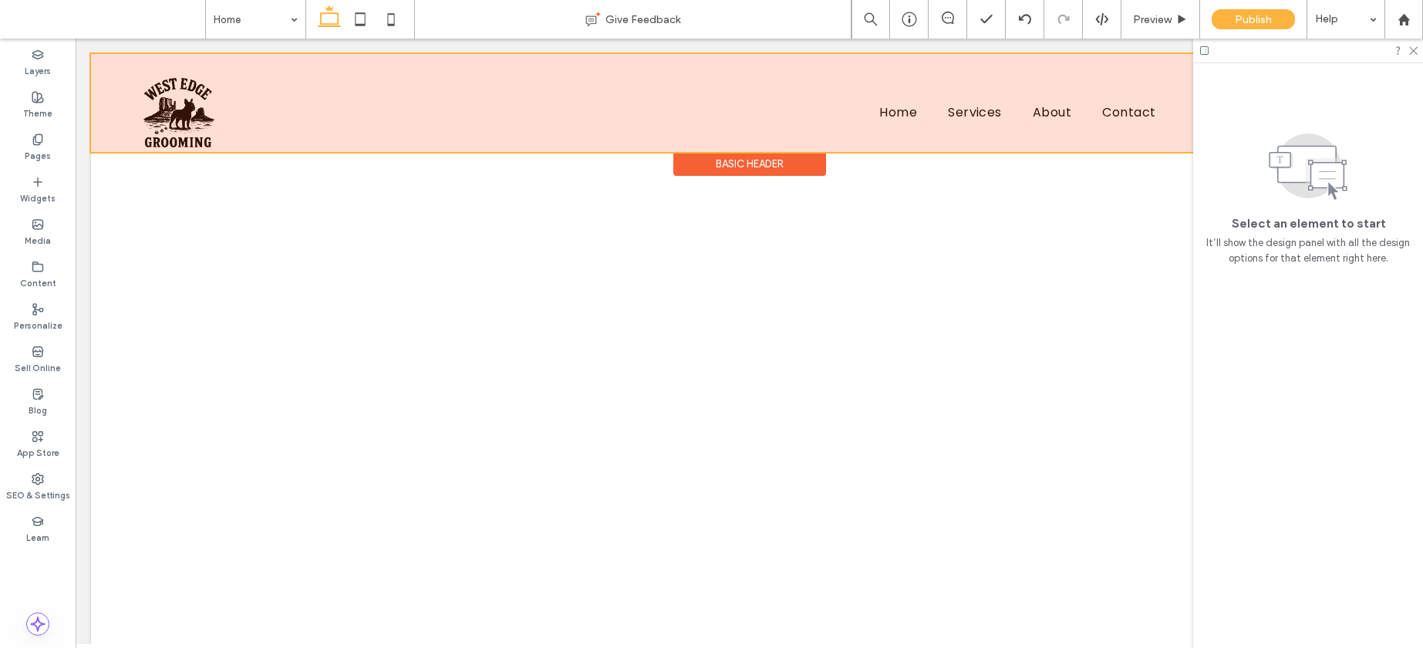
click at [721, 165] on div "Basic Header" at bounding box center [749, 164] width 153 height 24
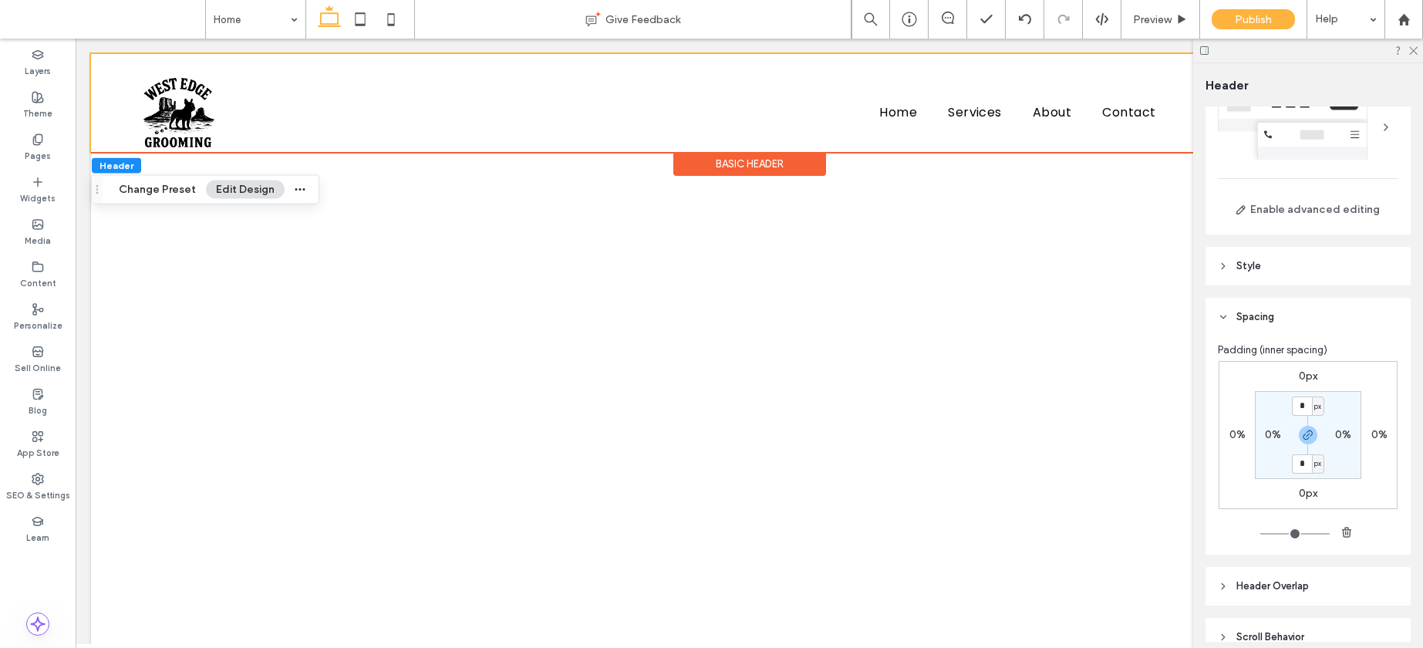
scroll to position [133, 0]
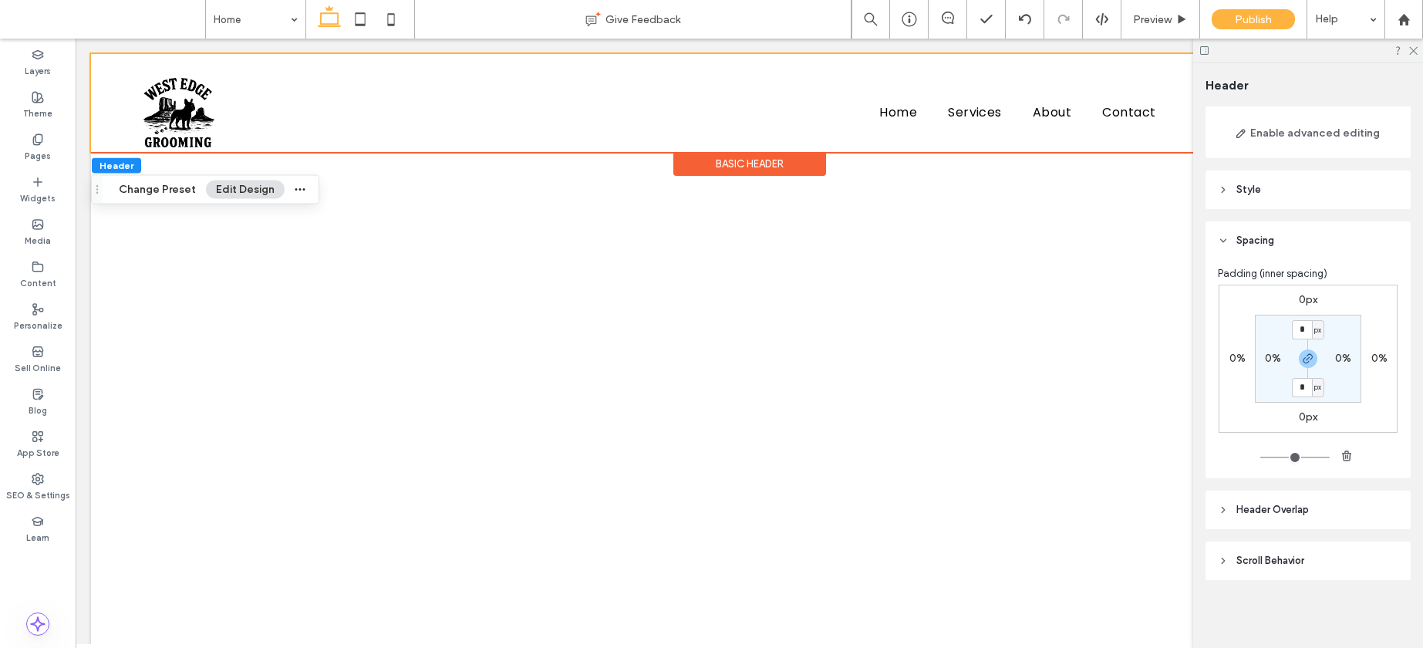
click at [1304, 564] on span "Scroll Behavior" at bounding box center [1271, 560] width 68 height 15
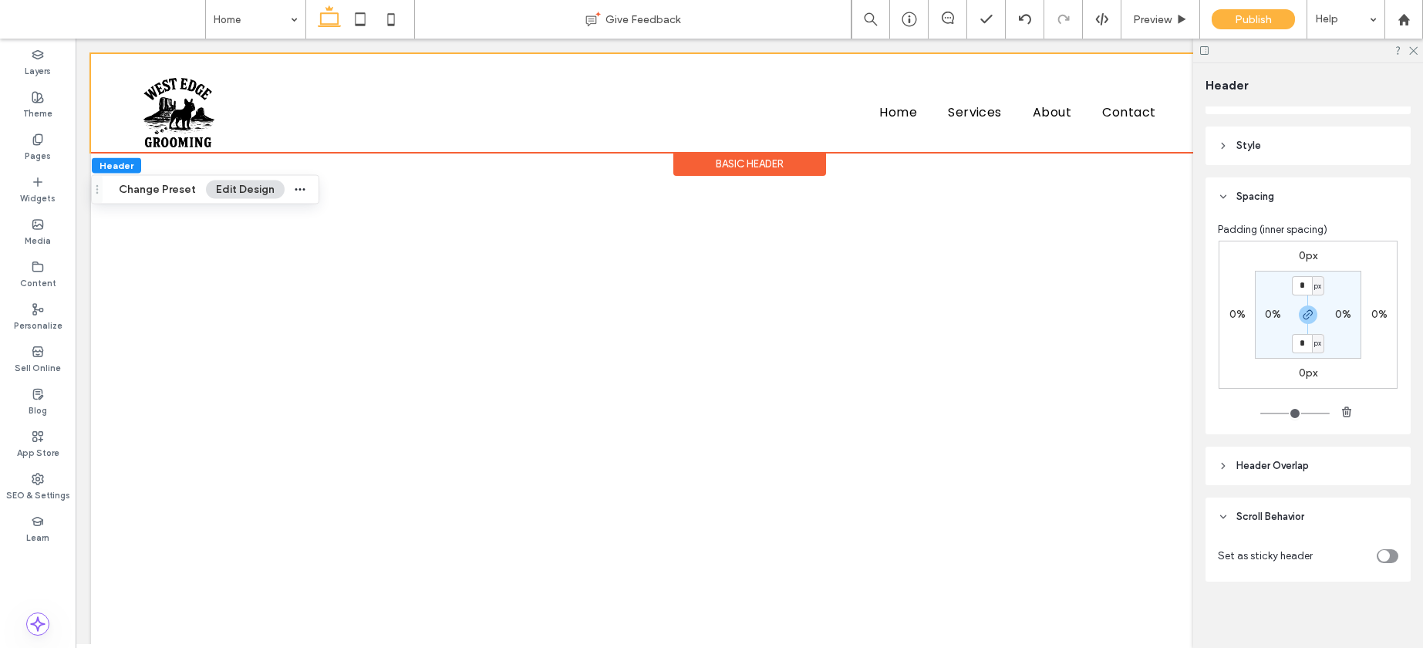
scroll to position [179, 0]
click at [1381, 555] on icon "toggle" at bounding box center [1384, 554] width 6 height 5
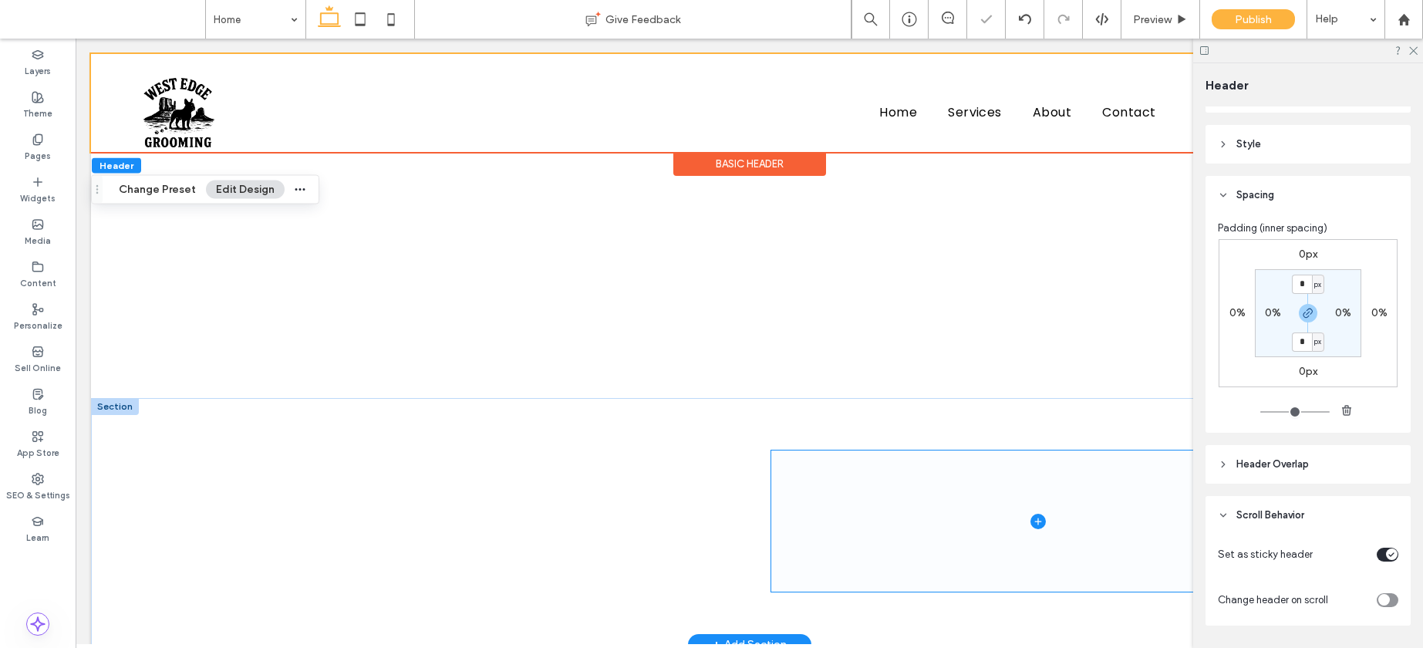
scroll to position [0, 0]
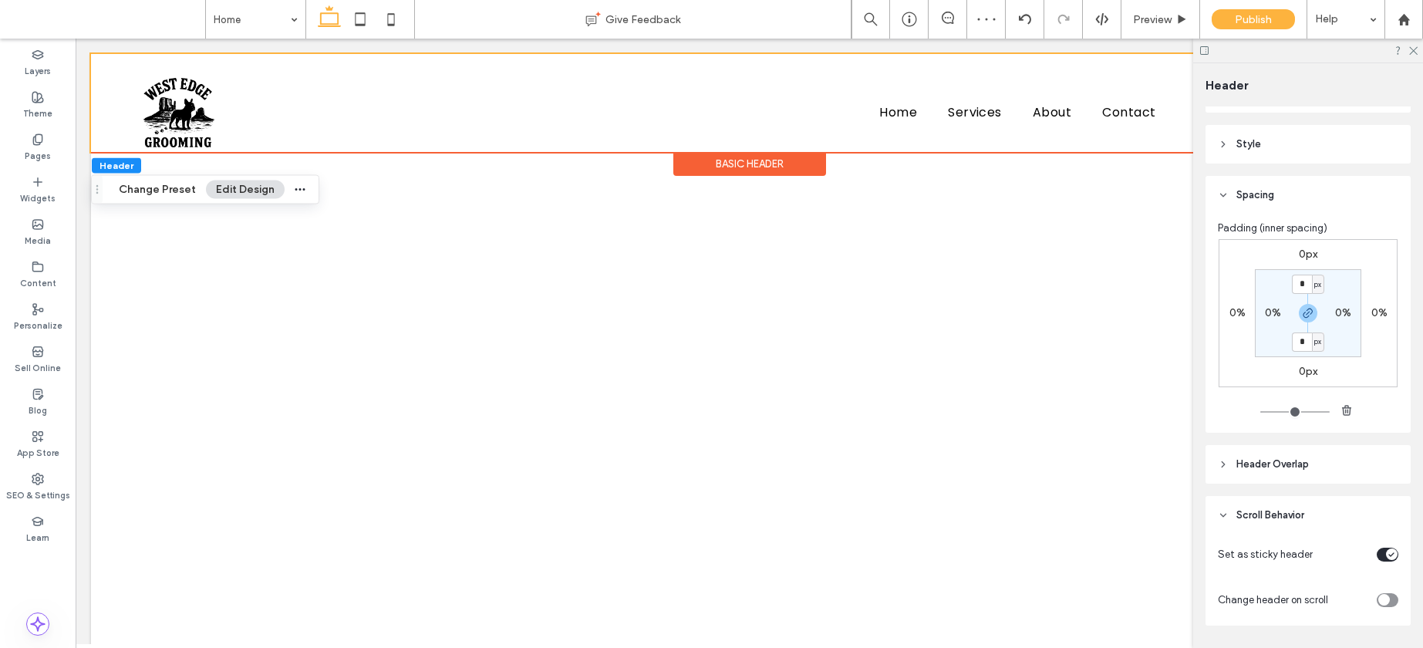
click at [1386, 550] on div "toggle" at bounding box center [1392, 554] width 12 height 12
click at [1150, 9] on div "Preview" at bounding box center [1161, 19] width 79 height 39
click at [1142, 15] on span "Preview" at bounding box center [1152, 19] width 39 height 13
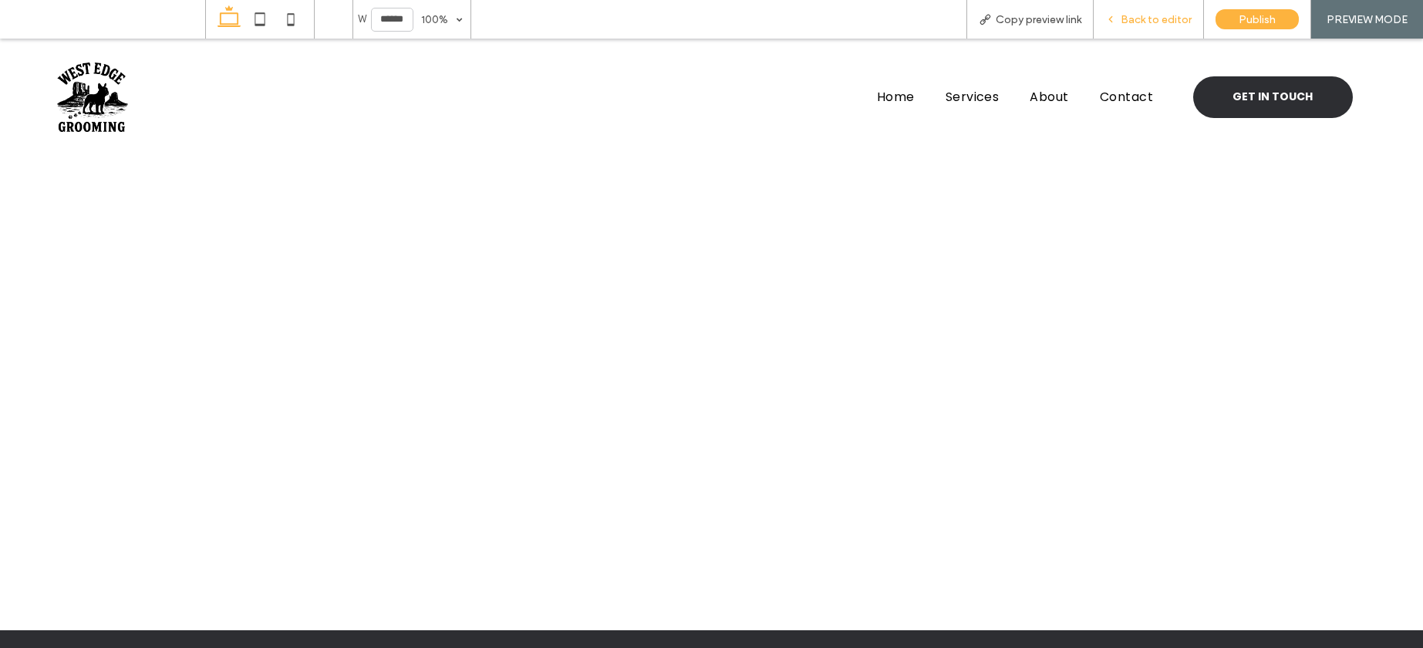
click at [1139, 29] on div "Back to editor" at bounding box center [1149, 19] width 110 height 39
click at [1142, 21] on span "Back to editor" at bounding box center [1156, 19] width 71 height 13
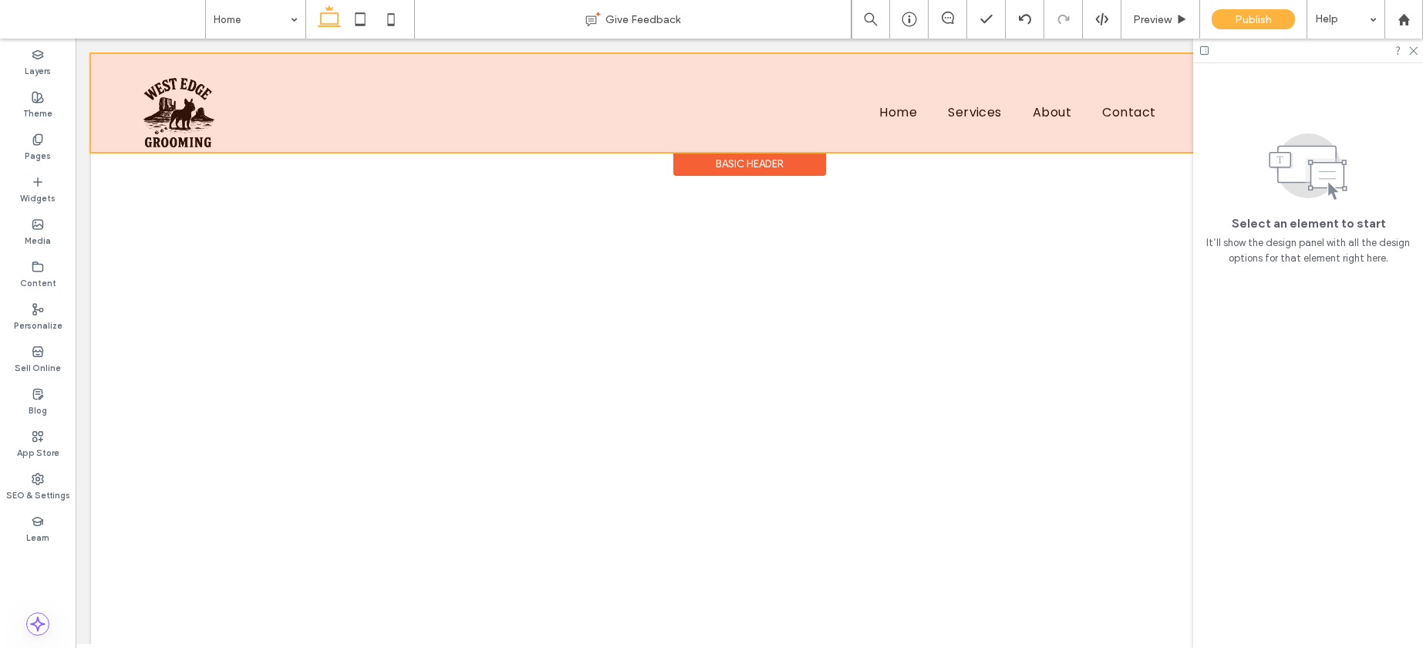
click at [181, 133] on div at bounding box center [749, 103] width 1317 height 98
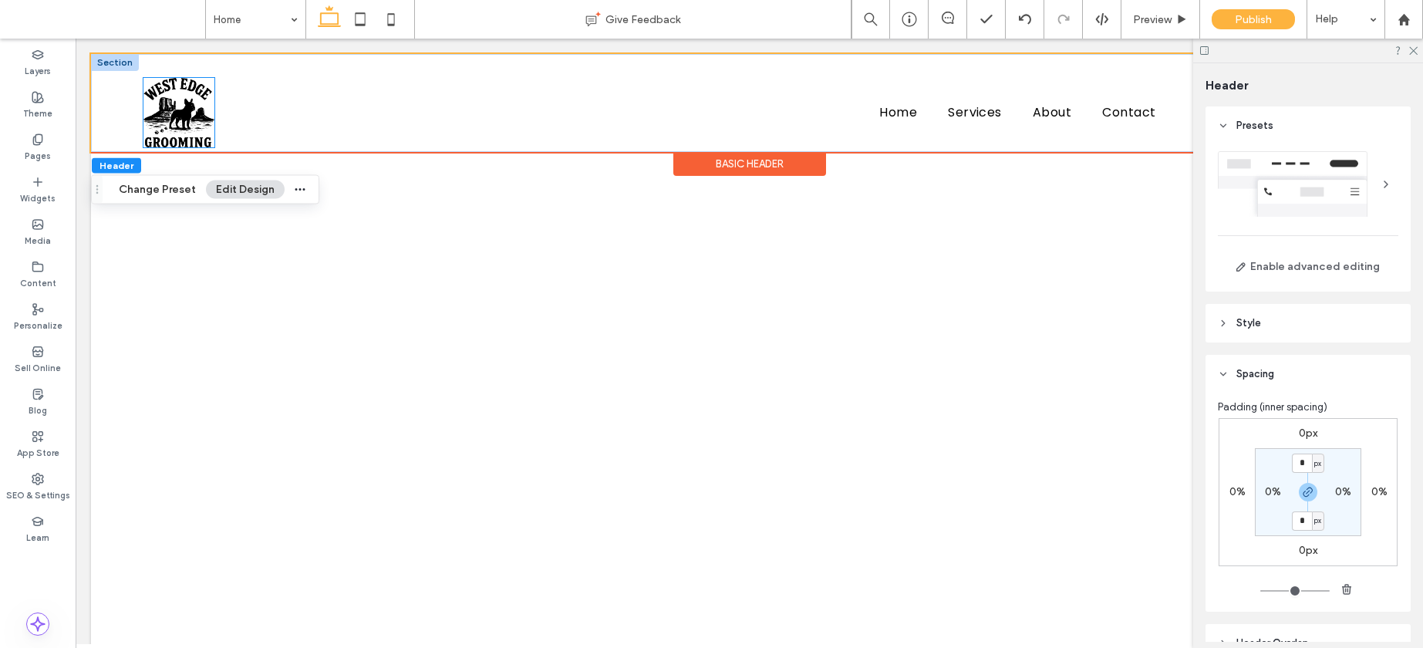
click at [201, 130] on img at bounding box center [178, 112] width 71 height 69
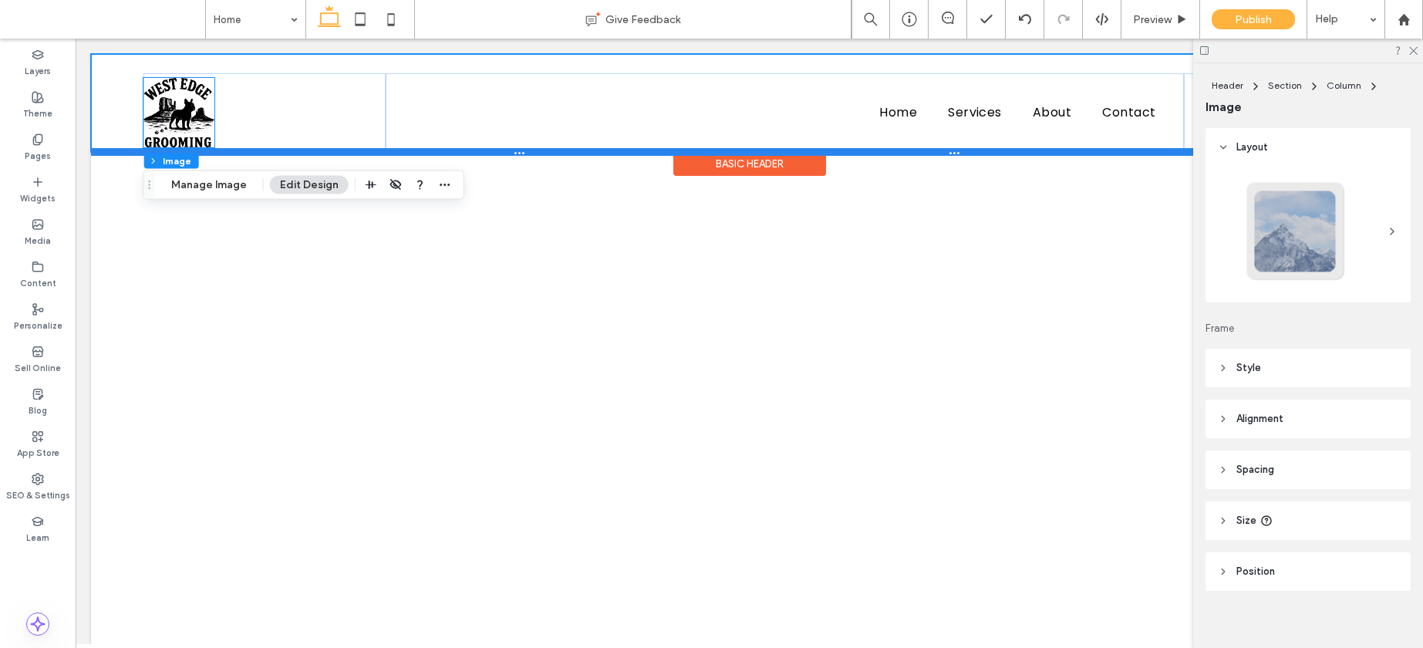
click at [214, 148] on div at bounding box center [743, 152] width 1305 height 8
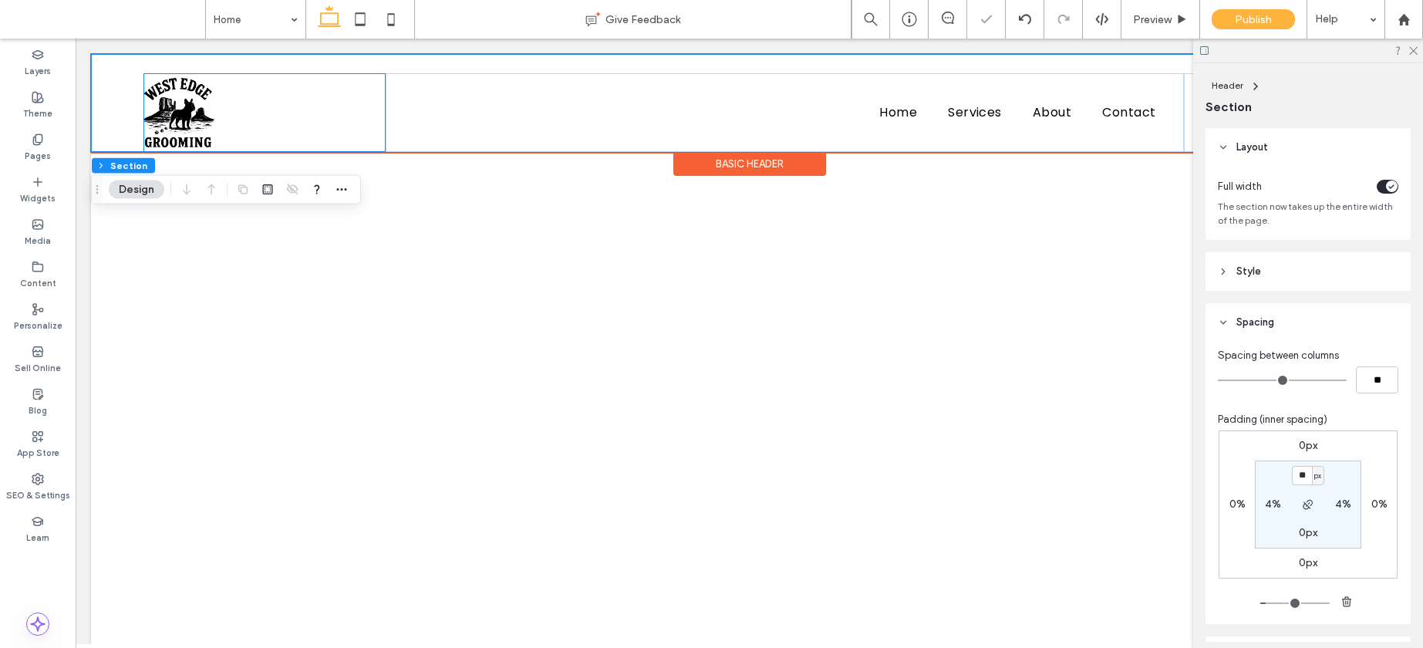
click at [228, 113] on div at bounding box center [264, 112] width 242 height 79
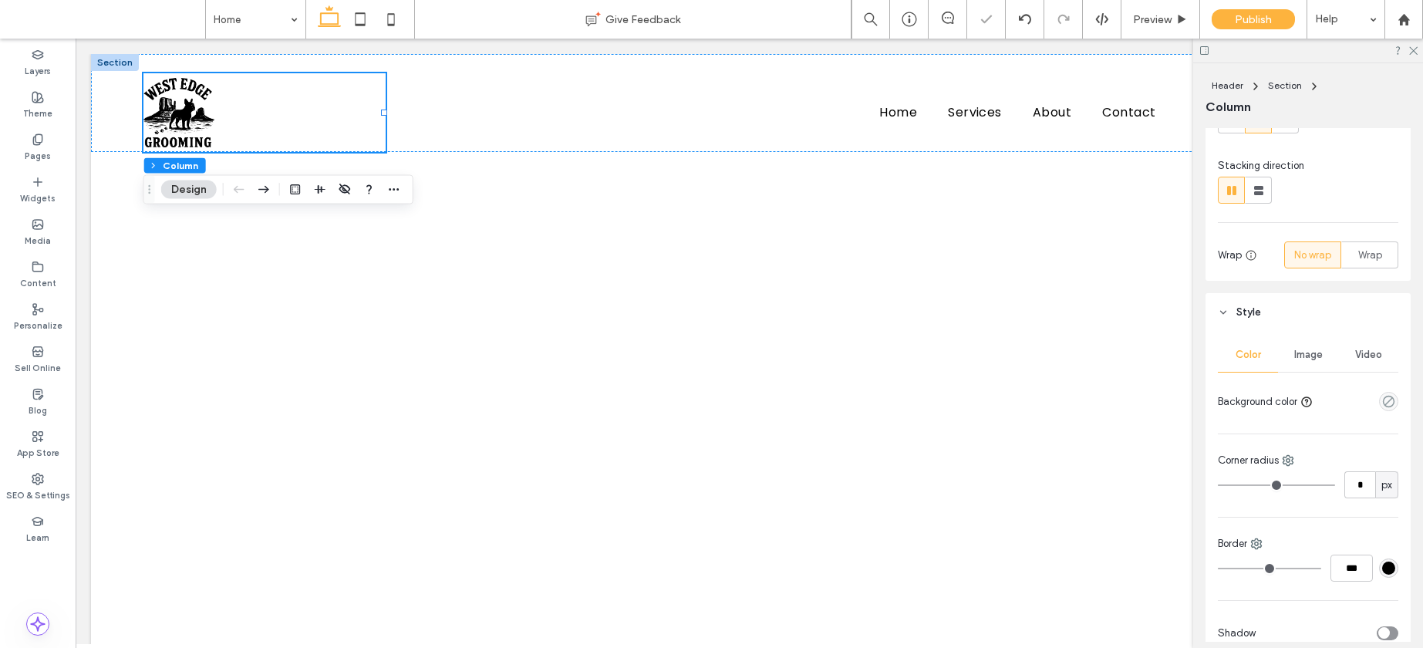
scroll to position [504, 0]
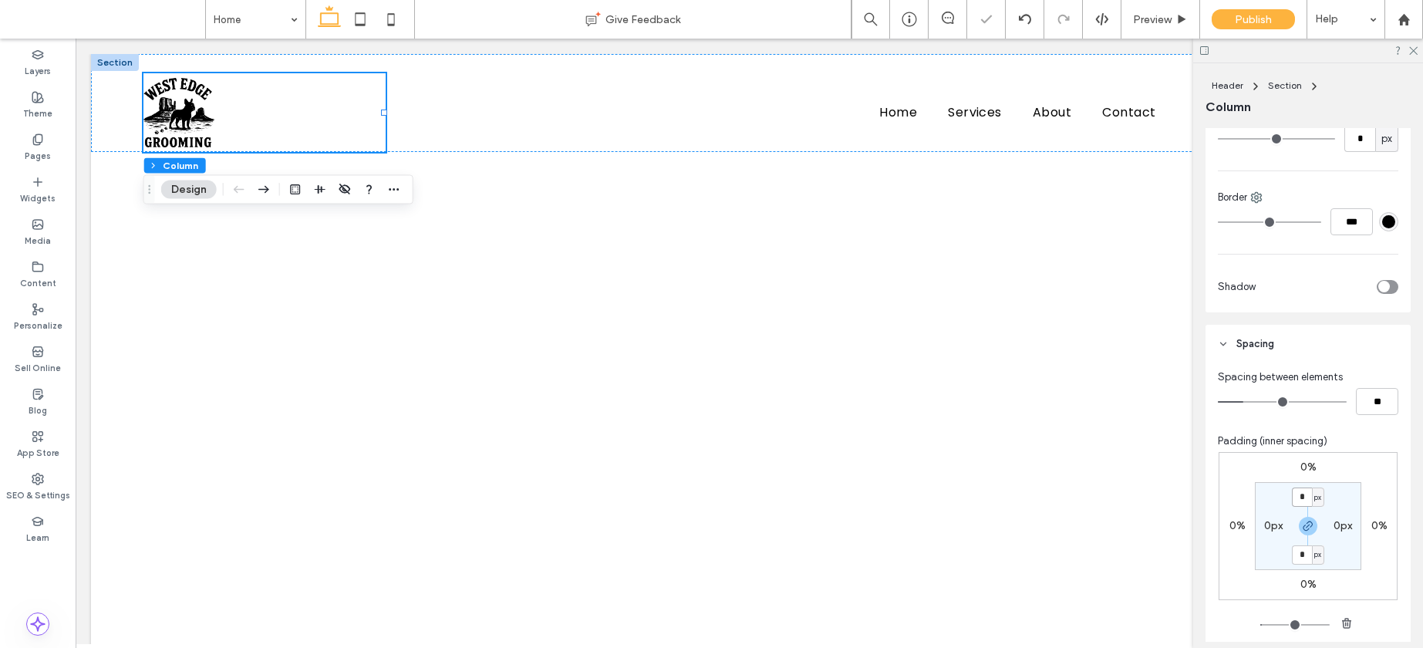
click at [1301, 494] on input "*" at bounding box center [1302, 497] width 20 height 19
type input "*"
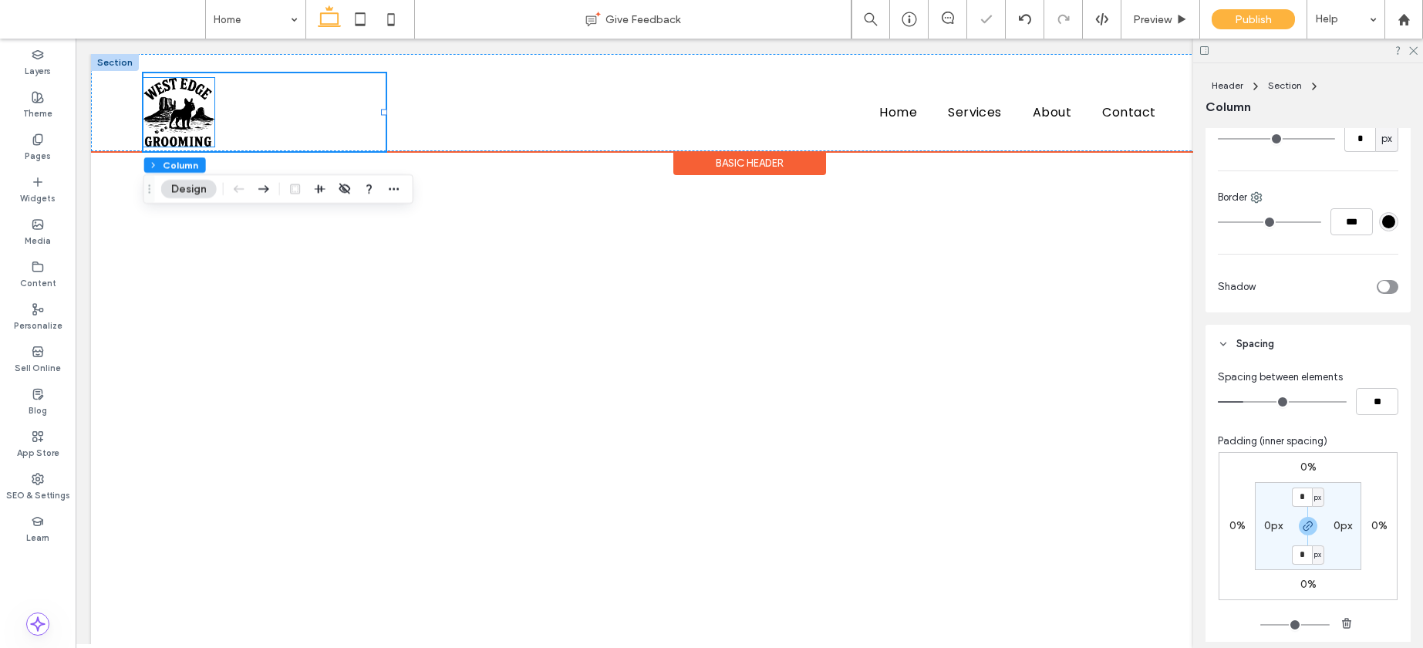
click at [187, 88] on img at bounding box center [178, 112] width 71 height 69
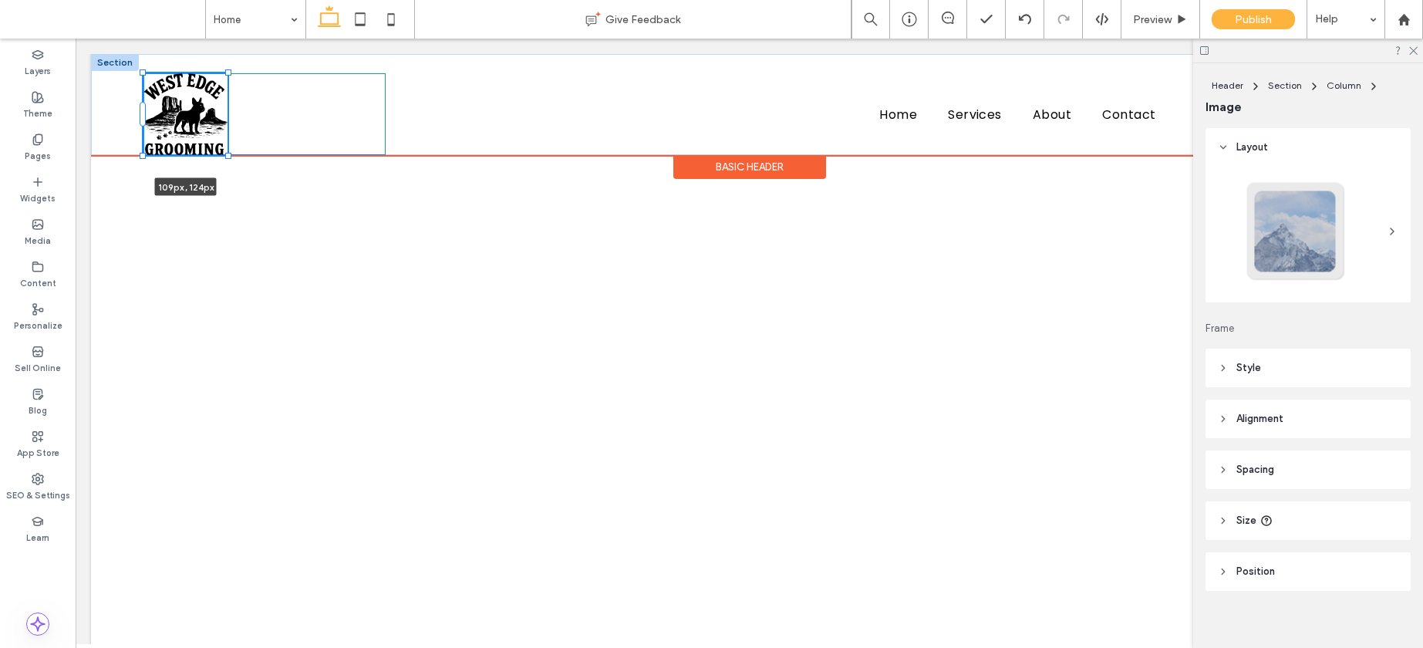
drag, startPoint x: 213, startPoint y: 145, endPoint x: 228, endPoint y: 156, distance: 18.8
click at [228, 156] on div at bounding box center [228, 156] width 6 height 6
type input "***"
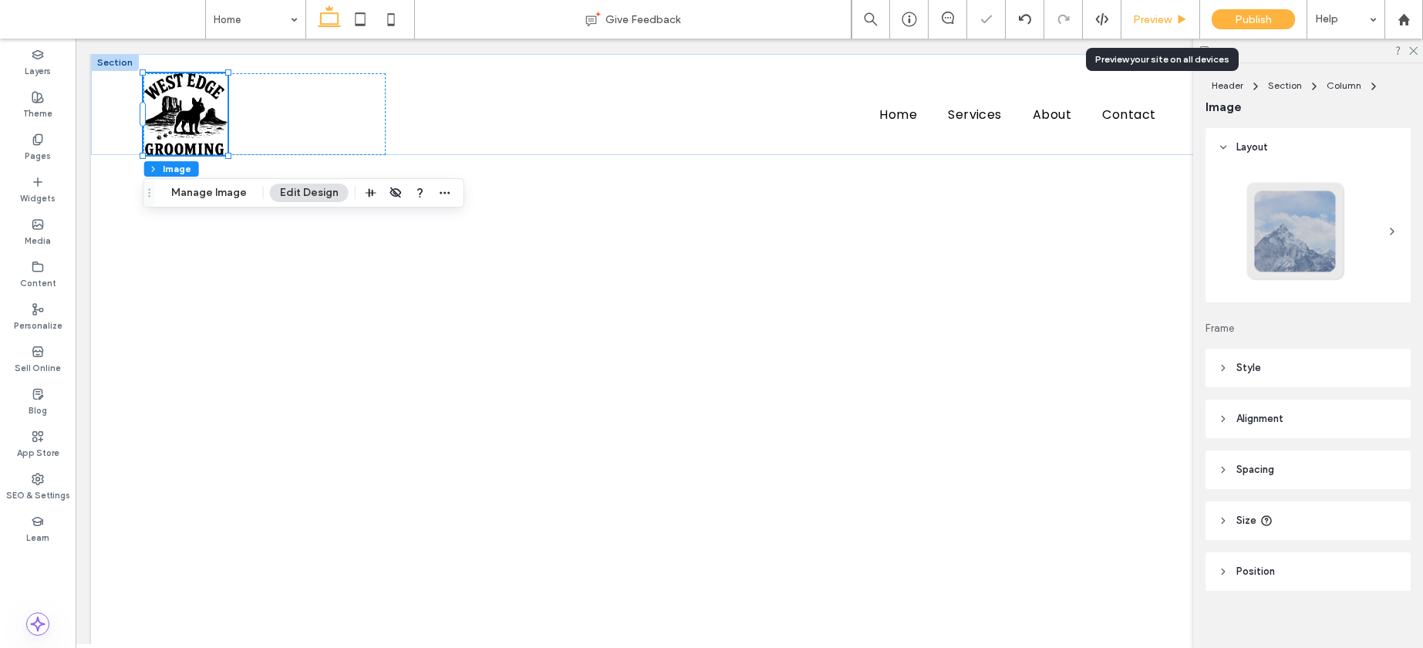
click at [1167, 20] on span "Preview" at bounding box center [1152, 19] width 39 height 13
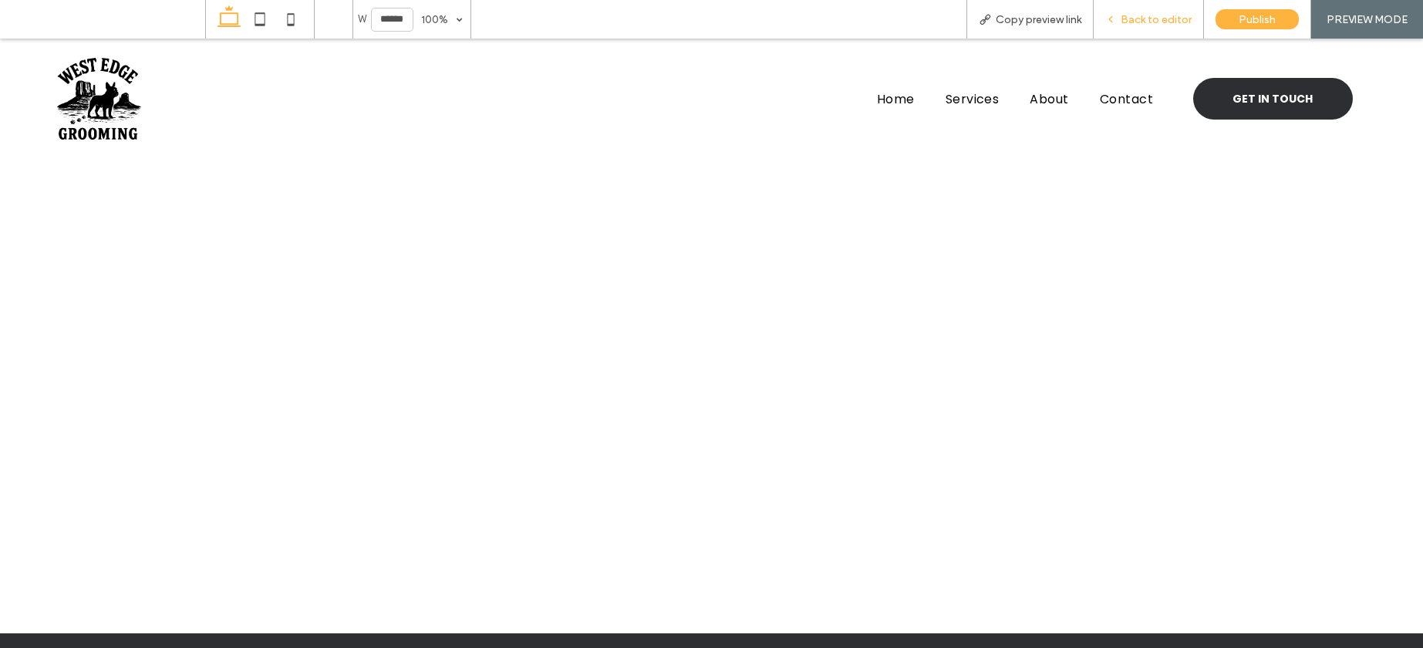
click at [1132, 30] on div "Back to editor" at bounding box center [1149, 19] width 110 height 39
click at [1119, 25] on div "Back to editor" at bounding box center [1149, 19] width 110 height 13
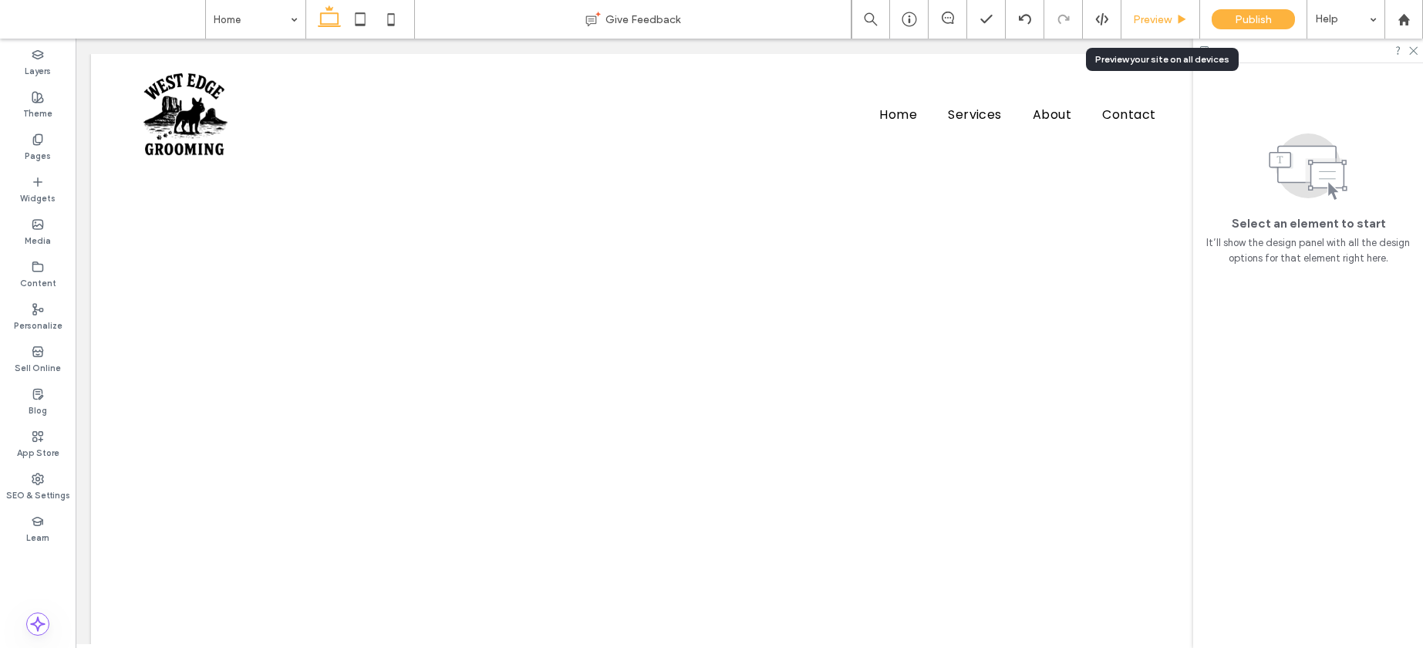
click at [1145, 14] on span "Preview" at bounding box center [1152, 19] width 39 height 13
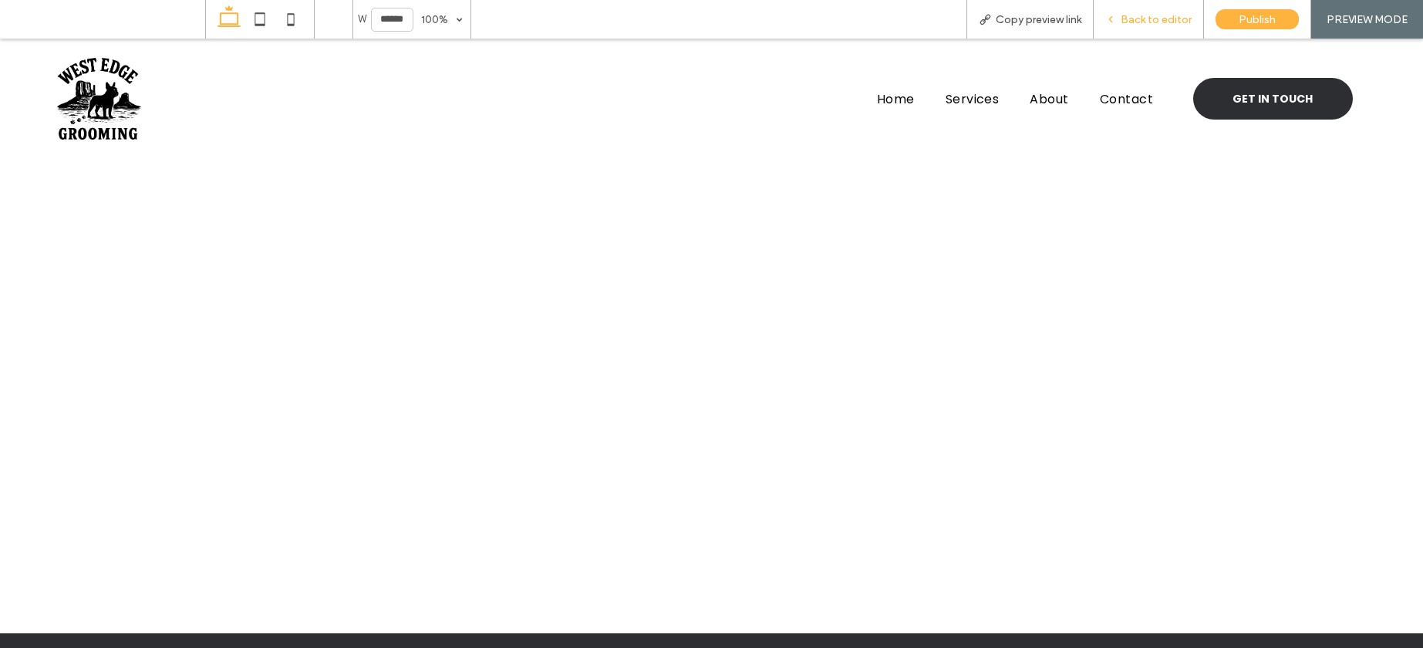
click at [1155, 15] on span "Back to editor" at bounding box center [1156, 19] width 71 height 13
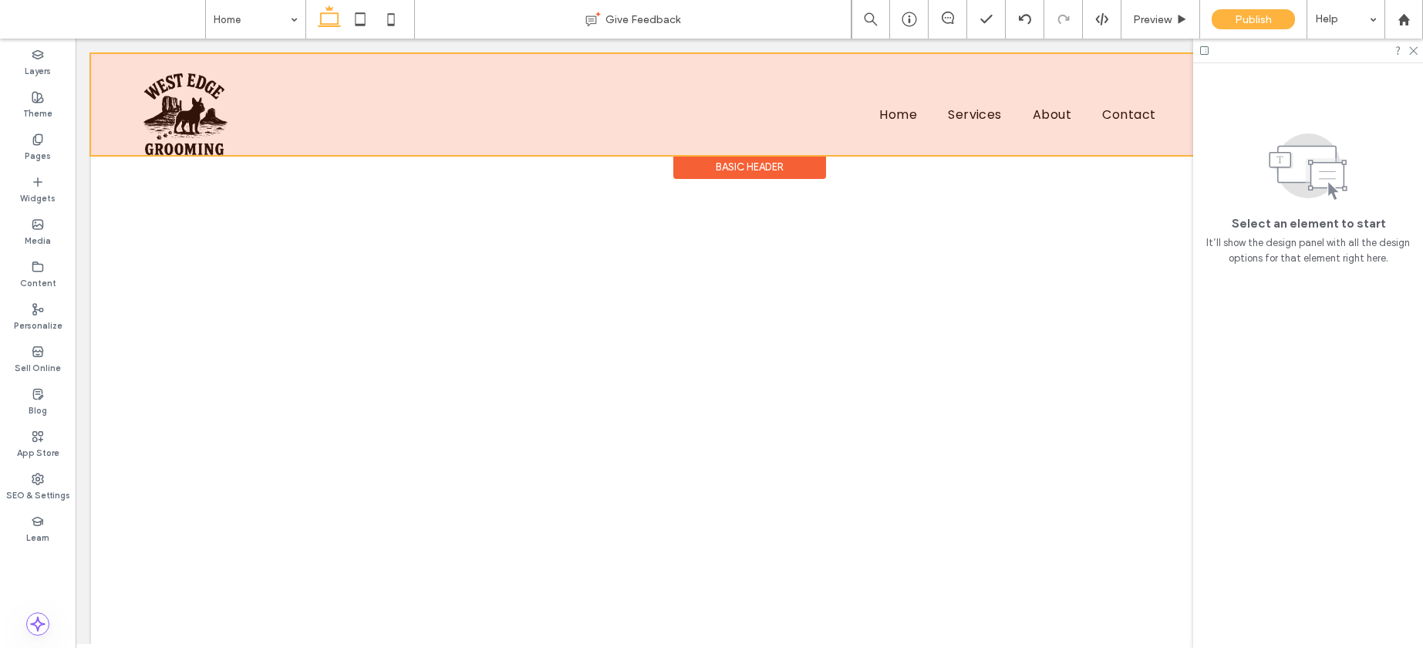
click at [1012, 112] on div at bounding box center [749, 104] width 1317 height 101
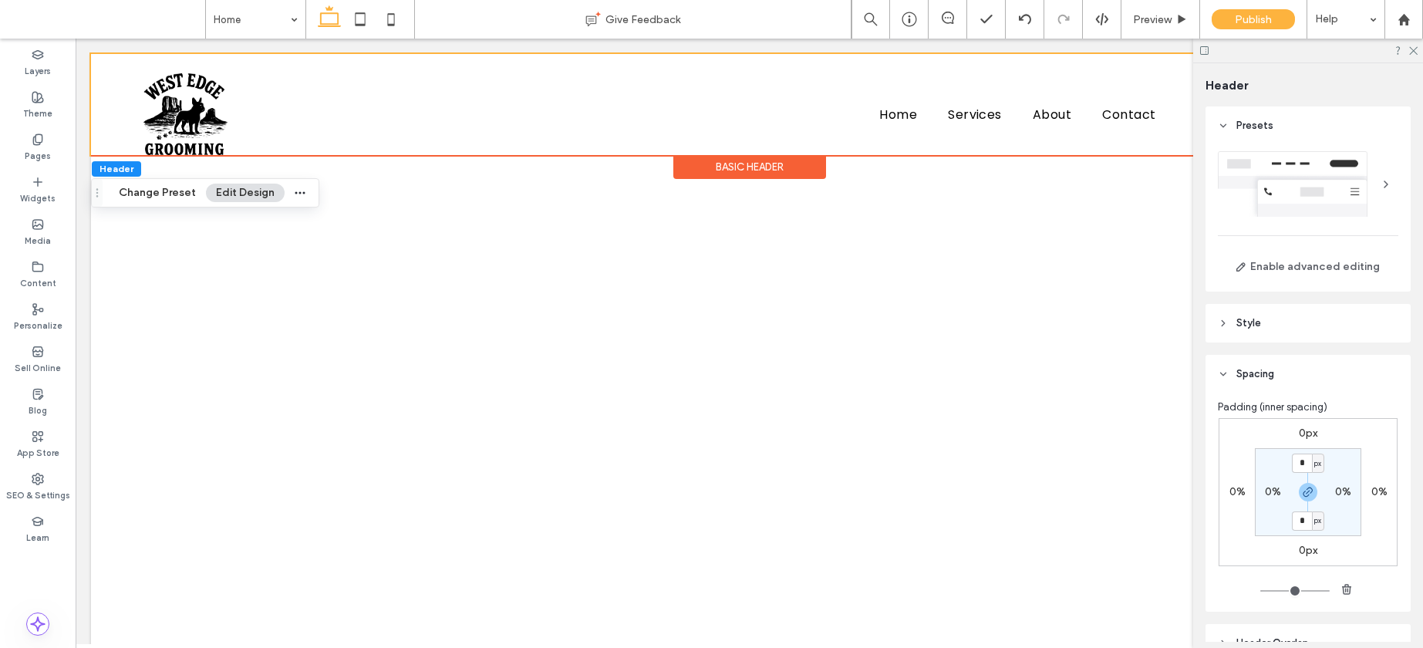
click at [1244, 325] on span "Style" at bounding box center [1249, 322] width 25 height 15
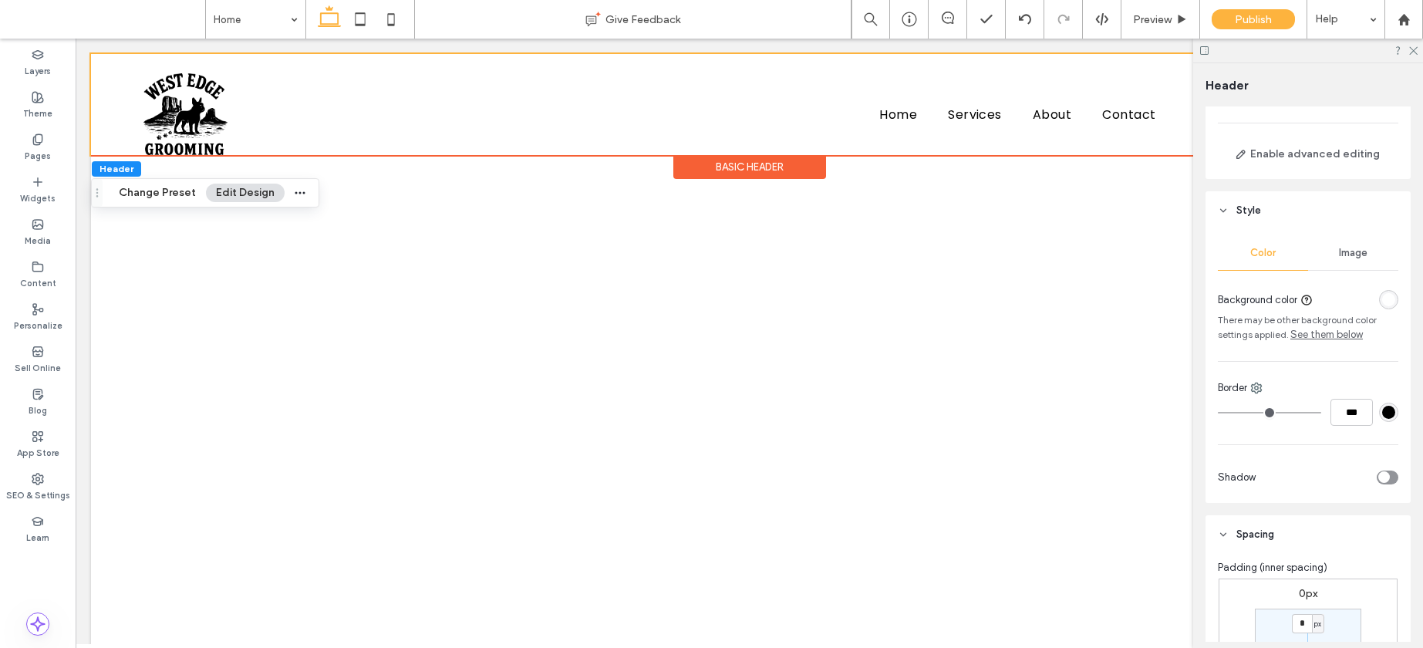
scroll to position [136, 0]
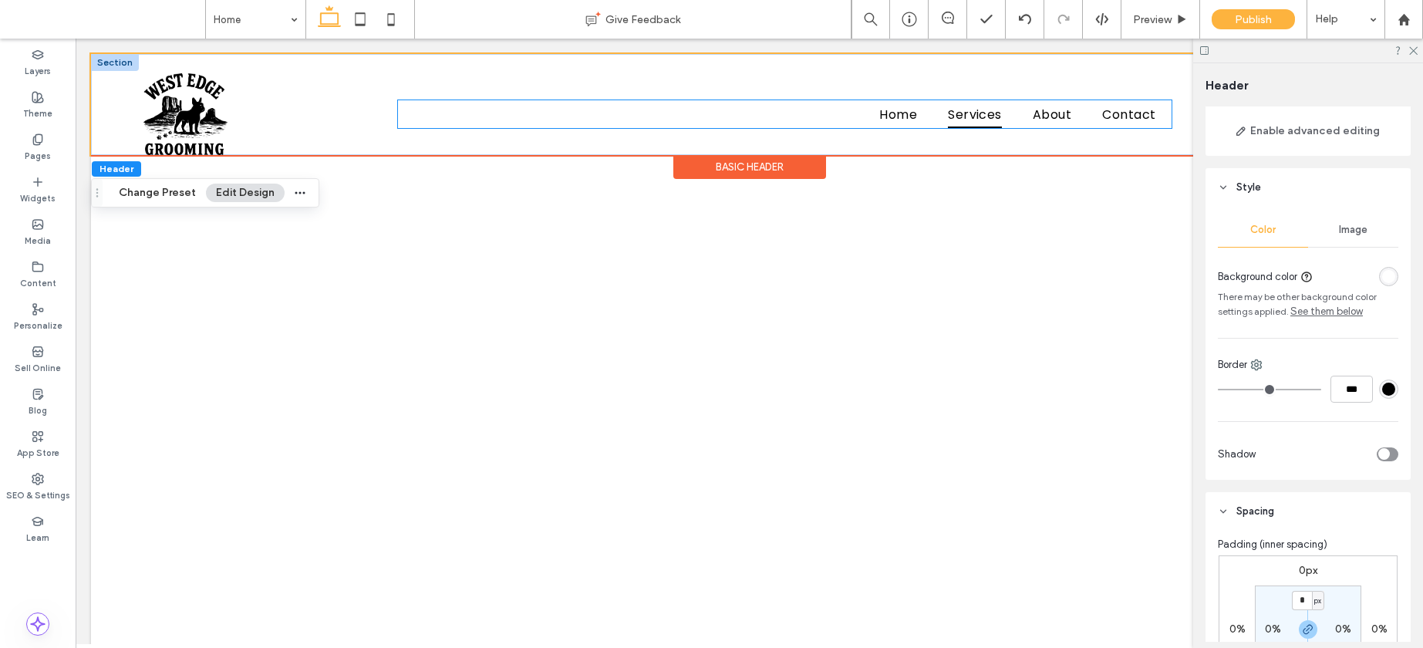
click at [991, 100] on span "Services" at bounding box center [975, 113] width 54 height 27
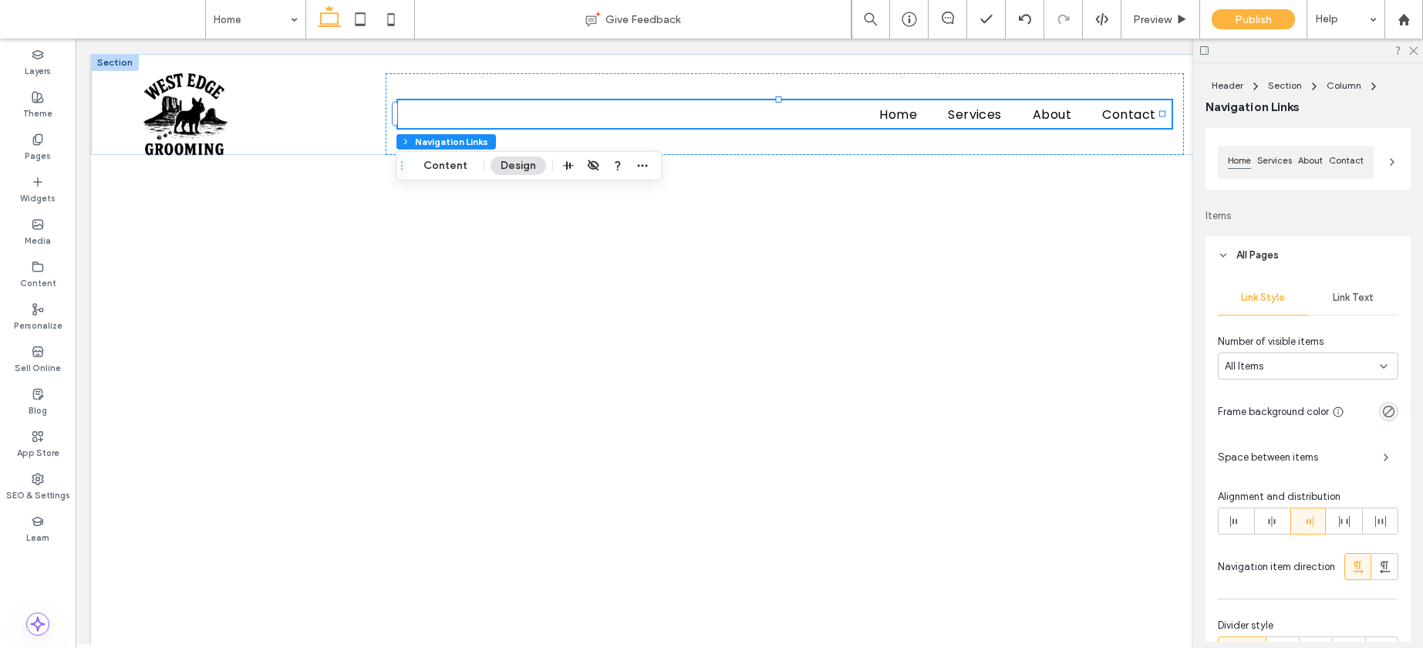
scroll to position [153, 0]
click at [1333, 292] on span "Link Text" at bounding box center [1353, 295] width 41 height 12
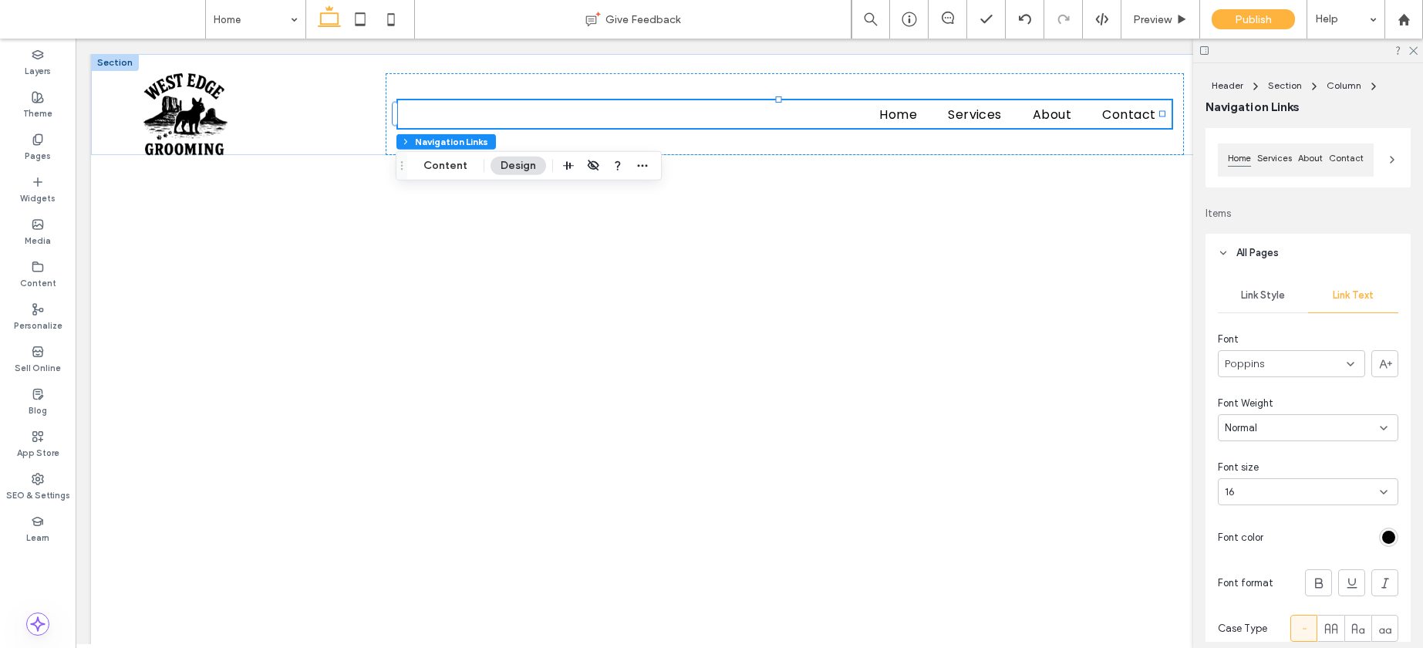
click at [1247, 362] on span "Poppins" at bounding box center [1245, 363] width 40 height 15
click at [1385, 359] on div at bounding box center [1384, 363] width 25 height 25
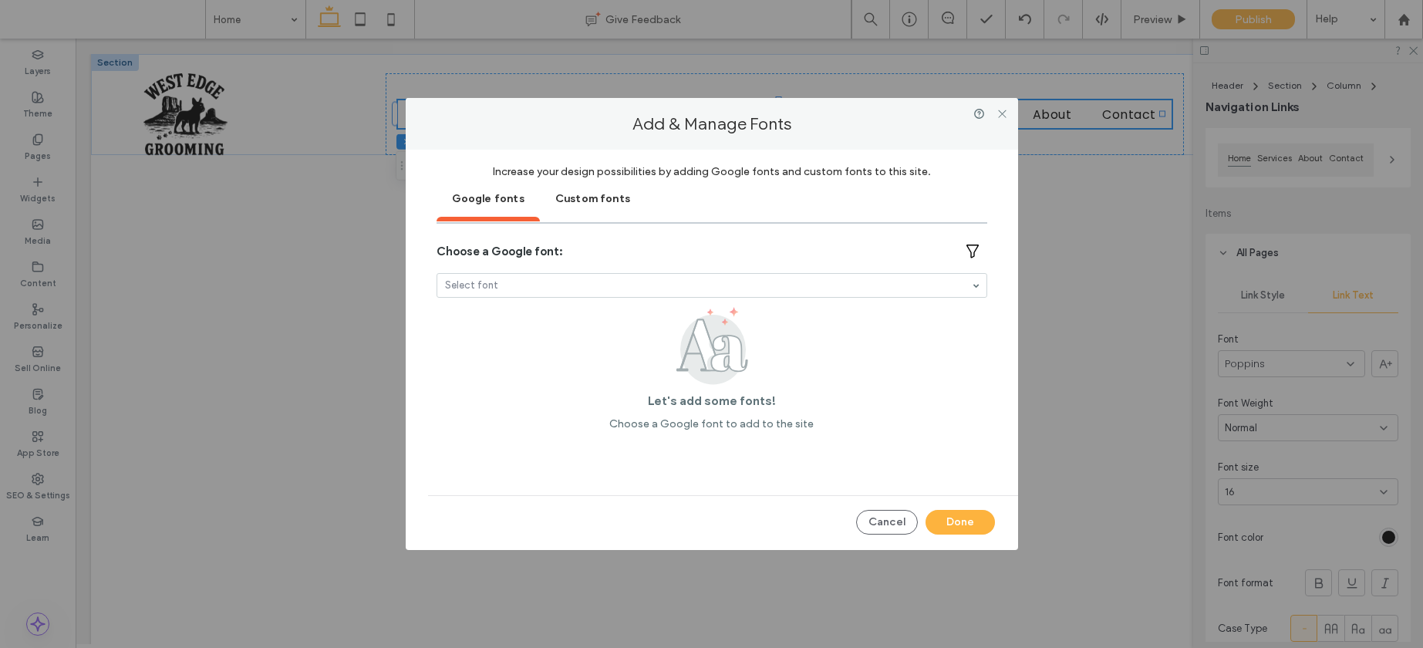
click at [569, 278] on div at bounding box center [711, 285] width 549 height 23
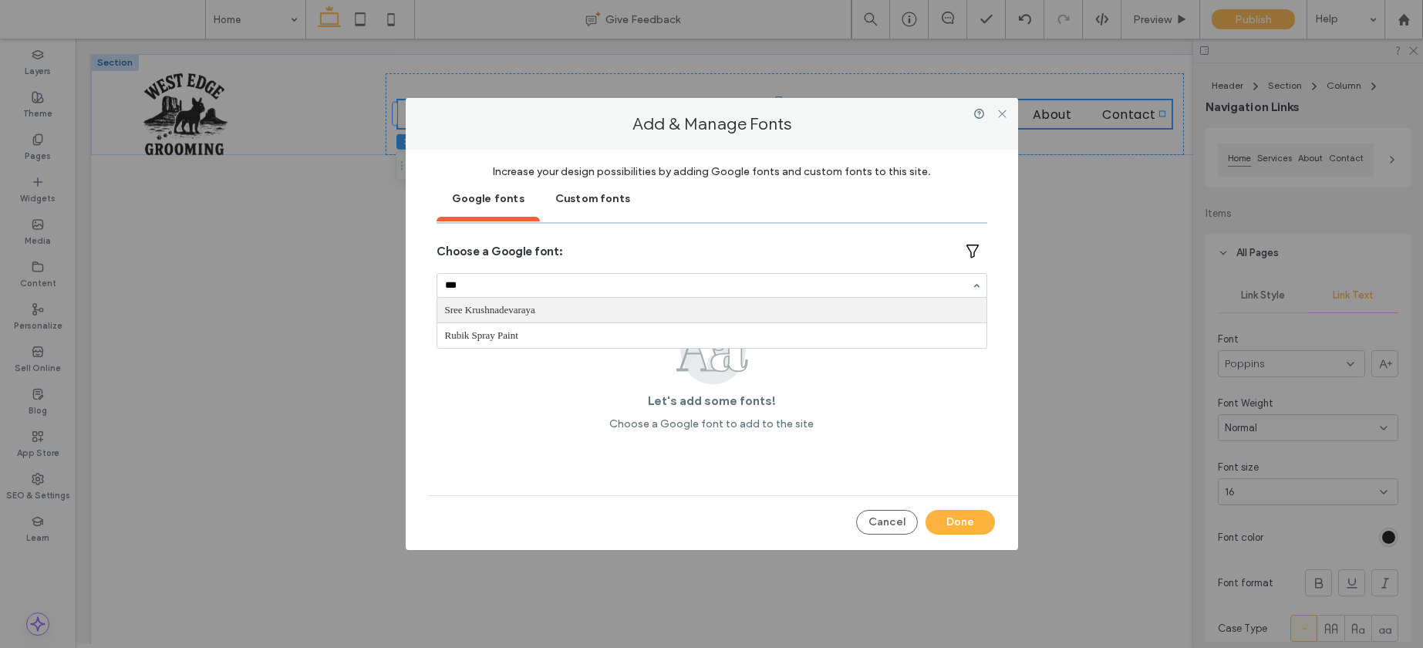
type input "***"
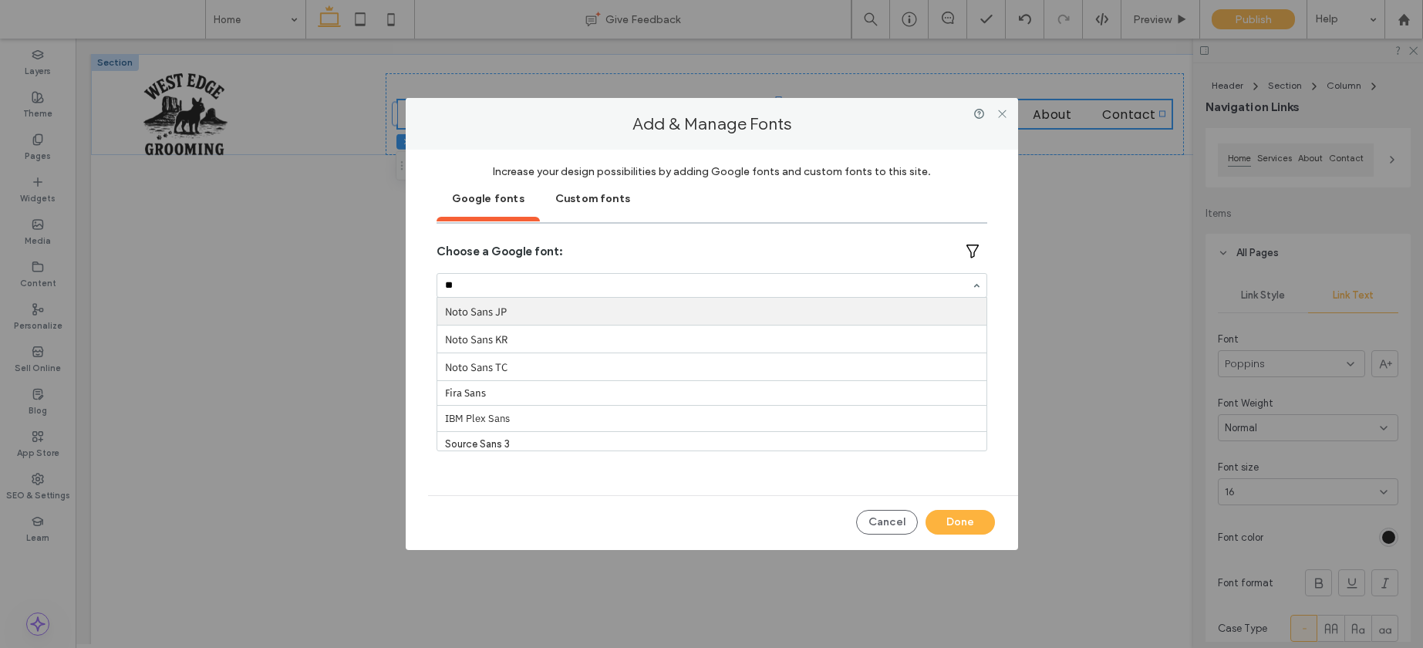
type input "**"
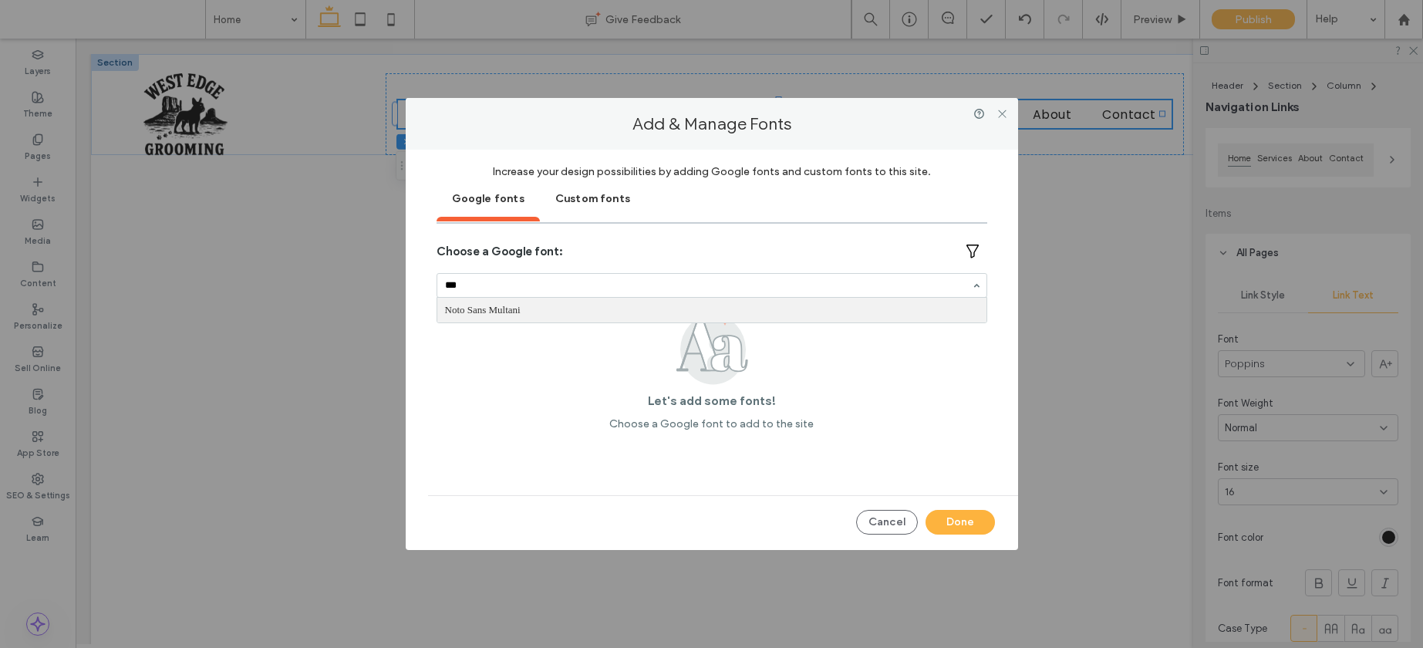
type input "**"
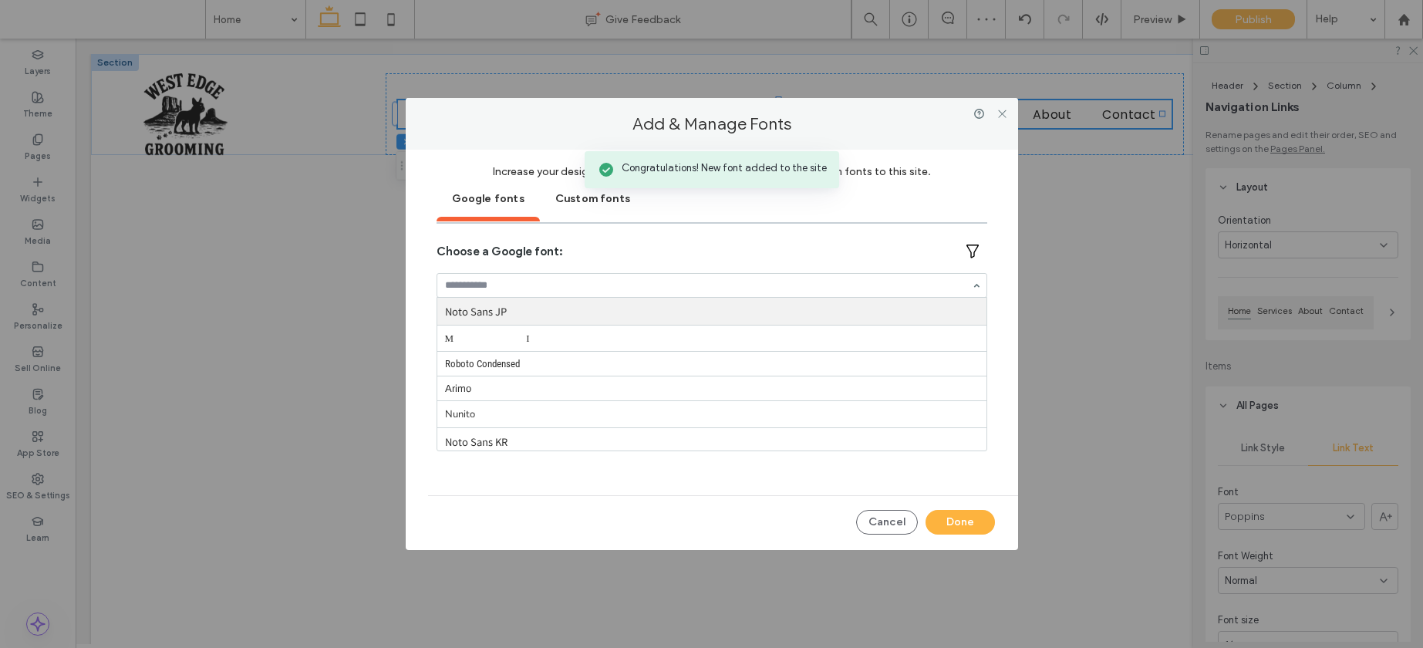
scroll to position [153, 0]
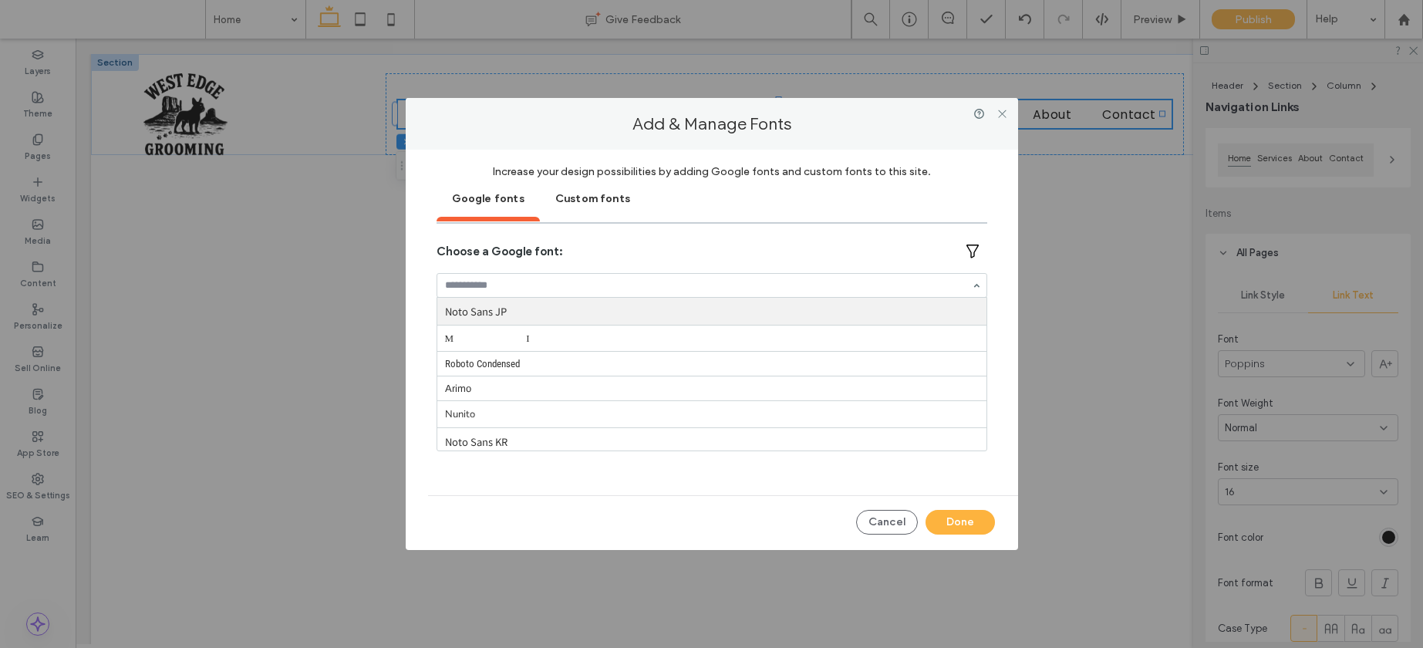
click at [481, 280] on input at bounding box center [708, 285] width 526 height 11
type input "***"
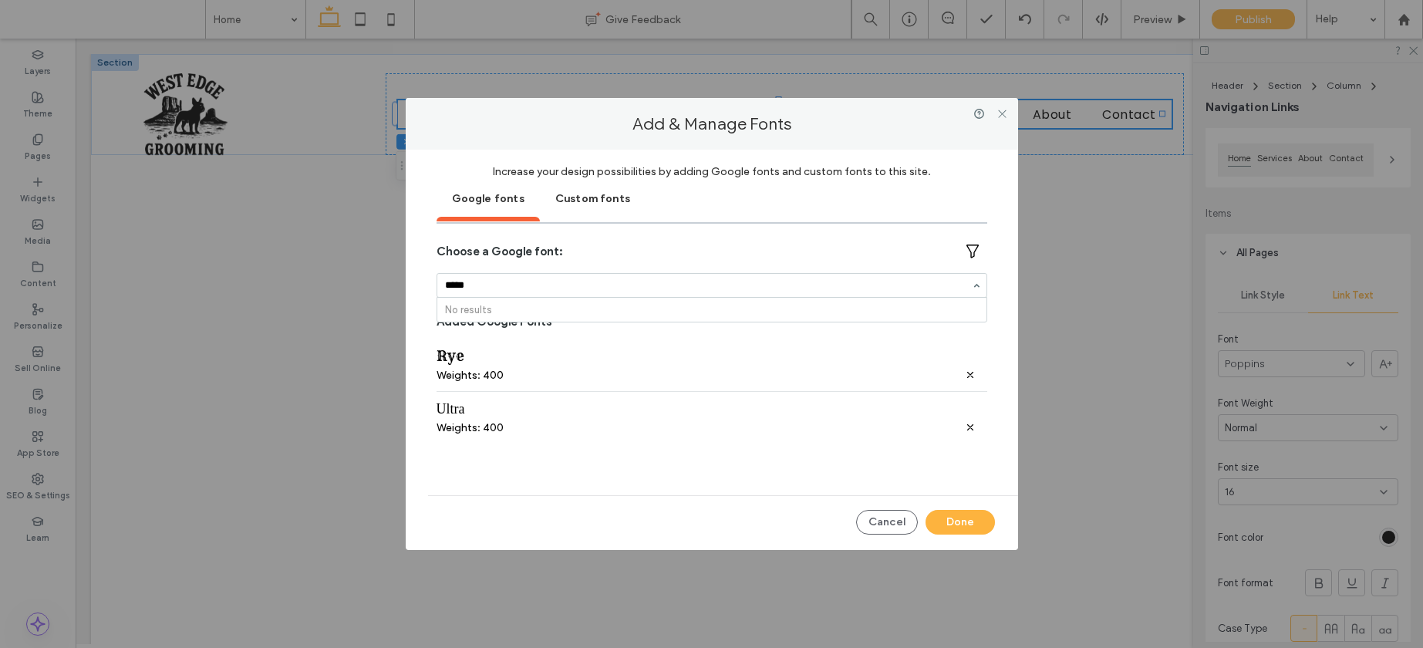
type input "*****"
type input "*********"
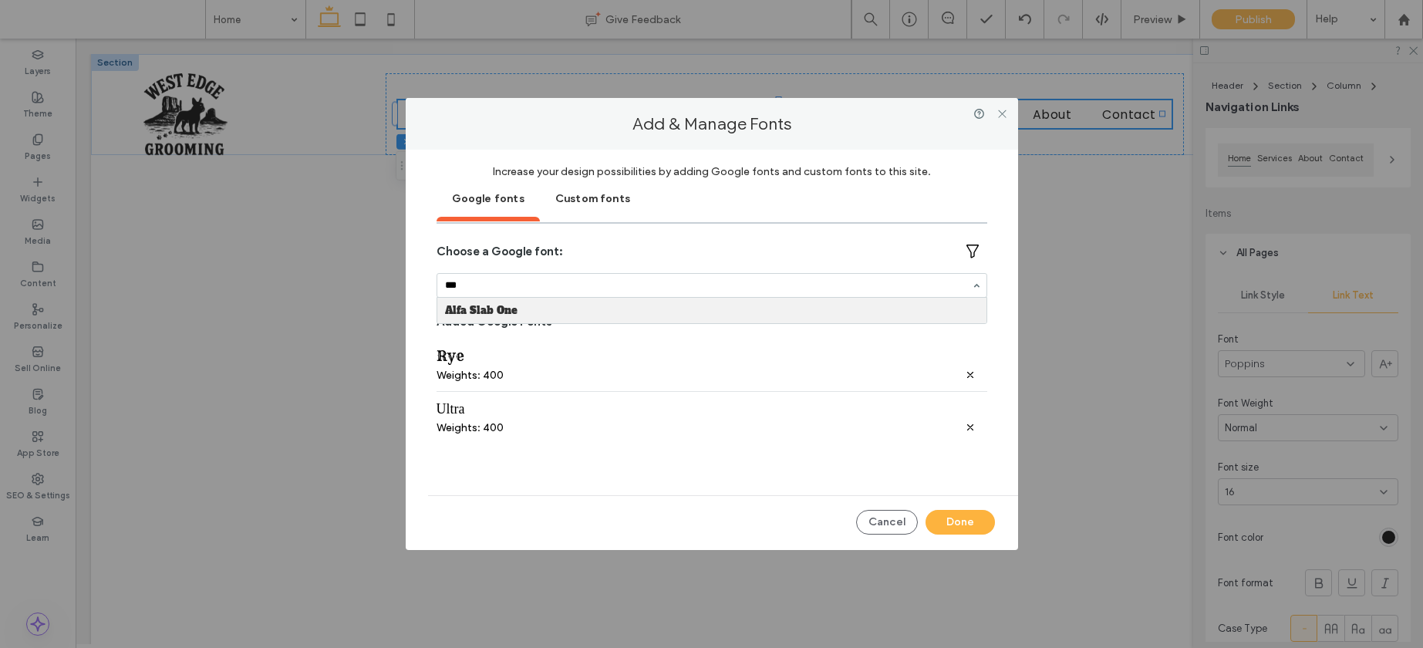
type input "****"
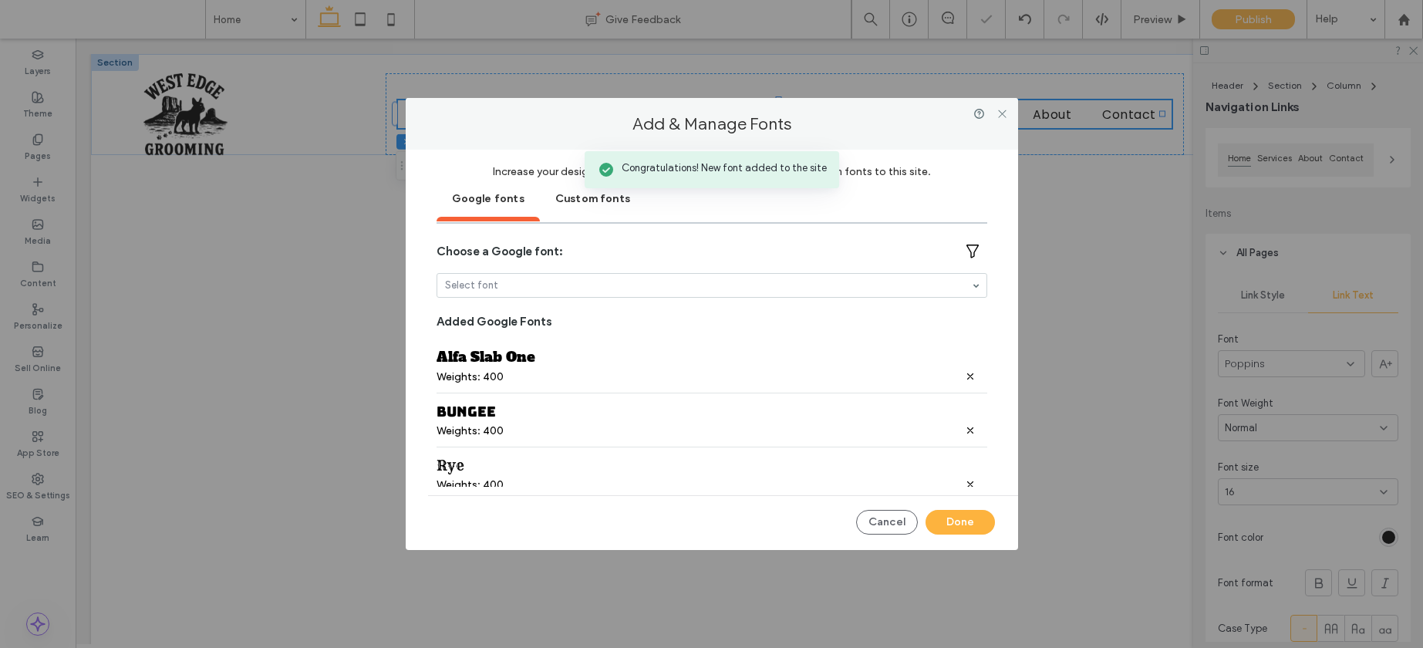
click at [494, 300] on div "Choose a Google font: Select font Added Google Fonts Alfa Slab One Weights: 400…" at bounding box center [712, 363] width 551 height 248
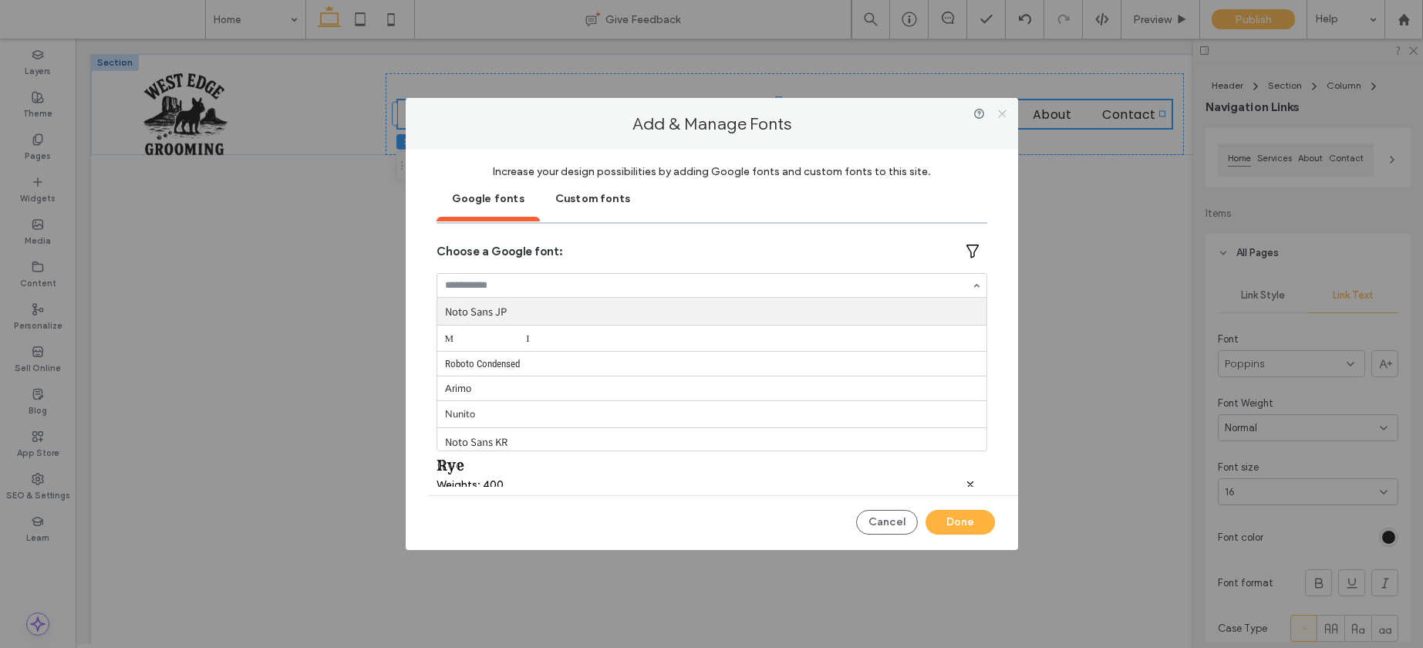
click at [1003, 108] on icon at bounding box center [1003, 114] width 12 height 12
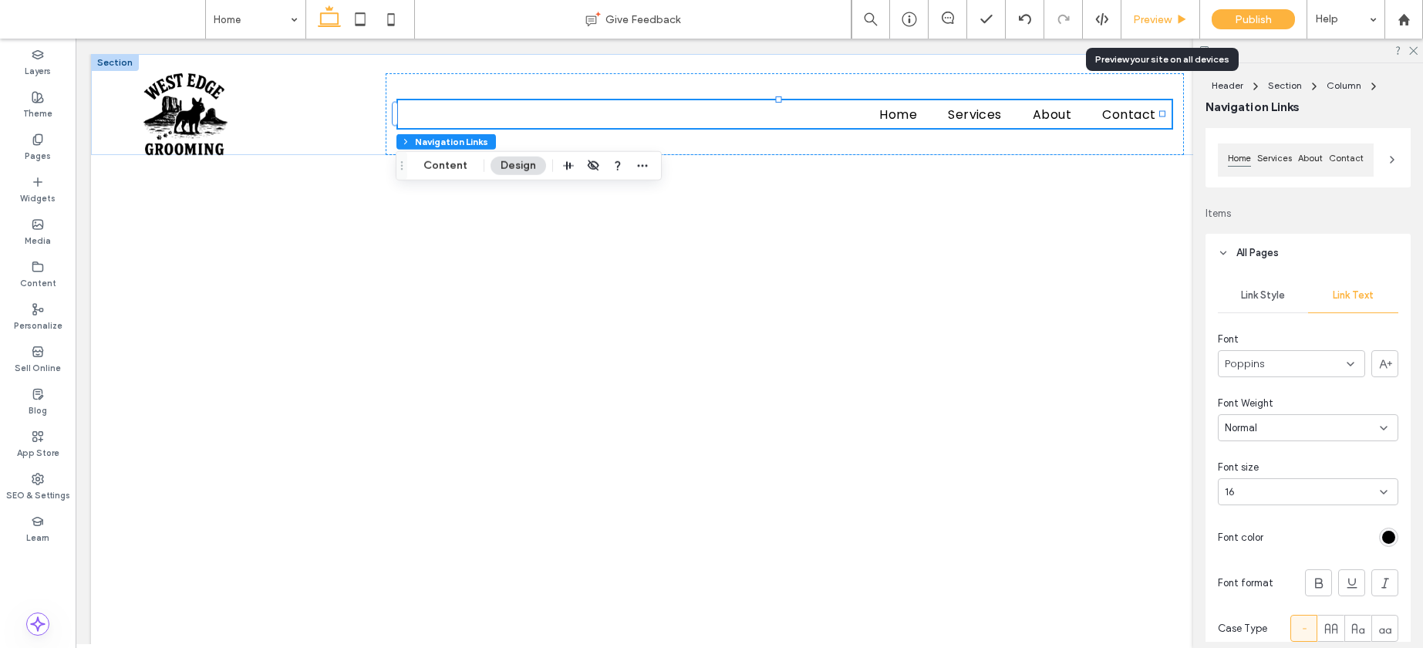
click at [1150, 24] on span "Preview" at bounding box center [1152, 19] width 39 height 13
